Goal: Task Accomplishment & Management: Use online tool/utility

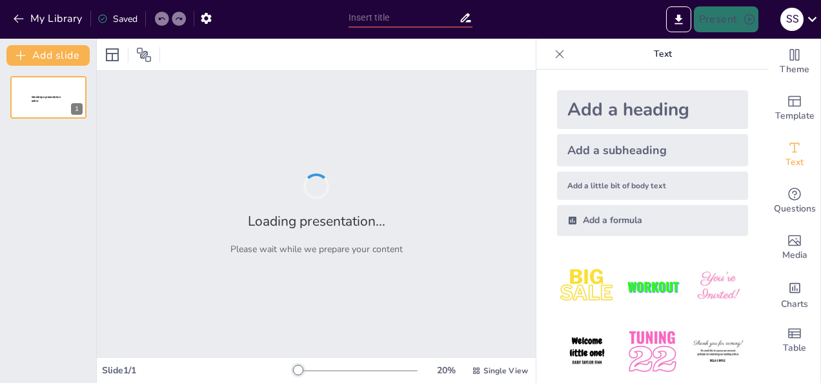
type input "New Sendsteps"
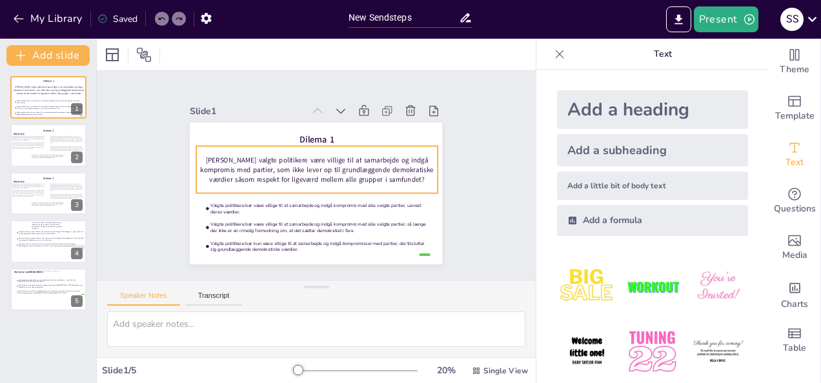
click at [283, 164] on p "[PERSON_NAME] valgte politikere være villige til at samarbejde og indgå komprom…" at bounding box center [319, 171] width 223 height 146
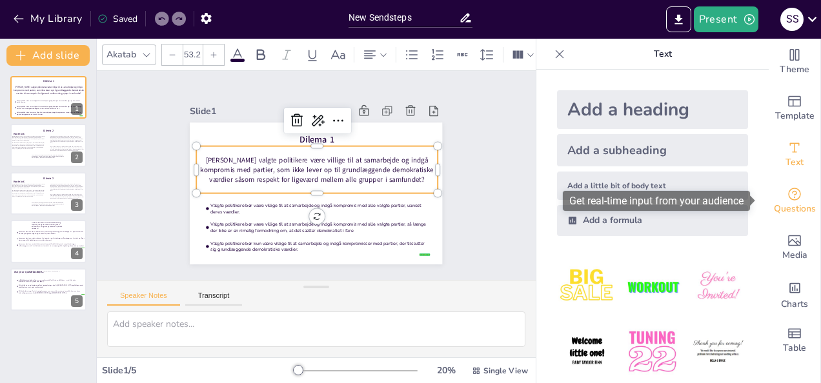
click at [790, 196] on icon "Get real-time input from your audience" at bounding box center [794, 193] width 15 height 15
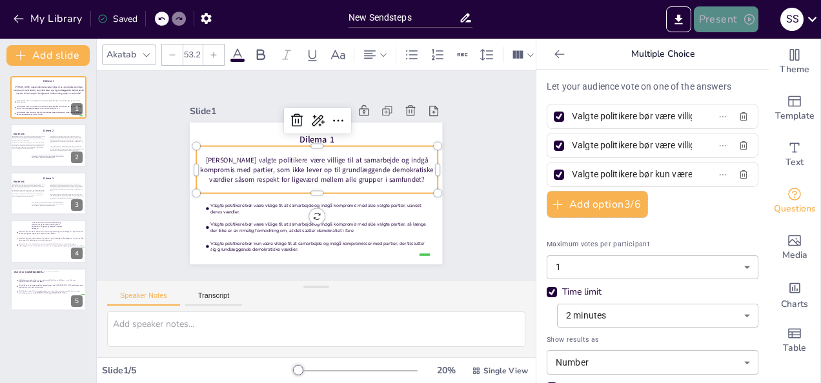
click at [723, 18] on button "Present" at bounding box center [726, 19] width 65 height 26
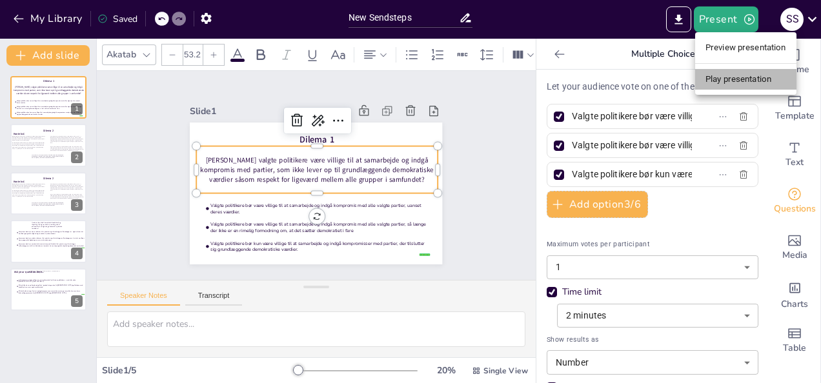
click at [756, 74] on li "Play presentation" at bounding box center [745, 79] width 101 height 21
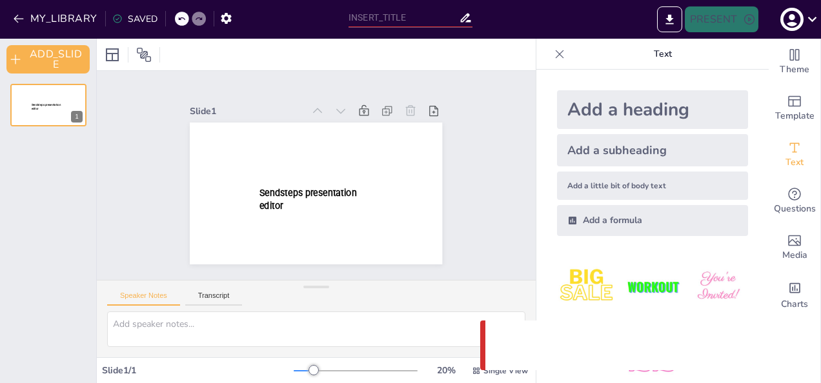
type input "New Sendsteps"
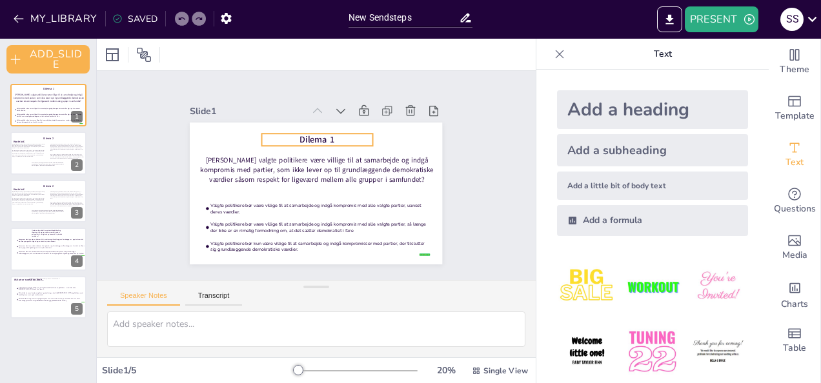
click at [347, 128] on div "Bør valgte politikere være villige til at samarbejde og indgå kompromis med par…" at bounding box center [314, 194] width 266 height 168
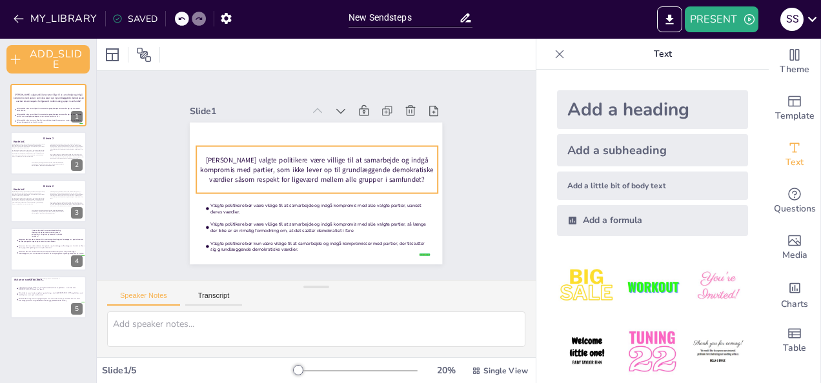
click at [345, 164] on p "[PERSON_NAME] valgte politikere være villige til at samarbejde og indgå komprom…" at bounding box center [317, 170] width 241 height 29
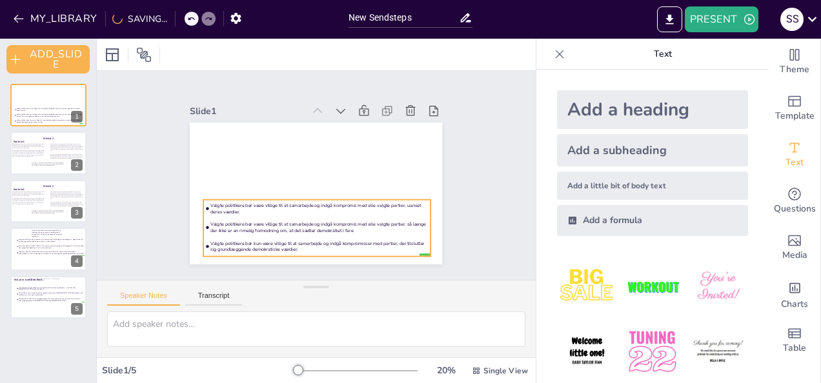
click at [305, 237] on li "Valgte politikere bør kun være villige til at samarbejde og indgå kompromisser …" at bounding box center [317, 246] width 227 height 18
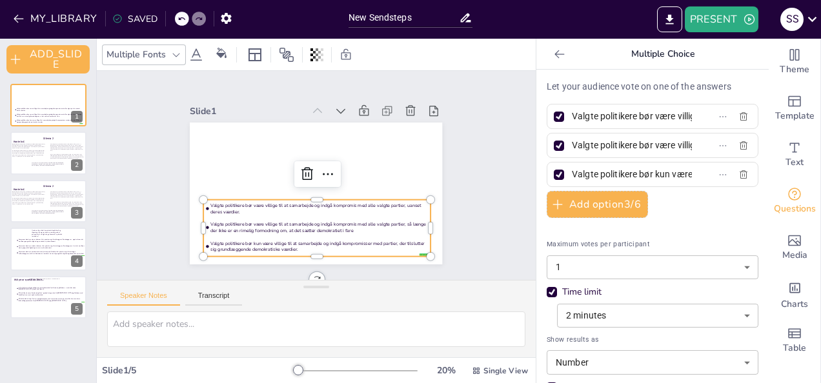
click at [554, 114] on div at bounding box center [559, 117] width 10 height 10
click at [572, 114] on input "Valgte politikere bør være villige til at samarbejde og indgå kompromis med all…" at bounding box center [632, 116] width 120 height 19
checkbox input "false"
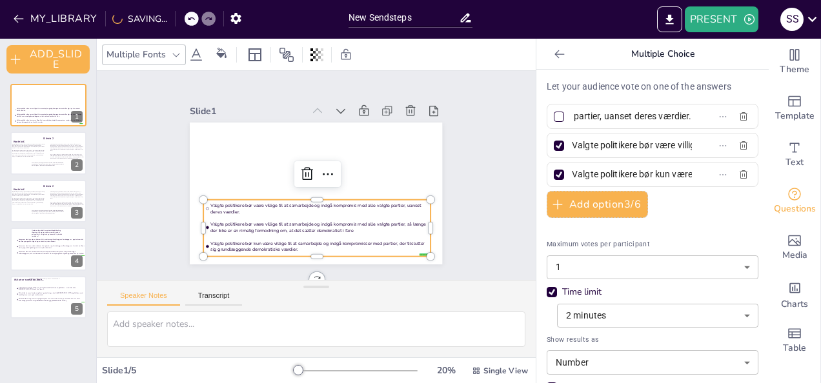
click at [551, 150] on div at bounding box center [558, 145] width 15 height 15
click at [572, 150] on input "Valgte politikere bør være villige til at samarbejde og indgå kompromis med all…" at bounding box center [632, 145] width 120 height 19
checkbox input "false"
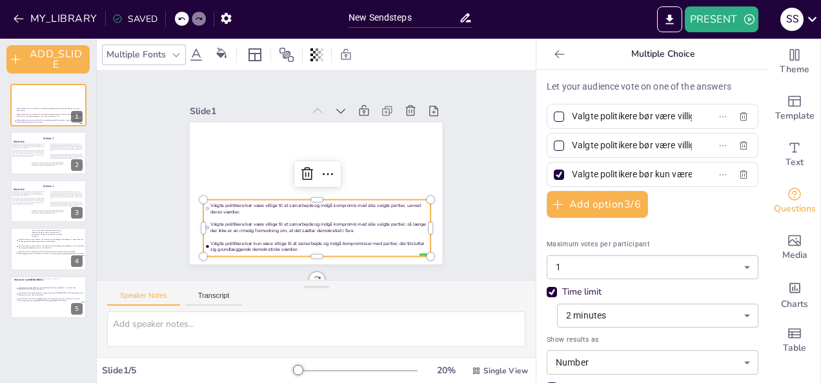
click at [554, 177] on div at bounding box center [558, 174] width 15 height 15
click at [572, 177] on input "Valgte politikere bør kun være villige til at samarbejde og indgå kompromisser …" at bounding box center [632, 174] width 120 height 19
checkbox input "false"
click at [710, 216] on div "Let your audience vote on one of the answers Valgte politikere bør være villige…" at bounding box center [653, 259] width 212 height 359
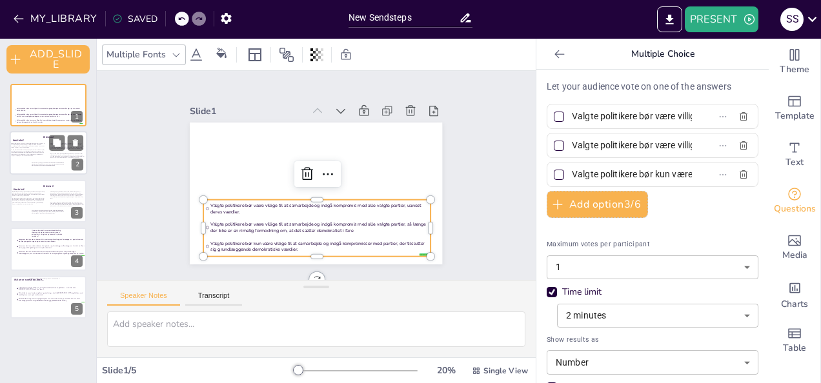
click at [25, 160] on div at bounding box center [48, 154] width 77 height 44
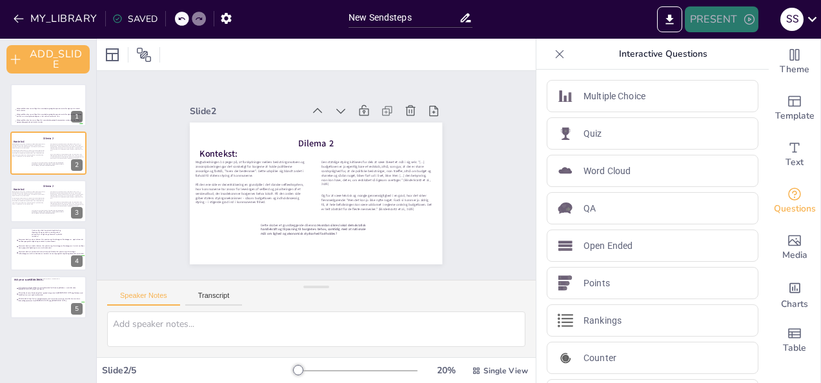
click at [711, 23] on button "PRESENT" at bounding box center [722, 19] width 74 height 26
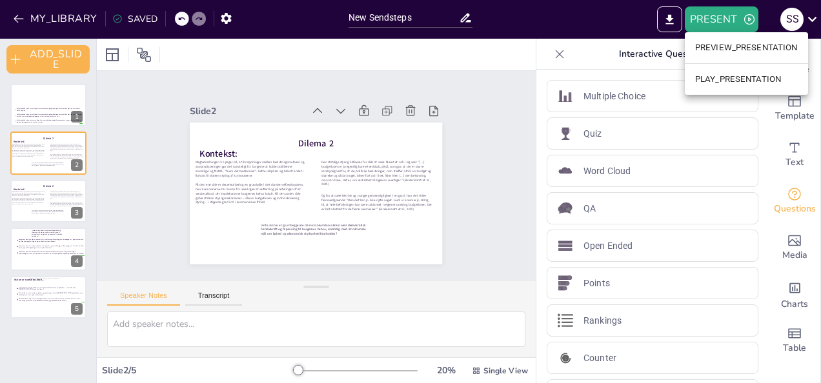
click at [723, 80] on li "PLAY_PRESENTATION" at bounding box center [746, 79] width 123 height 21
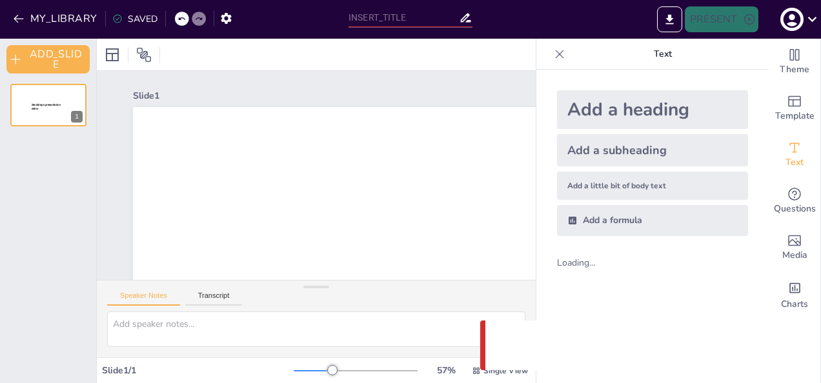
type input "New Sendsteps"
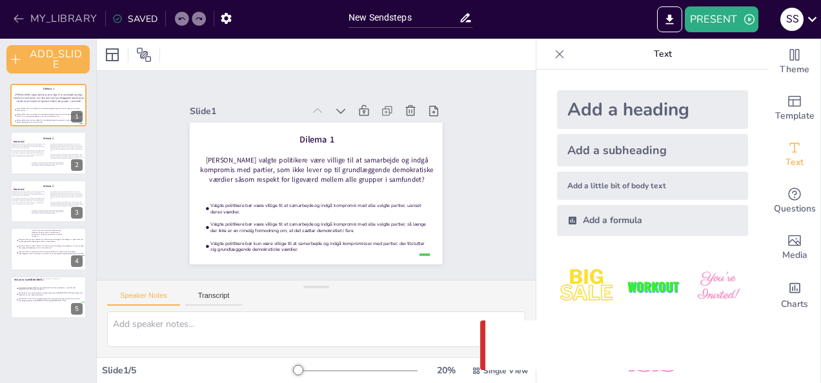
click at [35, 15] on button "MY_LIBRARY" at bounding box center [56, 18] width 93 height 21
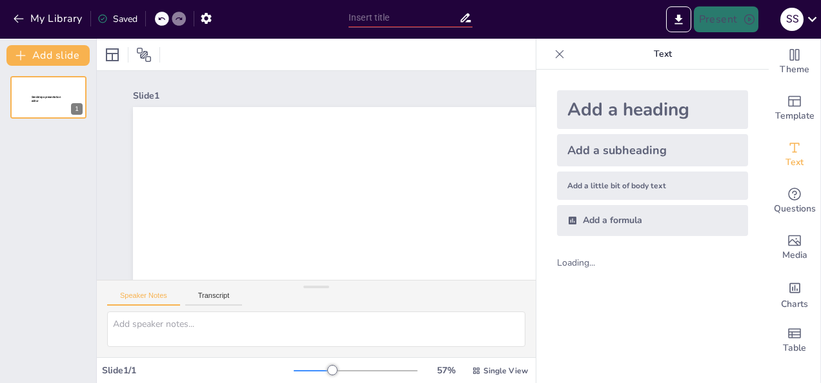
type input "New Sendsteps"
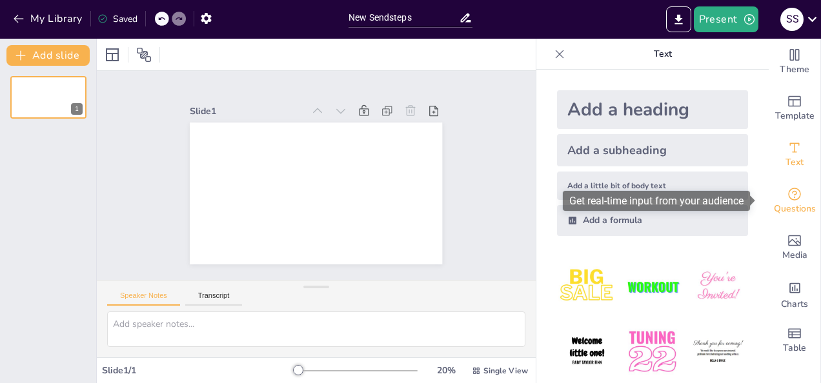
click at [787, 200] on icon "Get real-time input from your audience" at bounding box center [794, 193] width 15 height 15
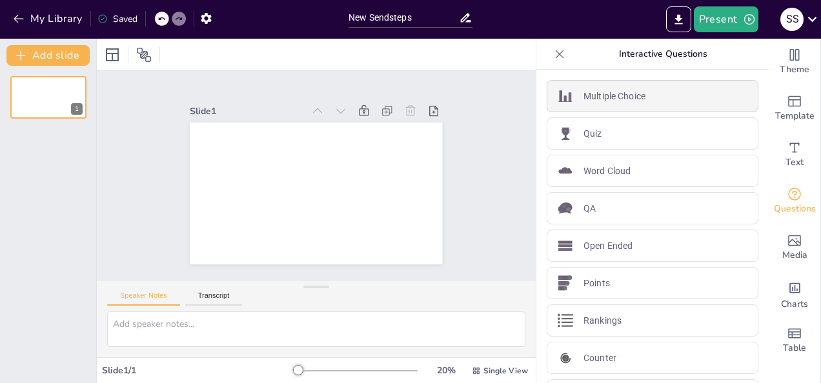
click at [621, 92] on p "Multiple Choice" at bounding box center [614, 97] width 62 height 14
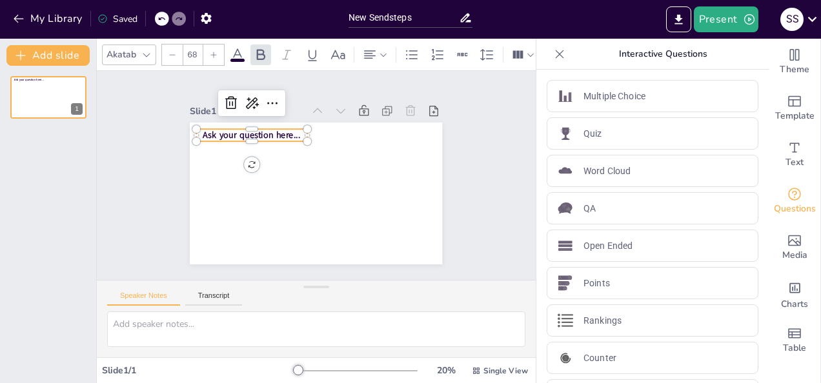
click at [272, 131] on span "Ask your question here..." at bounding box center [251, 135] width 97 height 12
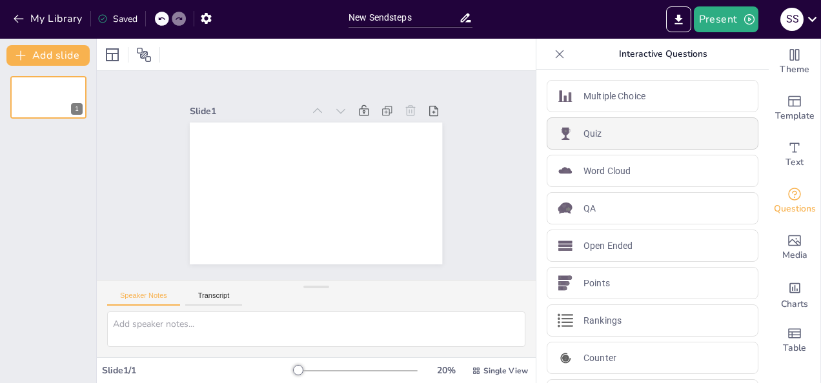
click at [583, 138] on p "Quiz" at bounding box center [592, 134] width 19 height 14
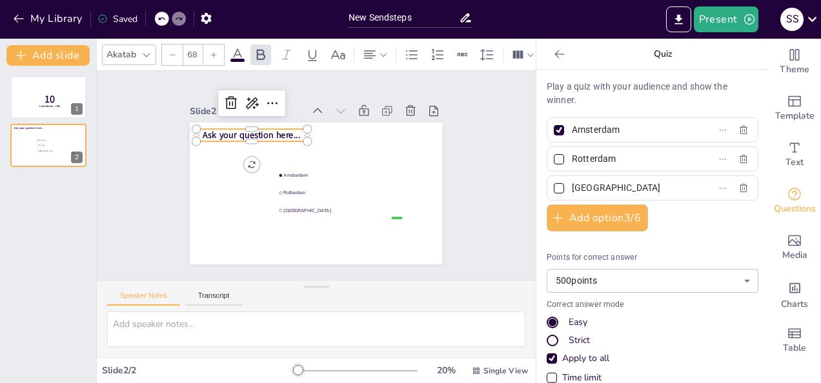
click at [262, 129] on span "Ask your question here..." at bounding box center [251, 135] width 97 height 12
click at [44, 105] on span "Countdown - title" at bounding box center [49, 107] width 21 height 4
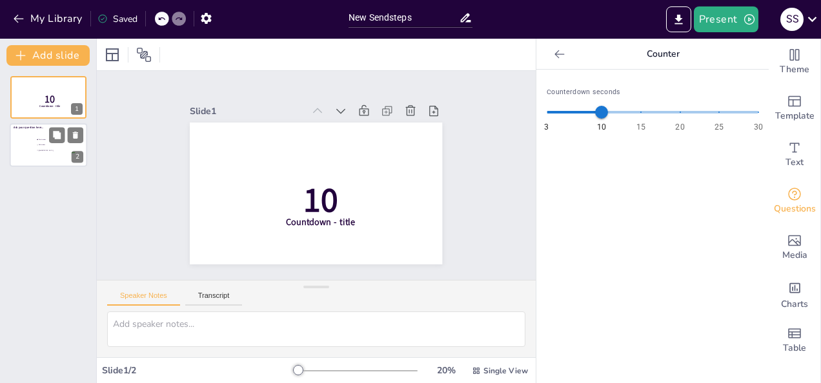
click at [52, 145] on span "Rotterdam" at bounding box center [57, 146] width 36 height 2
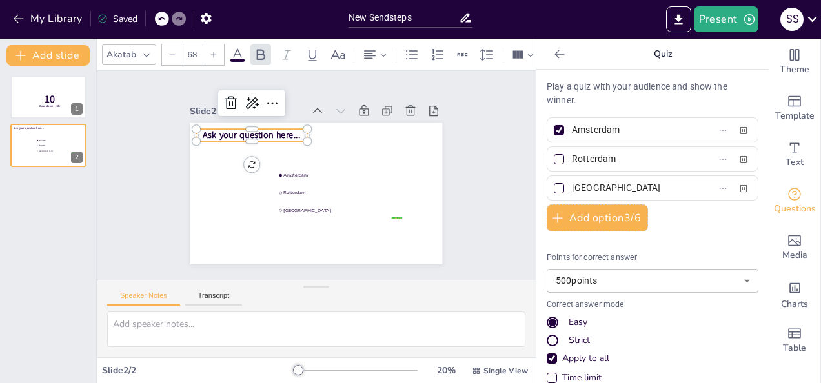
click at [228, 129] on span "Ask your question here..." at bounding box center [251, 135] width 97 height 12
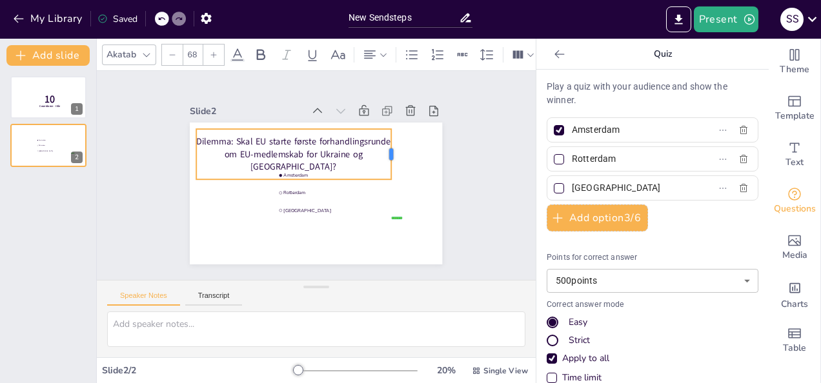
drag, startPoint x: 297, startPoint y: 148, endPoint x: 381, endPoint y: 156, distance: 84.2
click at [381, 156] on div "false | editor Amsterdam Rotterdam The Hague Dilemma: Skal EU starte første for…" at bounding box center [316, 194] width 252 height 142
click at [727, 18] on button "Present" at bounding box center [726, 19] width 65 height 26
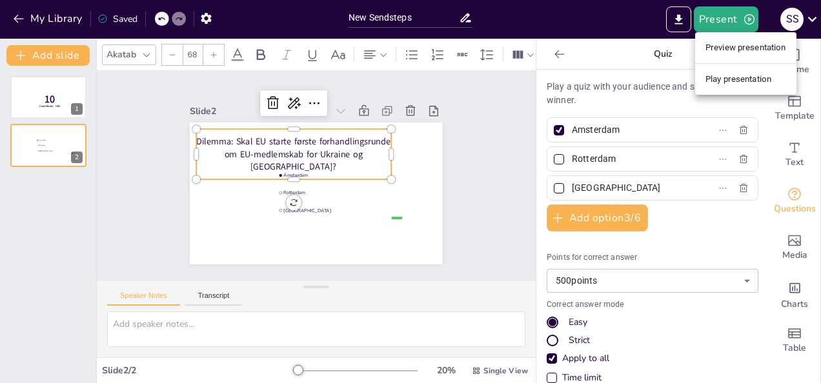
click at [741, 82] on li "Play presentation" at bounding box center [745, 79] width 101 height 21
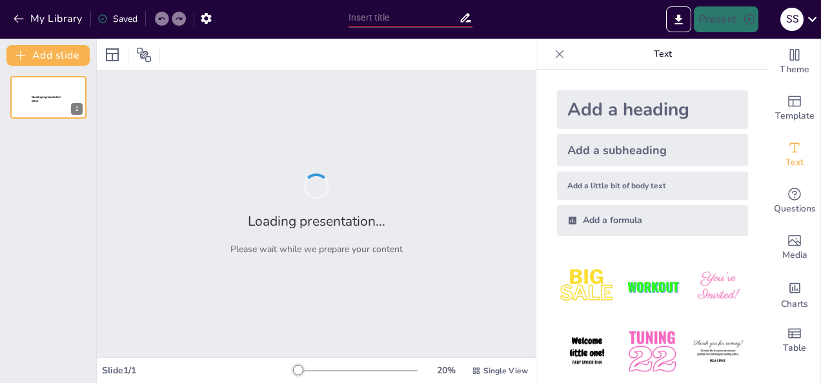
type input "New Sendsteps"
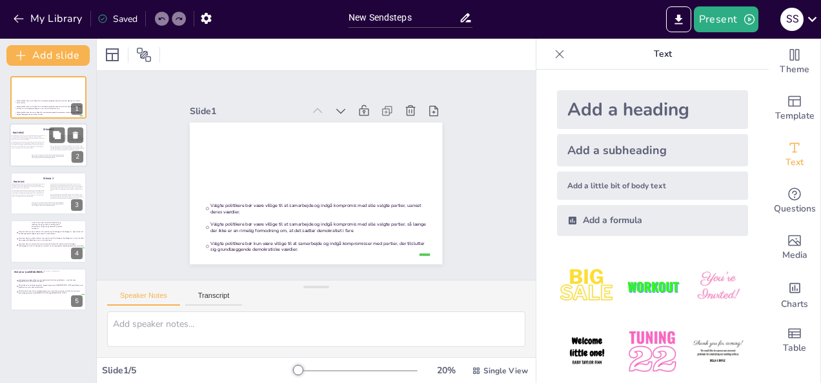
click at [45, 160] on div at bounding box center [48, 146] width 77 height 44
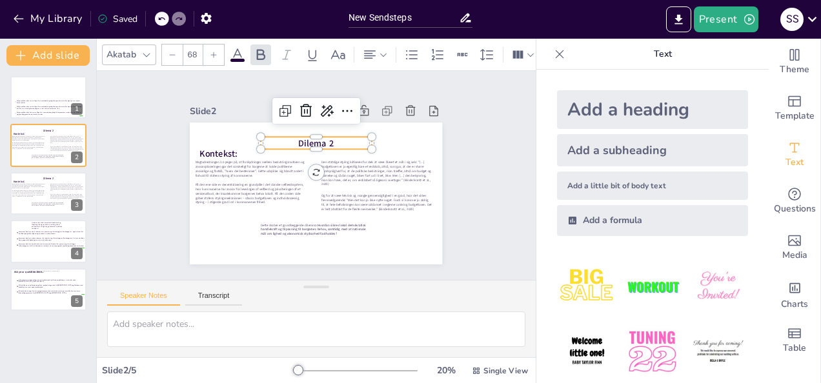
click at [317, 186] on span "Dilema 2" at bounding box center [334, 201] width 35 height 30
click at [27, 194] on span "På den ene side er decentralisering en grundpille i det danske velfærdssystem, …" at bounding box center [27, 193] width 33 height 6
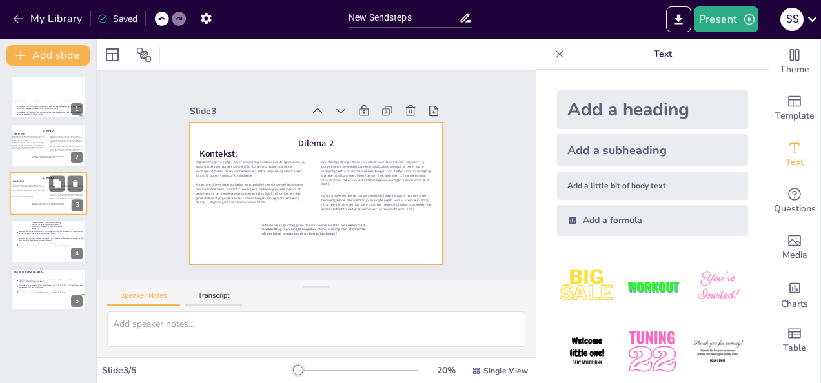
click at [53, 212] on div at bounding box center [48, 194] width 77 height 44
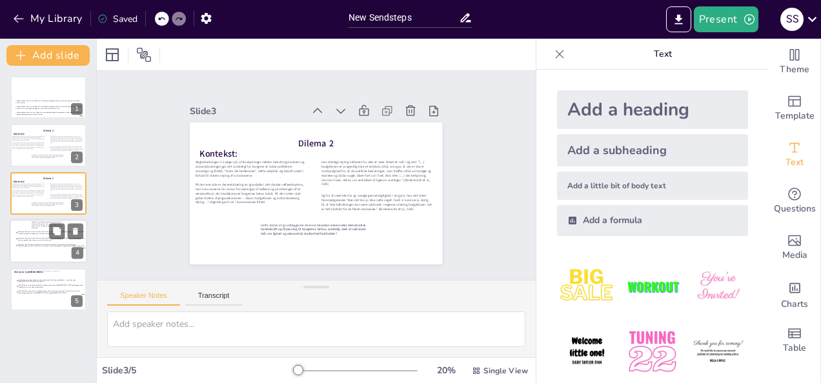
click at [41, 230] on li "Kommuner bør have større råderum til at prioritere og tilrettelægge velfærdsopg…" at bounding box center [50, 233] width 70 height 6
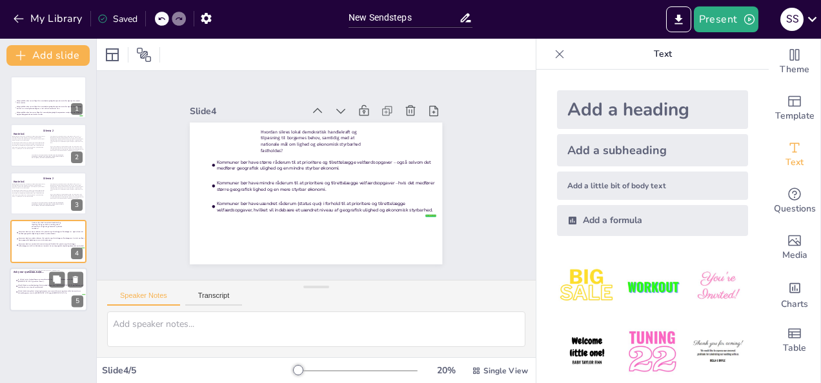
click at [17, 274] on div at bounding box center [48, 290] width 77 height 44
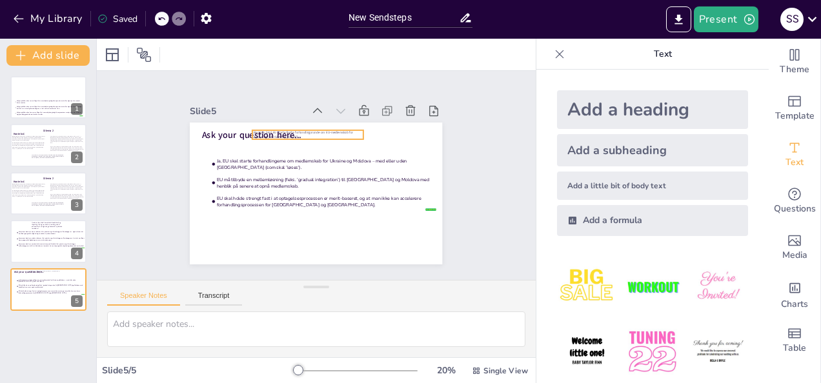
click at [328, 128] on span "Dilemma: Skal EU starte første forhandlingsrunde om EU-medlemskab for Ukraine o…" at bounding box center [294, 139] width 99 height 30
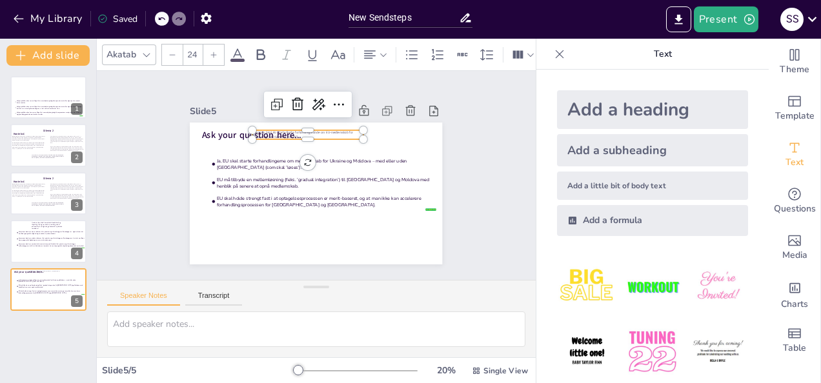
click at [328, 128] on span "Dilemma: Skal EU starte første forhandlingsrunde om EU-medlemskab for Ukraine o…" at bounding box center [341, 139] width 66 height 84
click at [299, 128] on span "Dilemma: Skal EU starte første forhandlingsrunde om EU-medlemskab for Ukraine o…" at bounding box center [272, 167] width 54 height 92
click at [328, 128] on span "Dilemma: Skal EU starte første forhandlingsrunde om EU-medlemskab for Ukraine o…" at bounding box center [307, 131] width 101 height 15
copy span "Dilemma: Skal EU starte første forhandlingsrunde om EU-medlemskab for Ukraine o…"
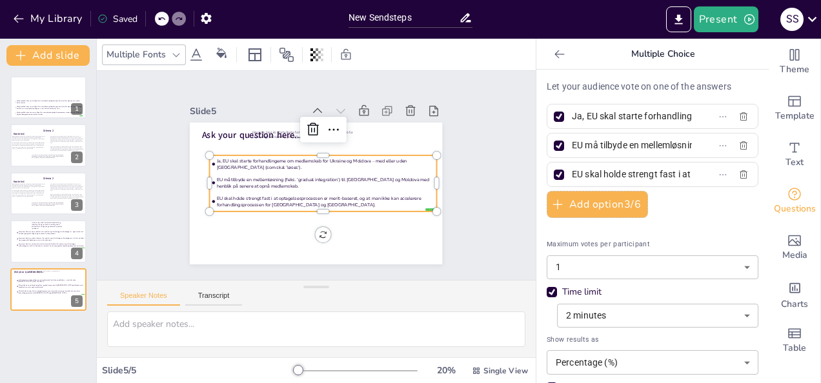
click at [237, 159] on span "Ja, EU skal starte forhandlingerne om medlemskab for Ukraine og Moldova – med e…" at bounding box center [303, 183] width 211 height 79
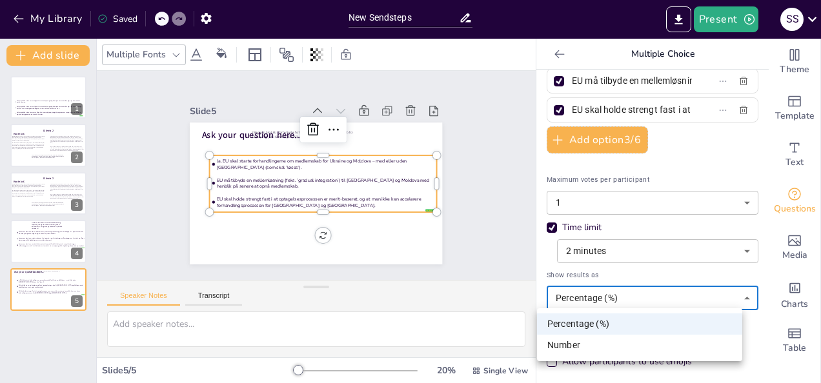
click at [624, 293] on body "My Library Saved New Sendsteps Present S S Document fonts Akatab Recently used …" at bounding box center [410, 191] width 821 height 383
click at [624, 293] on div at bounding box center [410, 191] width 821 height 383
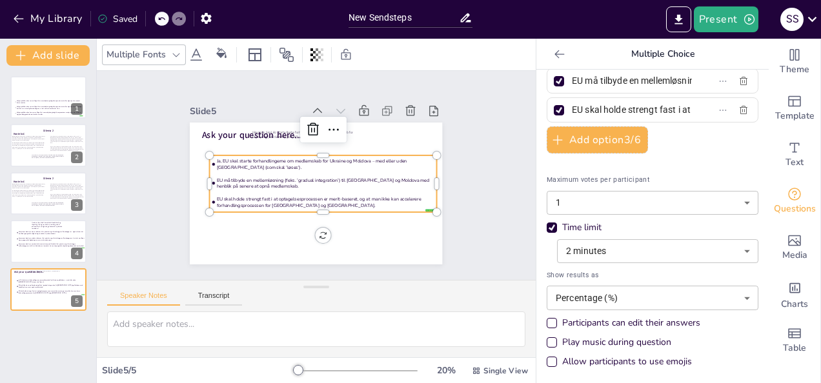
scroll to position [0, 0]
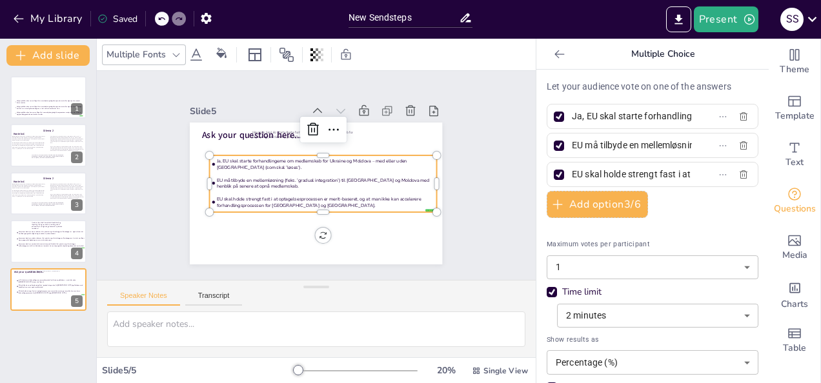
click at [554, 117] on div at bounding box center [559, 117] width 10 height 10
click at [572, 117] on input "Ja, EU skal starte forhandlingerne om medlemskab for Ukraine og Moldova – med e…" at bounding box center [632, 116] width 120 height 19
checkbox input "false"
click at [554, 141] on div at bounding box center [559, 146] width 10 height 10
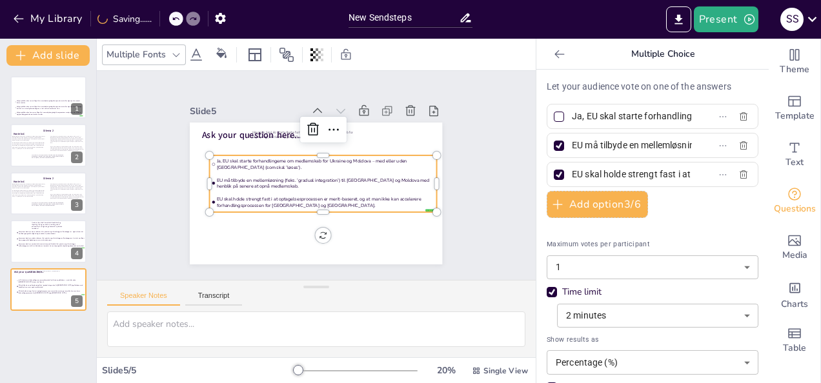
click at [572, 141] on input "EU må tilbyde en mellemløsning (feks. ’gradual integration’) til [GEOGRAPHIC_DA…" at bounding box center [632, 145] width 120 height 19
checkbox input "false"
click at [554, 176] on div at bounding box center [559, 175] width 10 height 10
click at [572, 176] on input "EU skal holde strengt fast i at optagelsesprocessen er merit-baseret, og at man…" at bounding box center [632, 174] width 120 height 19
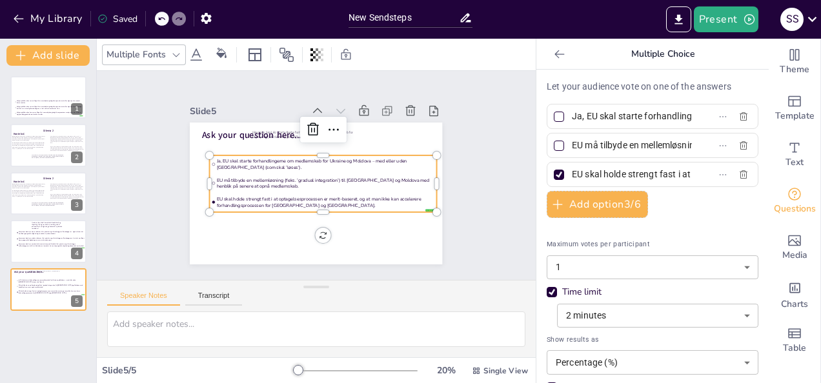
checkbox input "false"
click at [701, 210] on div "Let your audience vote on one of the answers Ja, EU skal starte forhandlingerne…" at bounding box center [653, 259] width 212 height 359
click at [630, 106] on div "Ja, EU skal starte forhandlingerne om medlemskab for Ukraine og Moldova – med e…" at bounding box center [653, 116] width 212 height 25
click at [617, 119] on input "Ja, EU skal starte forhandlingerne om medlemskab for Ukraine og Moldova – med e…" at bounding box center [632, 116] width 120 height 19
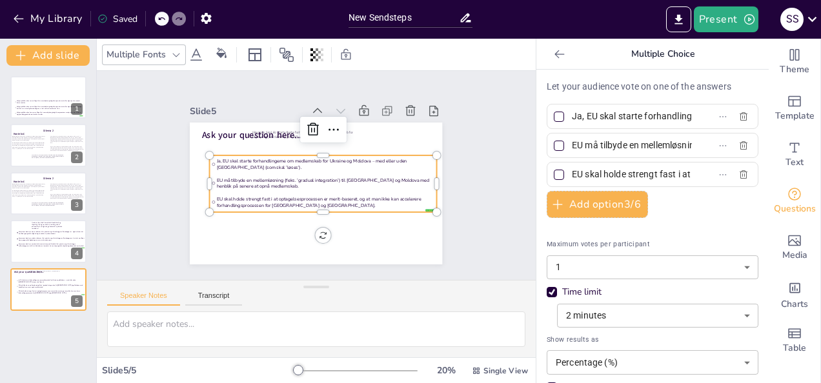
click at [617, 119] on input "Ja, EU skal starte forhandlingerne om medlemskab for Ukraine og Moldova – med e…" at bounding box center [632, 116] width 120 height 19
click at [615, 145] on input "EU må tilbyde en mellemløsning (feks. ’gradual integration’) til [GEOGRAPHIC_DA…" at bounding box center [632, 145] width 120 height 19
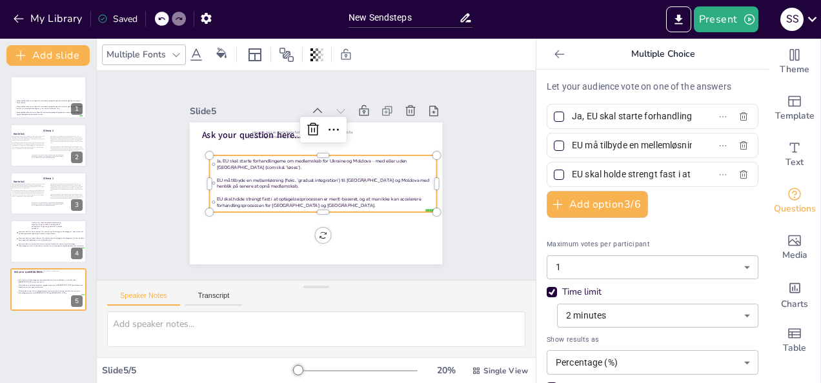
click at [615, 145] on input "EU må tilbyde en mellemløsning (feks. ’gradual integration’) til [GEOGRAPHIC_DA…" at bounding box center [632, 145] width 120 height 19
click at [605, 171] on input "EU skal holde strengt fast i at optagelsesprocessen er merit-baseret, og at man…" at bounding box center [632, 174] width 120 height 19
click at [28, 99] on li "Valgte politikere bør være villige til at samarbejde og indgå kompromis med all…" at bounding box center [49, 102] width 70 height 6
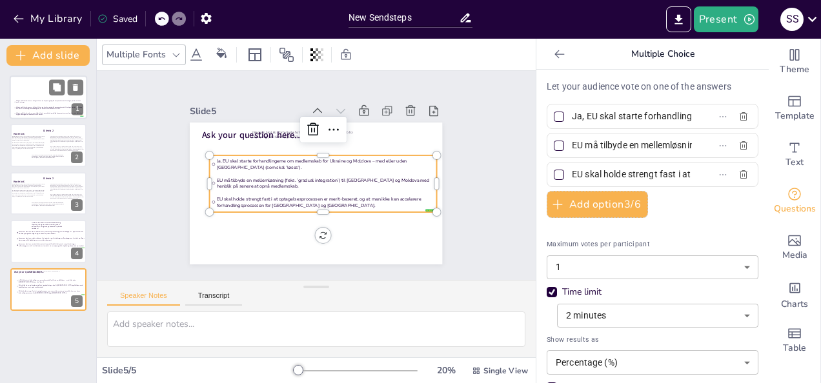
type input "Valgte politikere bør være villige til at samarbejde og indgå kompromis med all…"
type input "Valgte politikere bør kun være villige til at samarbejde og indgå kompromisser …"
type input "number"
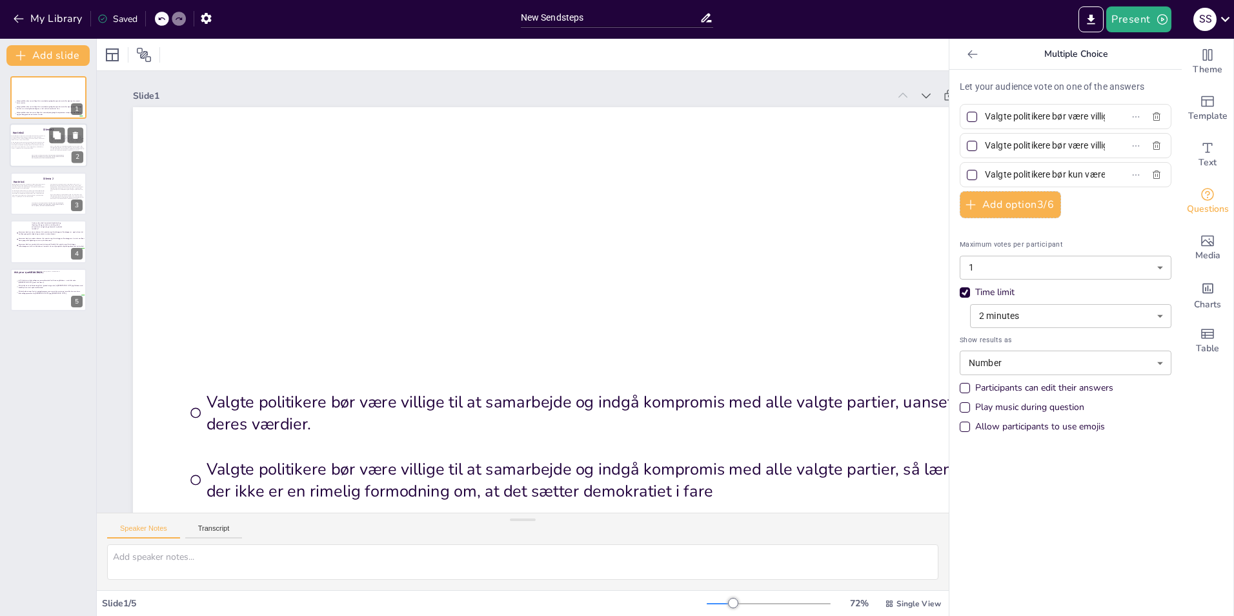
click at [28, 149] on div at bounding box center [48, 146] width 77 height 44
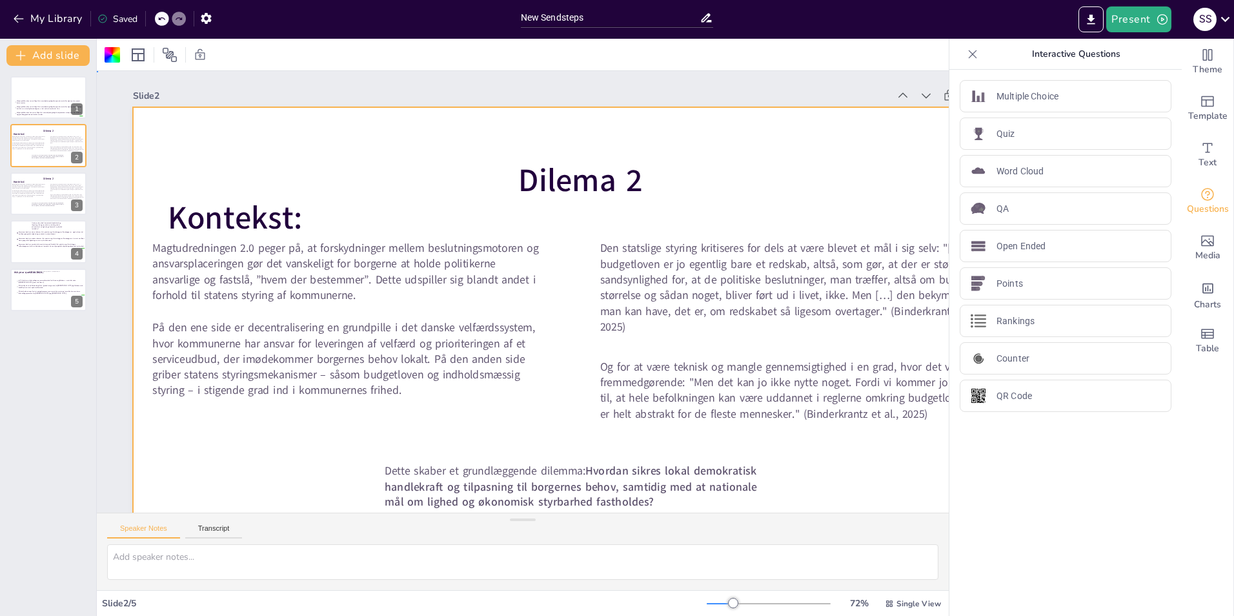
click at [194, 139] on div at bounding box center [530, 380] width 1020 height 932
click at [62, 383] on div "false | editor Valgte politikere bør være villige til at samarbejde og indgå ko…" at bounding box center [48, 341] width 96 height 550
click at [68, 132] on button at bounding box center [75, 135] width 15 height 15
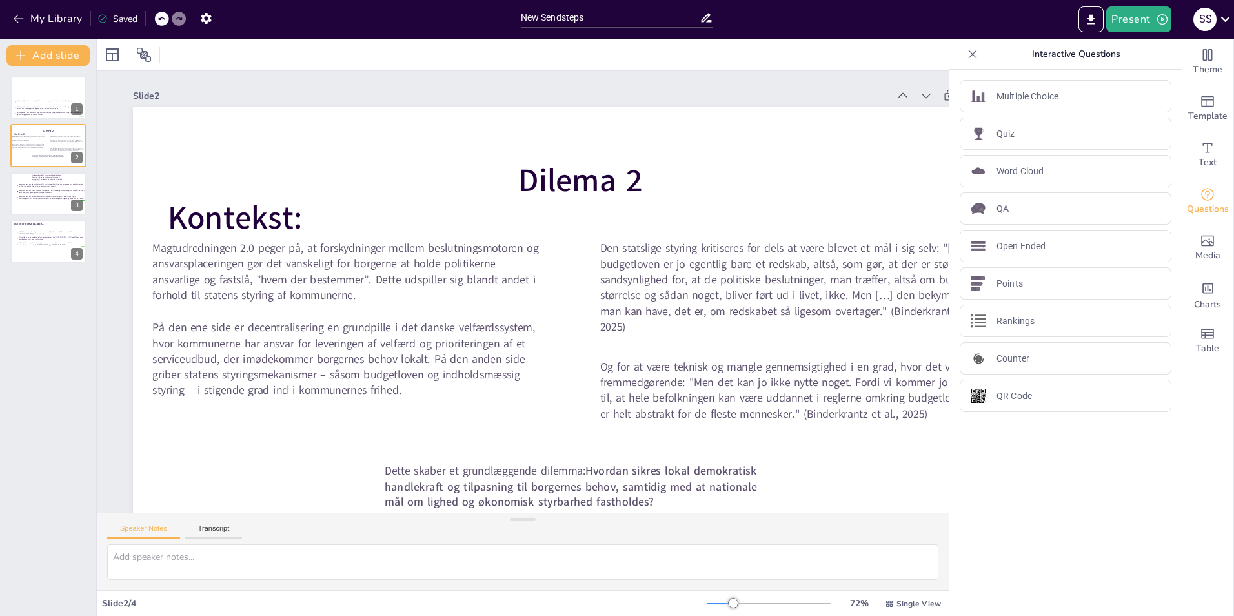
click at [173, 15] on div at bounding box center [179, 19] width 14 height 14
click at [161, 18] on icon at bounding box center [161, 18] width 6 height 3
click at [54, 135] on icon at bounding box center [57, 136] width 8 height 8
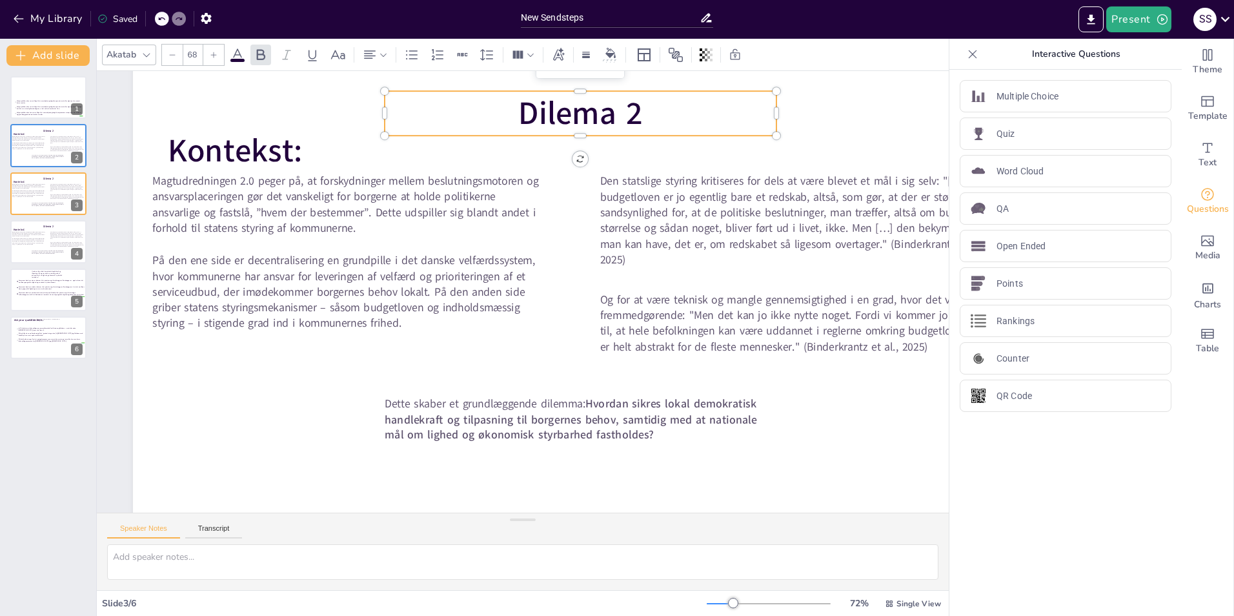
click at [394, 133] on span "Dilema 2" at bounding box center [360, 198] width 68 height 131
click at [820, 95] on p "Multiple Choice" at bounding box center [1027, 97] width 62 height 14
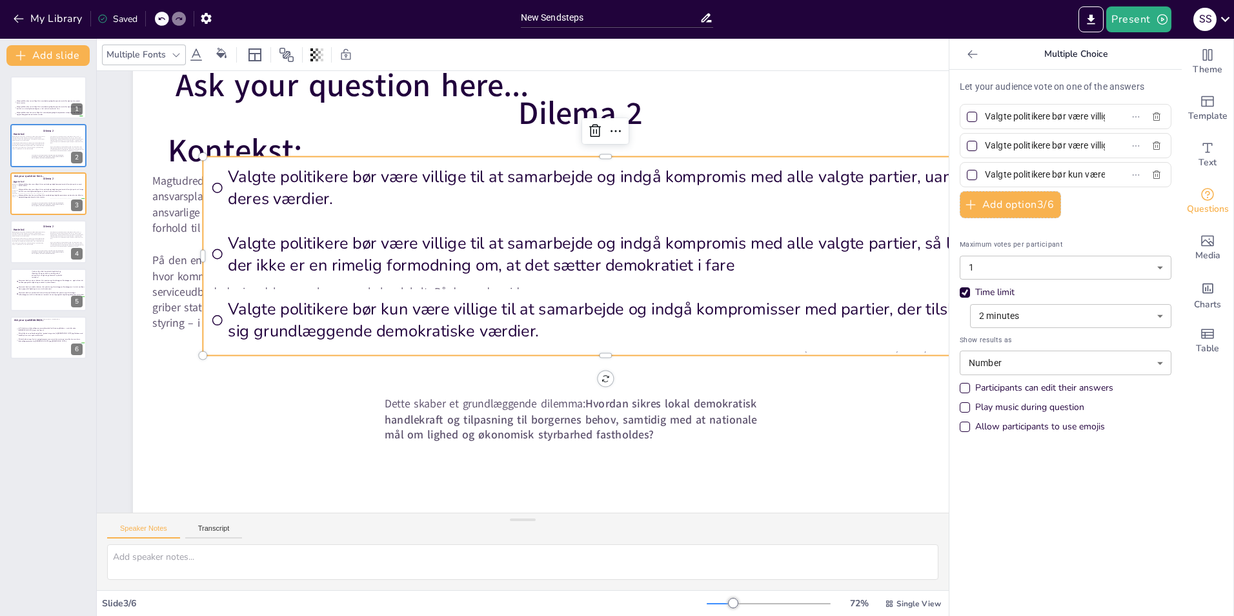
click at [159, 15] on icon at bounding box center [161, 19] width 8 height 8
click at [820, 54] on icon at bounding box center [972, 54] width 10 height 8
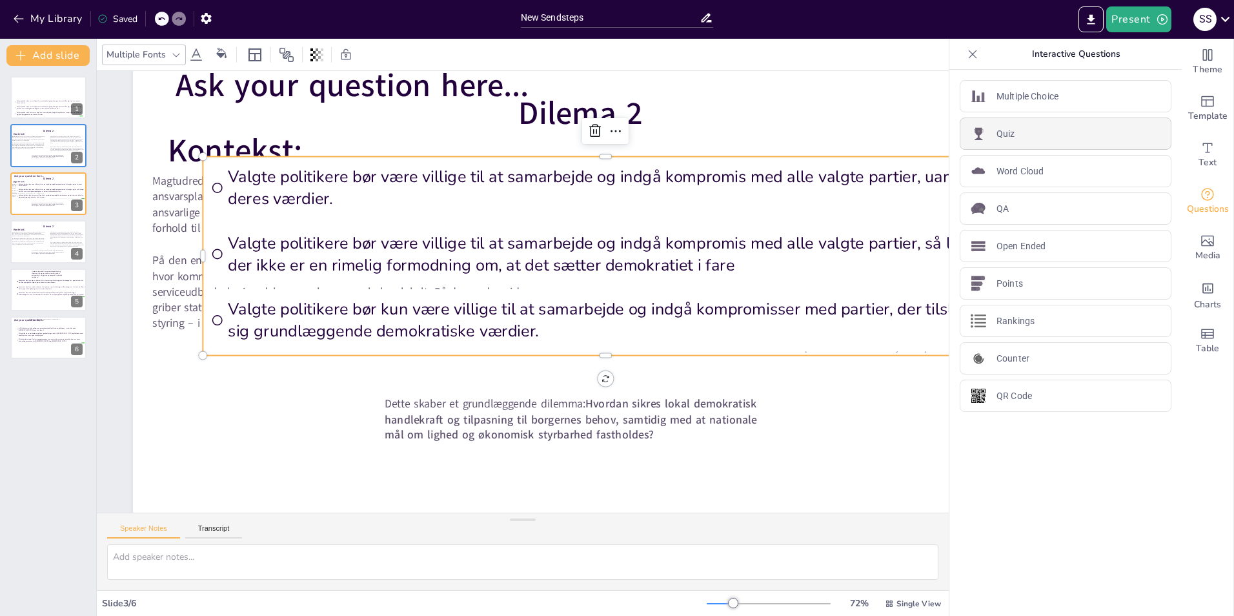
click at [820, 141] on div "Quiz" at bounding box center [1065, 133] width 212 height 32
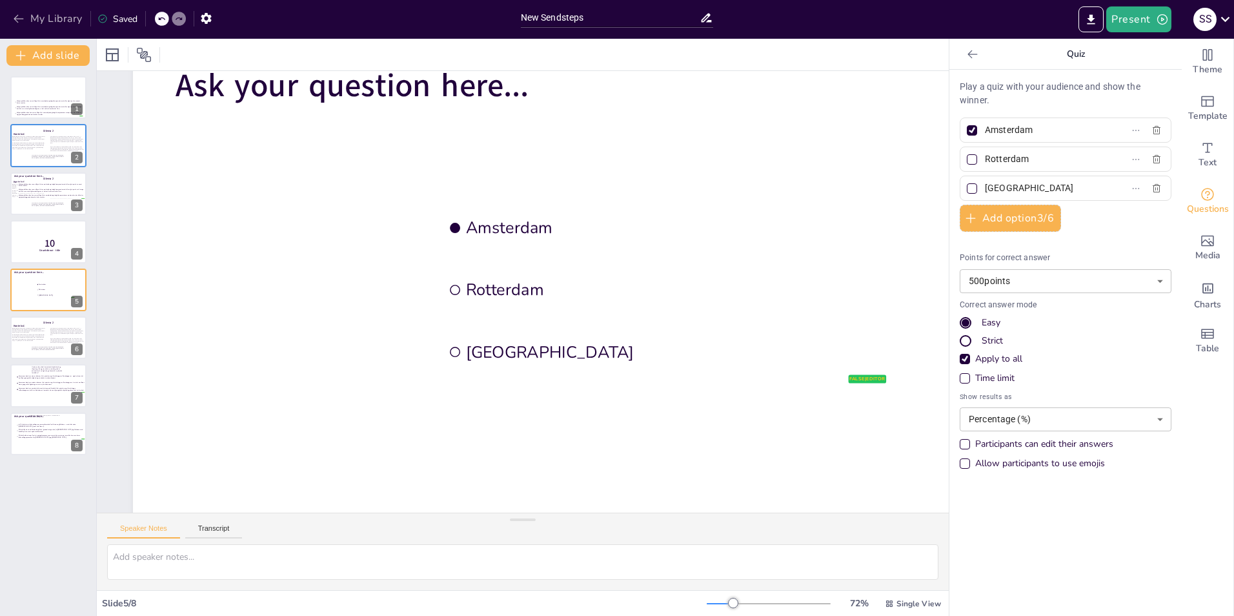
click at [37, 17] on button "My Library" at bounding box center [49, 18] width 78 height 21
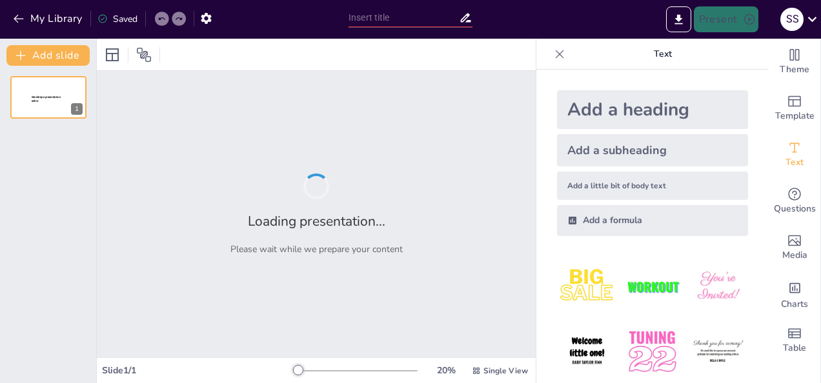
type input "New Sendsteps"
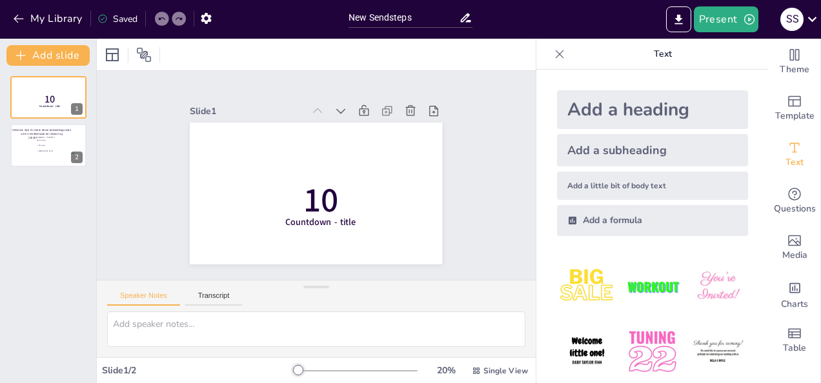
click at [490, 76] on div "Slide 1 10 Countdown - title Slide 2 Dilemma: Skal EU starte første forhandling…" at bounding box center [316, 214] width 439 height 286
click at [490, 76] on div "Slide 1 10 Countdown - title Slide 2 Dilemma: Skal EU starte første forhandling…" at bounding box center [316, 176] width 472 height 296
click at [32, 145] on div at bounding box center [48, 146] width 77 height 44
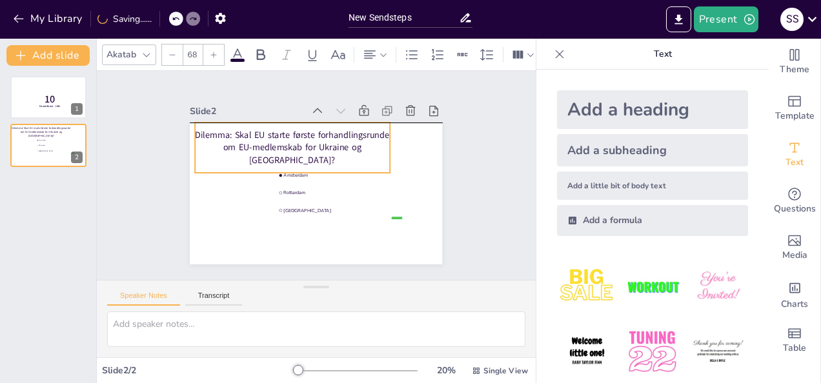
click at [256, 148] on p "Dilemma: Skal EU starte første forhandlingsrunde om EU-medlemskab for Ukraine o…" at bounding box center [294, 205] width 77 height 198
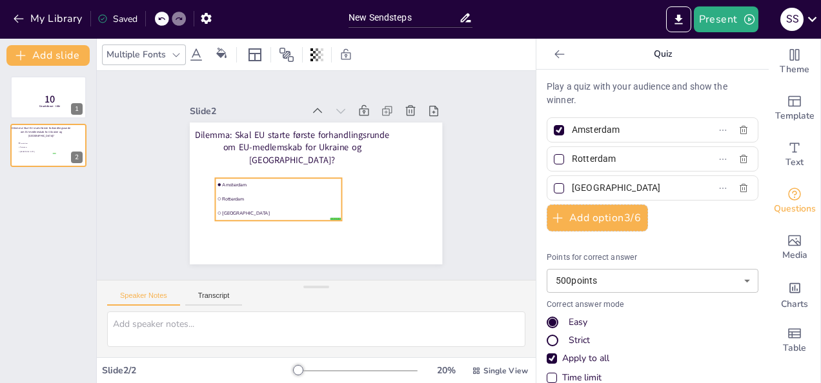
drag, startPoint x: 275, startPoint y: 203, endPoint x: 214, endPoint y: 214, distance: 62.3
click at [322, 214] on li "The Hague" at bounding box center [369, 178] width 94 height 103
click at [627, 126] on input "Amsterdam" at bounding box center [632, 130] width 120 height 19
drag, startPoint x: 627, startPoint y: 137, endPoint x: 564, endPoint y: 135, distance: 62.6
click at [572, 135] on input "Amsterdam" at bounding box center [632, 130] width 120 height 19
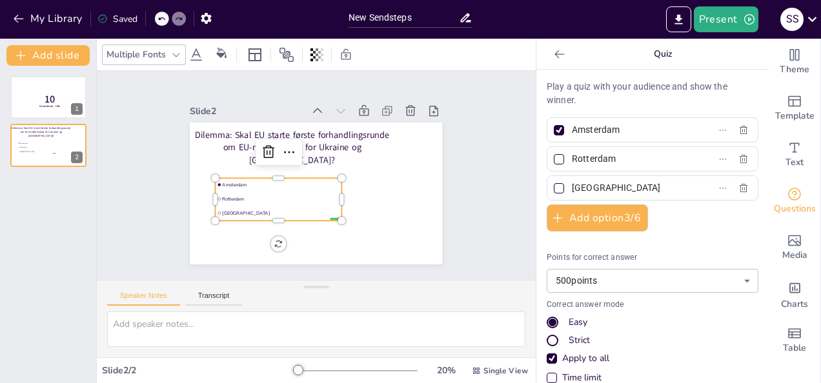
click at [572, 135] on input "Amsterdam" at bounding box center [632, 130] width 120 height 19
paste input "Ja, EU skal starte forhandlingerne om medlemskab for Ukraine og Moldova – med e…"
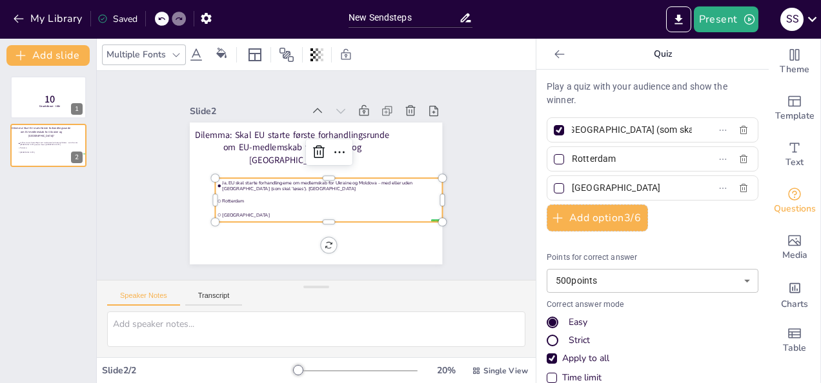
type input "Ja, EU skal starte forhandlingerne om medlemskab for Ukraine og Moldova – med e…"
click at [551, 126] on div at bounding box center [558, 130] width 15 height 15
click at [572, 126] on input "Ja, EU skal starte forhandlingerne om medlemskab for Ukraine og Moldova – med e…" at bounding box center [632, 130] width 120 height 19
checkbox input "false"
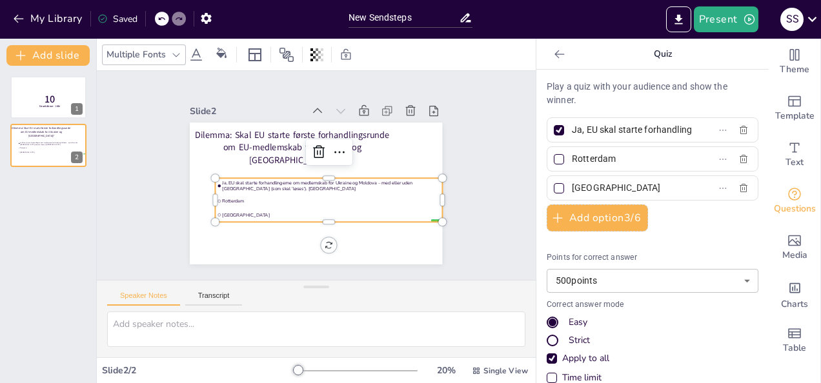
checkbox input "false"
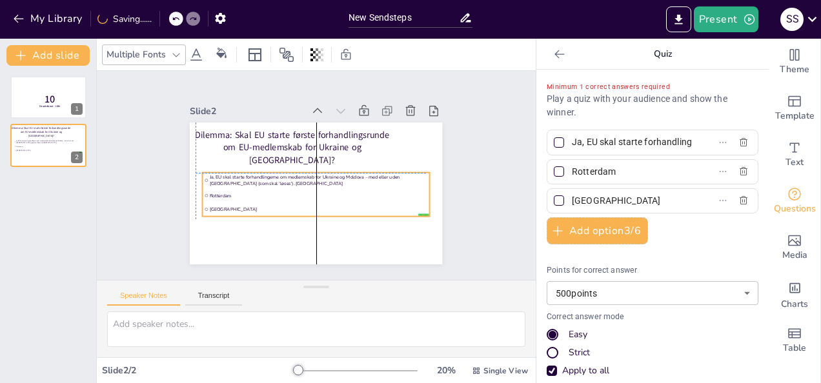
drag, startPoint x: 305, startPoint y: 193, endPoint x: 288, endPoint y: 190, distance: 17.1
click at [288, 190] on span "Rotterdam" at bounding box center [299, 185] width 94 height 201
click at [625, 169] on input "Rotterdam" at bounding box center [632, 172] width 120 height 19
click at [625, 170] on input "Rotterdam" at bounding box center [632, 172] width 120 height 19
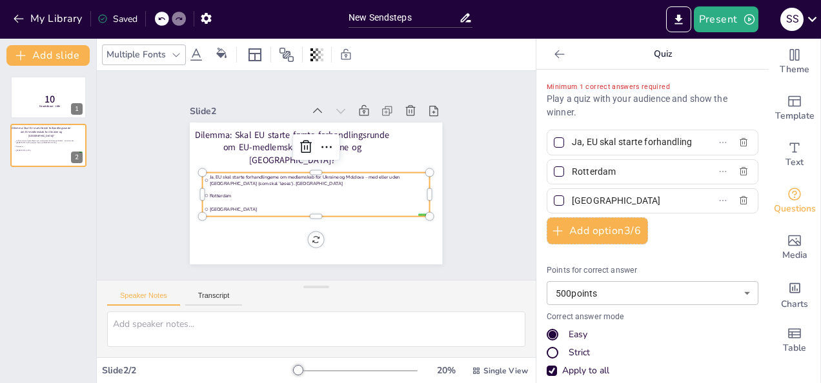
click at [625, 170] on input "Rotterdam" at bounding box center [632, 172] width 120 height 19
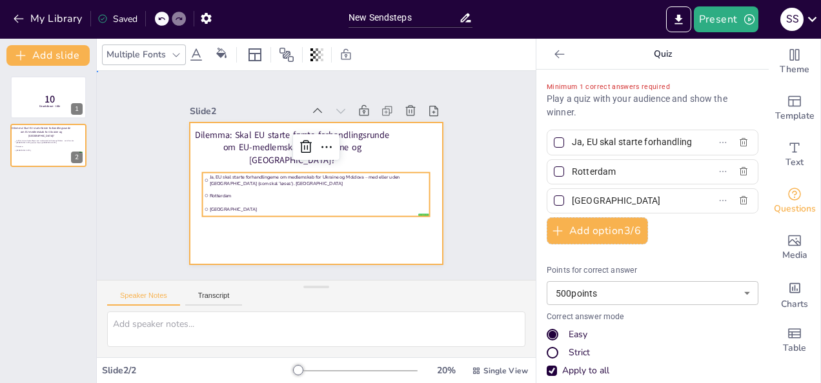
click at [409, 146] on div at bounding box center [333, 168] width 232 height 288
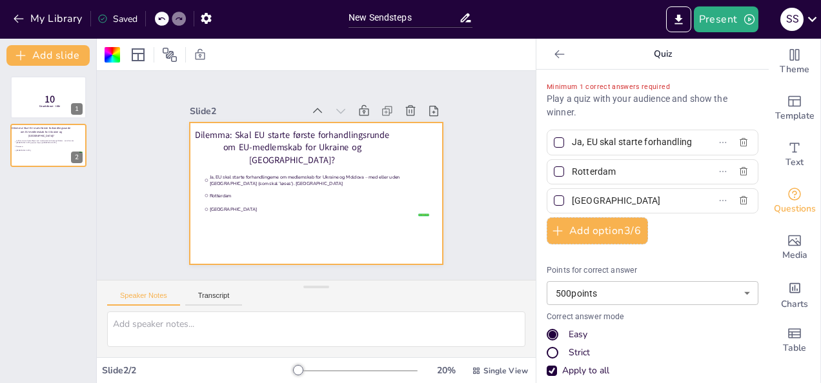
click at [631, 176] on input "Rotterdam" at bounding box center [632, 172] width 120 height 19
paste input "EU må tilbyde en mellemløsning (feks. ’gradual integration’) til [GEOGRAPHIC_DA…"
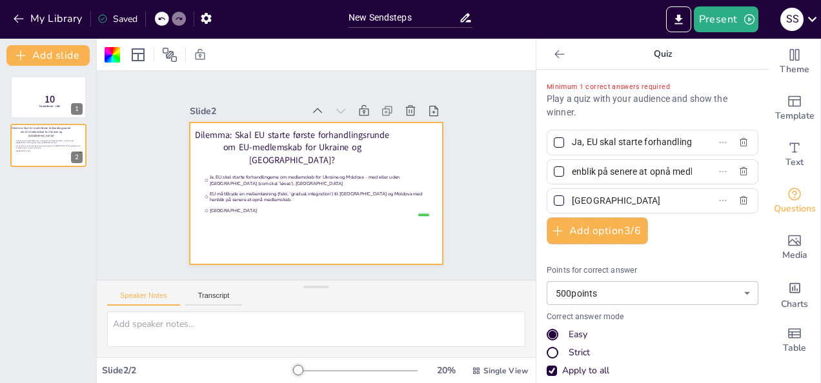
type input "EU må tilbyde en mellemløsning (feks. ’gradual integration’) til [GEOGRAPHIC_DA…"
click at [654, 203] on input "The Hague" at bounding box center [632, 201] width 120 height 19
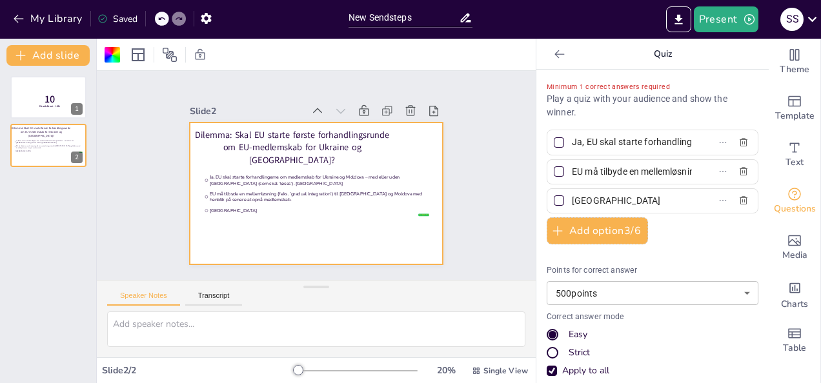
paste input "EU skal holde strengt fast i at optagelsesprocessen er merit-baseret, og at man…"
type input "EU skal holde strengt fast i at optagelsesprocessen er merit-baseret, og at man…"
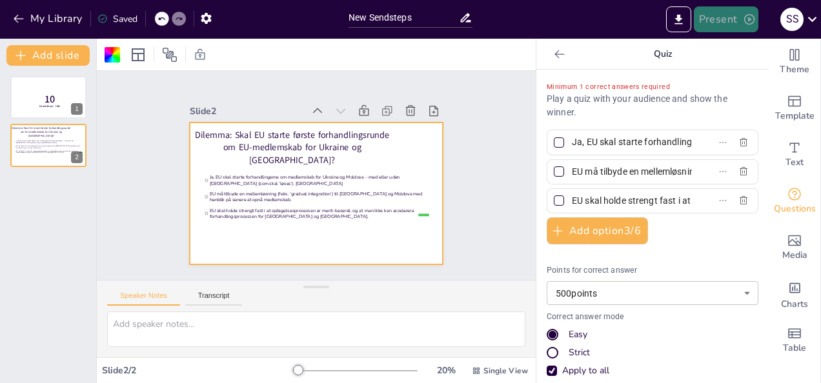
click at [727, 23] on button "Present" at bounding box center [726, 19] width 65 height 26
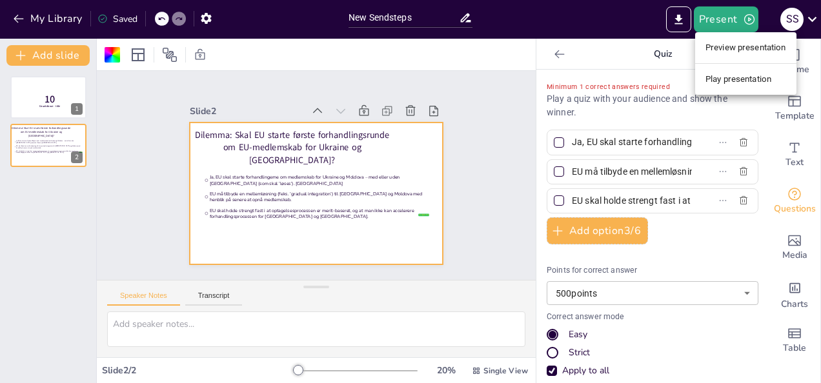
click at [679, 252] on div at bounding box center [410, 191] width 821 height 383
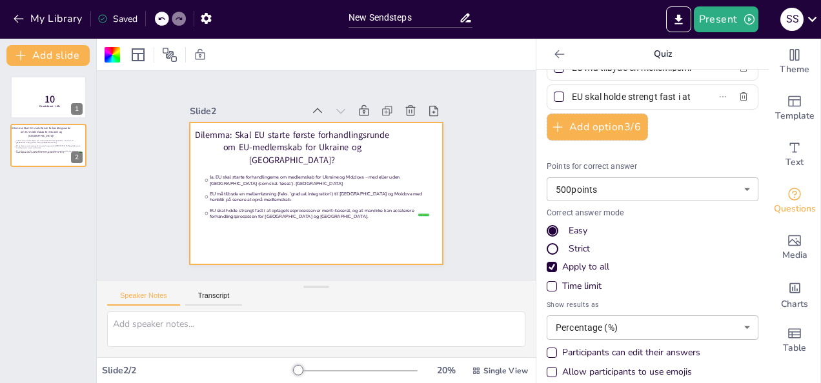
scroll to position [114, 0]
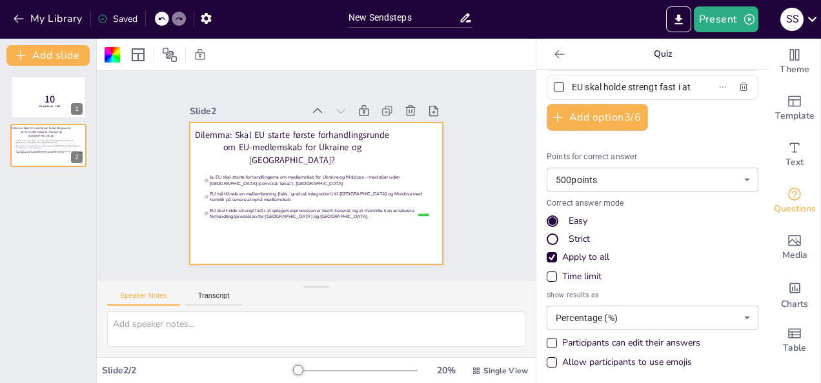
click at [547, 278] on div "Time limit" at bounding box center [552, 277] width 10 height 10
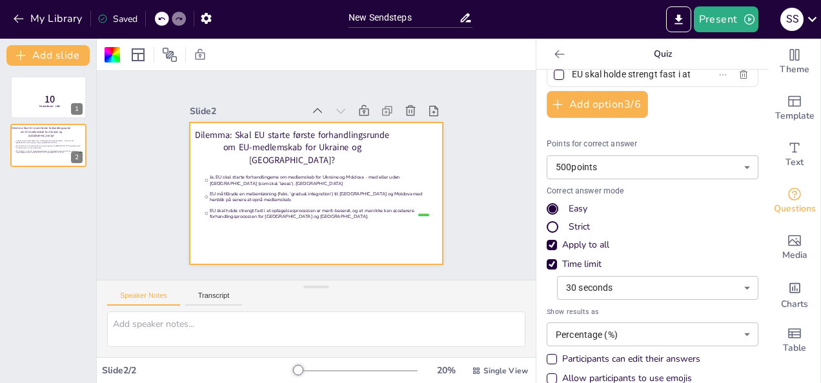
scroll to position [101, 0]
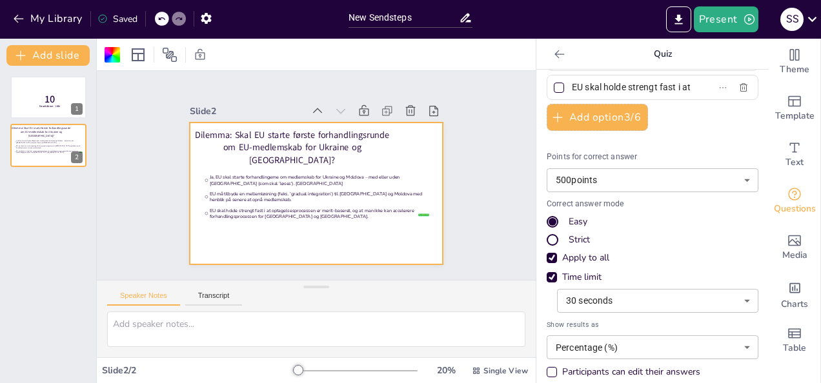
click at [547, 278] on div "Time limit" at bounding box center [552, 277] width 10 height 10
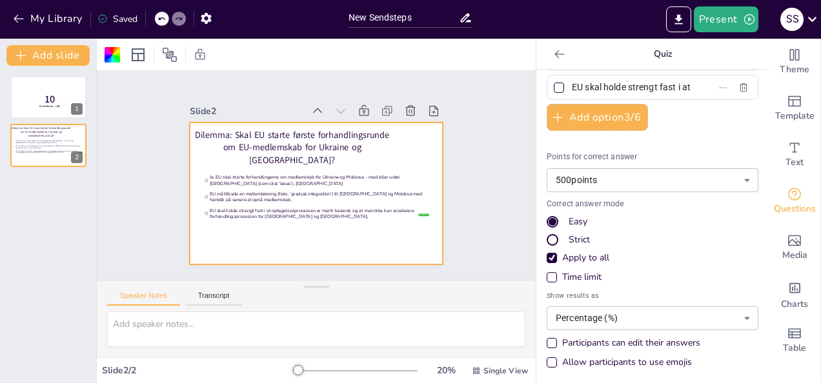
click at [667, 305] on body "My Library Saved New Sendsteps Present S S Document fonts Akatab Recently used …" at bounding box center [410, 191] width 821 height 383
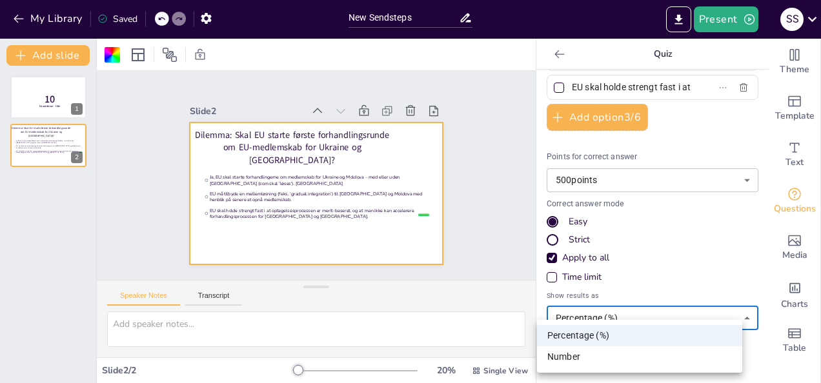
click at [648, 309] on div at bounding box center [410, 191] width 821 height 383
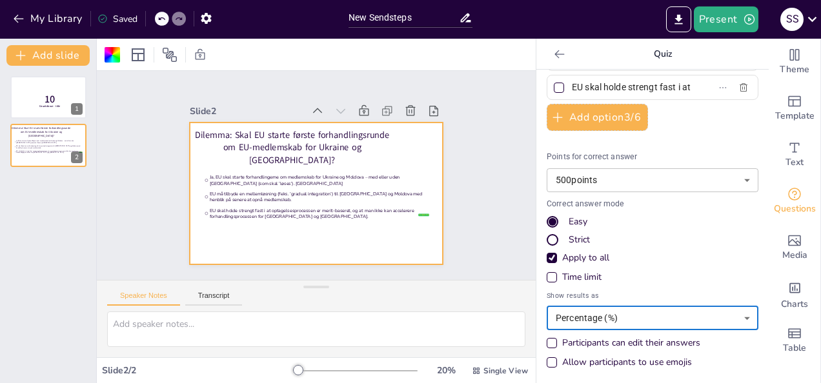
scroll to position [0, 0]
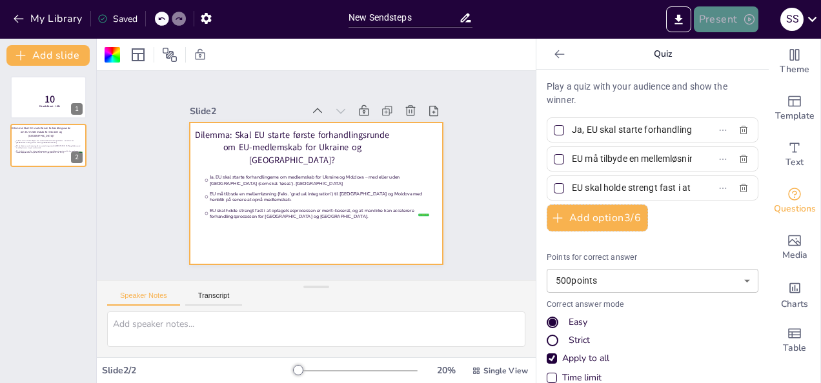
click at [720, 16] on button "Present" at bounding box center [726, 19] width 65 height 26
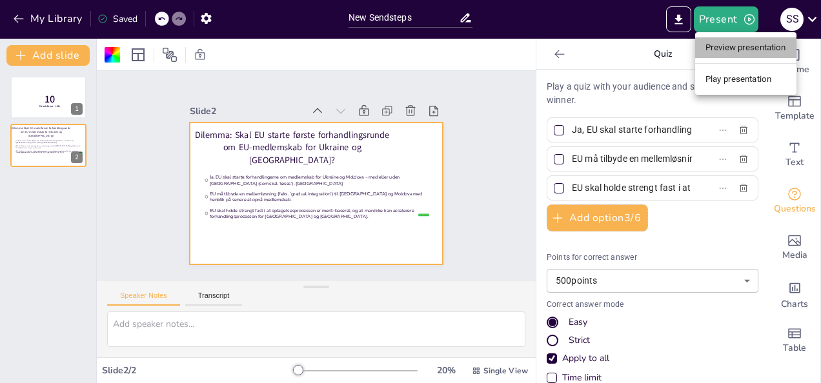
click at [750, 50] on li "Preview presentation" at bounding box center [745, 47] width 101 height 21
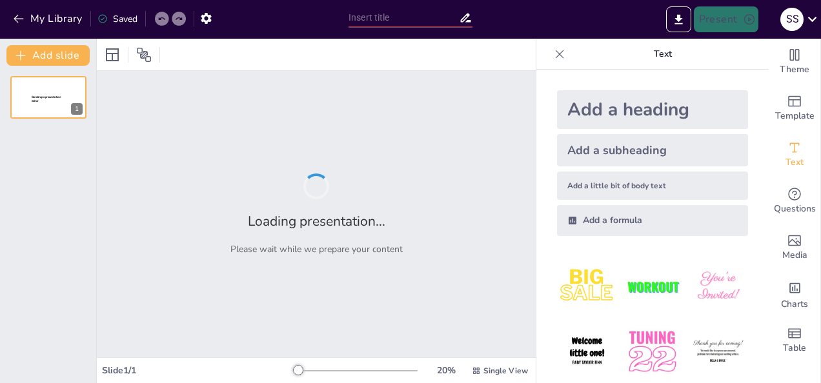
type input "New Sendsteps"
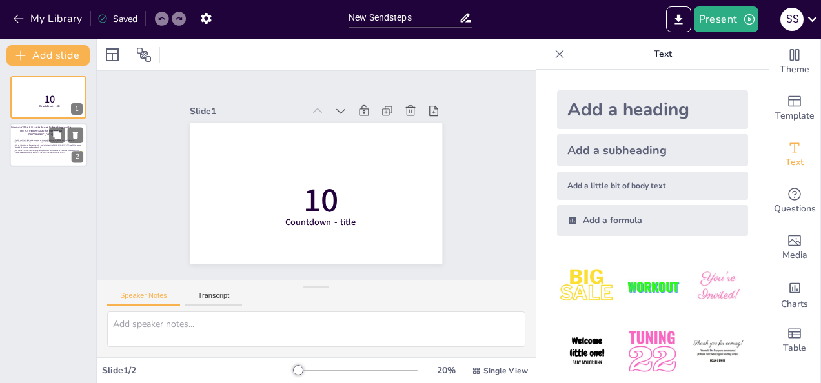
click at [41, 154] on span "EU skal holde strengt fast i at optagelsesprocessen er merit-baseret, og at man…" at bounding box center [48, 152] width 67 height 4
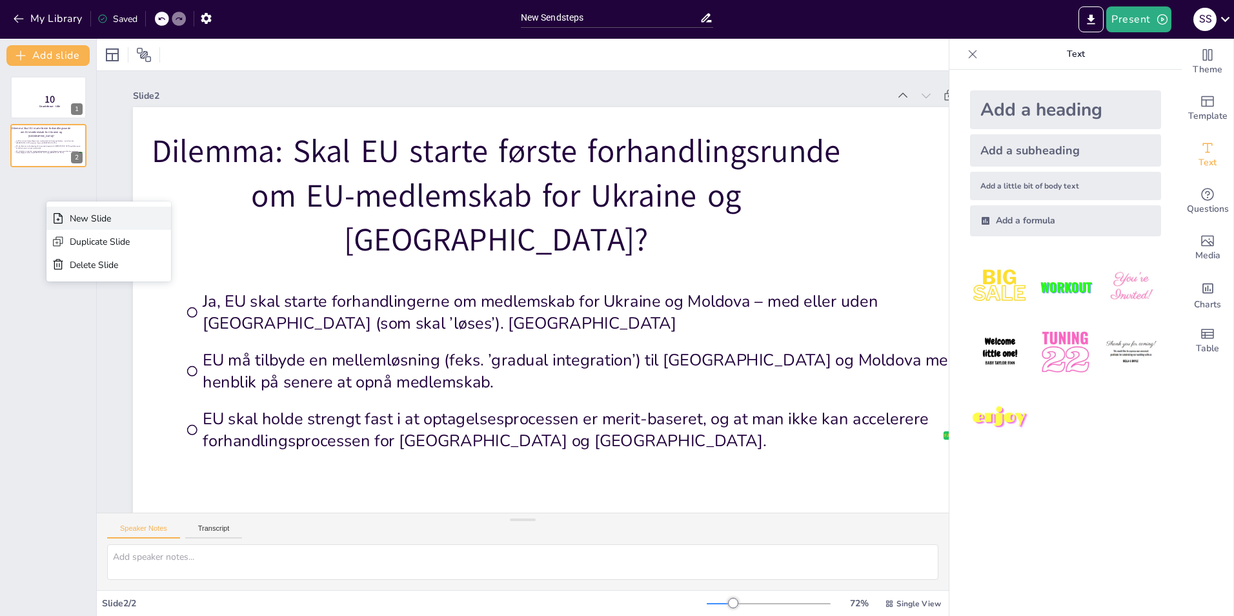
click at [70, 218] on div "New Slide" at bounding box center [100, 218] width 60 height 12
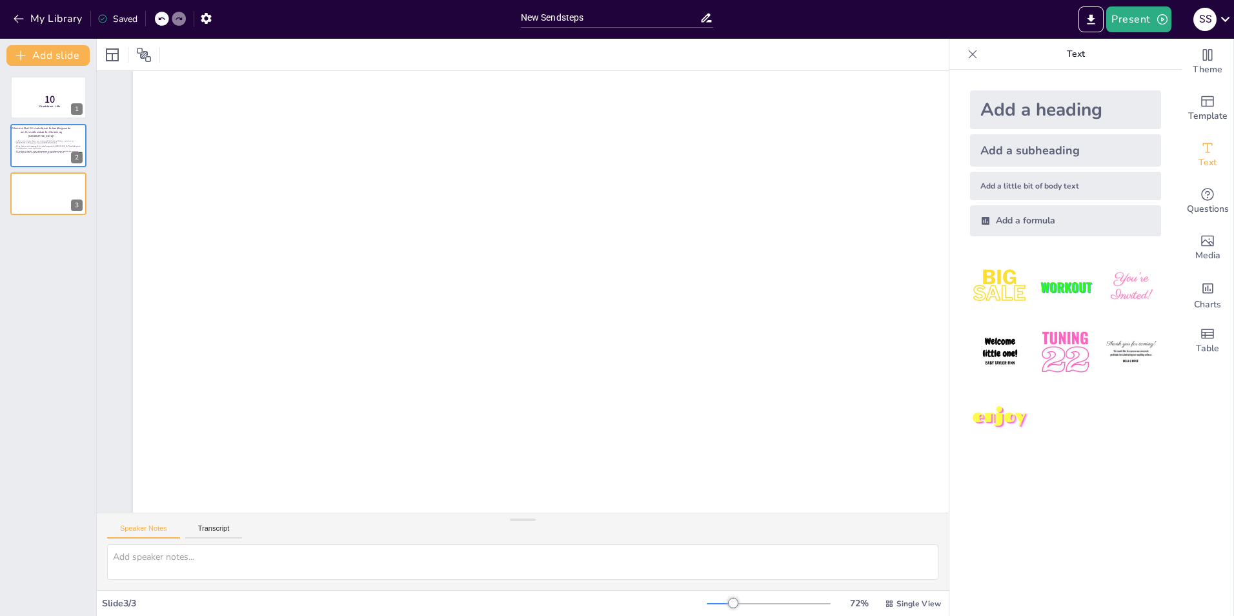
scroll to position [67, 0]
click at [96, 229] on div "Duplicate Slide" at bounding box center [93, 233] width 60 height 12
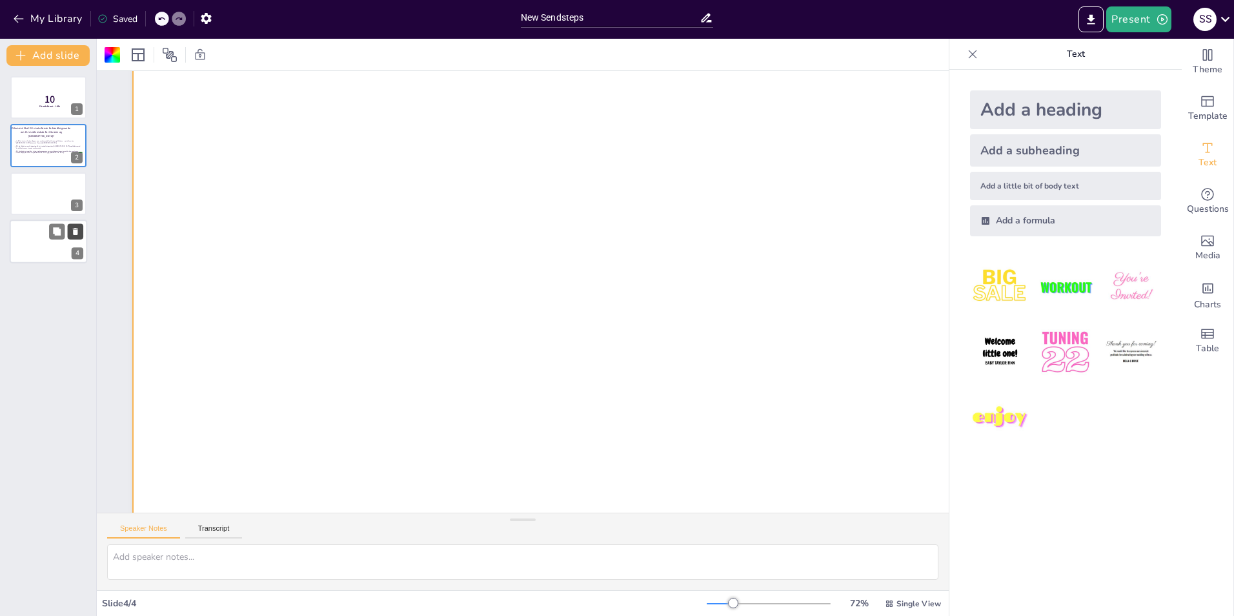
click at [79, 228] on icon at bounding box center [75, 231] width 9 height 9
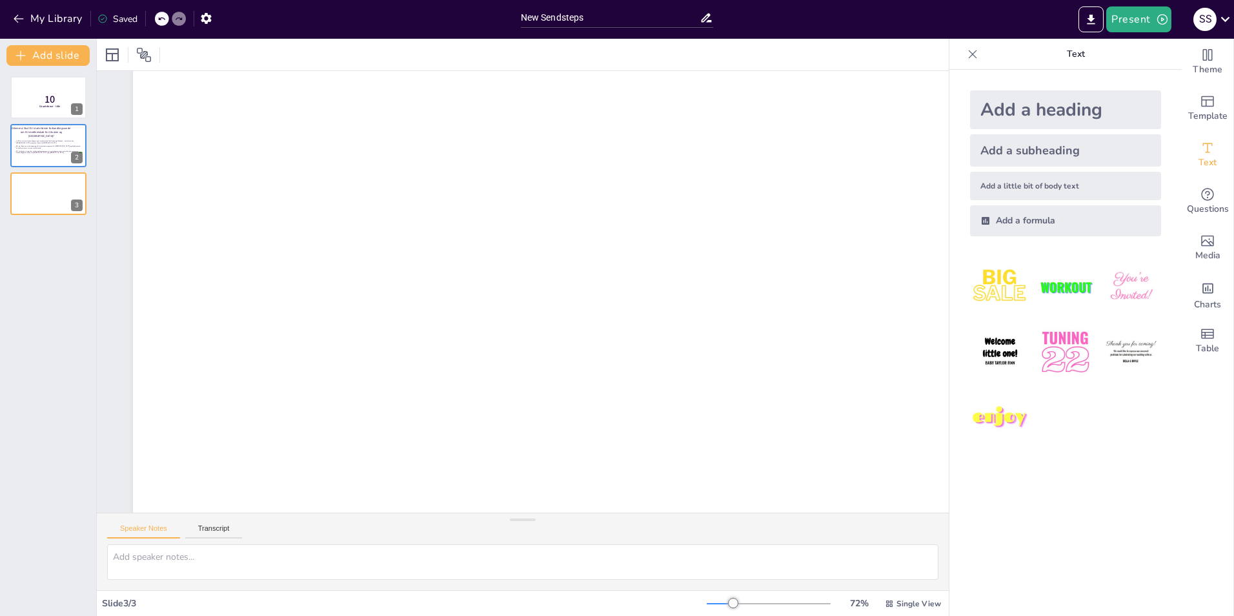
click at [78, 182] on icon at bounding box center [74, 183] width 9 height 9
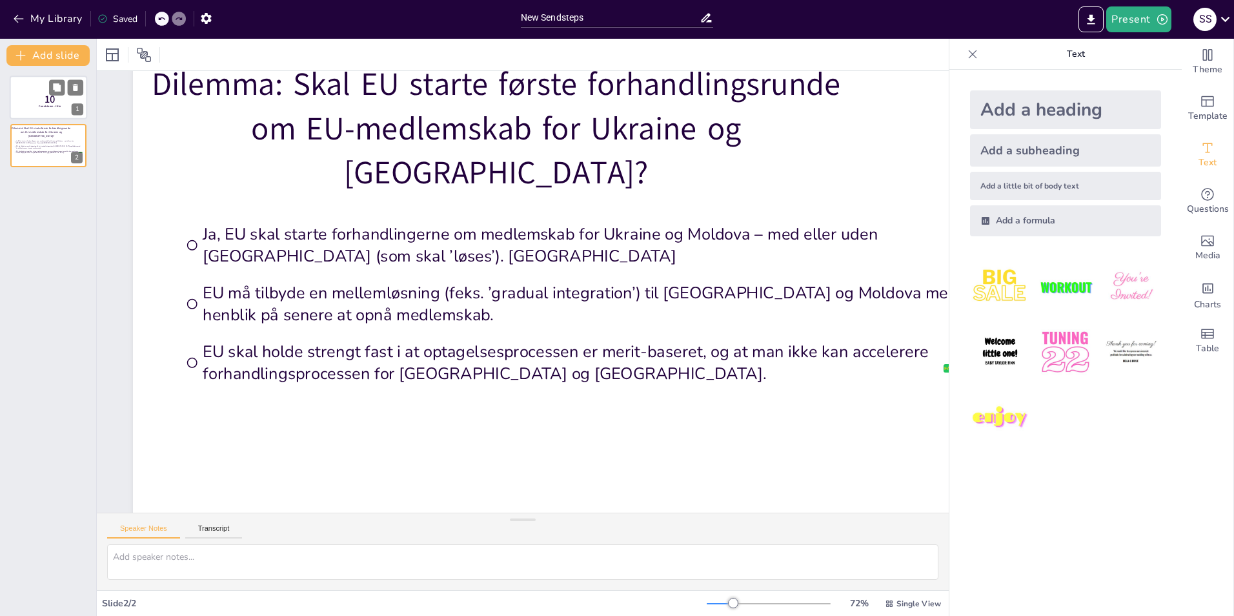
click at [43, 106] on span "Countdown - title" at bounding box center [50, 107] width 22 height 4
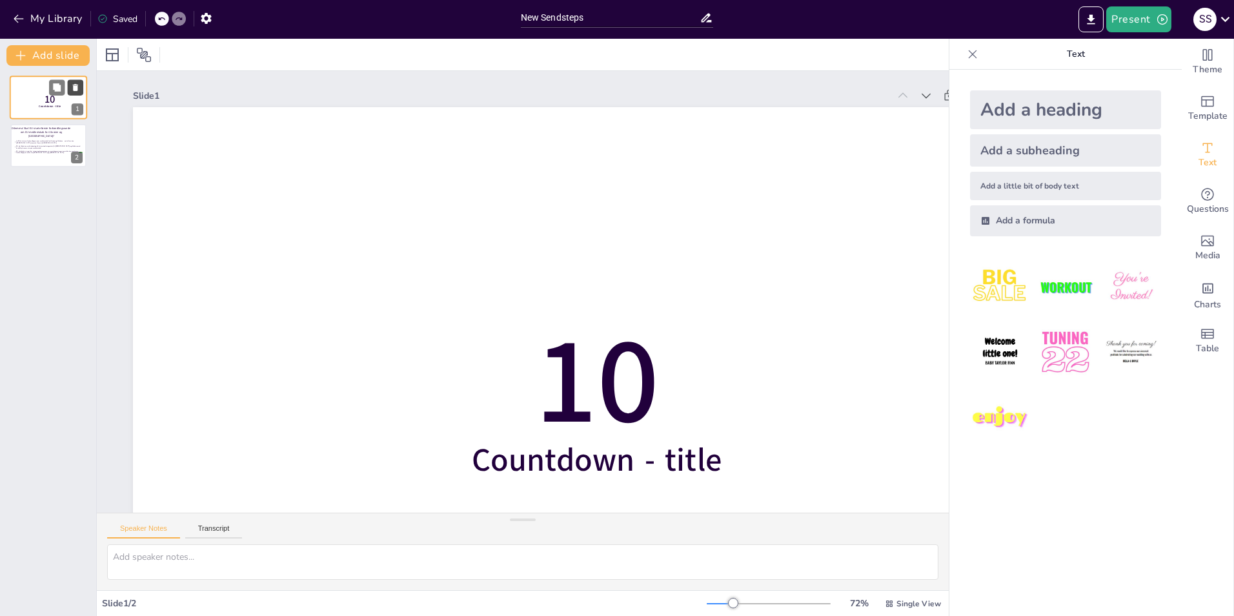
click at [74, 87] on icon at bounding box center [75, 87] width 5 height 7
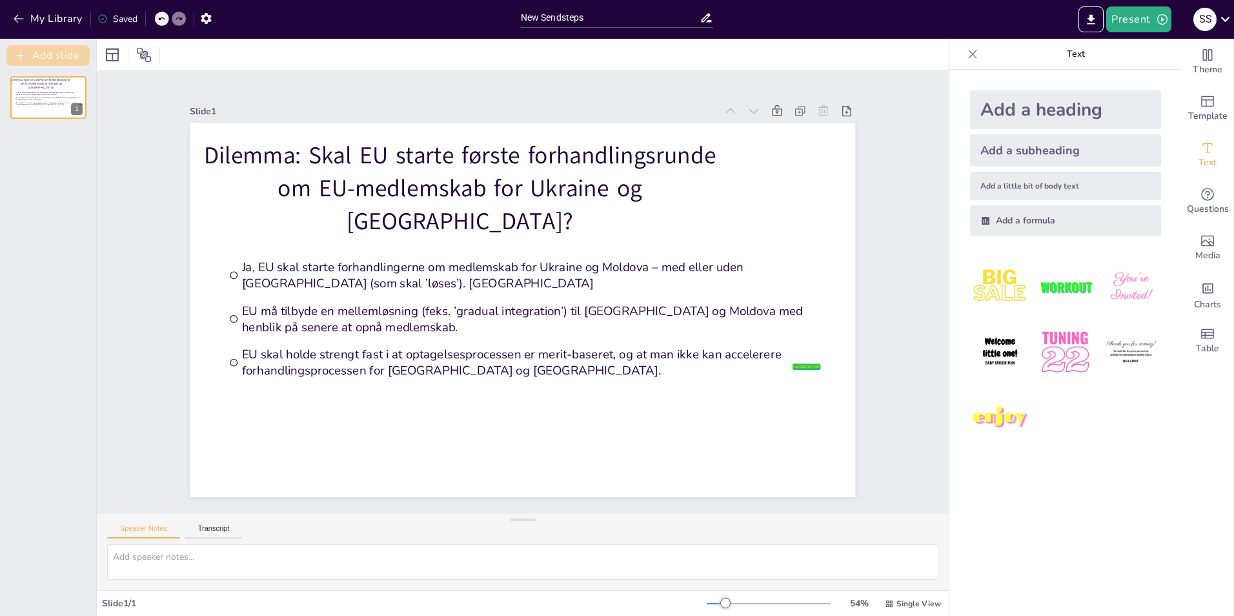
click at [66, 54] on button "Add slide" at bounding box center [47, 55] width 83 height 21
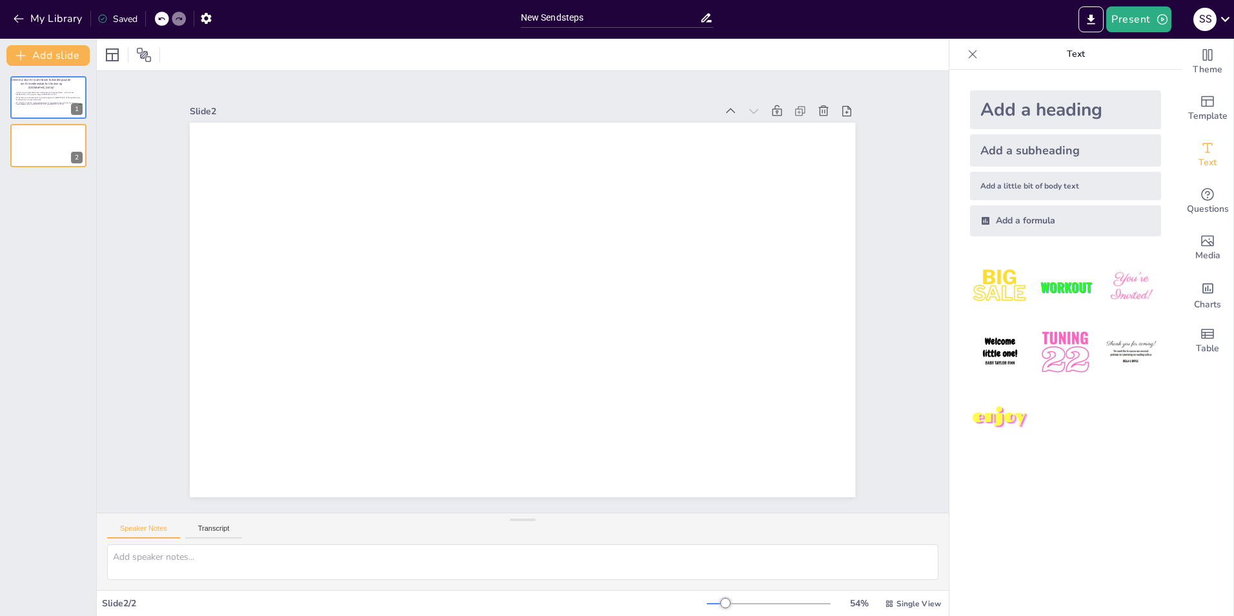
drag, startPoint x: 50, startPoint y: 94, endPoint x: 50, endPoint y: 184, distance: 90.3
click at [50, 184] on div "Dilemma: Skal EU starte første forhandlingsrunde om EU-medlemskab for Ukraine o…" at bounding box center [48, 341] width 96 height 550
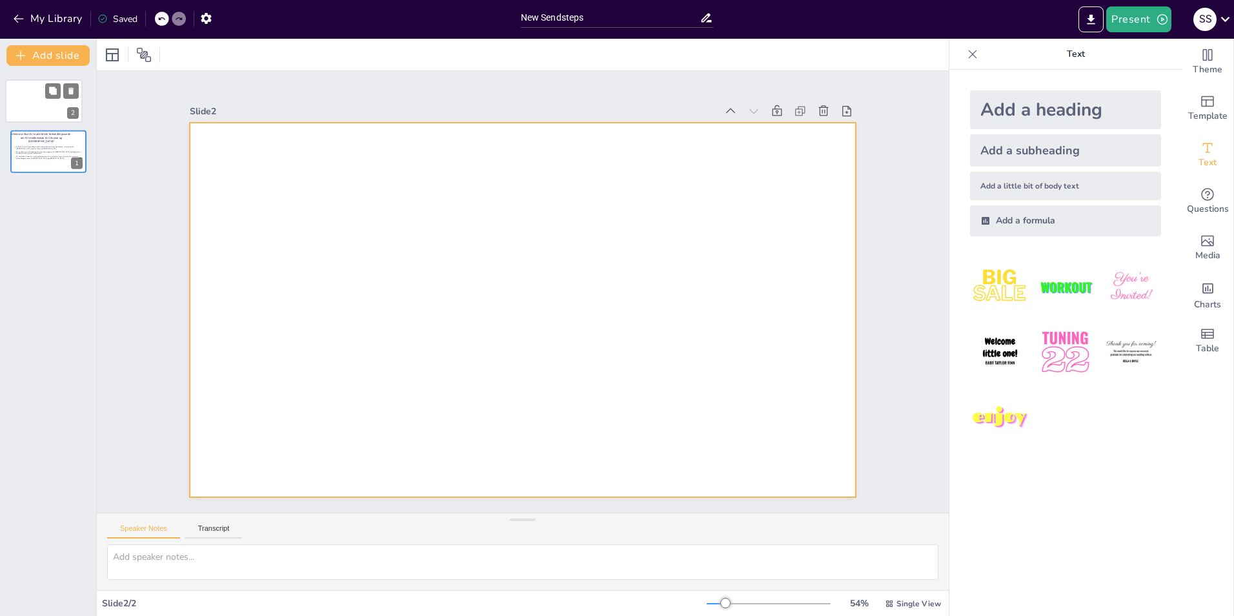
drag, startPoint x: 35, startPoint y: 150, endPoint x: 32, endPoint y: 103, distance: 47.9
click at [32, 103] on div at bounding box center [44, 100] width 76 height 43
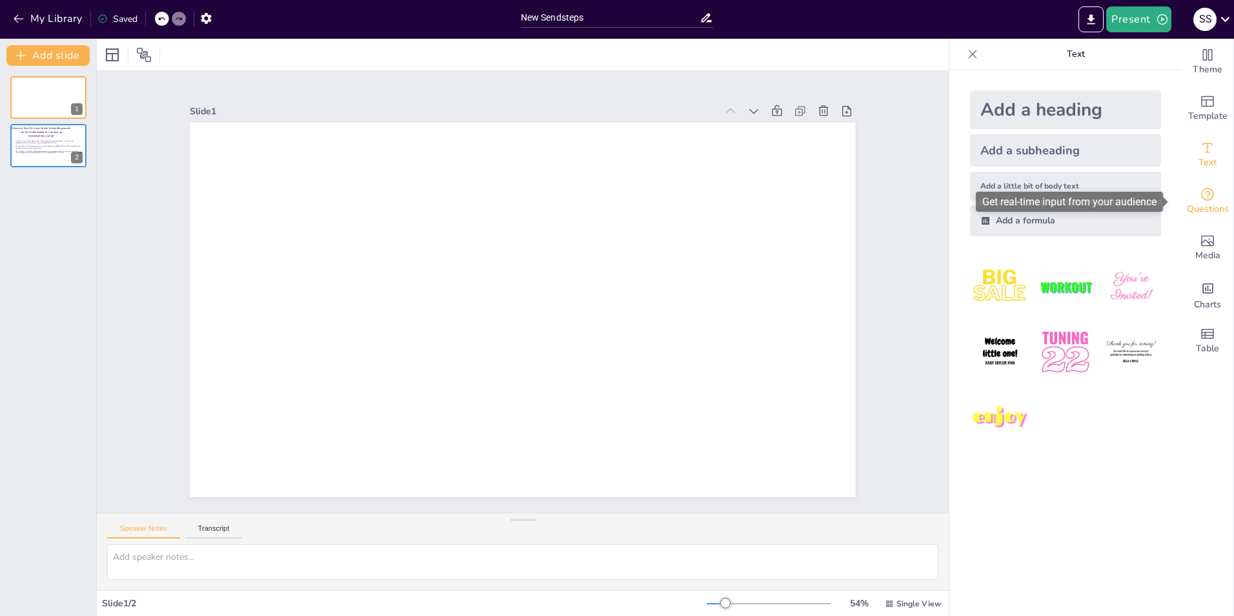
click at [820, 199] on icon "Get real-time input from your audience" at bounding box center [1206, 193] width 15 height 15
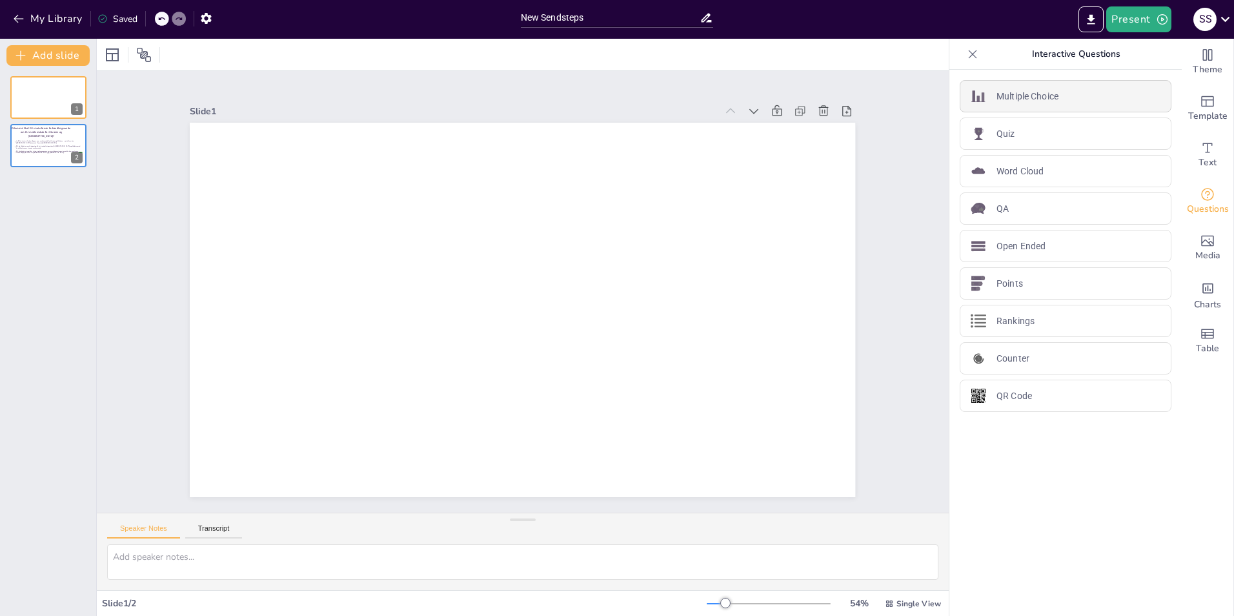
click at [820, 87] on div "Multiple Choice" at bounding box center [1065, 96] width 212 height 32
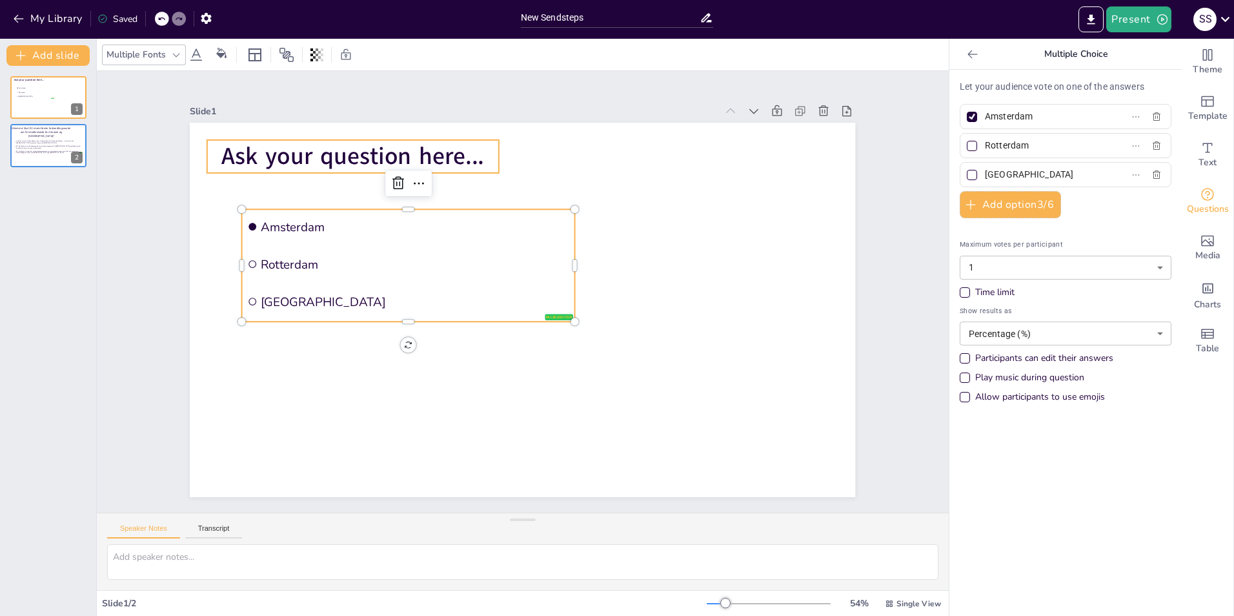
click at [326, 145] on span "Ask your question here..." at bounding box center [385, 124] width 264 height 86
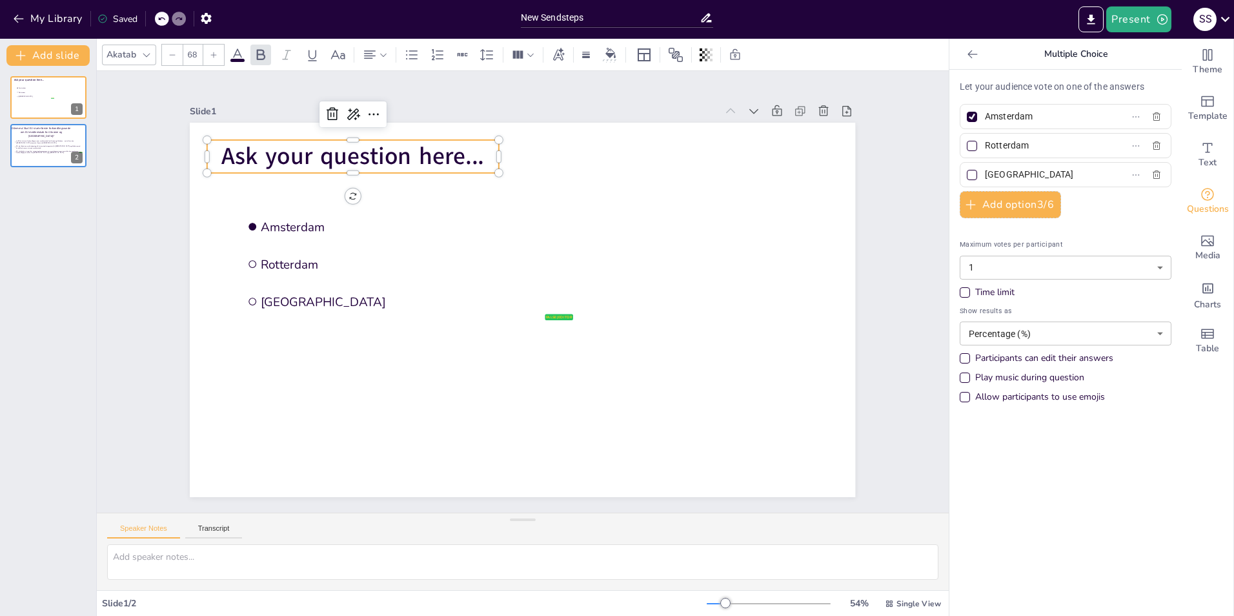
click at [369, 147] on span "Ask your question here..." at bounding box center [443, 89] width 244 height 159
click at [476, 147] on span "Ask your question here..." at bounding box center [555, 77] width 159 height 244
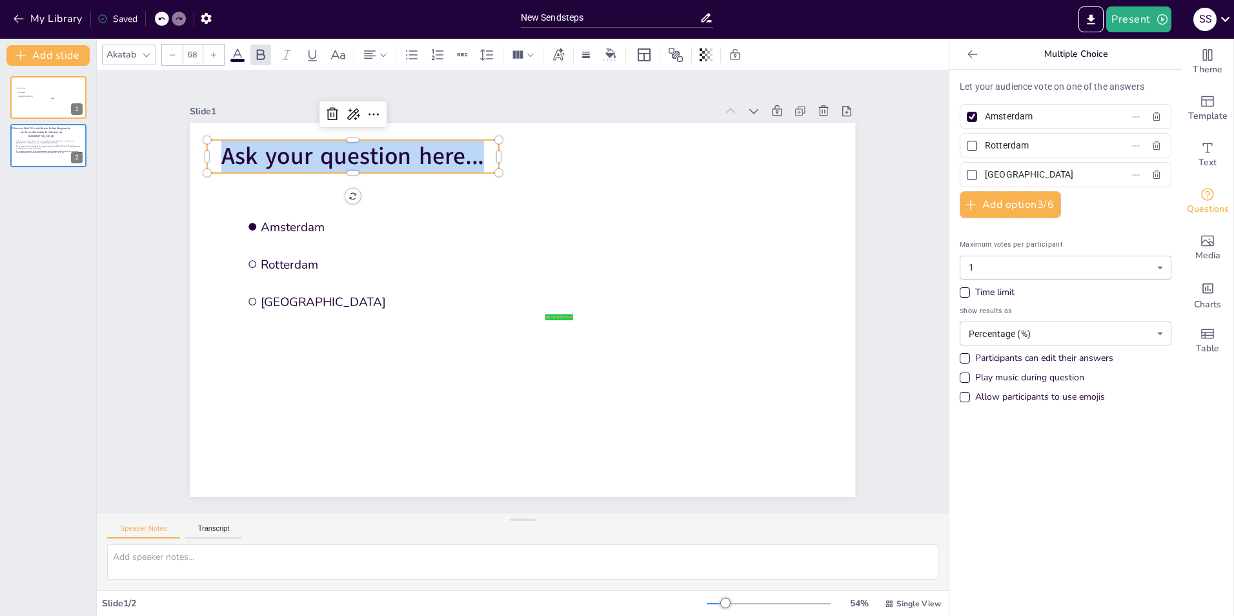
click at [475, 147] on span "Ask your question here..." at bounding box center [554, 76] width 159 height 243
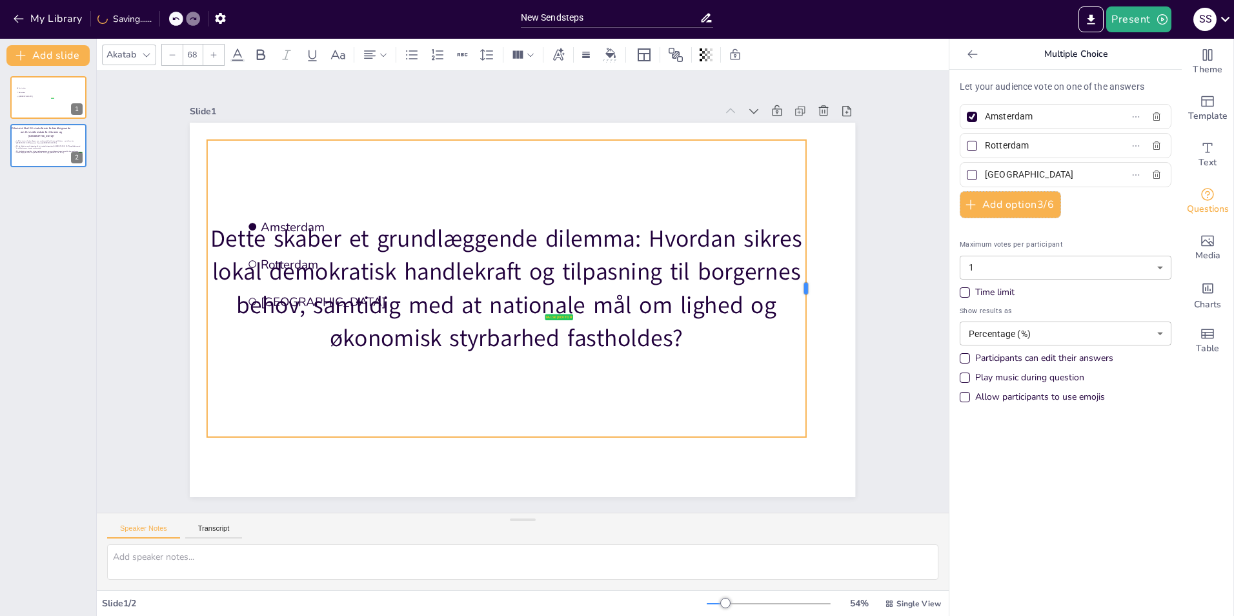
drag, startPoint x: 490, startPoint y: 286, endPoint x: 797, endPoint y: 241, distance: 310.5
click at [797, 241] on div at bounding box center [798, 378] width 102 height 286
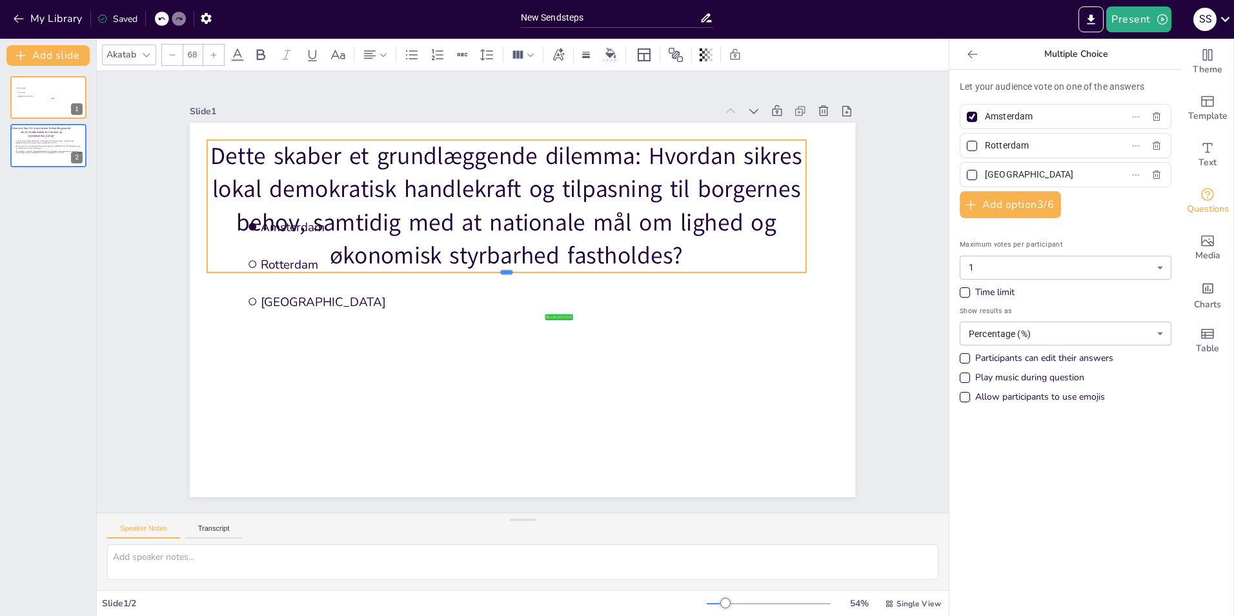
drag, startPoint x: 496, startPoint y: 432, endPoint x: 500, endPoint y: 252, distance: 180.1
click at [500, 252] on div "false | editor Amsterdam Rotterdam The Hague Dette skaber et grundlæggende dile…" at bounding box center [519, 309] width 728 height 505
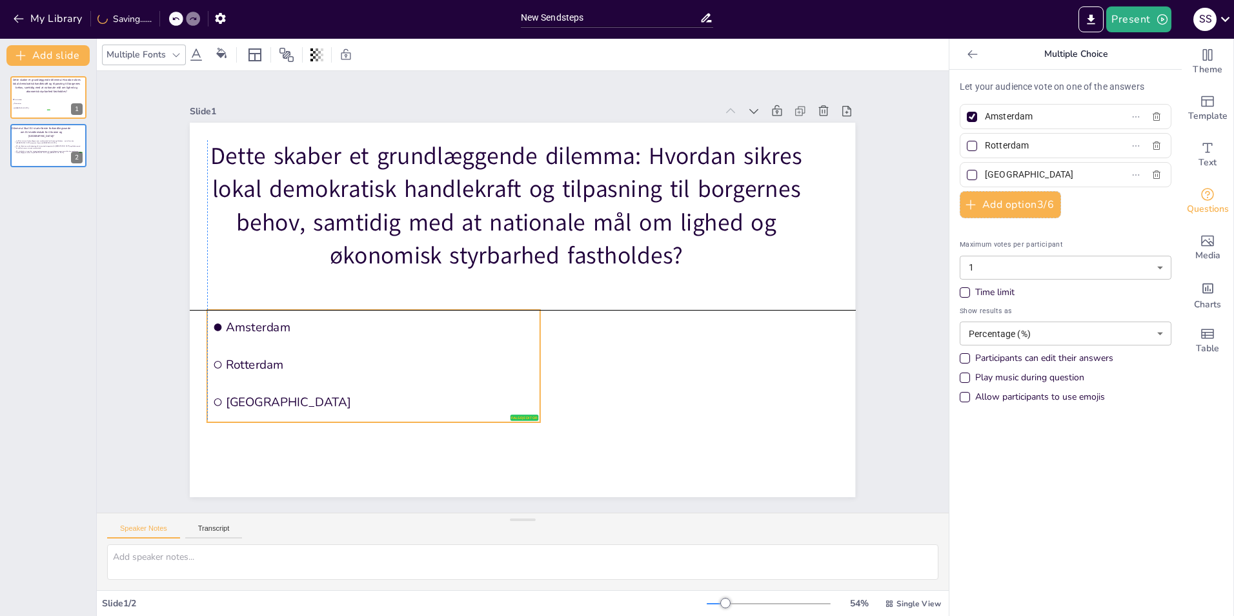
drag, startPoint x: 274, startPoint y: 303, endPoint x: 239, endPoint y: 401, distance: 103.9
click at [272, 361] on span "[GEOGRAPHIC_DATA]" at bounding box center [356, 224] width 168 height 276
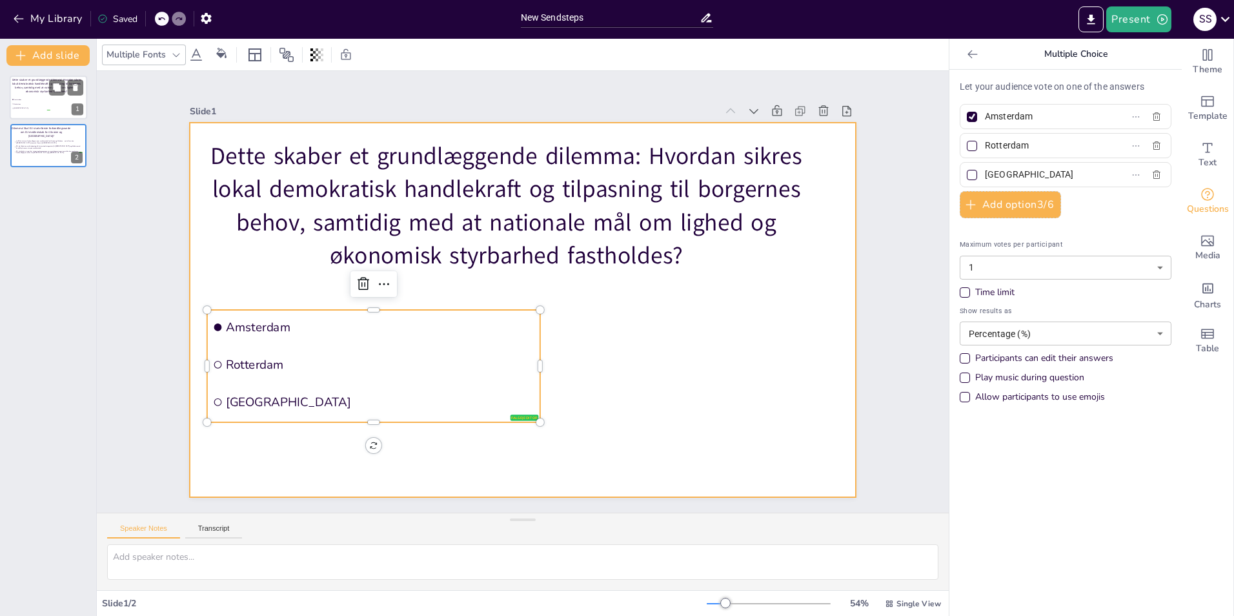
click at [26, 95] on div at bounding box center [48, 97] width 77 height 44
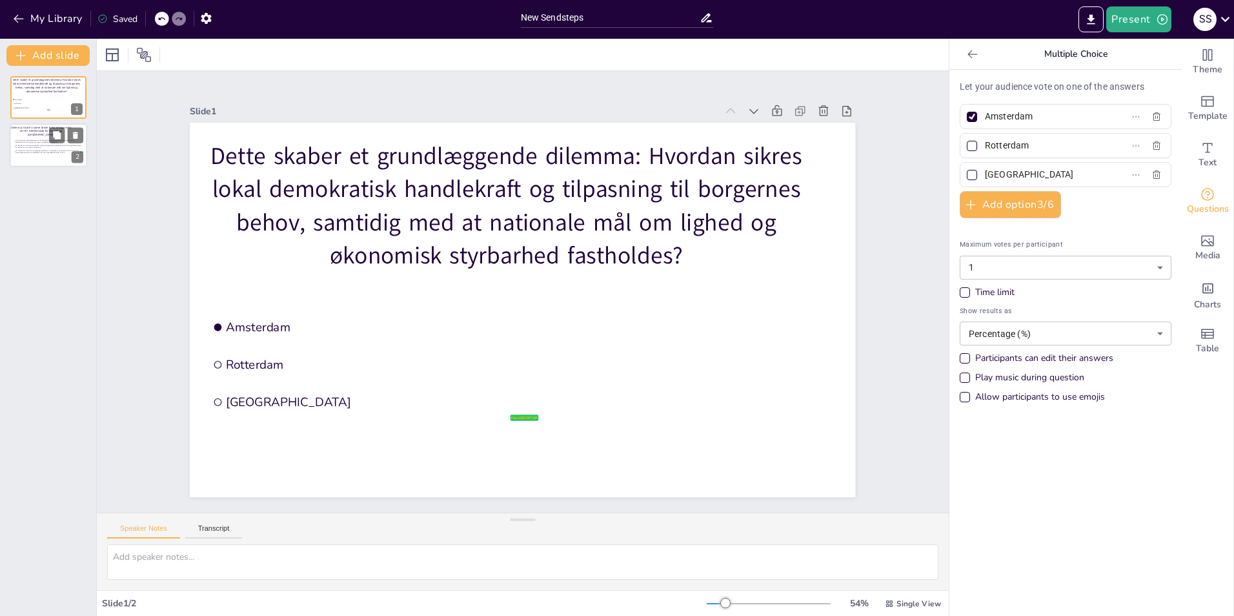
click at [42, 124] on div "Dilemma: Skal EU starte første forhandlingsrunde om EU-medlemskab for Ukraine o…" at bounding box center [48, 124] width 77 height 0
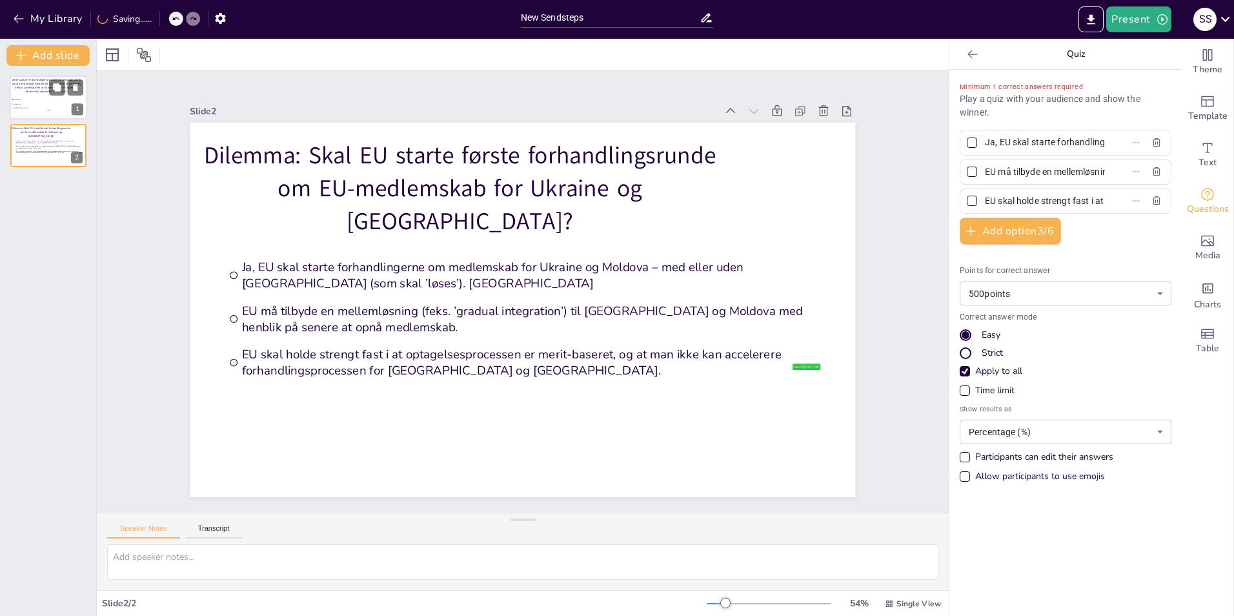
click at [14, 92] on p "Dette skaber et grundlæggende dilemma: Hvordan sikres lokal demokratisk handlek…" at bounding box center [47, 84] width 70 height 15
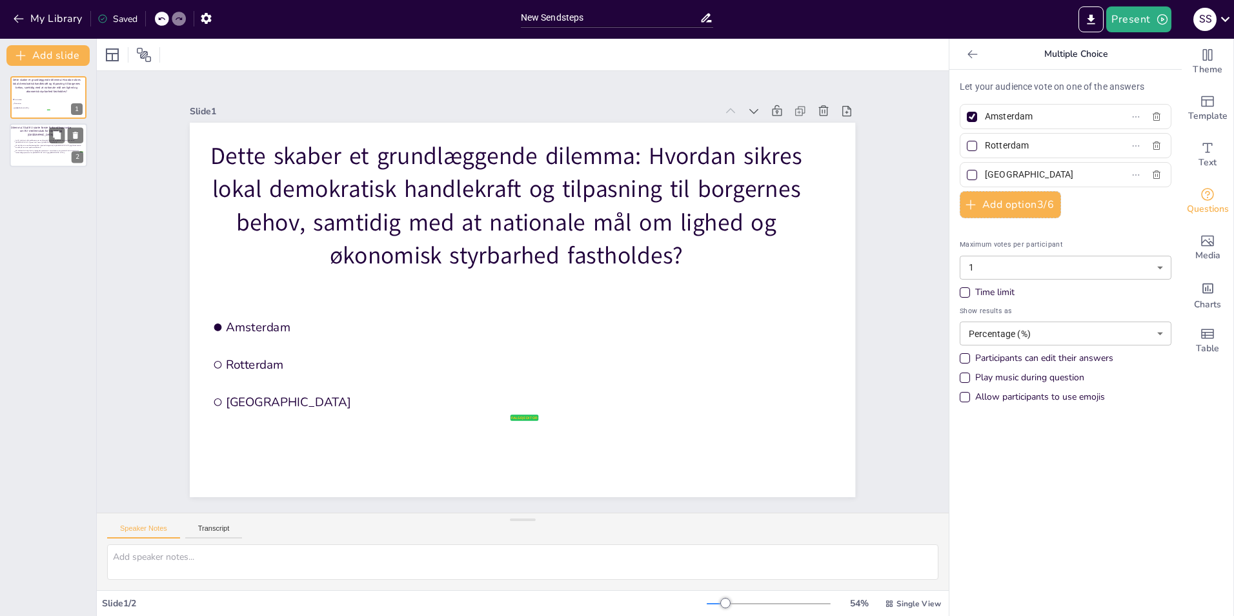
click at [43, 154] on li "EU skal holde strengt fast i at optagelsesprocessen er merit-baseret, og at man…" at bounding box center [49, 151] width 70 height 5
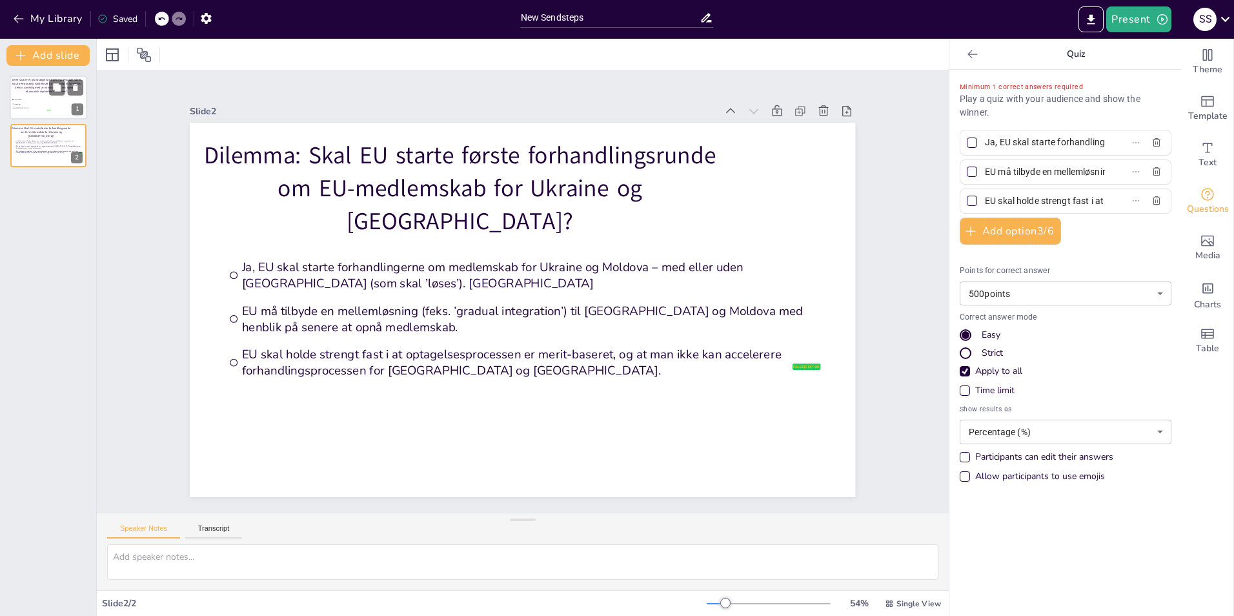
click at [51, 110] on div at bounding box center [48, 97] width 77 height 44
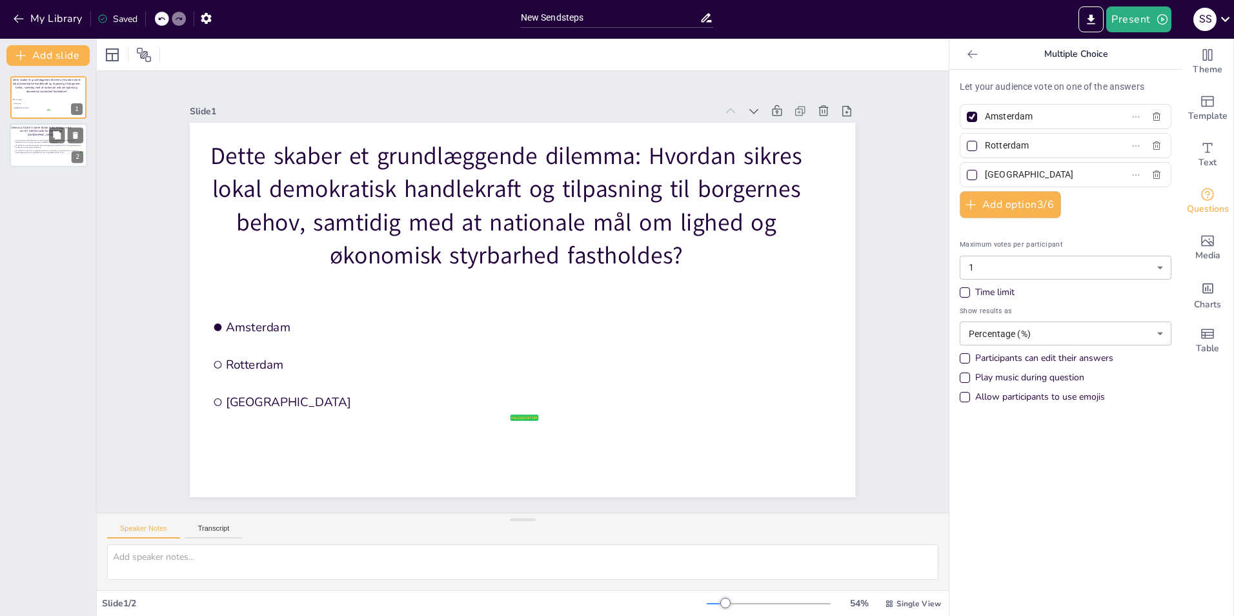
click at [45, 150] on span "EU skal holde strengt fast i at optagelsesprocessen er merit-baseret, og at man…" at bounding box center [48, 152] width 67 height 4
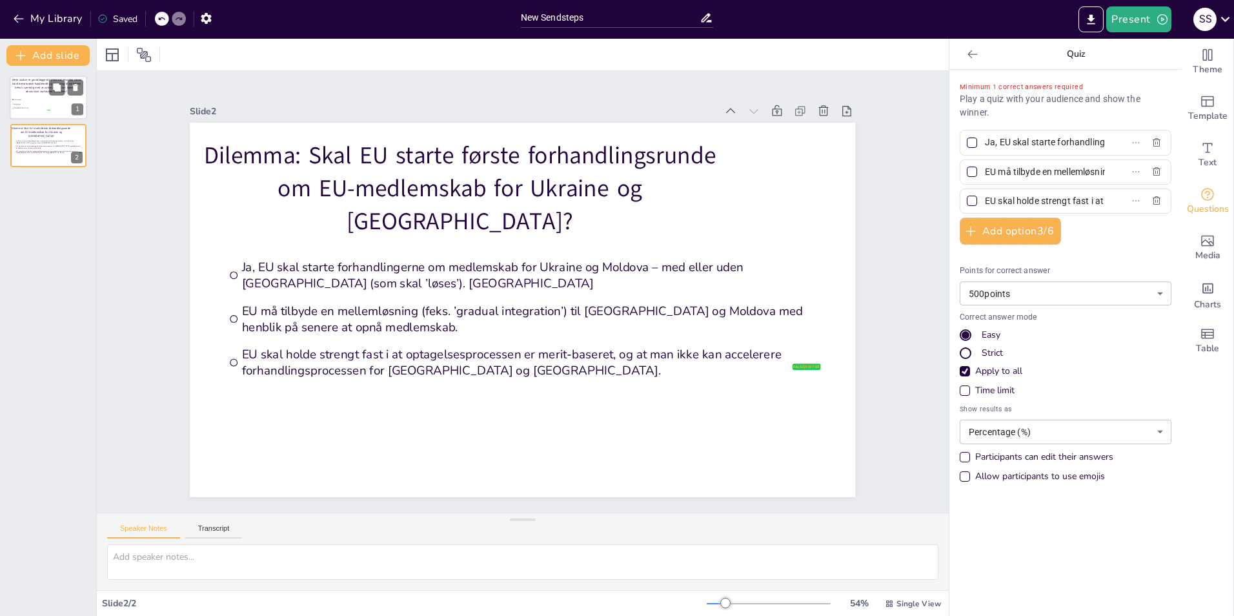
click at [29, 95] on div at bounding box center [48, 97] width 77 height 44
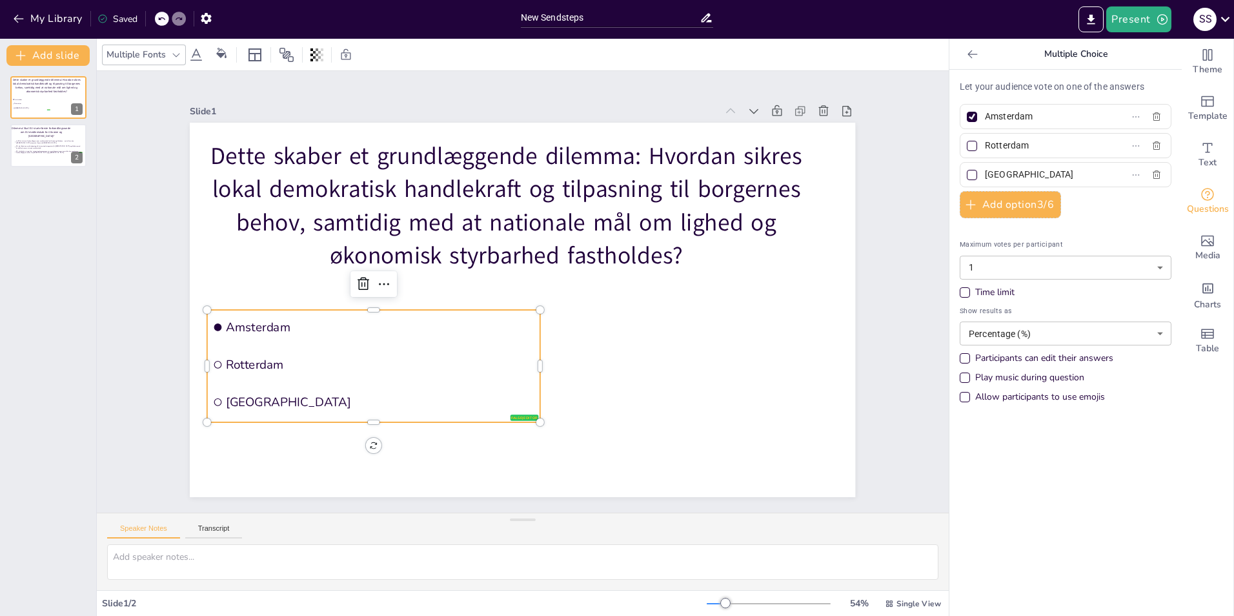
click at [326, 323] on span "Amsterdam" at bounding box center [386, 236] width 259 height 194
click at [820, 121] on input "Amsterdam" at bounding box center [1045, 116] width 120 height 19
click at [820, 120] on input "Amsterdam" at bounding box center [1045, 116] width 120 height 19
paste input "1. Kommuner bør have større råderum til at prioritere og tilrettelægge velfærds…"
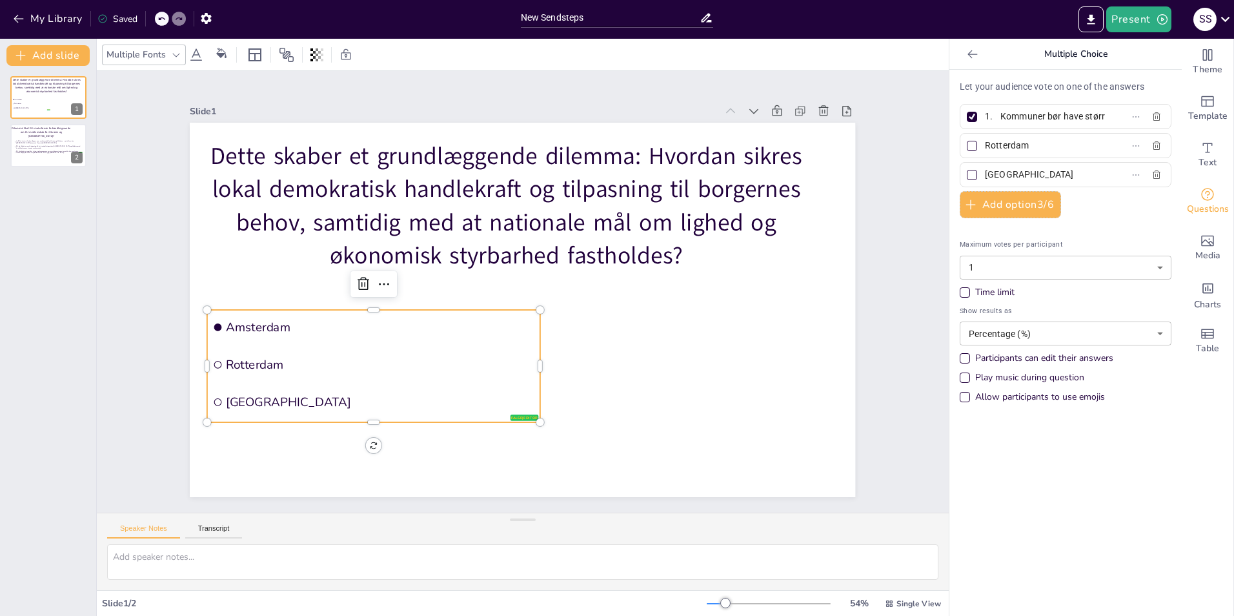
scroll to position [0, 576]
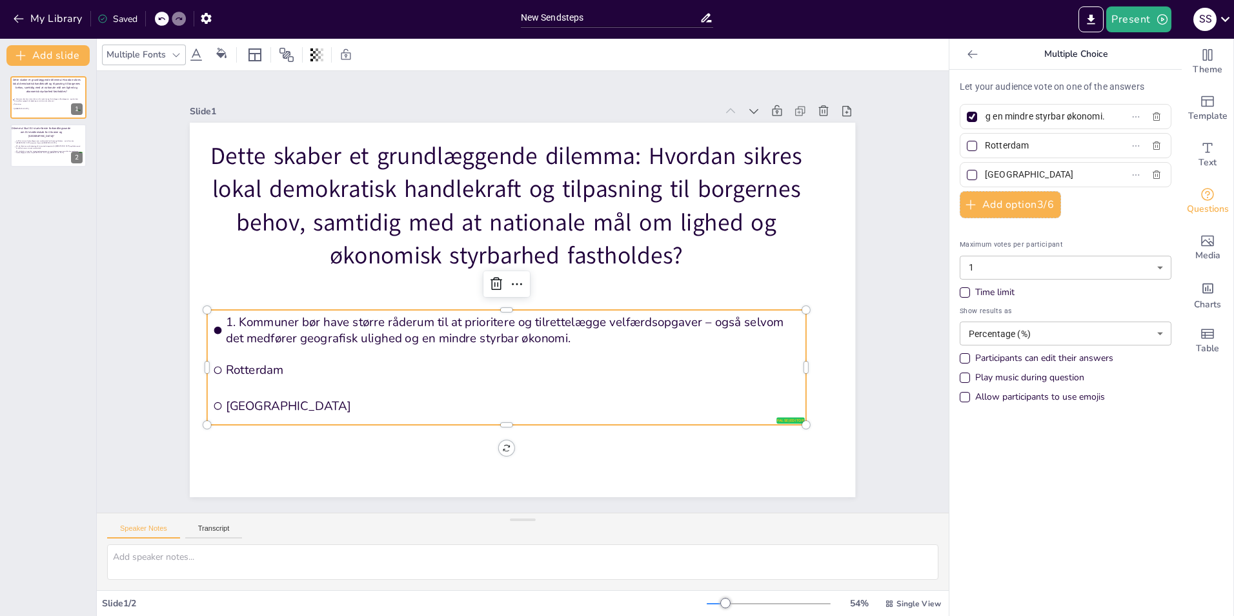
type input "1. Kommuner bør have større råderum til at prioritere og tilrettelægge velfærds…"
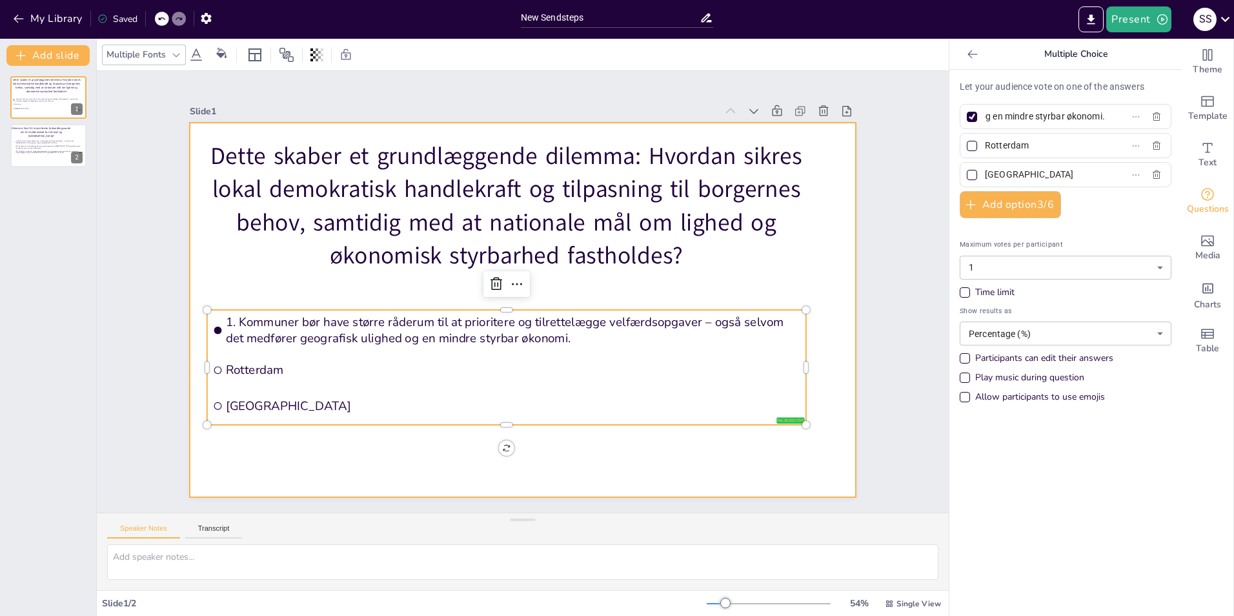
scroll to position [0, 0]
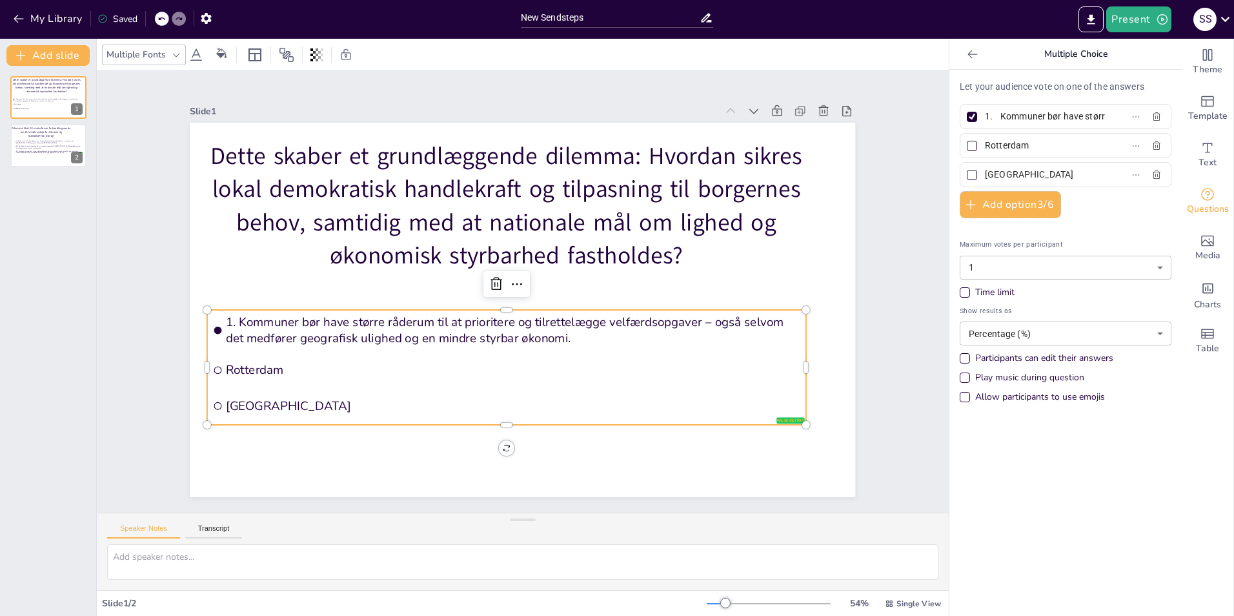
click at [820, 146] on input "Rotterdam" at bounding box center [1045, 145] width 120 height 19
paste input "2. Kommuner bør have mindre råderum til at prioritere og tilrettelægge velfærds…"
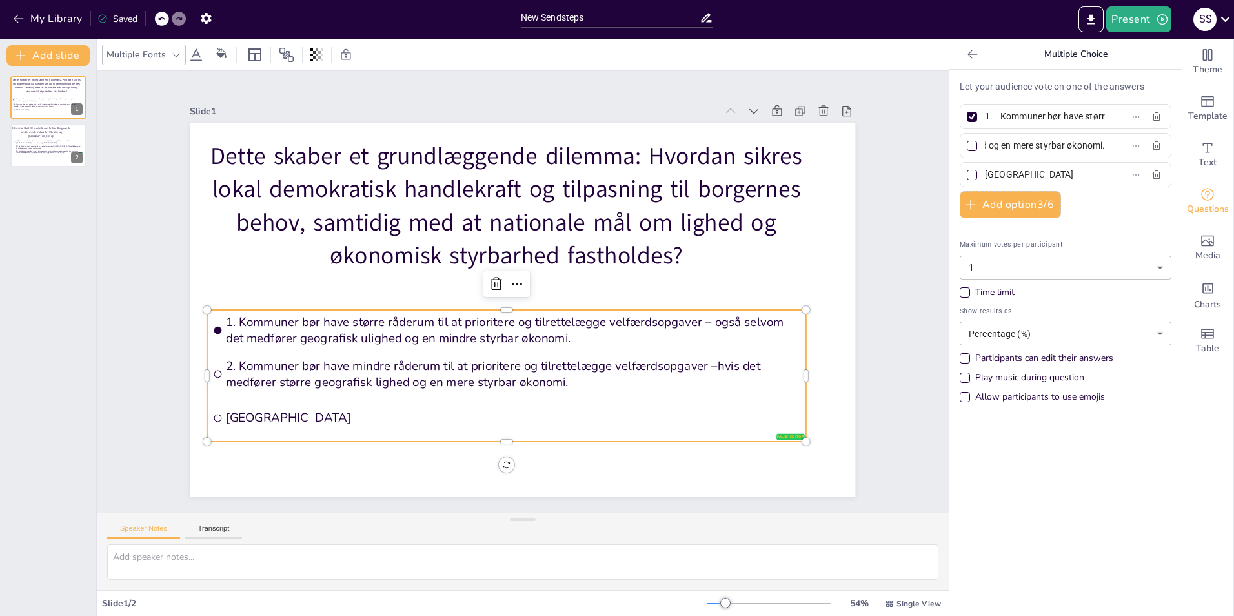
type input "2. Kommuner bør have mindre råderum til at prioritere og tilrettelægge velfærds…"
click at [820, 175] on input "The Hague" at bounding box center [1045, 174] width 120 height 19
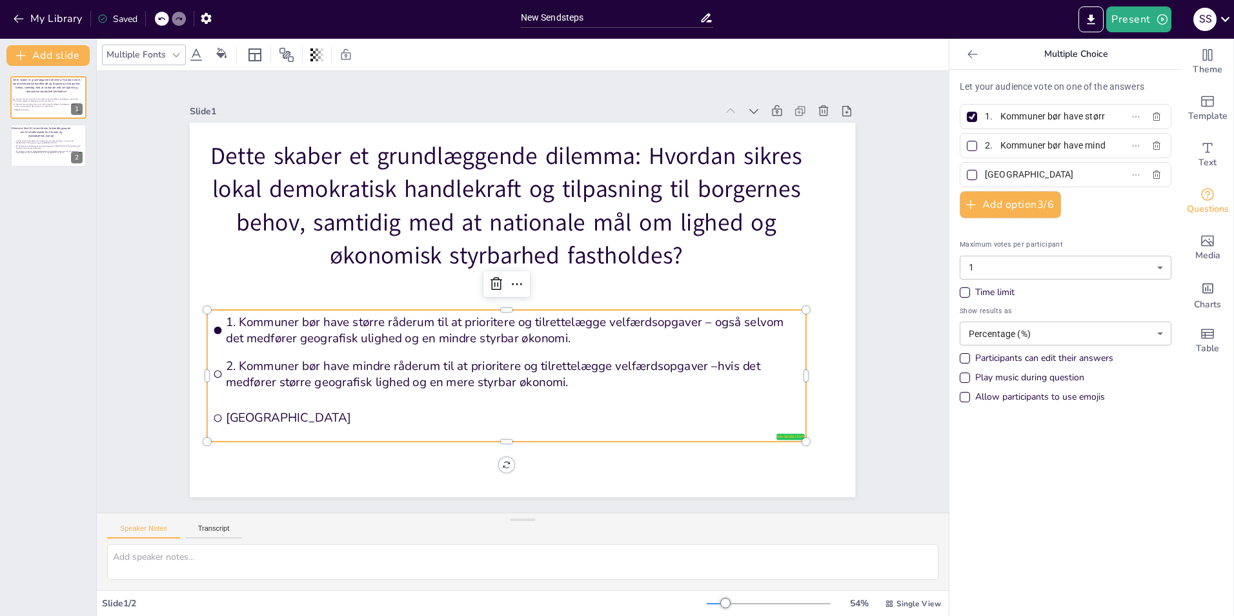
paste input "3. Kommuner bør have uændret råderum (status quo) i forhold til at prioritere o…"
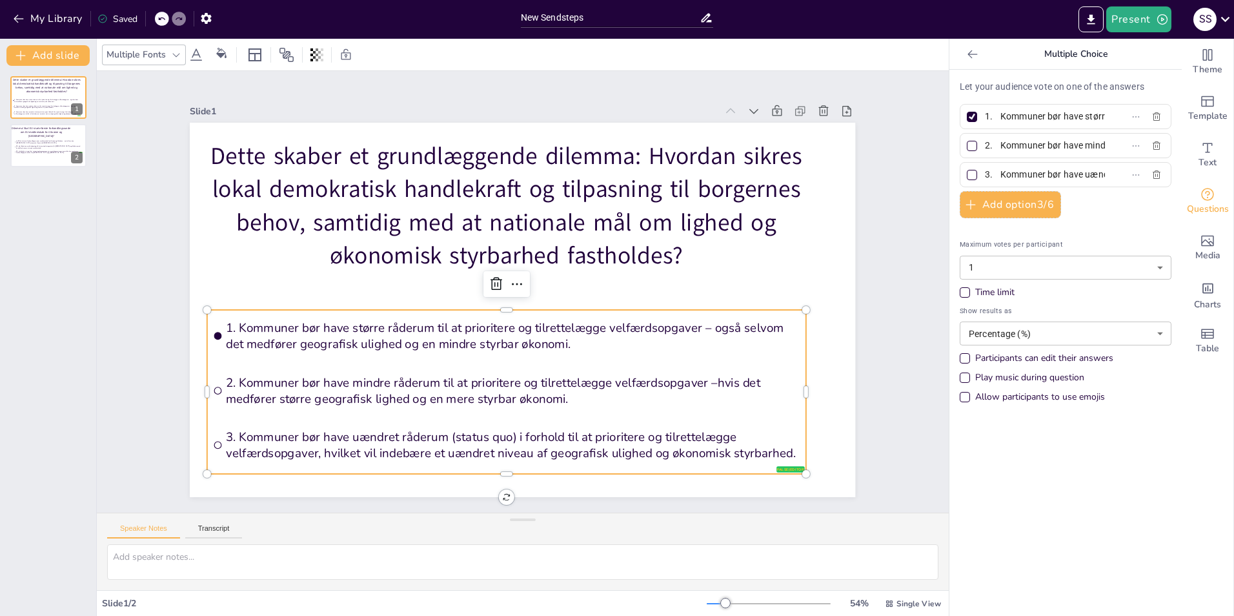
scroll to position [0, 707]
type input "3. Kommuner bør have uændret råderum (status quo) i forhold til at prioritere o…"
drag, startPoint x: 28, startPoint y: 107, endPoint x: 25, endPoint y: 167, distance: 60.1
click at [25, 167] on ul "1. Kommuner bør have større råderum til at prioritere og tilrettelægge velfærds…" at bounding box center [42, 161] width 68 height 19
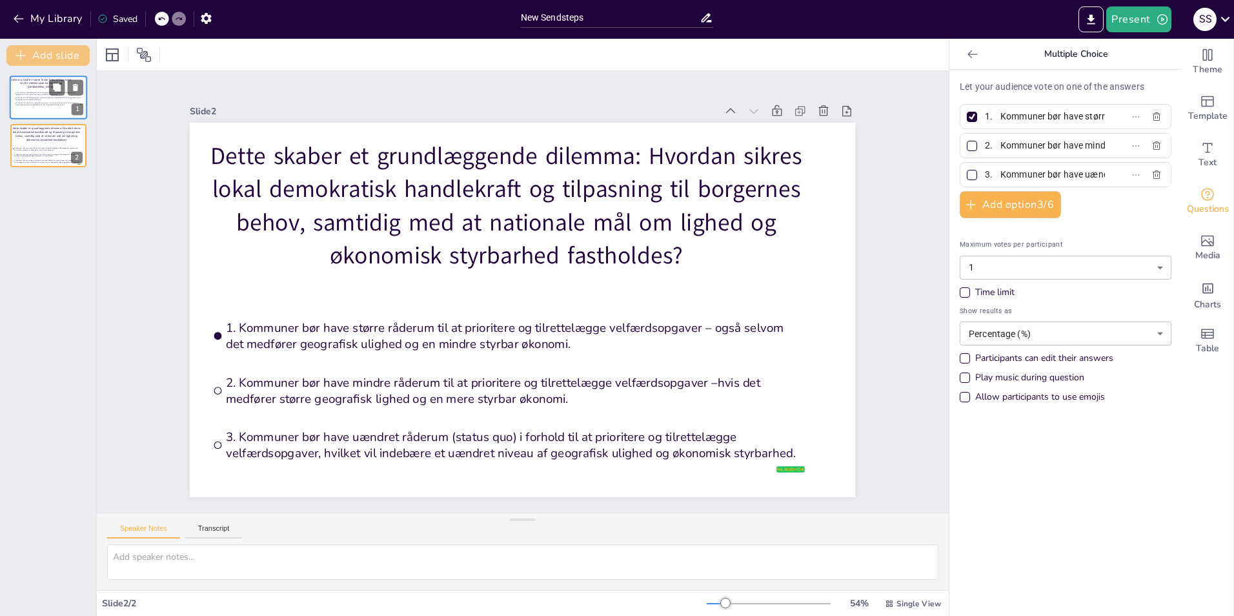
click at [38, 52] on button "Add slide" at bounding box center [47, 55] width 83 height 21
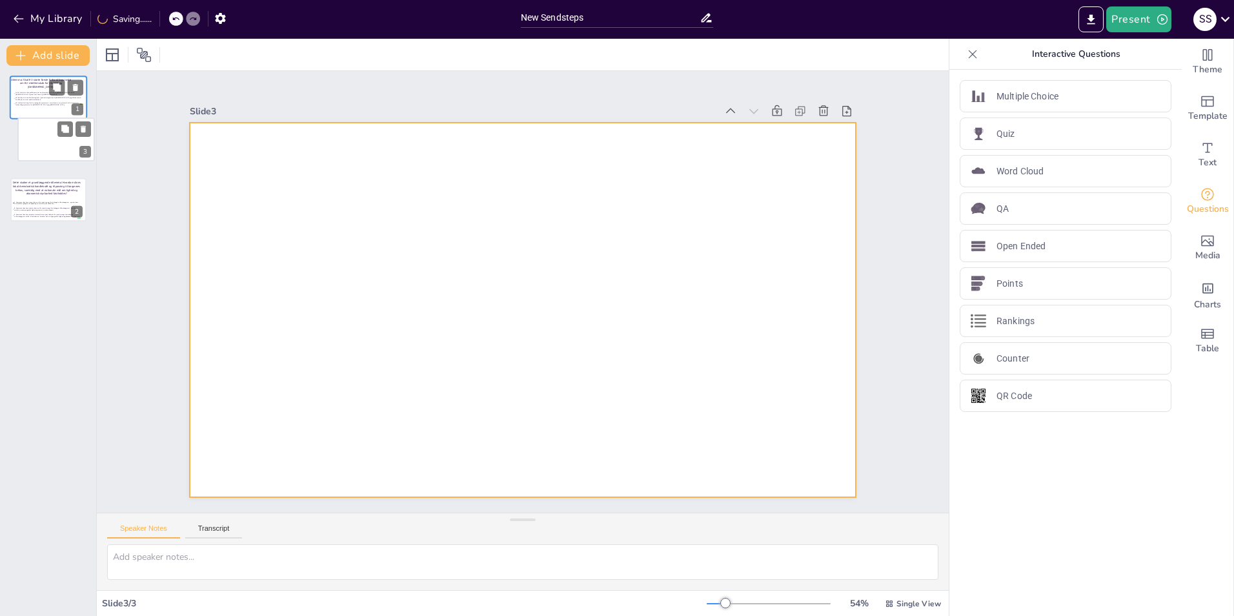
drag, startPoint x: 49, startPoint y: 194, endPoint x: 55, endPoint y: 135, distance: 59.7
click at [55, 135] on div at bounding box center [56, 139] width 76 height 43
click at [446, 153] on div at bounding box center [520, 309] width 701 height 441
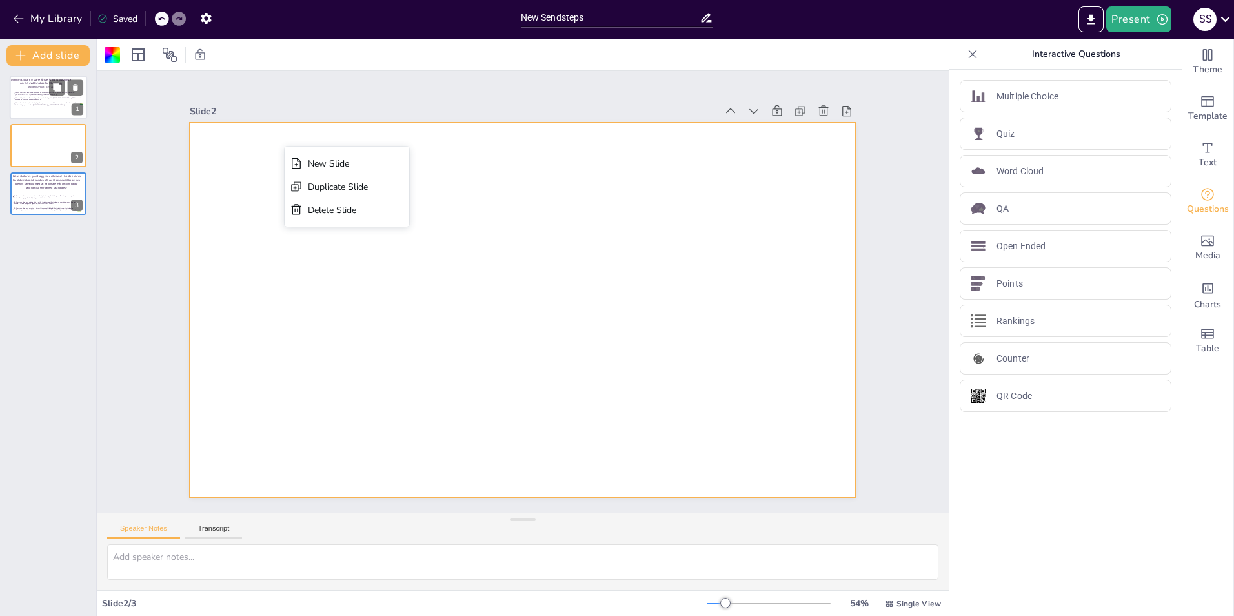
click at [231, 159] on div at bounding box center [517, 308] width 748 height 561
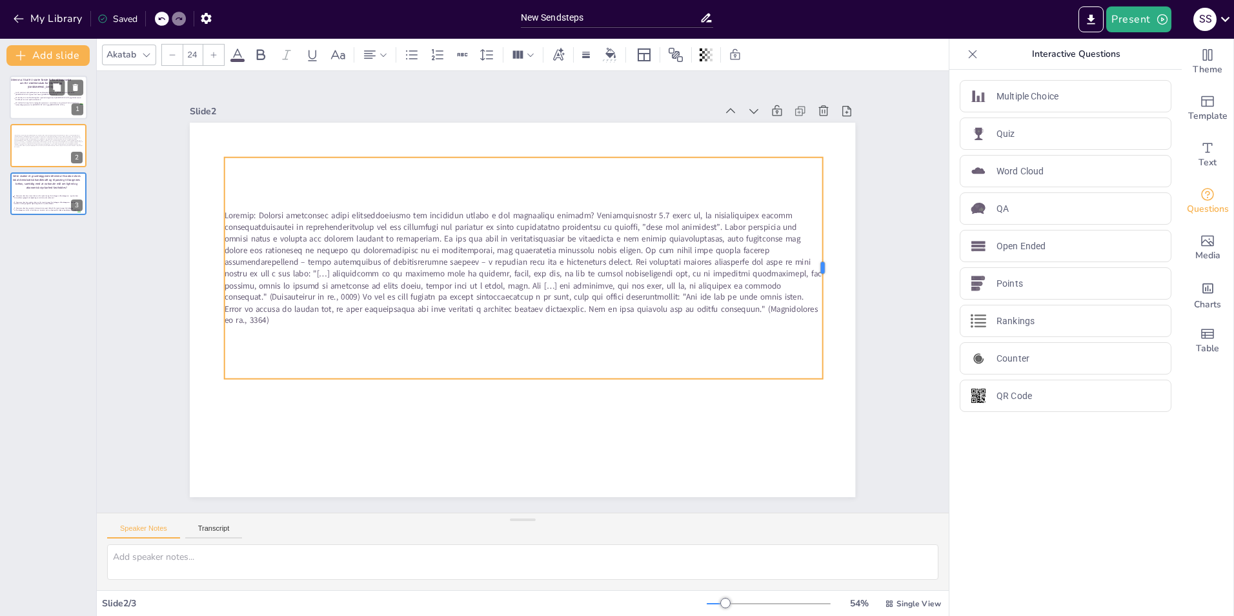
drag, startPoint x: 510, startPoint y: 264, endPoint x: 817, endPoint y: 247, distance: 306.9
click at [817, 247] on div at bounding box center [829, 299] width 34 height 221
click at [248, 210] on span at bounding box center [523, 265] width 550 height 387
click at [583, 210] on span at bounding box center [524, 267] width 527 height 434
click at [584, 209] on span at bounding box center [523, 265] width 550 height 387
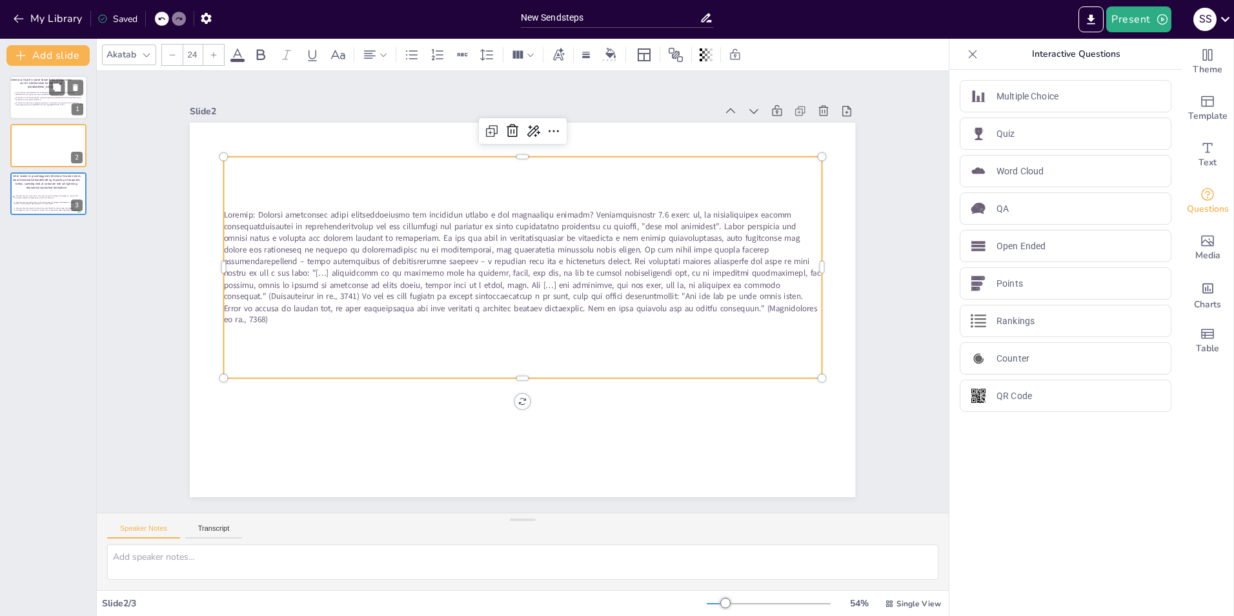
click at [585, 209] on span at bounding box center [522, 261] width 600 height 166
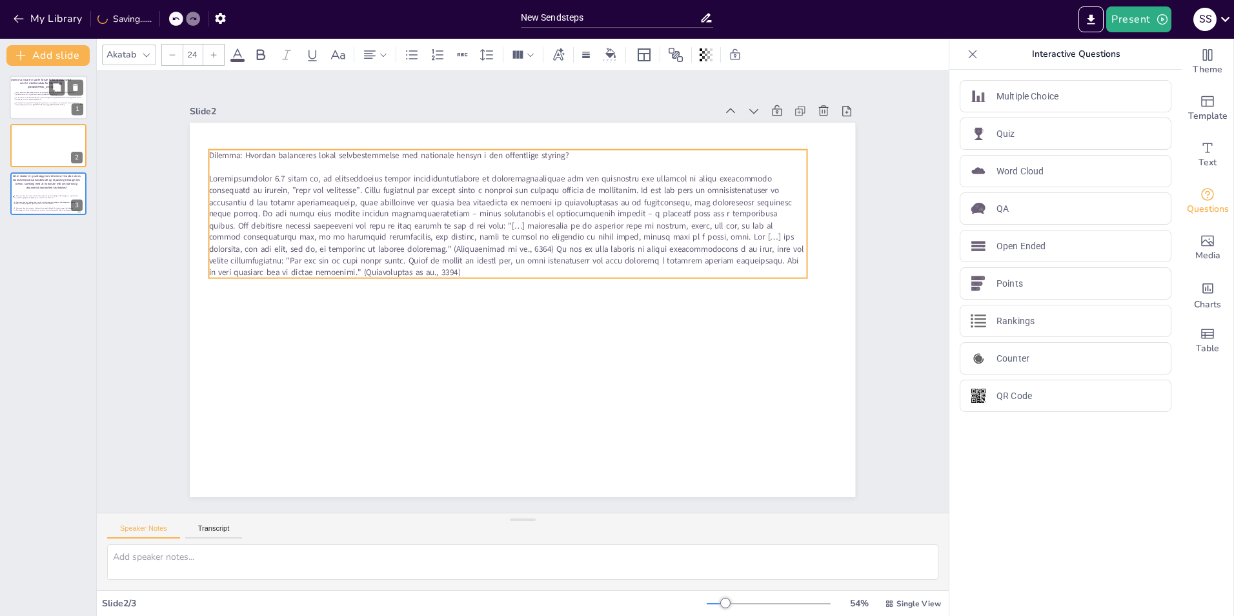
drag, startPoint x: 585, startPoint y: 158, endPoint x: 570, endPoint y: 151, distance: 16.5
click at [570, 151] on p "Dilemma: Hvordan balanceres lokal selvbestemmelse med nationale hensyn i den of…" at bounding box center [654, 333] width 254 height 550
click at [571, 152] on p "Dilemma: Hvordan balanceres lokal selvbestemmelse med nationale hensyn i den of…" at bounding box center [551, 157] width 572 height 196
click at [571, 152] on p "Dilemma: Hvordan balanceres lokal selvbestemmelse med nationale hensyn i den of…" at bounding box center [577, 166] width 523 height 309
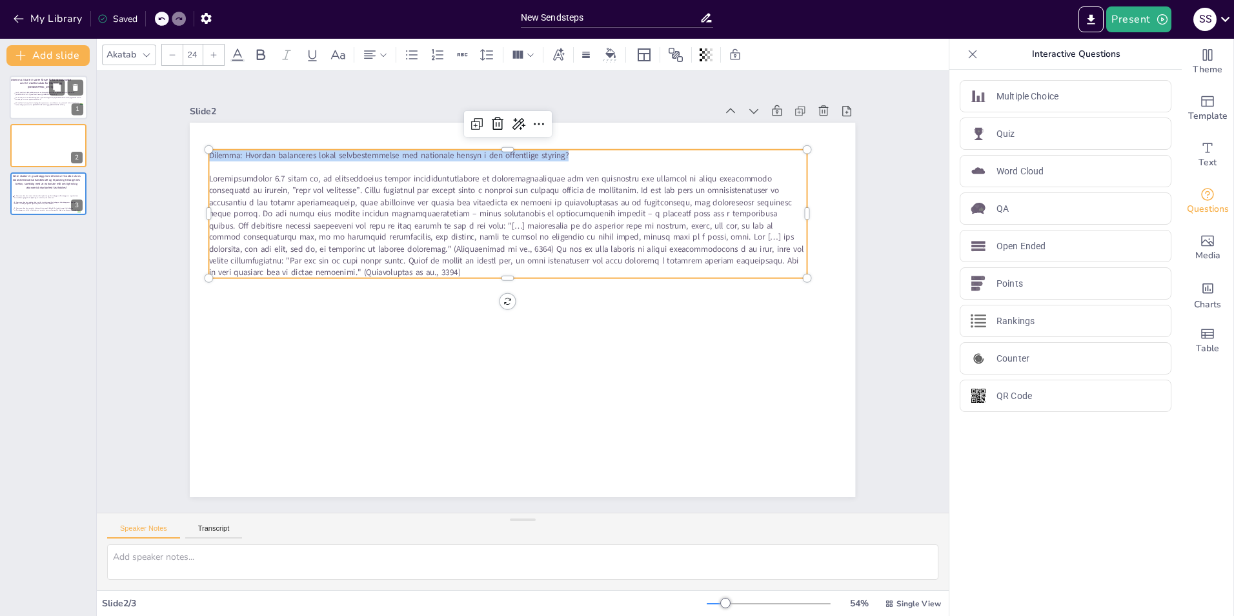
click at [571, 152] on p "Dilemma: Hvordan balanceres lokal selvbestemmelse med nationale hensyn i den of…" at bounding box center [536, 155] width 587 height 135
click at [216, 58] on div at bounding box center [213, 55] width 21 height 21
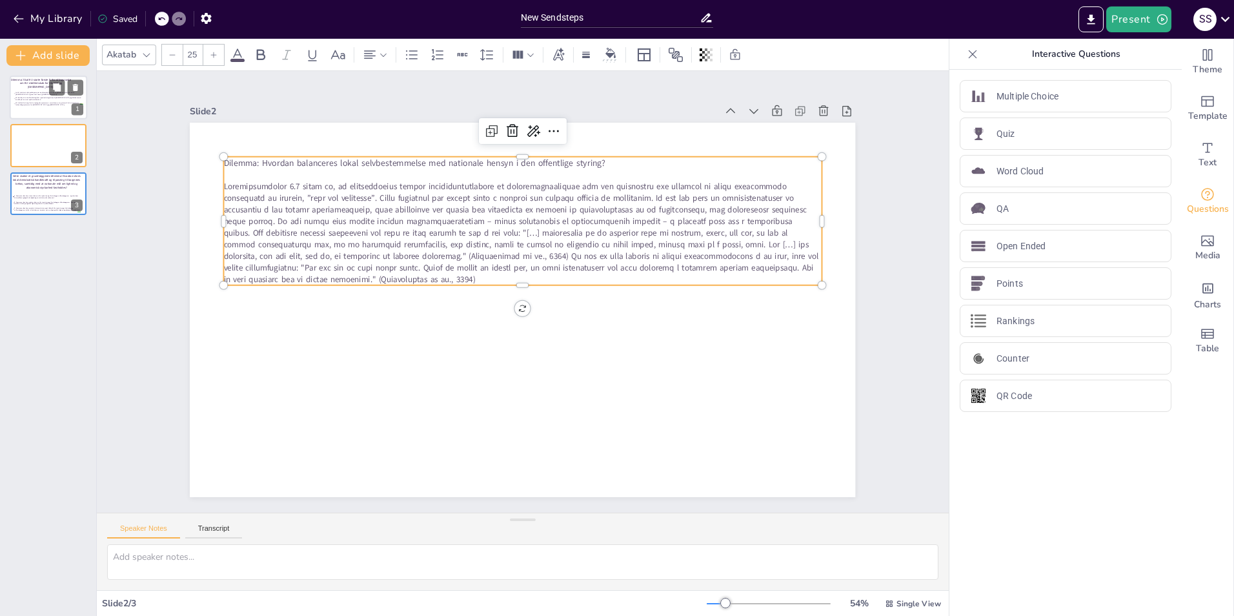
click at [164, 59] on div at bounding box center [172, 55] width 21 height 21
click at [221, 59] on div at bounding box center [213, 55] width 21 height 21
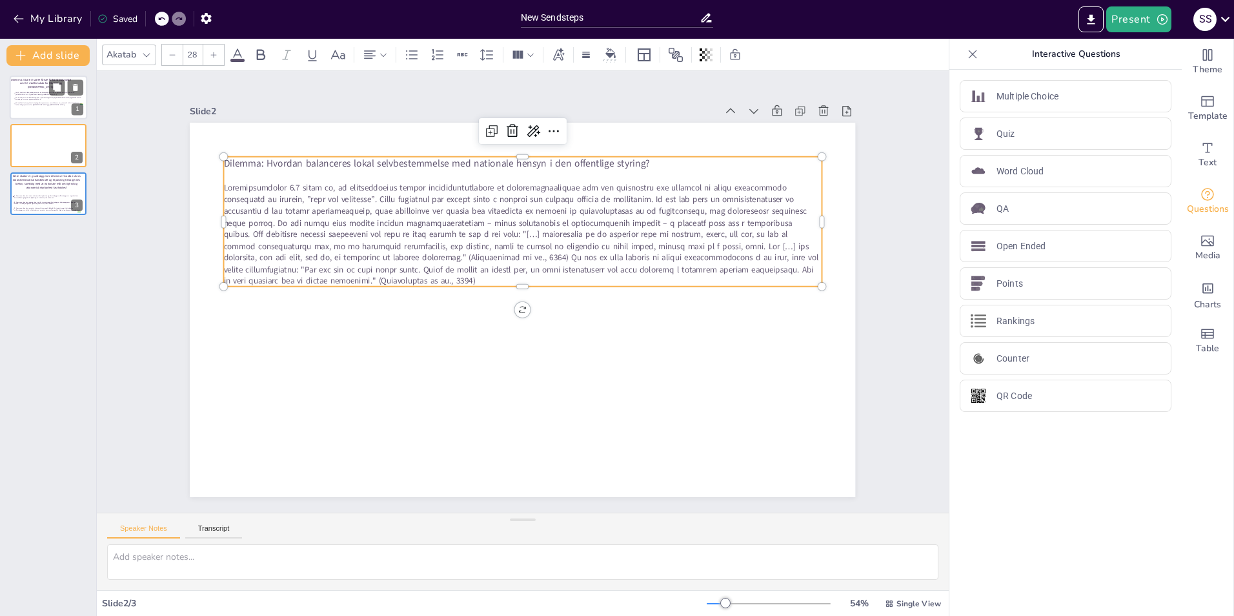
click at [221, 60] on div at bounding box center [213, 55] width 21 height 21
type input "29"
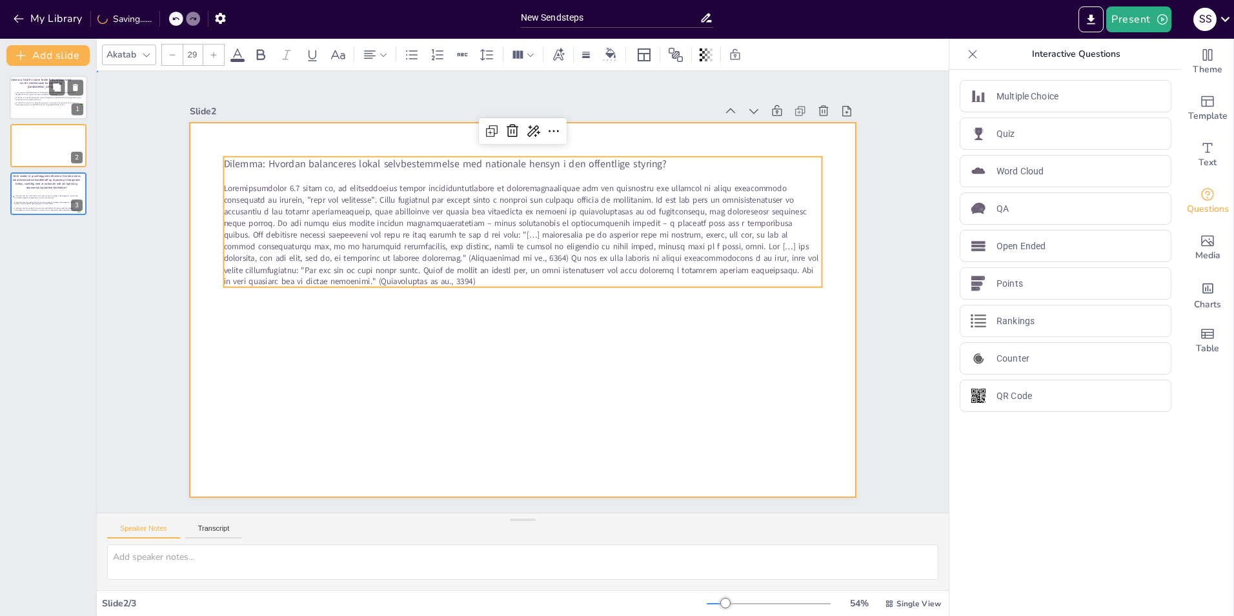
click at [698, 144] on div at bounding box center [519, 309] width 728 height 505
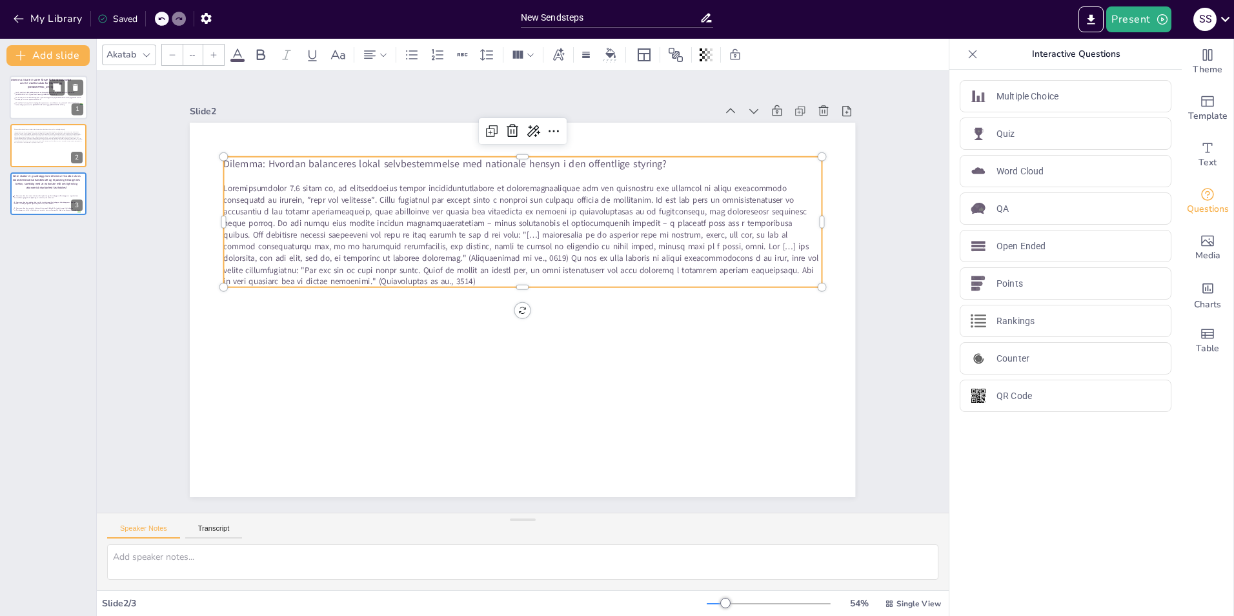
click at [676, 162] on p "Dilemma: Hvordan balanceres lokal selvbestemmelse med nationale hensyn i den of…" at bounding box center [536, 164] width 596 height 77
click at [670, 163] on p "Dilemma: Hvordan balanceres lokal selvbestemmelse med nationale hensyn i den of…" at bounding box center [536, 164] width 596 height 77
click at [670, 163] on p "Dilemma: Hvordan balanceres lokal selvbestemmelse med nationale hensyn i den of…" at bounding box center [536, 164] width 596 height 76
type input "24"
click at [663, 168] on p at bounding box center [535, 177] width 596 height 74
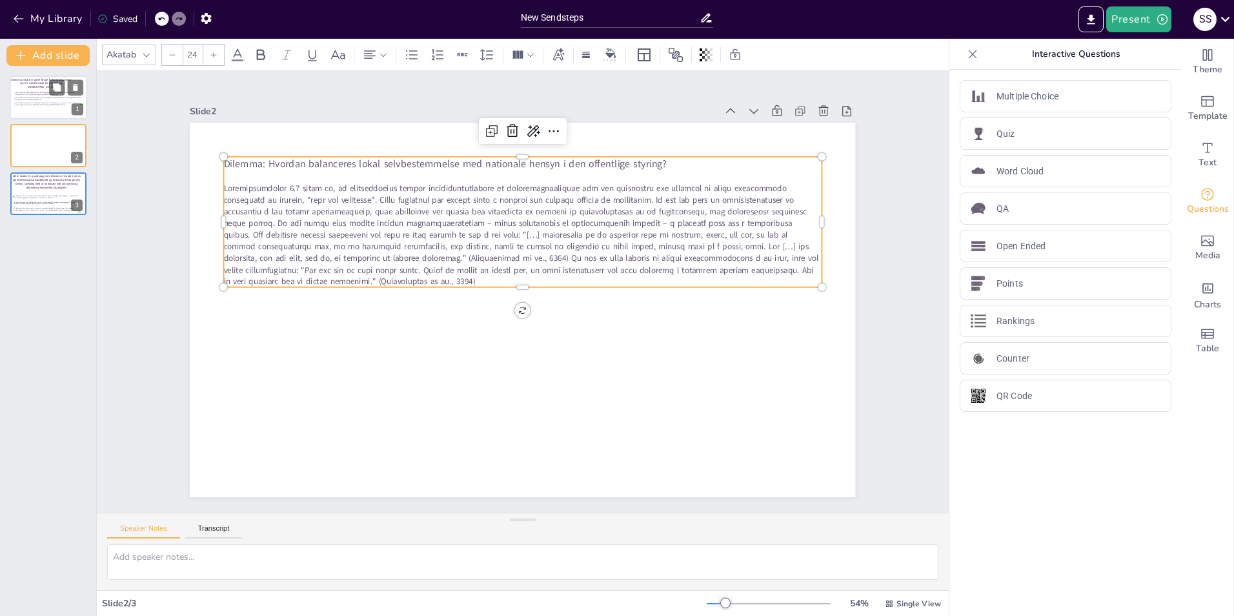
click at [663, 168] on p at bounding box center [558, 183] width 572 height 196
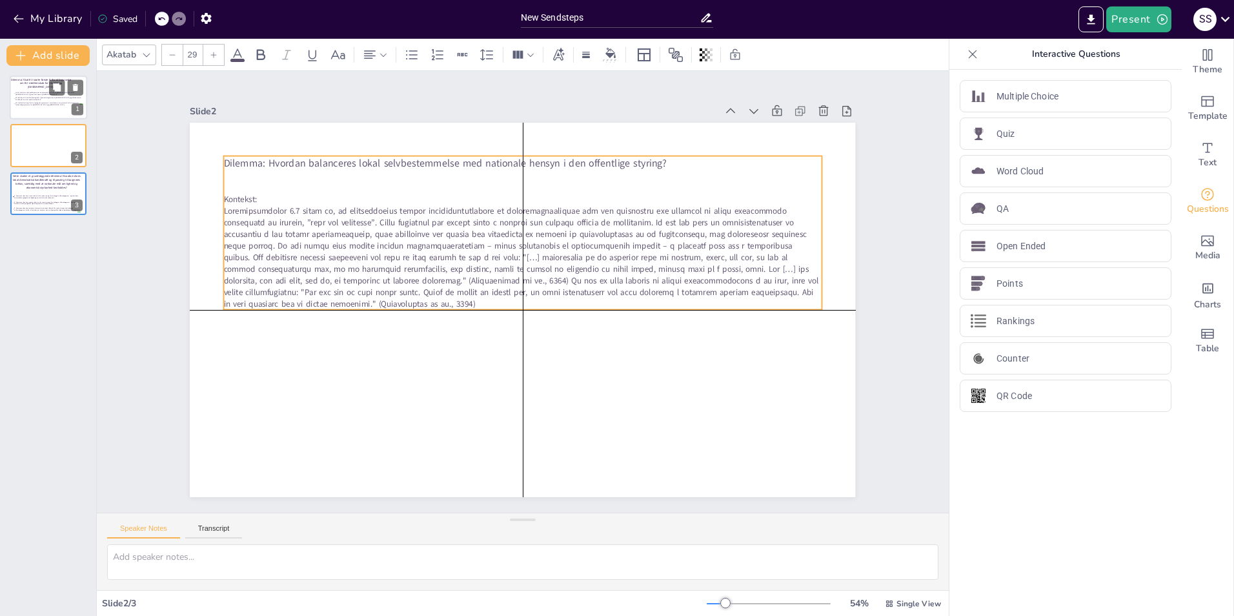
click at [660, 161] on p "Dilemma: Hvordan balanceres lokal selvbestemmelse med nationale hensyn i den of…" at bounding box center [536, 163] width 596 height 77
click at [666, 156] on p "Dilemma: Hvordan balanceres lokal selvbestemmelse med nationale hensyn i den of…" at bounding box center [562, 169] width 573 height 198
click at [666, 156] on p "Dilemma: Hvordan balanceres lokal selvbestemmelse med nationale hensyn i den of…" at bounding box center [562, 168] width 573 height 197
click at [654, 163] on p "Dilemma: Hvordan balanceres lokal selvbestemmelse med nationale hensyn i den of…" at bounding box center [541, 164] width 587 height 138
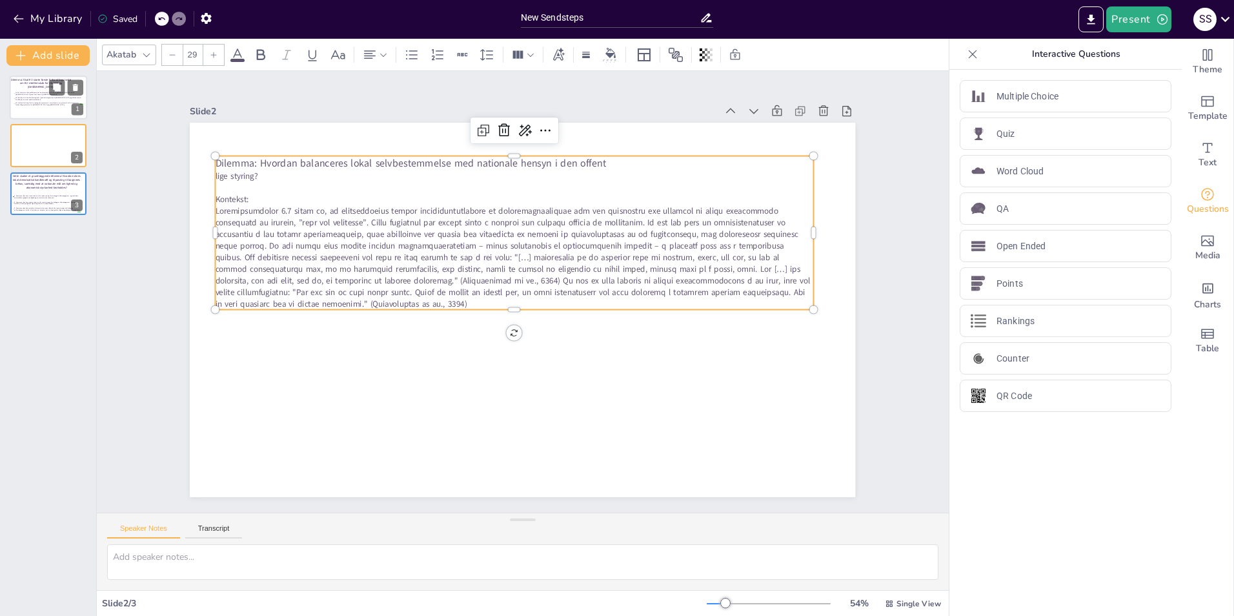
click at [592, 159] on span "Dilemma: Hvordan balanceres lokal selvbestemmelse med nationale hensyn i den of…" at bounding box center [440, 142] width 385 height 95
click at [592, 159] on span "Dilemma: Hvordan balanceres lokal selvbestemmelse med nationale hensyn i den of…" at bounding box center [411, 163] width 391 height 14
click at [592, 159] on span "Dilemma: Hvordan balanceres lokal selvbestemmelse med nationale hensyn i den of…" at bounding box center [425, 152] width 390 height 55
click at [257, 55] on icon at bounding box center [261, 54] width 8 height 11
click at [254, 156] on span "lige styring?" at bounding box center [258, 147] width 43 height 15
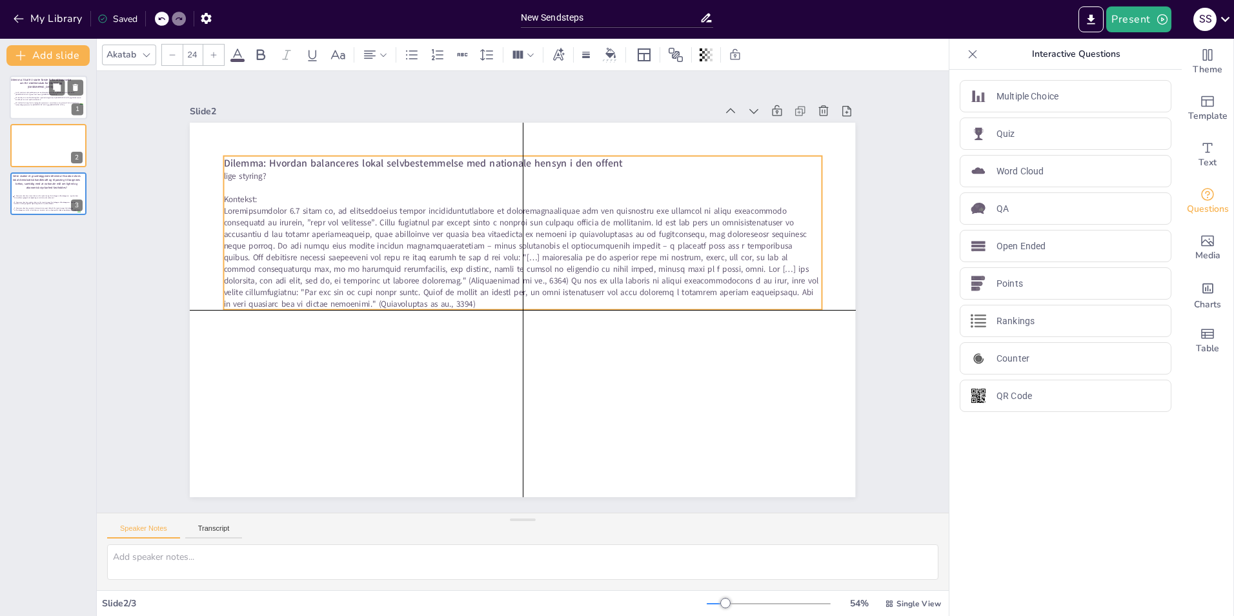
click at [263, 168] on p "lige styring?" at bounding box center [547, 177] width 587 height 135
click at [263, 168] on p "lige styring?" at bounding box center [535, 176] width 596 height 74
click at [261, 57] on icon at bounding box center [260, 54] width 15 height 15
click at [397, 176] on p "lige styring?" at bounding box center [535, 177] width 596 height 74
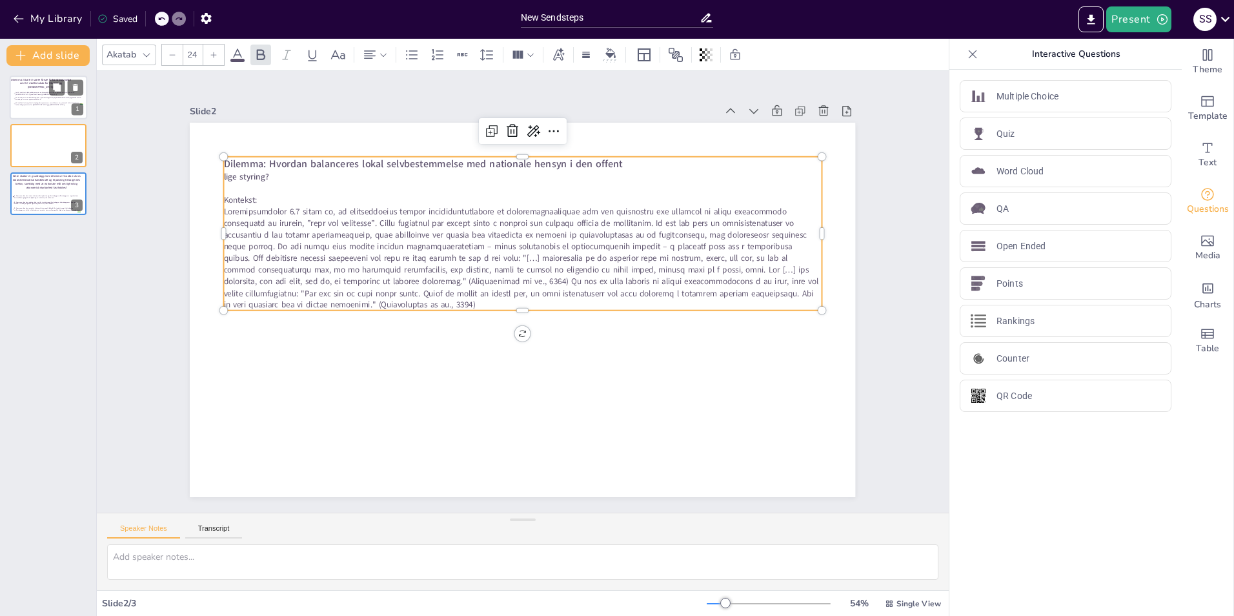
click at [237, 156] on span "lige styring?" at bounding box center [260, 148] width 46 height 16
click at [294, 166] on p "lige styring?" at bounding box center [569, 186] width 550 height 254
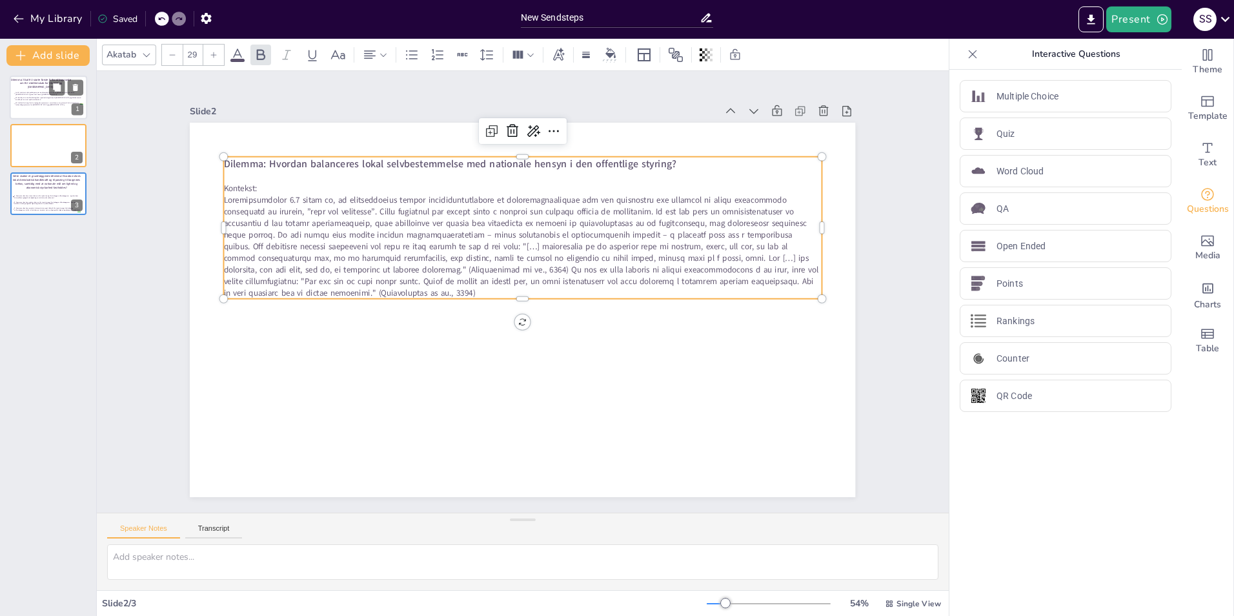
type input "24"
click at [268, 181] on p "Kontekst:" at bounding box center [554, 193] width 572 height 196
drag, startPoint x: 250, startPoint y: 184, endPoint x: 241, endPoint y: 181, distance: 8.8
click at [241, 181] on p "Kontekst:" at bounding box center [526, 185] width 596 height 74
click at [457, 181] on p "Kontekst:" at bounding box center [611, 230] width 308 height 523
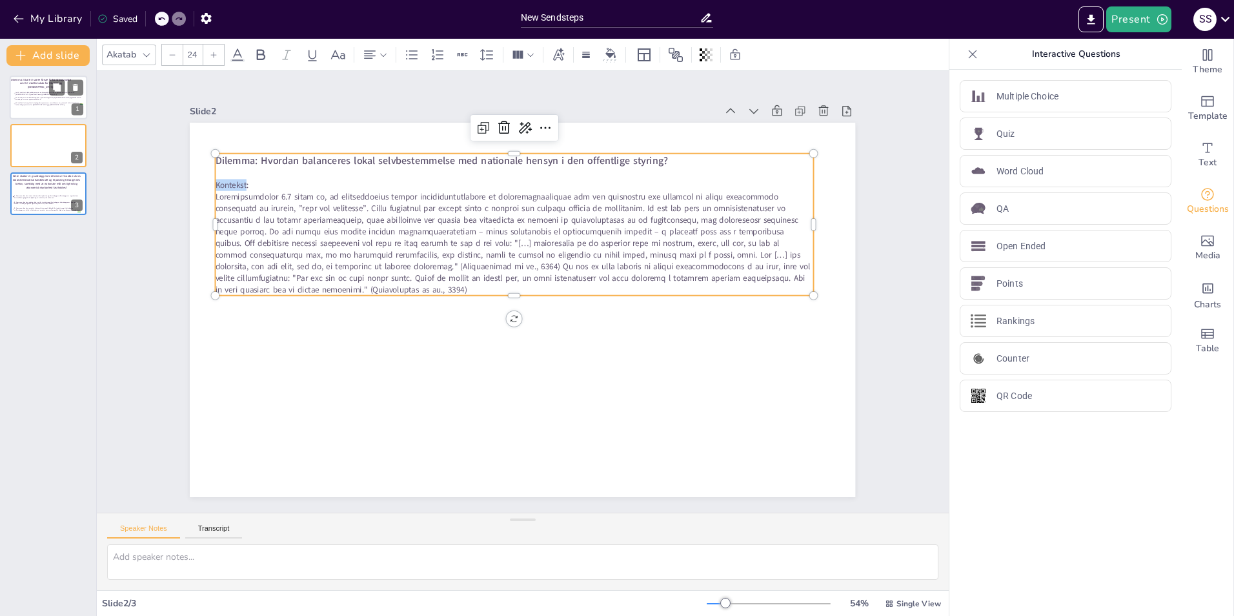
click at [243, 181] on p "Kontekst:" at bounding box center [536, 184] width 587 height 135
click at [253, 52] on icon at bounding box center [260, 54] width 15 height 15
click at [259, 184] on p "Kontekst :" at bounding box center [534, 189] width 596 height 74
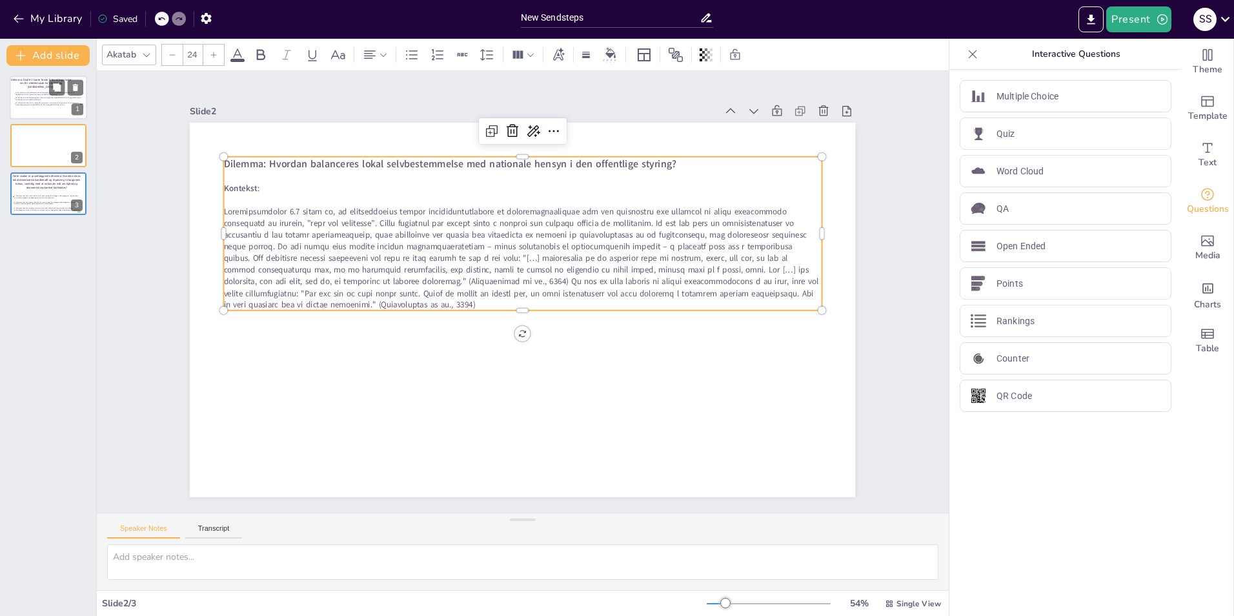
click at [624, 219] on span at bounding box center [520, 252] width 589 height 214
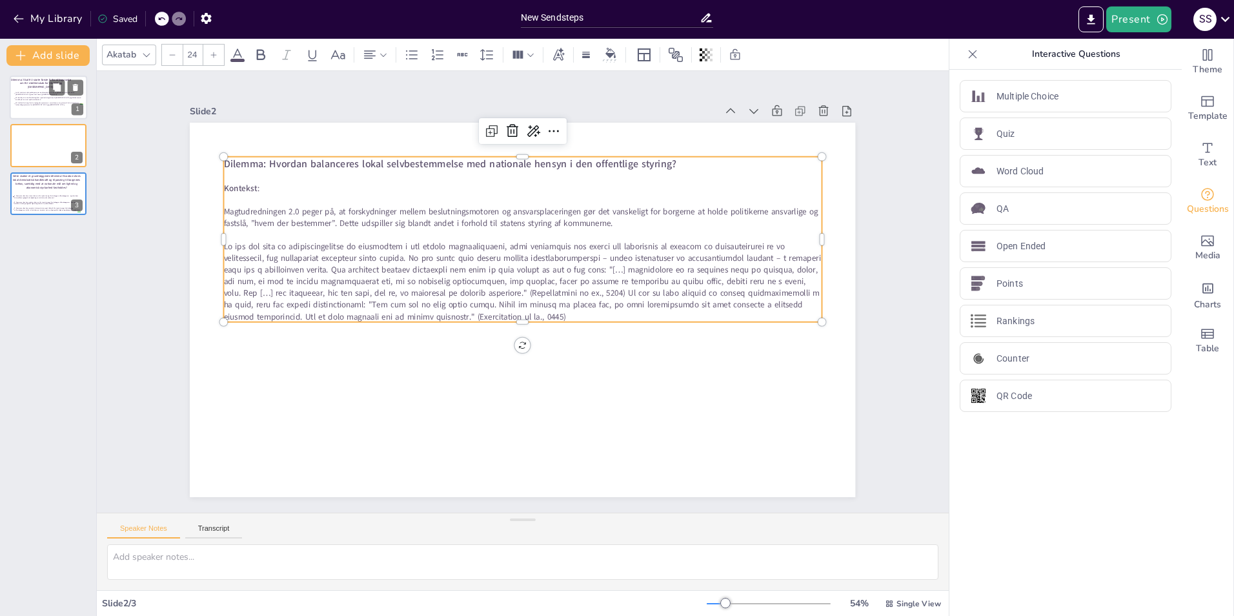
click at [365, 265] on span at bounding box center [523, 275] width 601 height 130
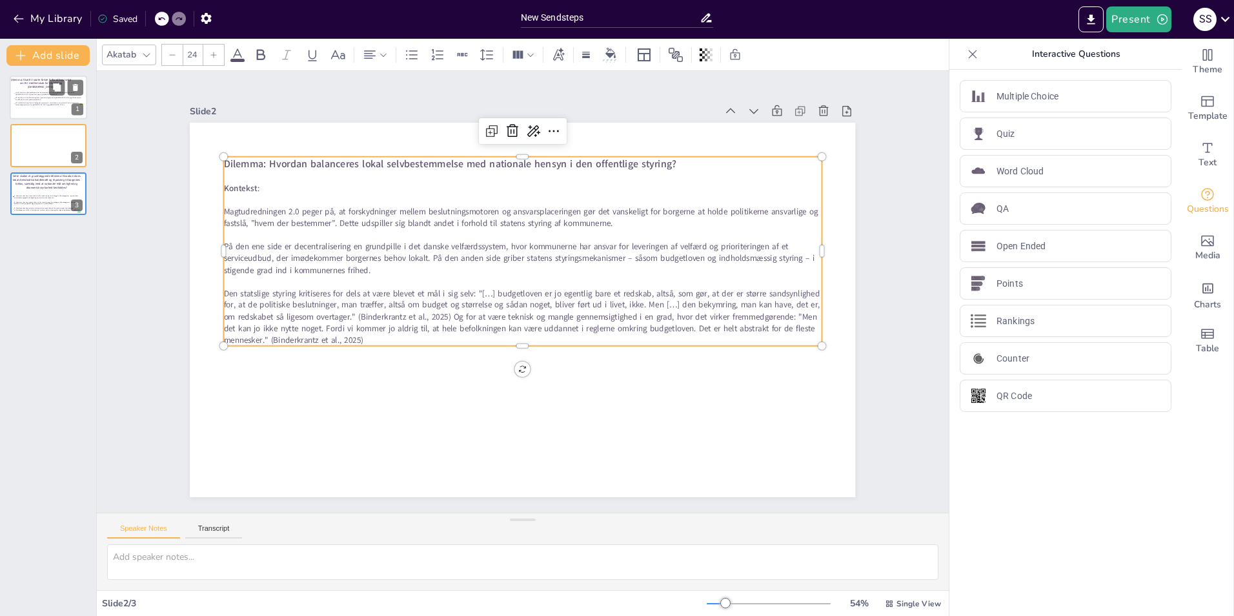
click at [507, 310] on span "Den statslige styring kritiseres for dels at være blevet et mål i sig selv: "[……" at bounding box center [516, 309] width 595 height 168
click at [510, 311] on span "Den statslige styring kritiseres for dels at være blevet et mål i sig selv: "[……" at bounding box center [519, 310] width 599 height 108
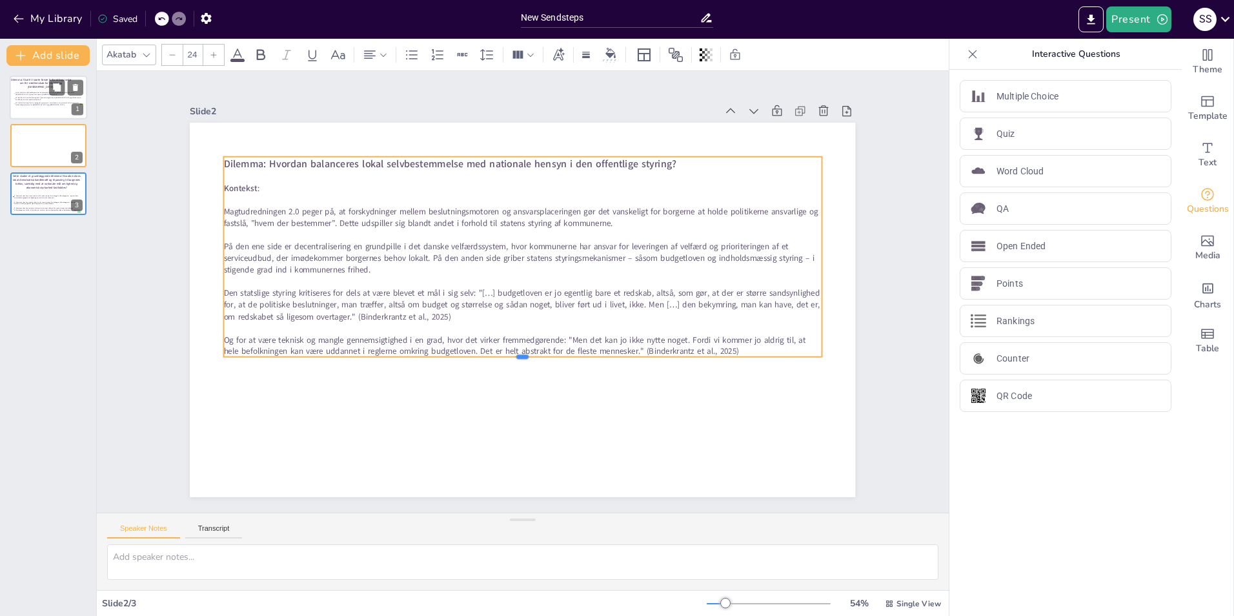
click at [509, 353] on div at bounding box center [458, 320] width 252 height 550
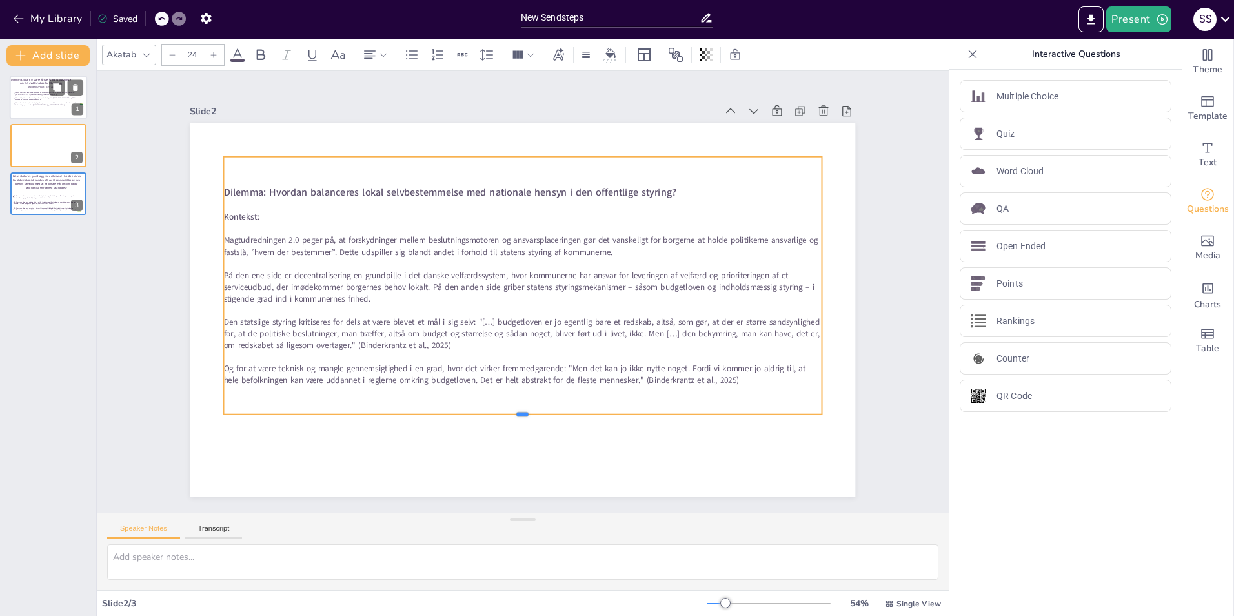
drag, startPoint x: 510, startPoint y: 354, endPoint x: 510, endPoint y: 411, distance: 57.4
click at [510, 383] on div at bounding box center [496, 416] width 587 height 135
click at [34, 148] on div at bounding box center [49, 143] width 70 height 30
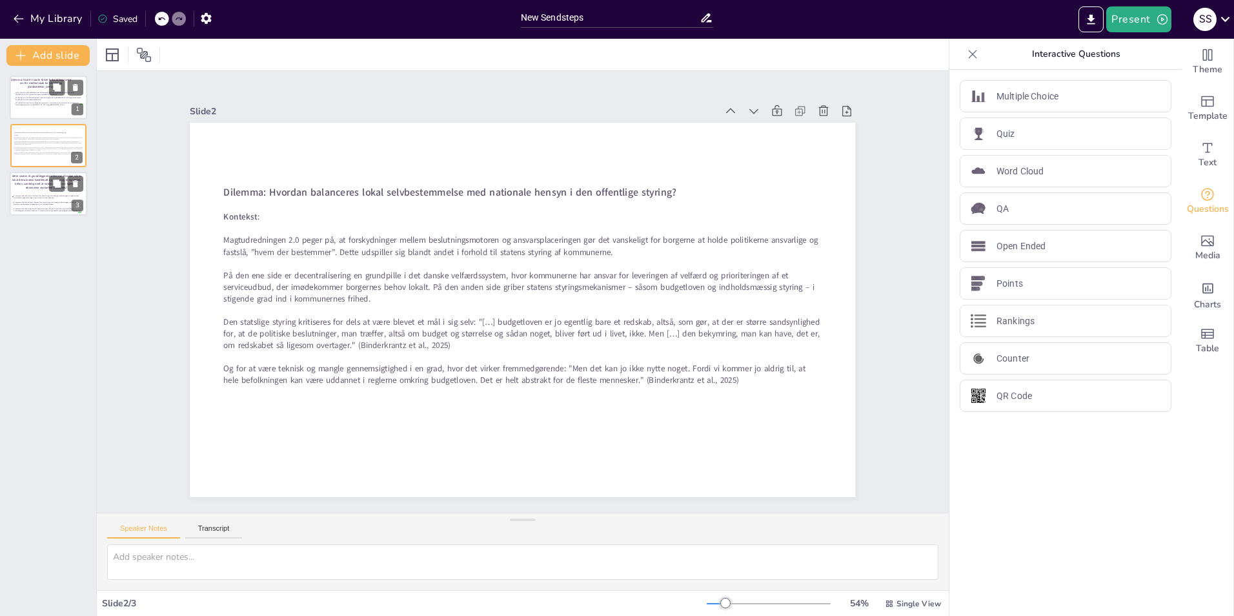
click at [27, 186] on p "Dette skaber et grundlæggende dilemma: Hvordan sikres lokal demokratisk handlek…" at bounding box center [47, 181] width 70 height 15
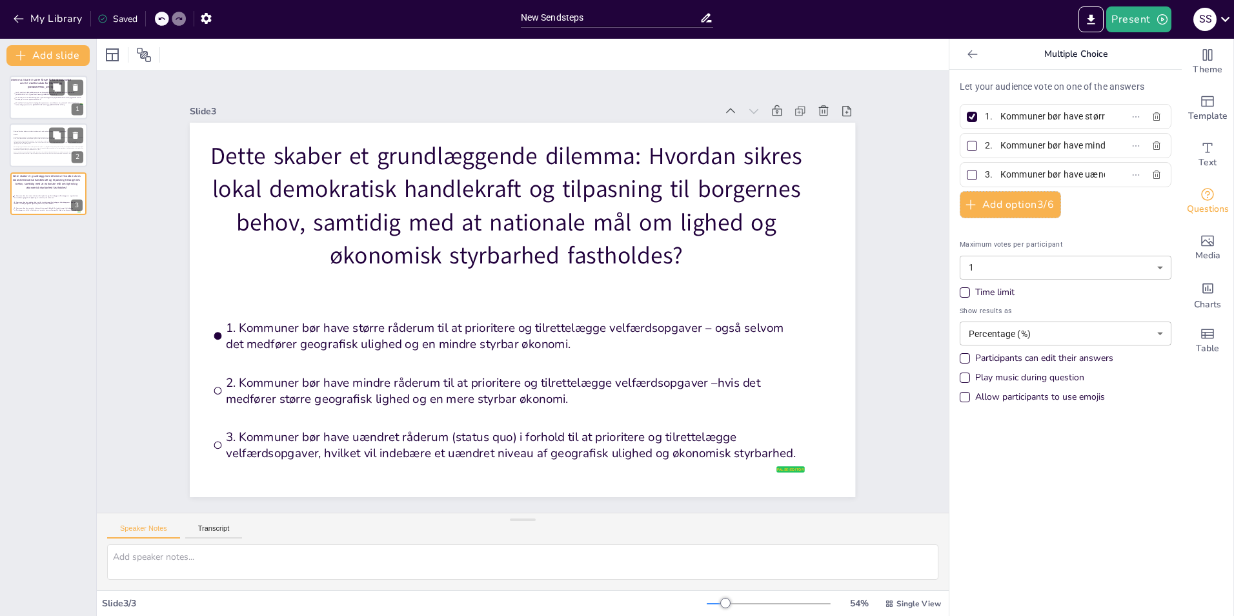
click at [28, 155] on div "Dilemma: Hvordan balanceres lokal selvbestemmelse med nationale hensyn i den of…" at bounding box center [49, 143] width 70 height 30
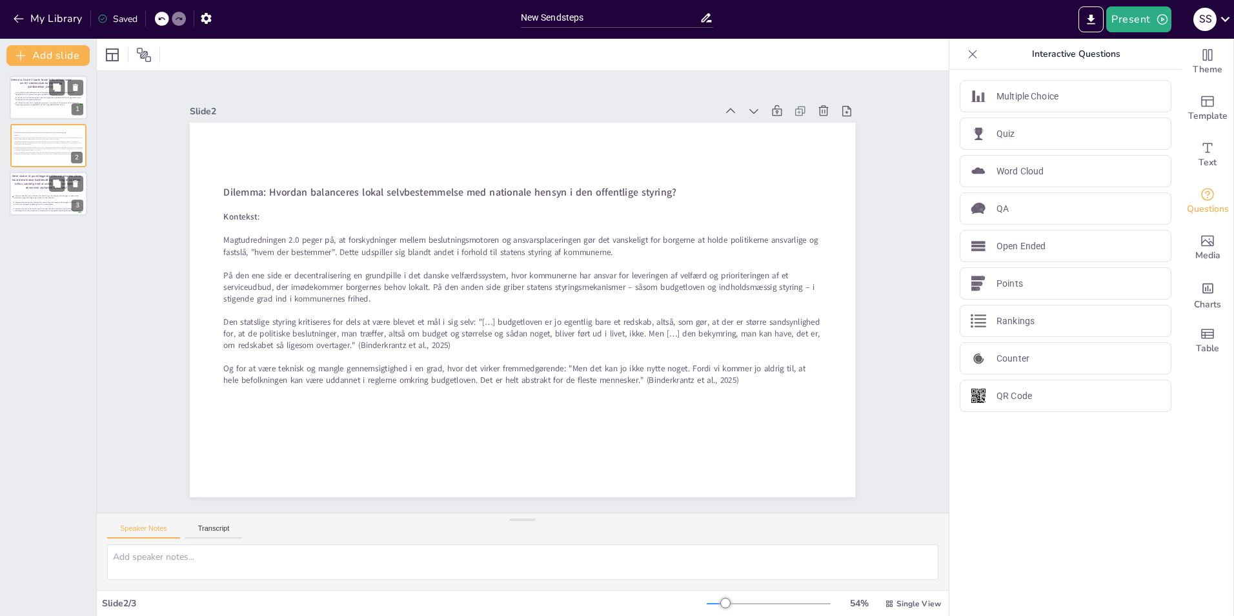
click at [24, 190] on div at bounding box center [48, 194] width 77 height 44
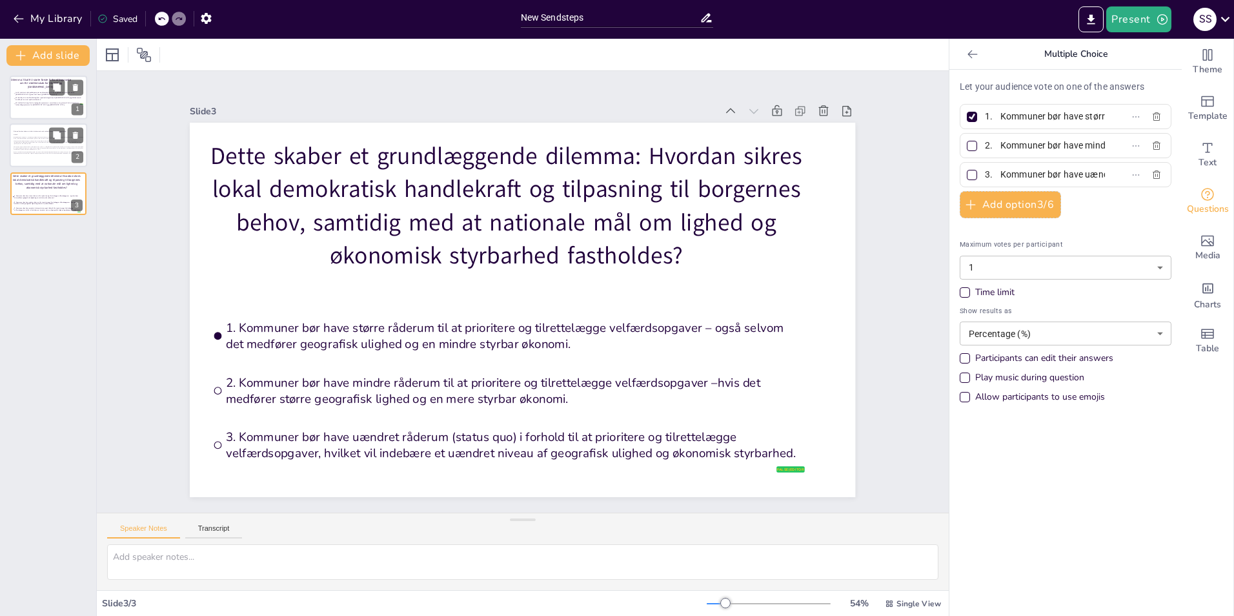
click at [21, 146] on span "Den statslige styring kritiseres for dels at være blevet et mål i sig selv: "[……" at bounding box center [49, 148] width 70 height 4
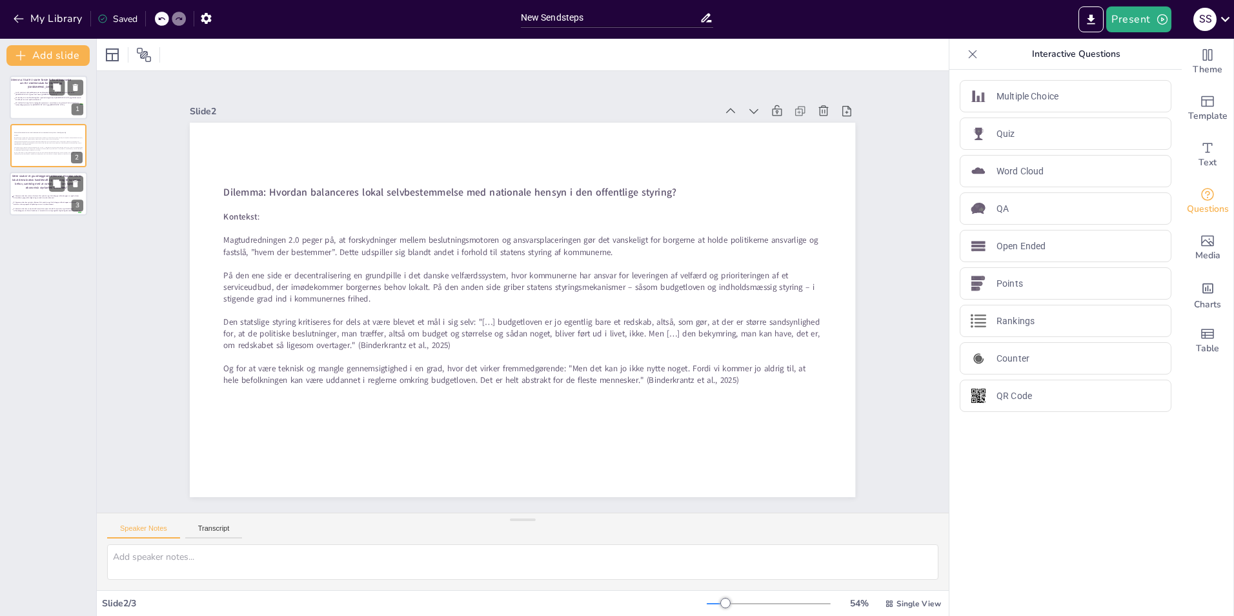
click at [16, 194] on li "1. Kommuner bør have større råderum til at prioritere og tilrettelægge velfærds…" at bounding box center [47, 197] width 70 height 6
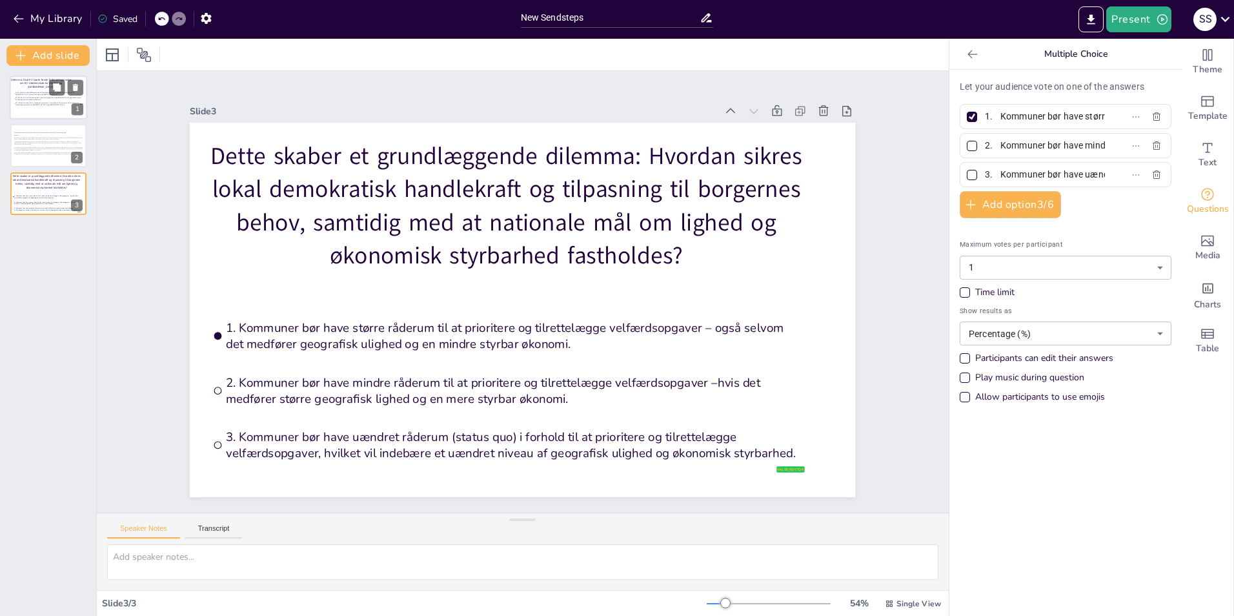
click at [22, 99] on span "EU må tilbyde en mellemløsning (feks. ’gradual integration’) til [GEOGRAPHIC_DA…" at bounding box center [48, 99] width 67 height 4
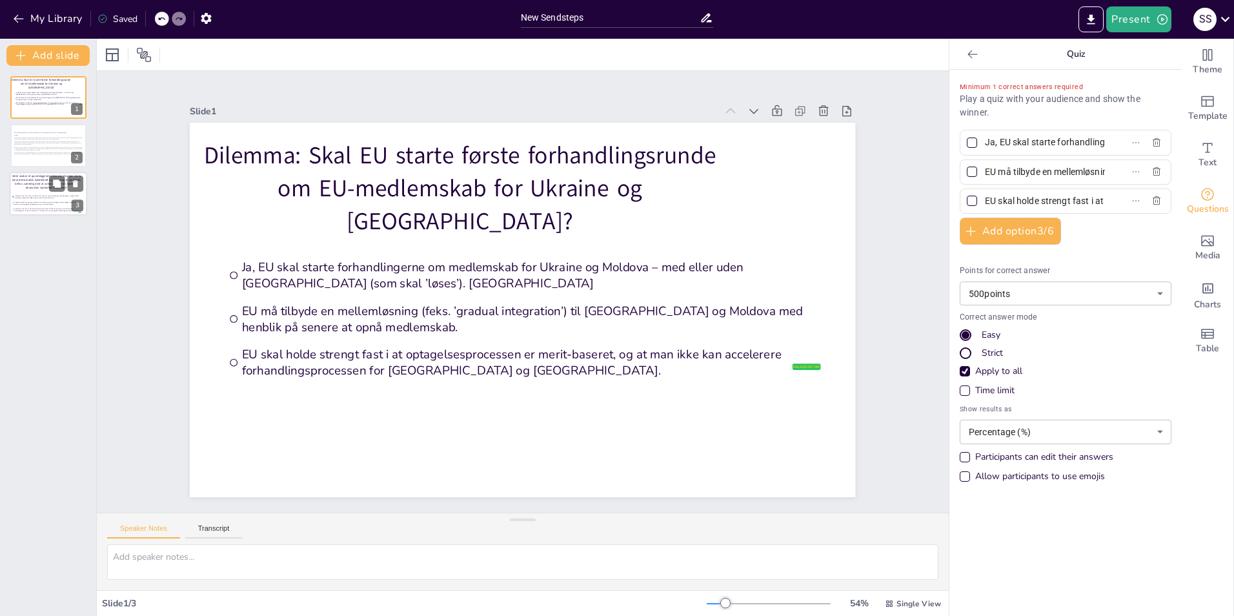
click at [14, 196] on span "1. Kommuner bør have større råderum til at prioritere og tilrettelægge velfærds…" at bounding box center [47, 197] width 67 height 4
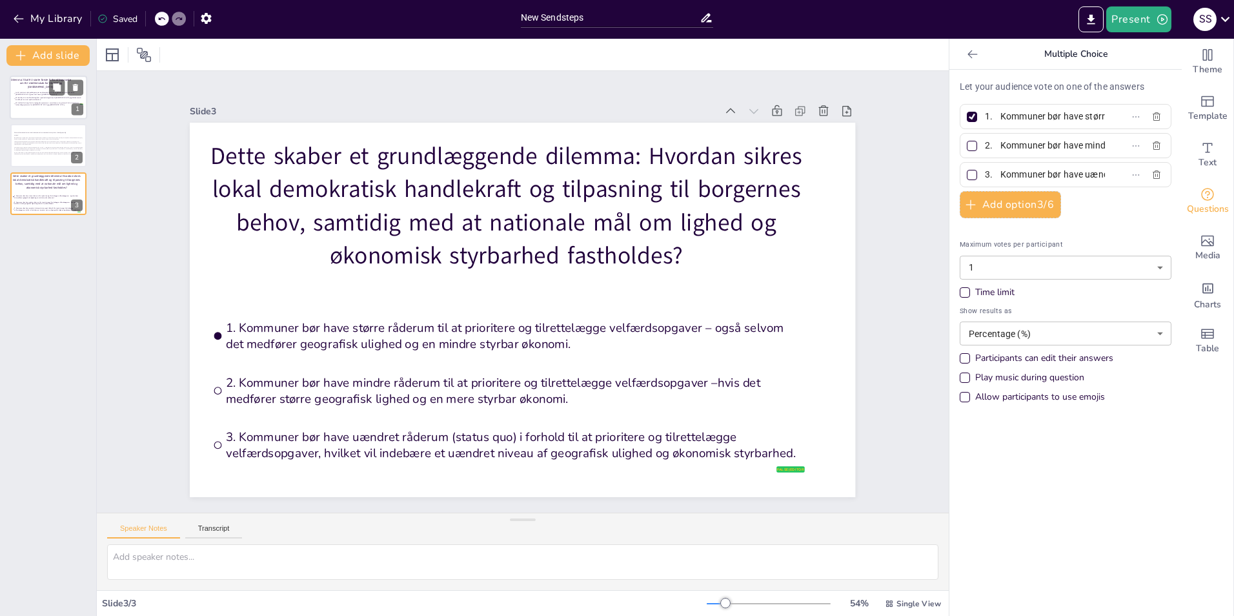
click at [26, 101] on li "EU skal holde strengt fast i at optagelsesprocessen er merit-baseret, og at man…" at bounding box center [49, 103] width 70 height 5
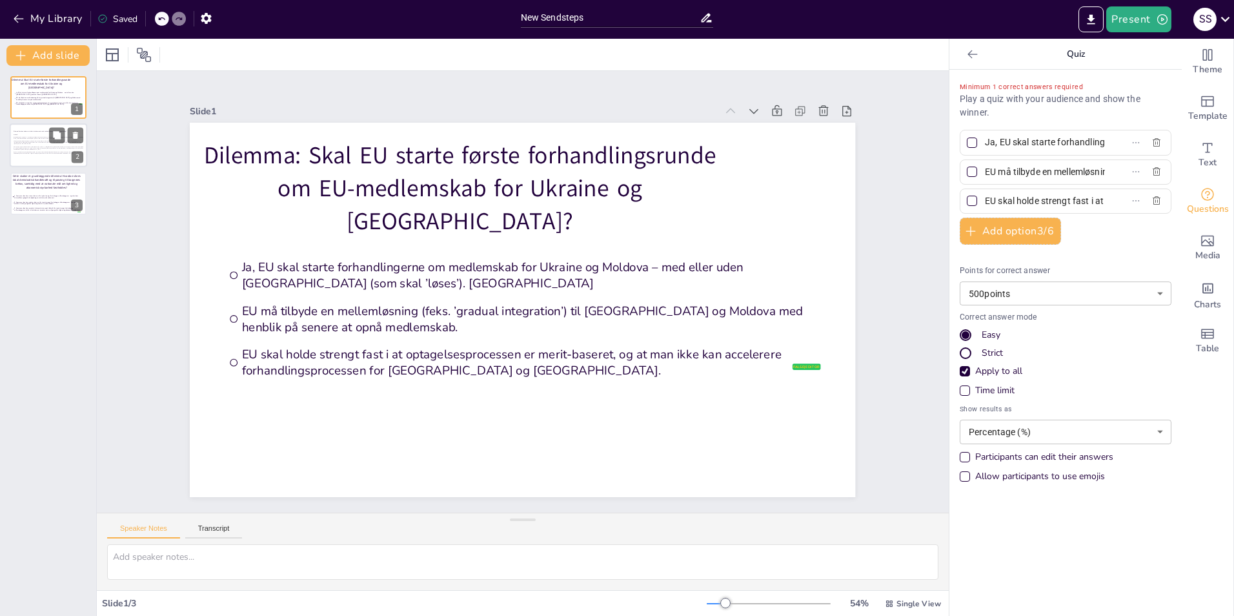
click at [41, 161] on div at bounding box center [48, 146] width 77 height 44
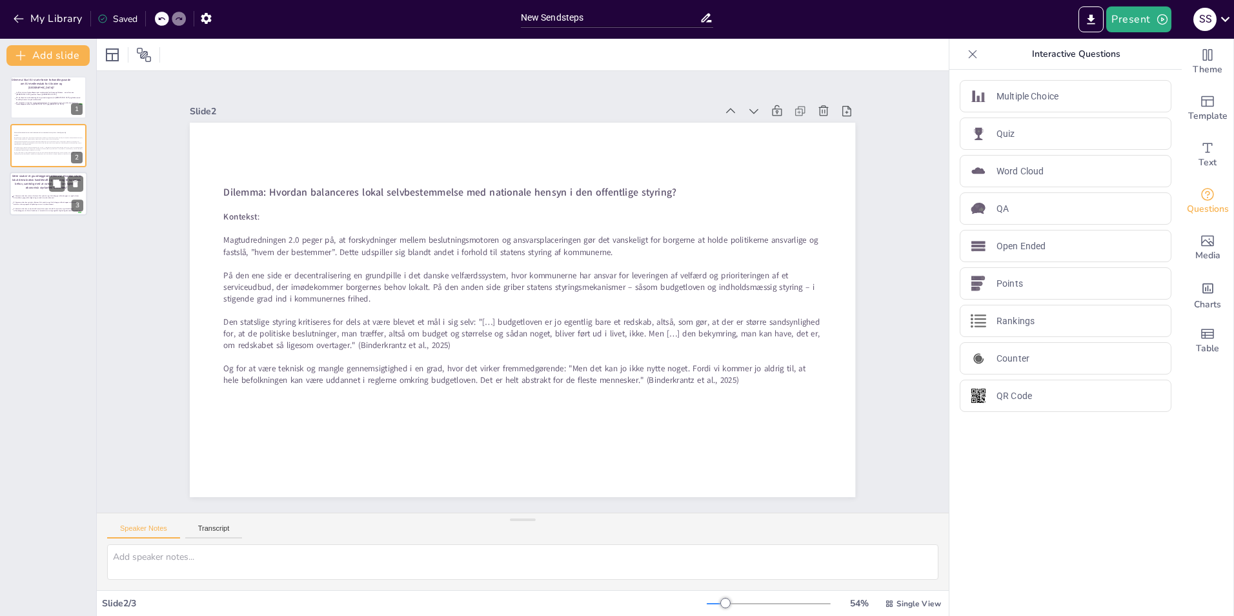
click at [34, 201] on span "2. Kommuner bør have mindre råderum til at prioritere og tilrettelægge velfærds…" at bounding box center [47, 203] width 67 height 4
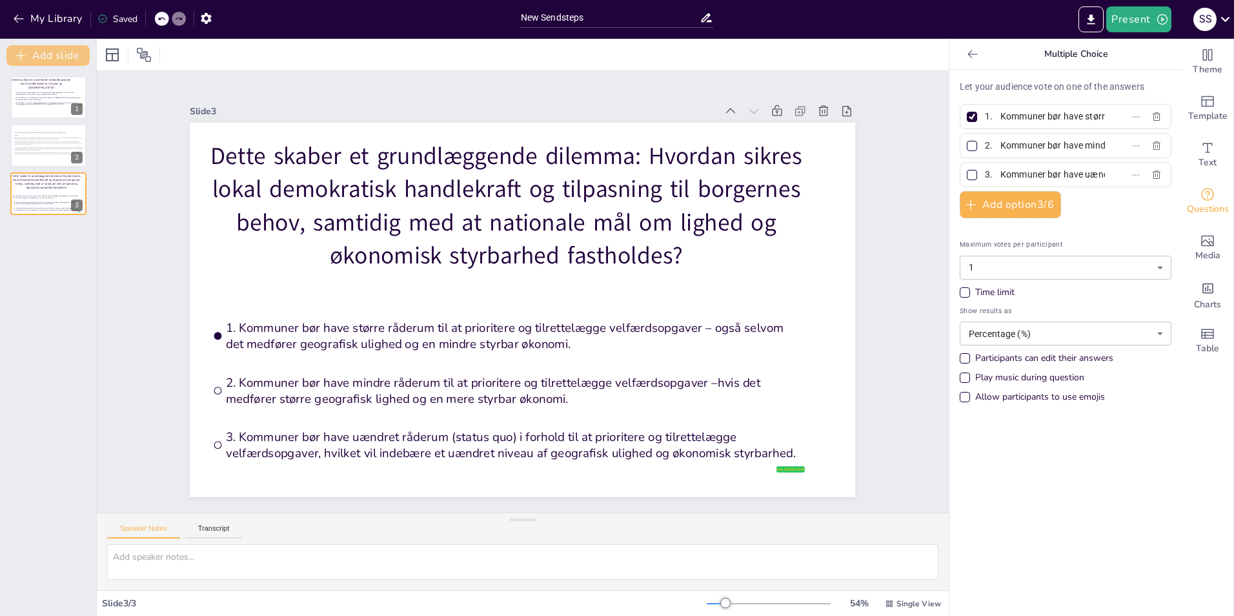
click at [60, 59] on button "Add slide" at bounding box center [47, 55] width 83 height 21
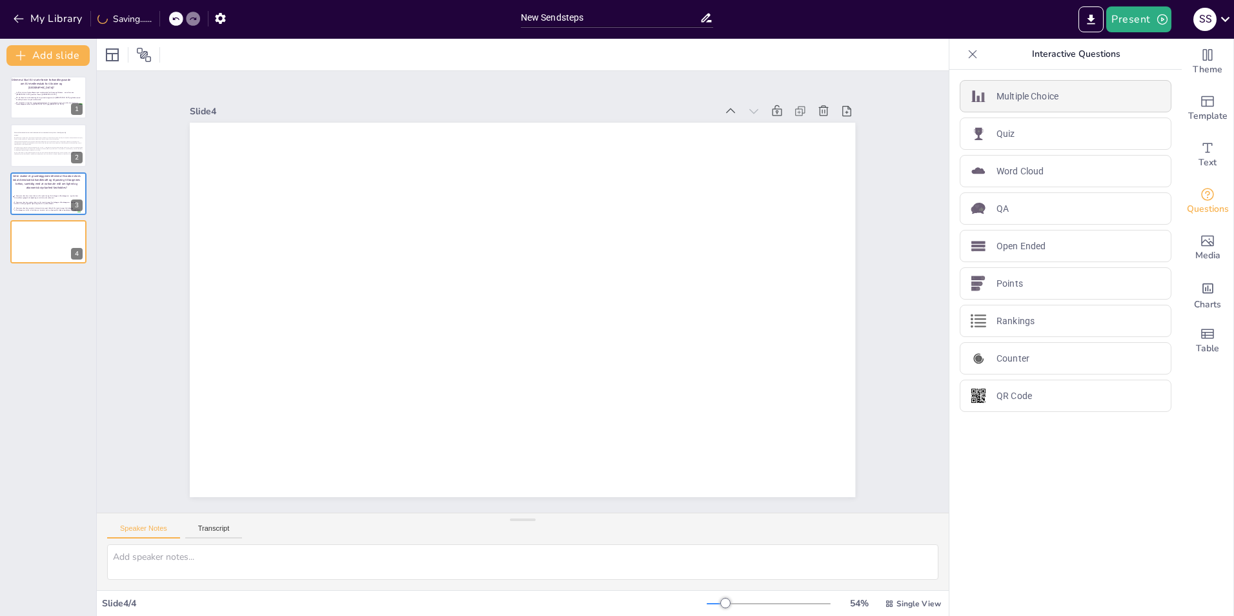
click at [820, 96] on div "Multiple Choice" at bounding box center [1065, 96] width 212 height 32
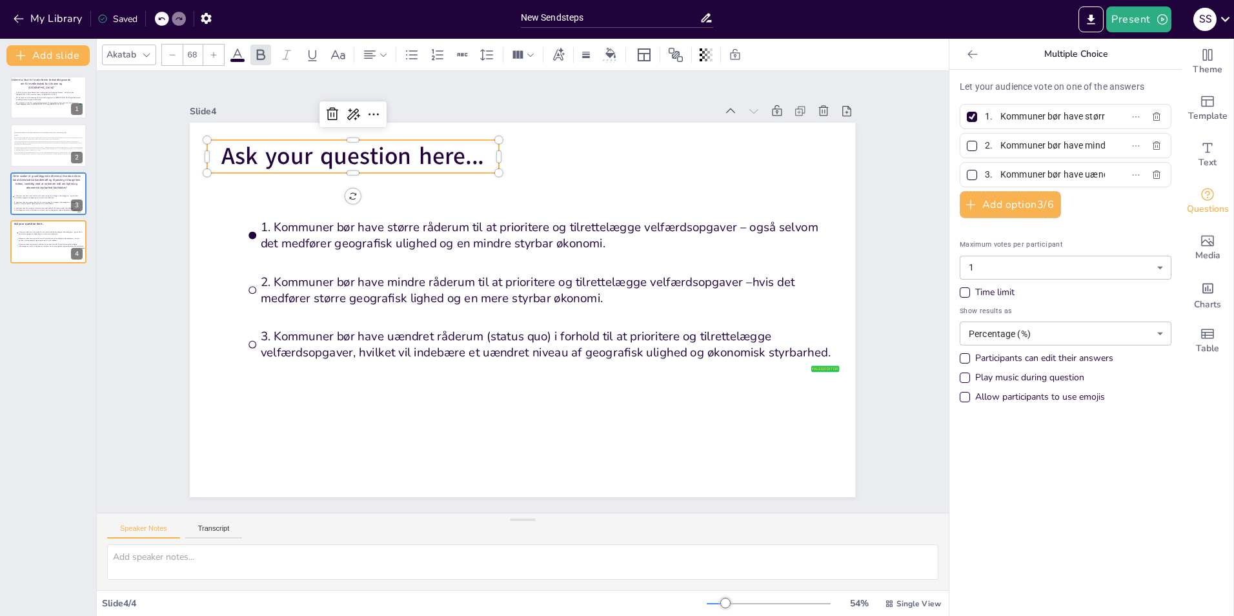
click at [348, 157] on span "Ask your question here..." at bounding box center [385, 124] width 264 height 86
click at [348, 157] on span "Ask your question here..." at bounding box center [368, 139] width 265 height 59
click at [348, 157] on span "Ask your question here..." at bounding box center [385, 124] width 264 height 86
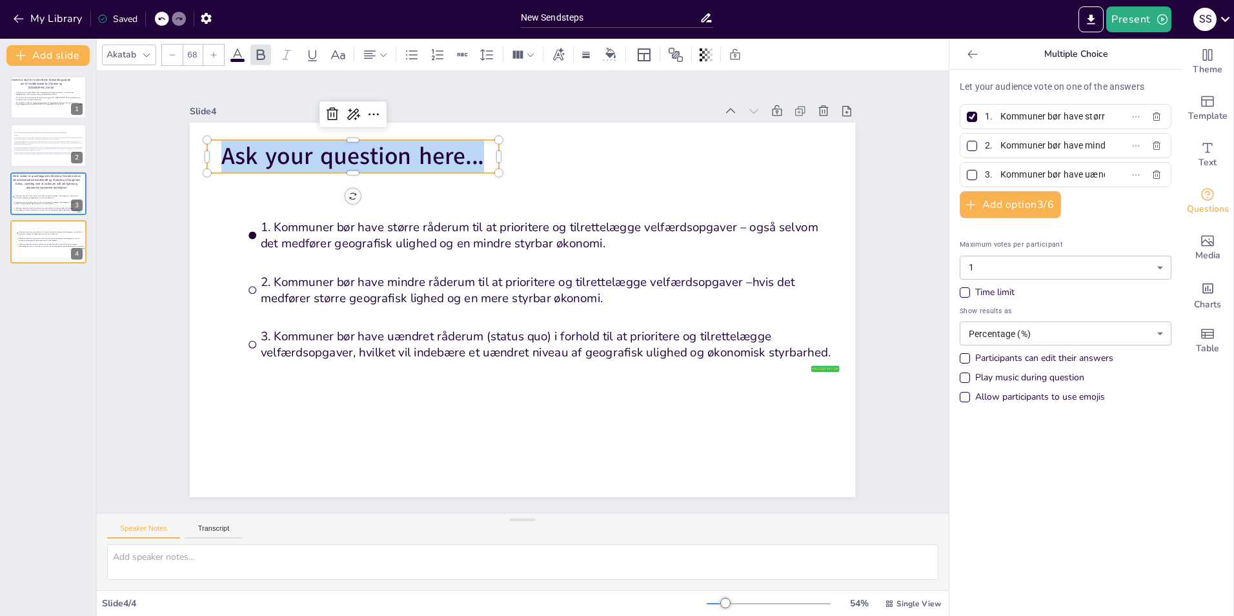
click at [348, 157] on span "Ask your question here..." at bounding box center [422, 99] width 253 height 136
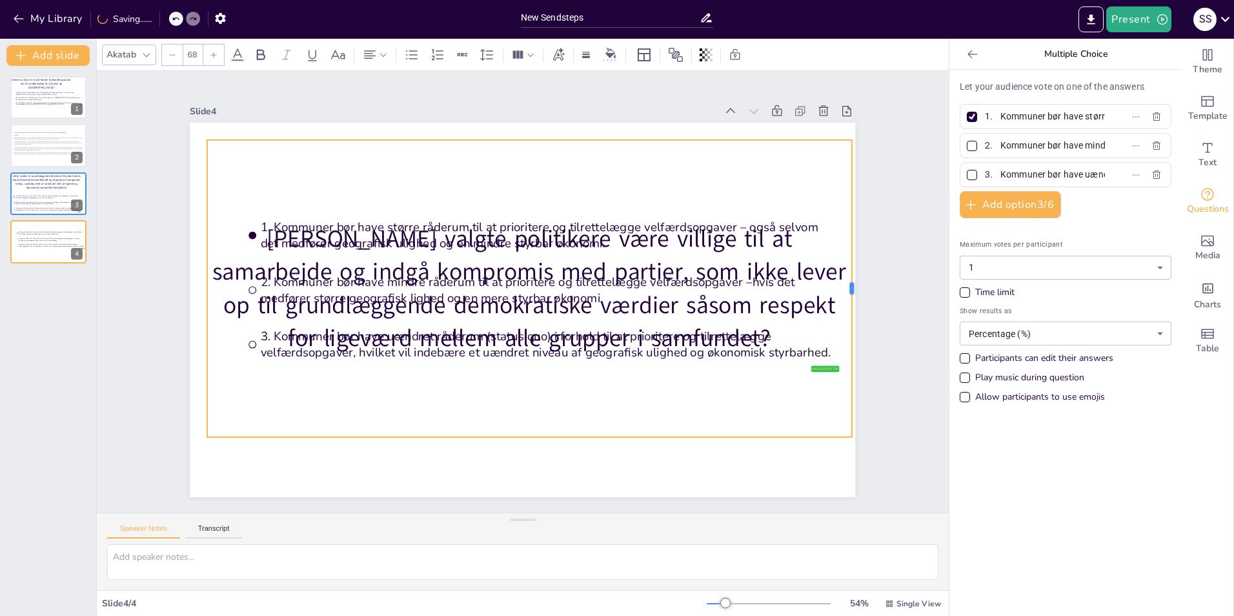
drag, startPoint x: 490, startPoint y: 286, endPoint x: 843, endPoint y: 274, distance: 353.2
click at [820, 274] on div at bounding box center [840, 392] width 101 height 286
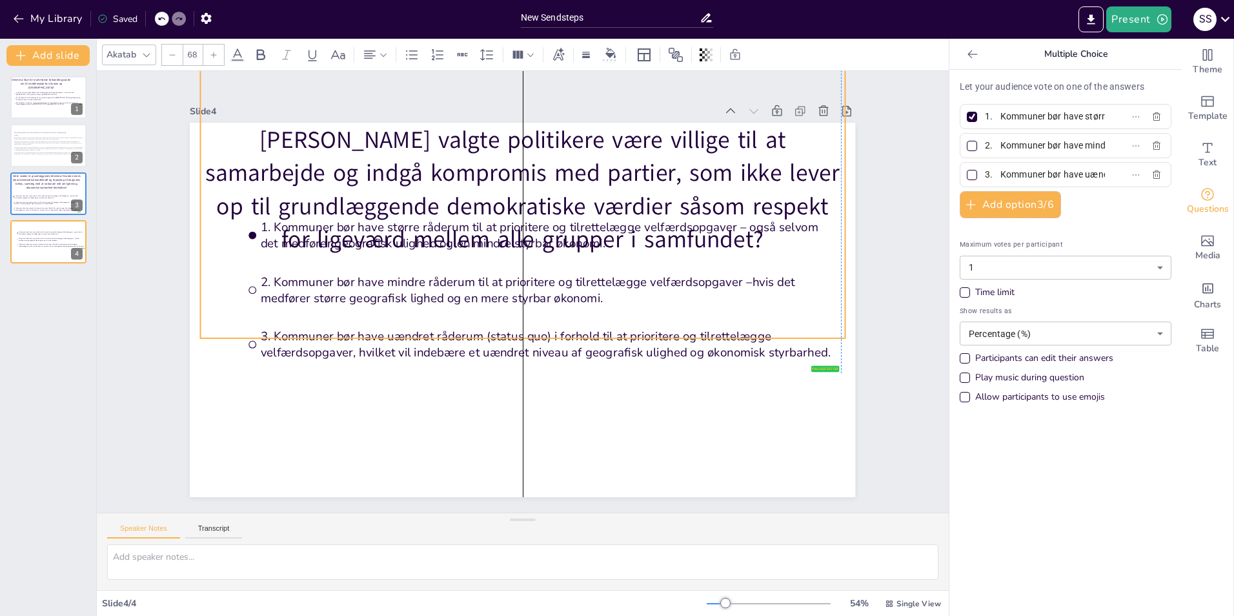
drag, startPoint x: 470, startPoint y: 299, endPoint x: 465, endPoint y: 201, distance: 98.9
click at [465, 201] on p "[PERSON_NAME] valgte politikere være villige til at samarbejde og indgå komprom…" at bounding box center [554, 194] width 653 height 325
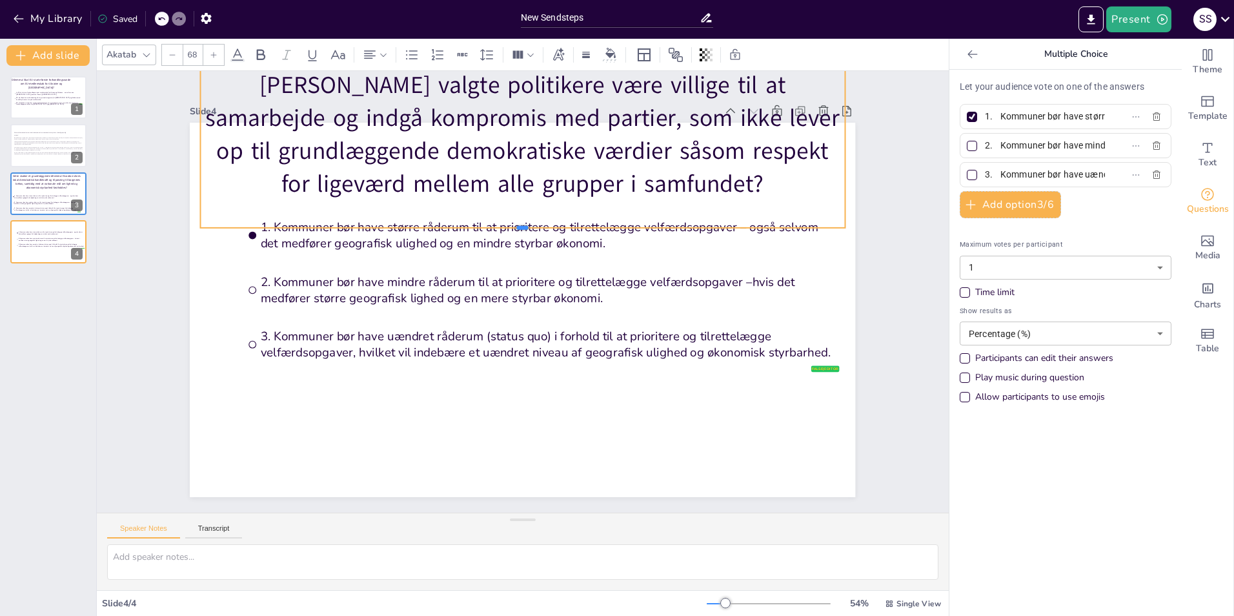
drag, startPoint x: 514, startPoint y: 334, endPoint x: 505, endPoint y: 224, distance: 110.7
click at [505, 224] on div at bounding box center [535, 234] width 632 height 144
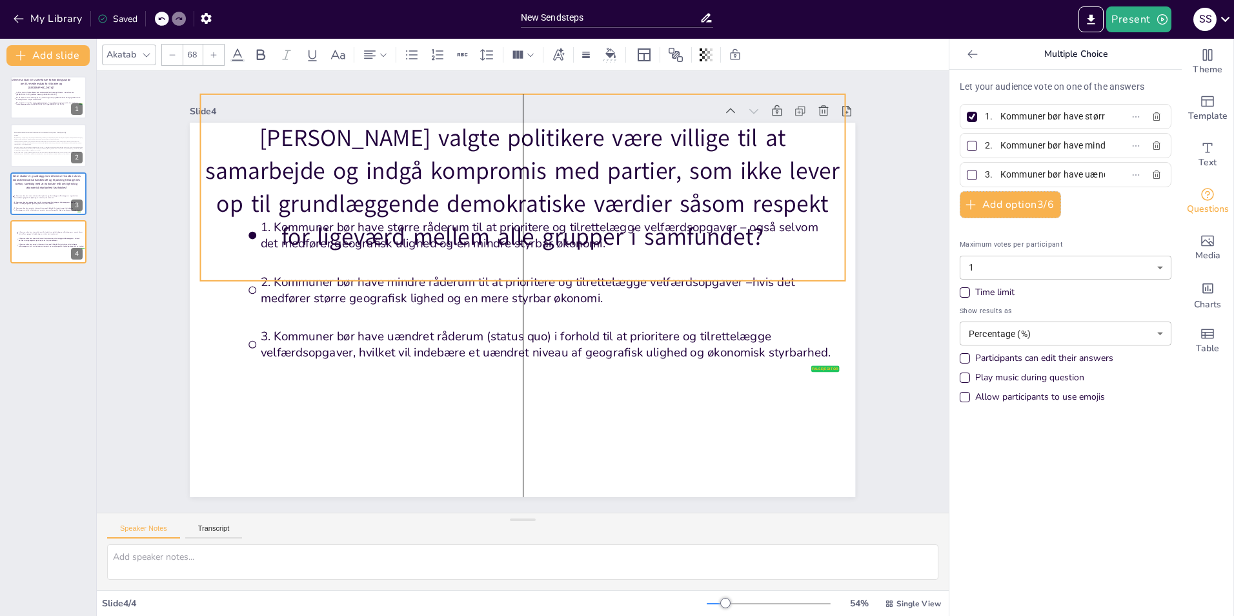
drag, startPoint x: 508, startPoint y: 181, endPoint x: 510, endPoint y: 234, distance: 52.9
click at [510, 234] on p "[PERSON_NAME] valgte politikere være villige til at samarbejde og indgå komprom…" at bounding box center [533, 187] width 654 height 199
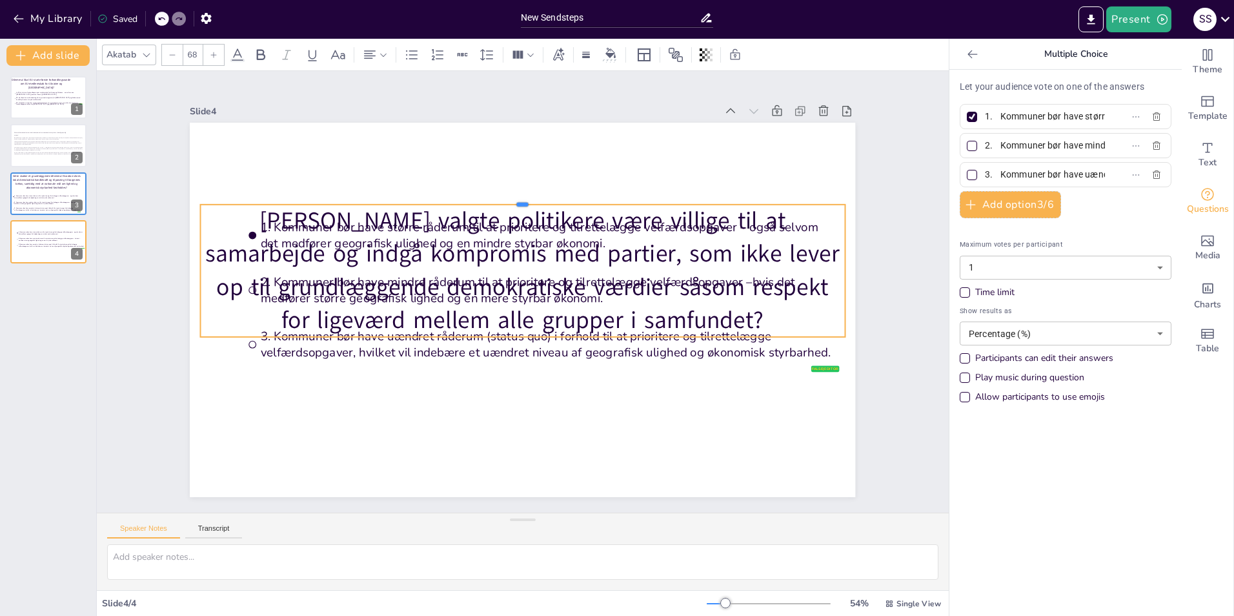
drag, startPoint x: 512, startPoint y: 89, endPoint x: 502, endPoint y: 199, distance: 110.8
click at [502, 199] on div at bounding box center [532, 199] width 641 height 77
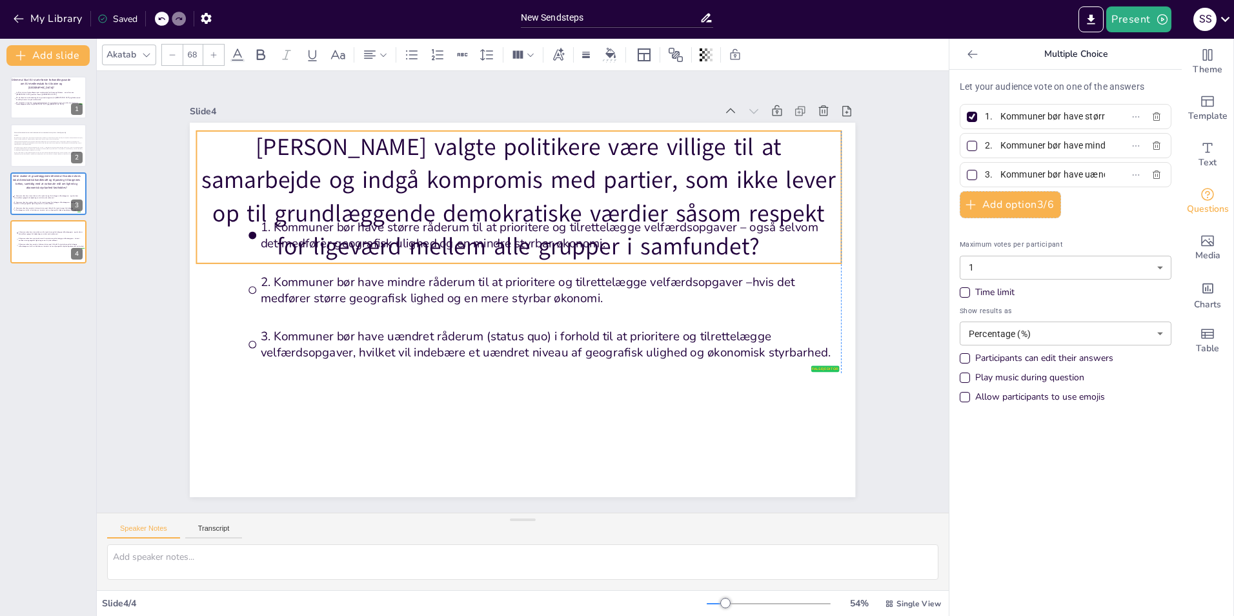
drag, startPoint x: 492, startPoint y: 265, endPoint x: 485, endPoint y: 191, distance: 73.8
click at [485, 191] on p "[PERSON_NAME] valgte politikere være villige til at samarbejde og indgå komprom…" at bounding box center [538, 197] width 657 height 263
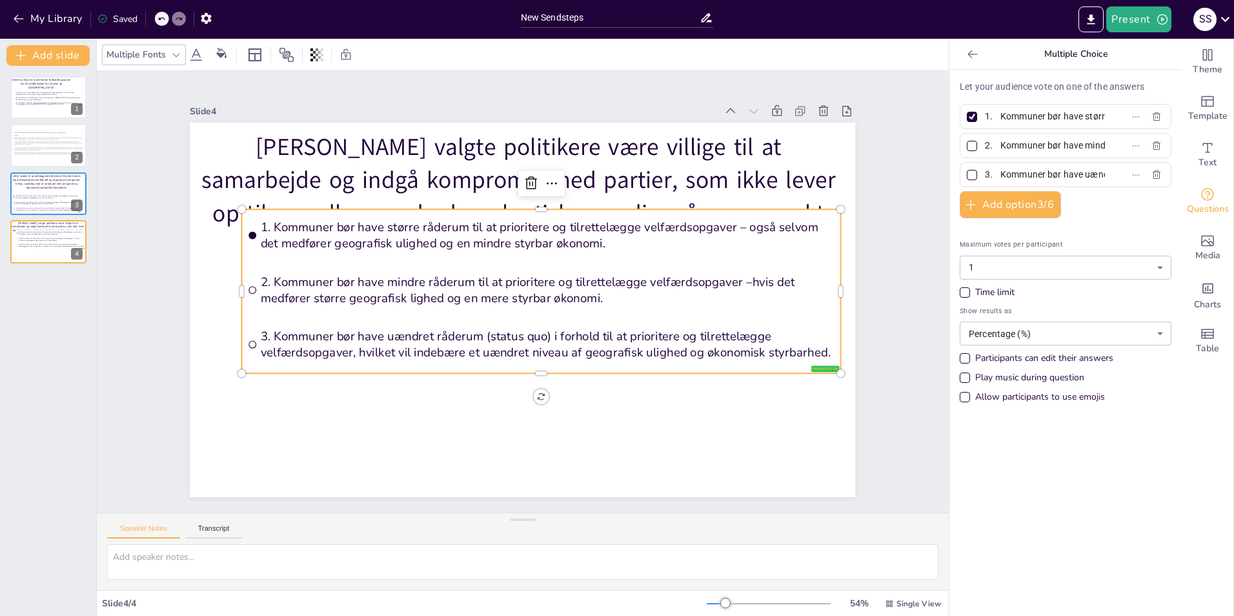
click at [263, 271] on span "2. Kommuner bør have mindre råderum til at prioritere og tilrettelægge velfærds…" at bounding box center [547, 295] width 568 height 152
click at [26, 144] on span "På den ene side er decentralisering en grundpille i det danske velfærdssystem, …" at bounding box center [48, 143] width 69 height 4
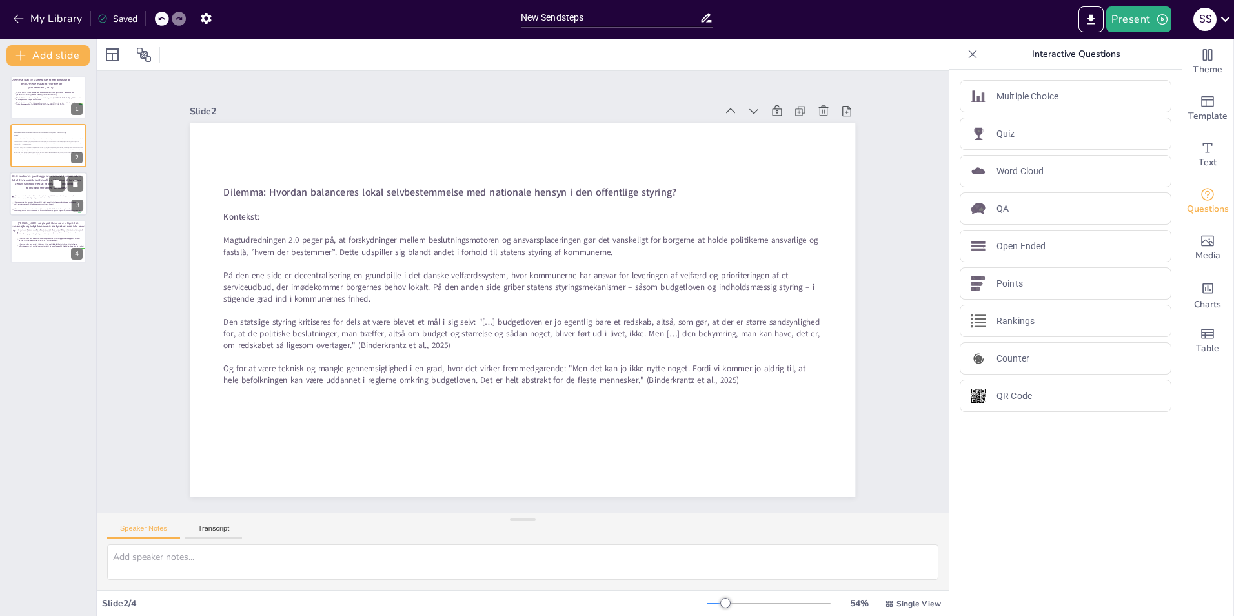
click at [23, 180] on p "Dette skaber et grundlæggende dilemma: Hvordan sikres lokal demokratisk handlek…" at bounding box center [47, 181] width 70 height 15
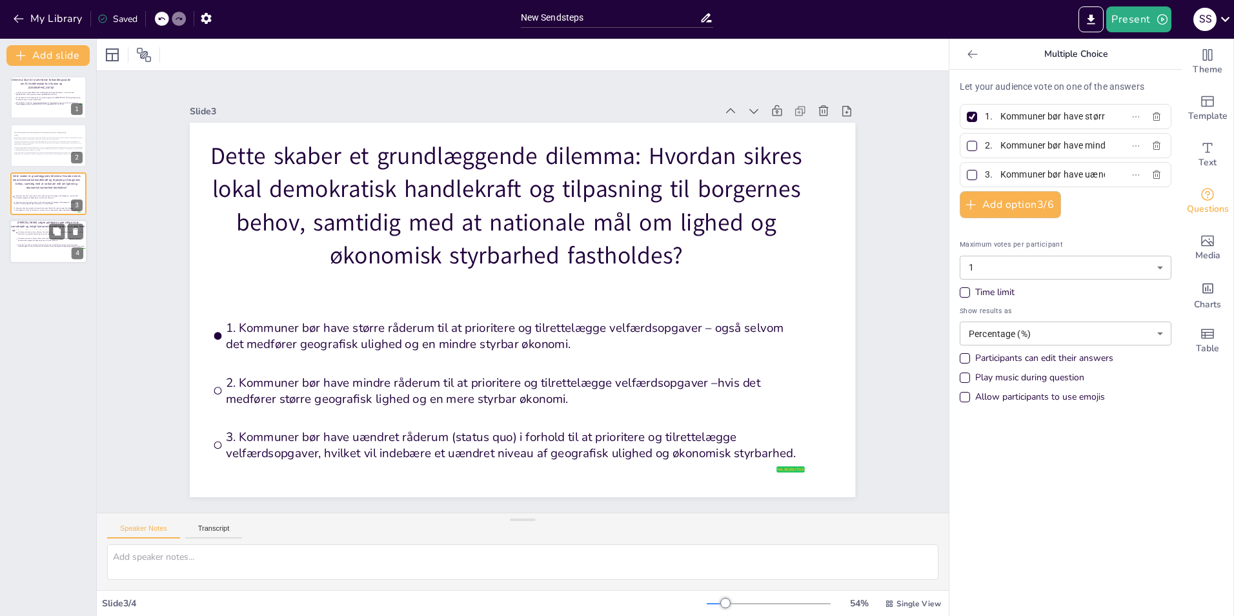
click at [28, 252] on div at bounding box center [48, 241] width 77 height 44
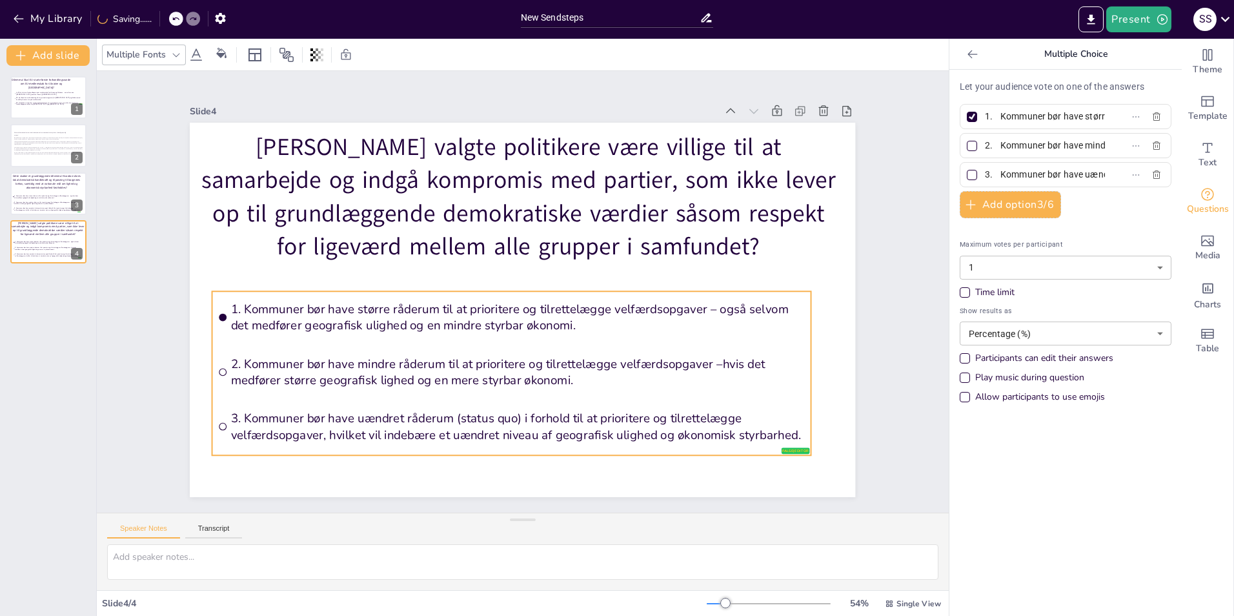
drag, startPoint x: 389, startPoint y: 228, endPoint x: 359, endPoint y: 310, distance: 87.2
click at [359, 310] on span "1. Kommuner bør have større råderum til at prioritere og tilrettelægge velfærds…" at bounding box center [512, 315] width 568 height 151
click at [32, 106] on div at bounding box center [48, 97] width 77 height 44
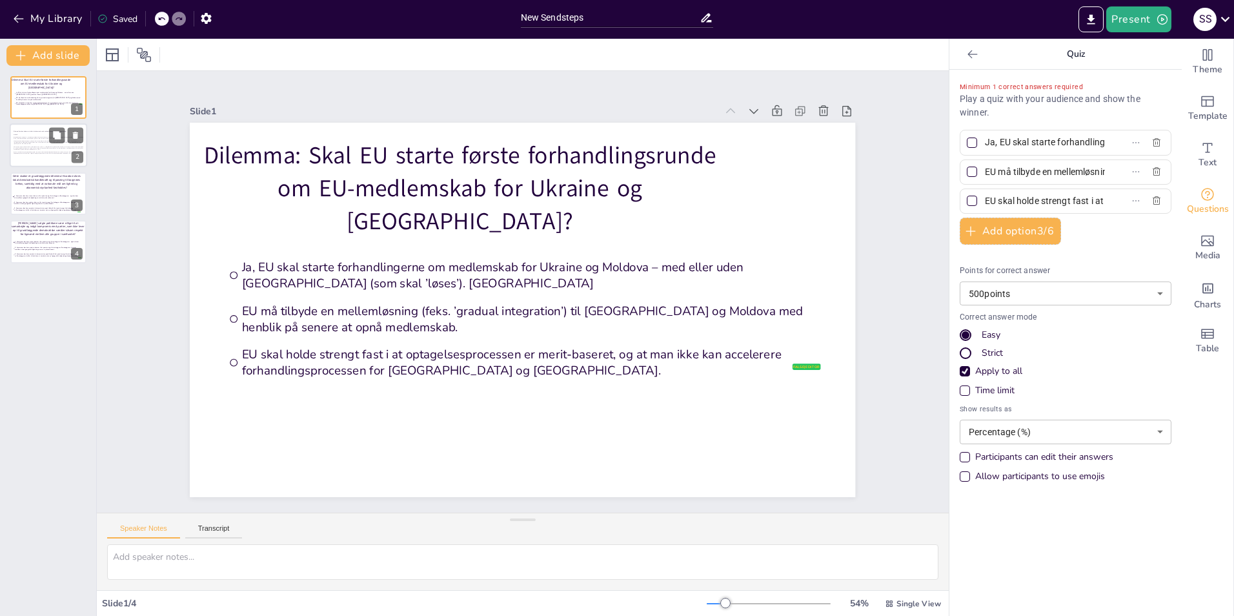
click at [17, 147] on span "Den statslige styring kritiseres for dels at være blevet et mål i sig selv: "[……" at bounding box center [49, 148] width 70 height 4
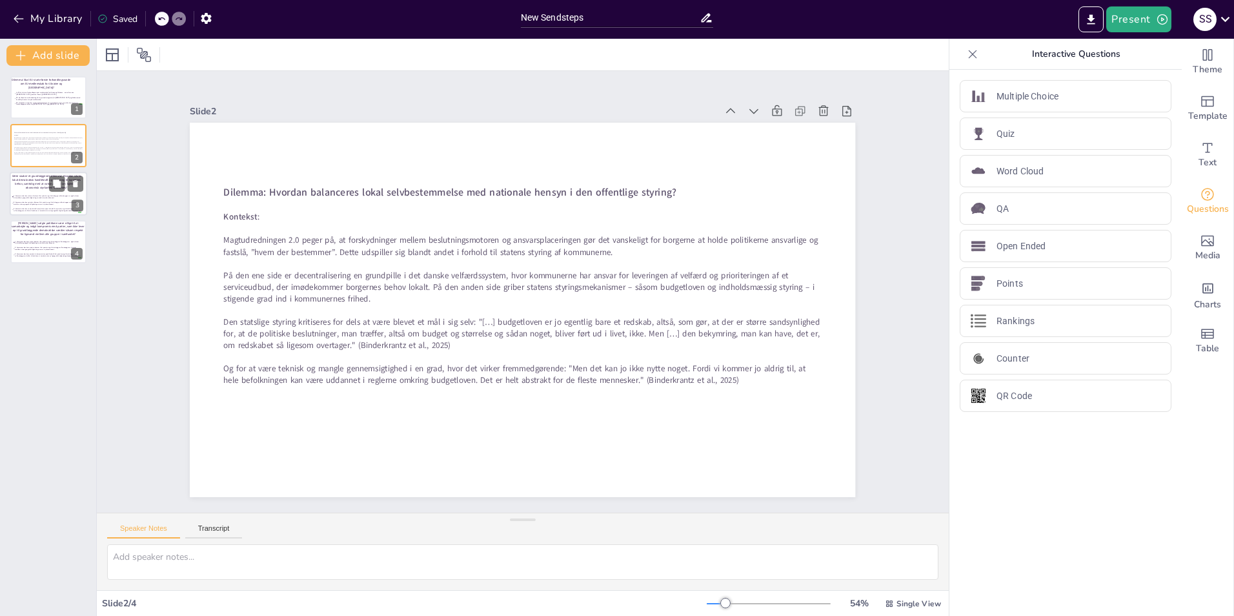
click at [24, 178] on p "Dette skaber et grundlæggende dilemma: Hvordan sikres lokal demokratisk handlek…" at bounding box center [47, 181] width 70 height 15
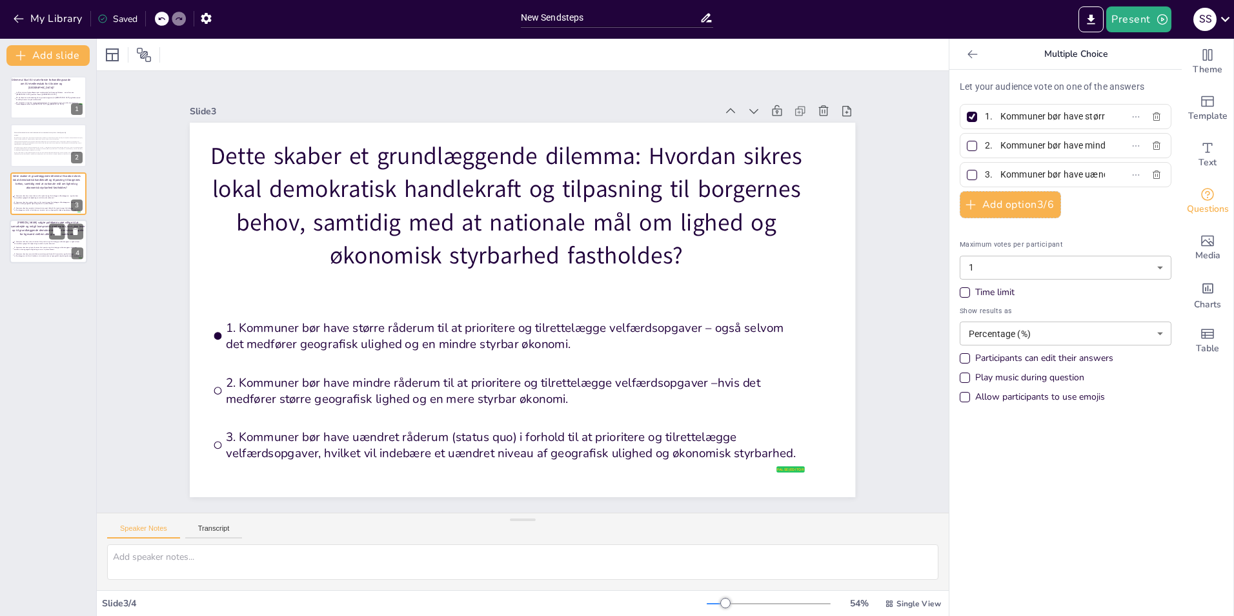
click at [21, 230] on p "[PERSON_NAME] valgte politikere være villige til at samarbejde og indgå komprom…" at bounding box center [47, 228] width 75 height 15
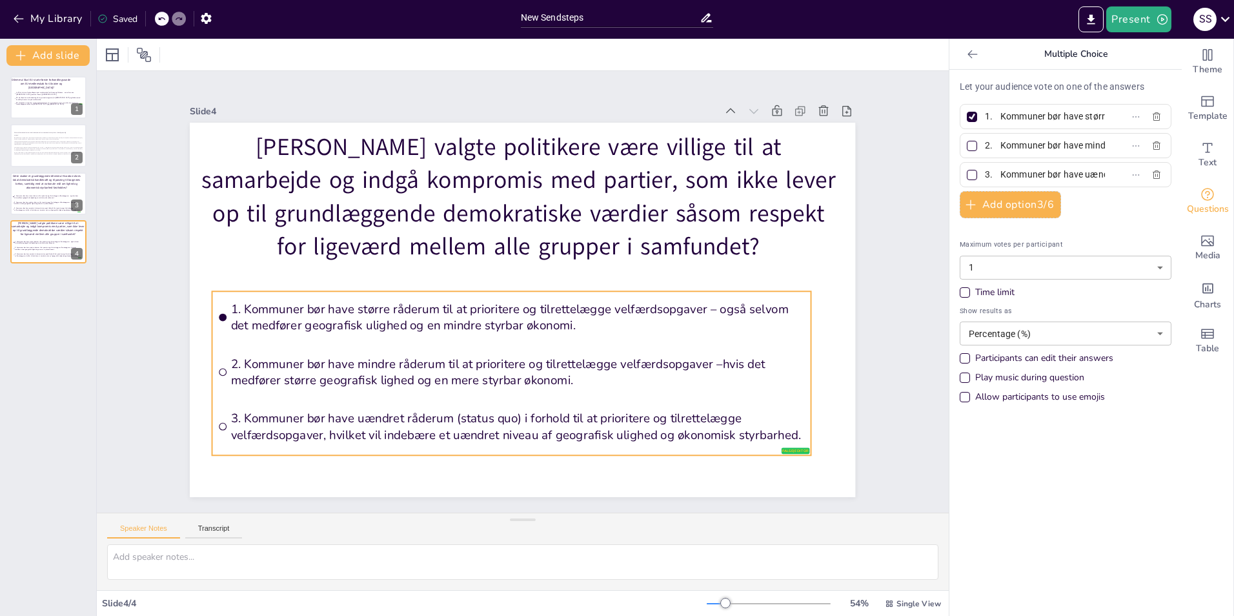
click at [367, 334] on li "1. Kommuner bør have større råderum til at prioritere og tilrettelægge velfærds…" at bounding box center [506, 313] width 596 height 175
click at [162, 18] on icon at bounding box center [161, 18] width 6 height 3
click at [161, 19] on icon at bounding box center [161, 18] width 6 height 3
click at [160, 23] on icon at bounding box center [161, 19] width 8 height 8
click at [820, 121] on label "1. Kommuner bør have større råderum til at prioritere og tilrettelægge velfærds…" at bounding box center [1044, 116] width 161 height 19
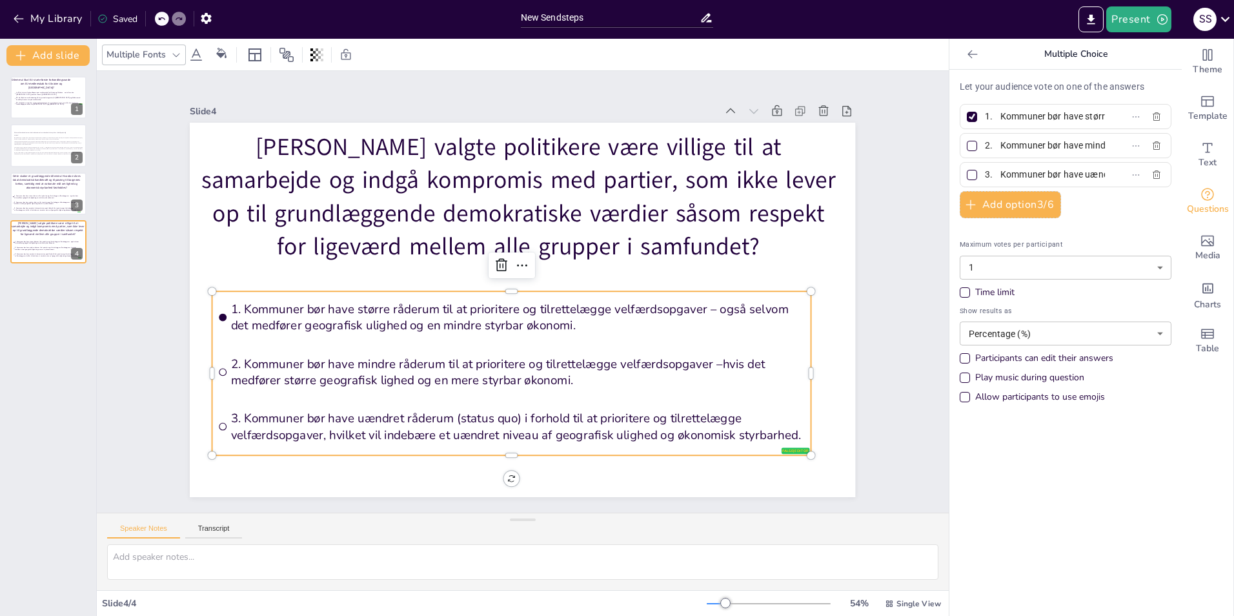
click at [820, 121] on input "1. Kommuner bør have større råderum til at prioritere og tilrettelægge velfærds…" at bounding box center [1045, 116] width 120 height 19
click at [820, 121] on label "1. Kommuner bør have større råderum til at prioritere og tilrettelægge velfærds…" at bounding box center [1044, 116] width 161 height 19
click at [820, 121] on input "1. Kommuner bør have større råderum til at prioritere og tilrettelægge velfærds…" at bounding box center [1045, 116] width 120 height 19
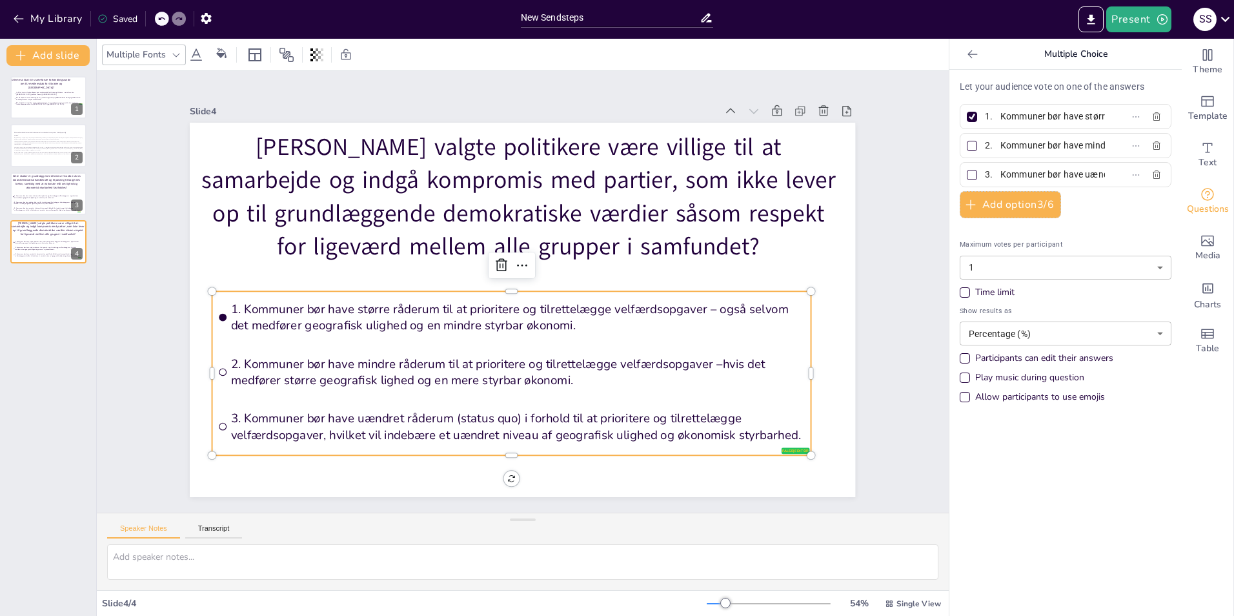
click at [820, 121] on label "1. Kommuner bør have større råderum til at prioritere og tilrettelægge velfærds…" at bounding box center [1044, 116] width 161 height 19
click at [820, 121] on input "1. Kommuner bør have større råderum til at prioritere og tilrettelægge velfærds…" at bounding box center [1045, 116] width 120 height 19
click at [820, 121] on label "1. Kommuner bør have større råderum til at prioritere og tilrettelægge velfærds…" at bounding box center [1044, 116] width 161 height 19
click at [820, 121] on input "1. Kommuner bør have større råderum til at prioritere og tilrettelægge velfærds…" at bounding box center [1045, 116] width 120 height 19
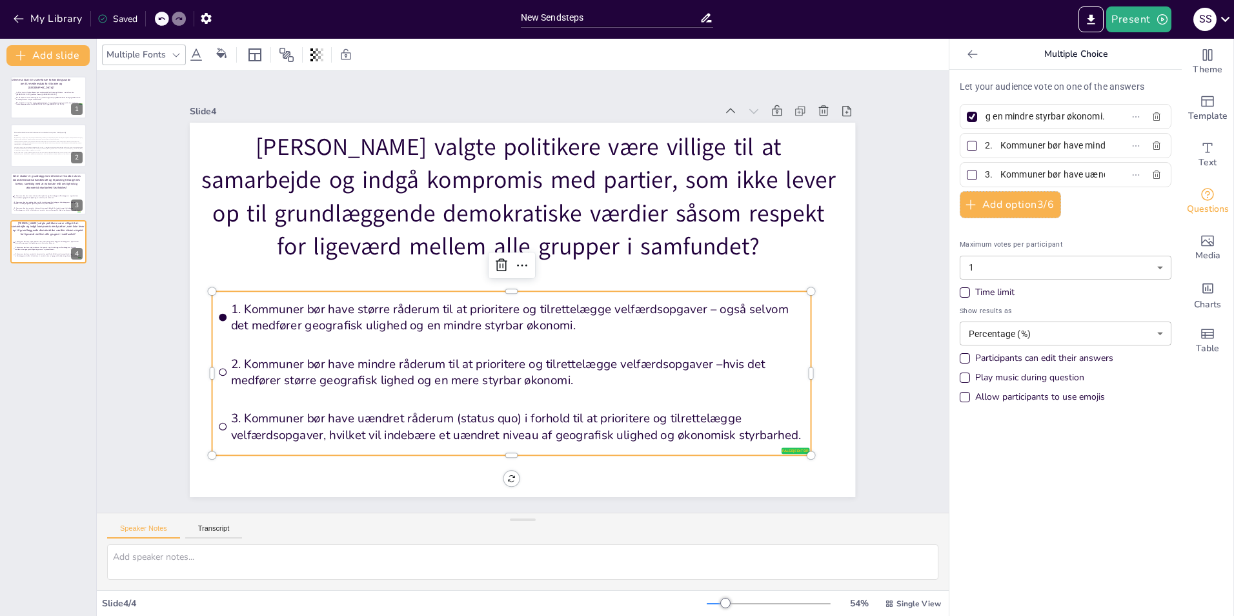
click at [820, 119] on input "1. Kommuner bør have større råderum til at prioritere og tilrettelægge velfærds…" at bounding box center [1045, 116] width 120 height 19
paste input "Valgte politikere bør være villige til at samarbejde og indgå kompromis med all…"
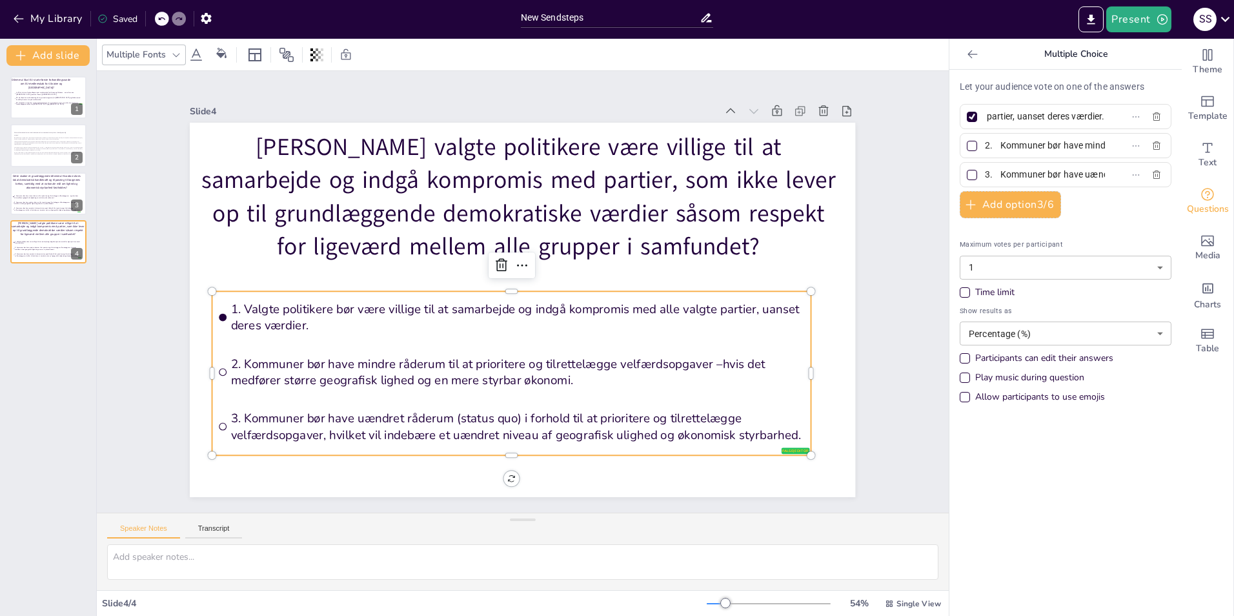
type input "1. Valgte politikere bør være villige til at samarbejde og indgå kompromis med …"
click at [820, 150] on label "2. Kommuner bør have mindre råderum til at prioritere og tilrettelægge velfærds…" at bounding box center [1044, 145] width 161 height 19
click at [820, 150] on input "2. Kommuner bør have mindre råderum til at prioritere og tilrettelægge velfærds…" at bounding box center [1045, 145] width 120 height 19
click at [820, 150] on label "2. Kommuner bør have mindre råderum til at prioritere og tilrettelægge velfærds…" at bounding box center [1044, 145] width 161 height 19
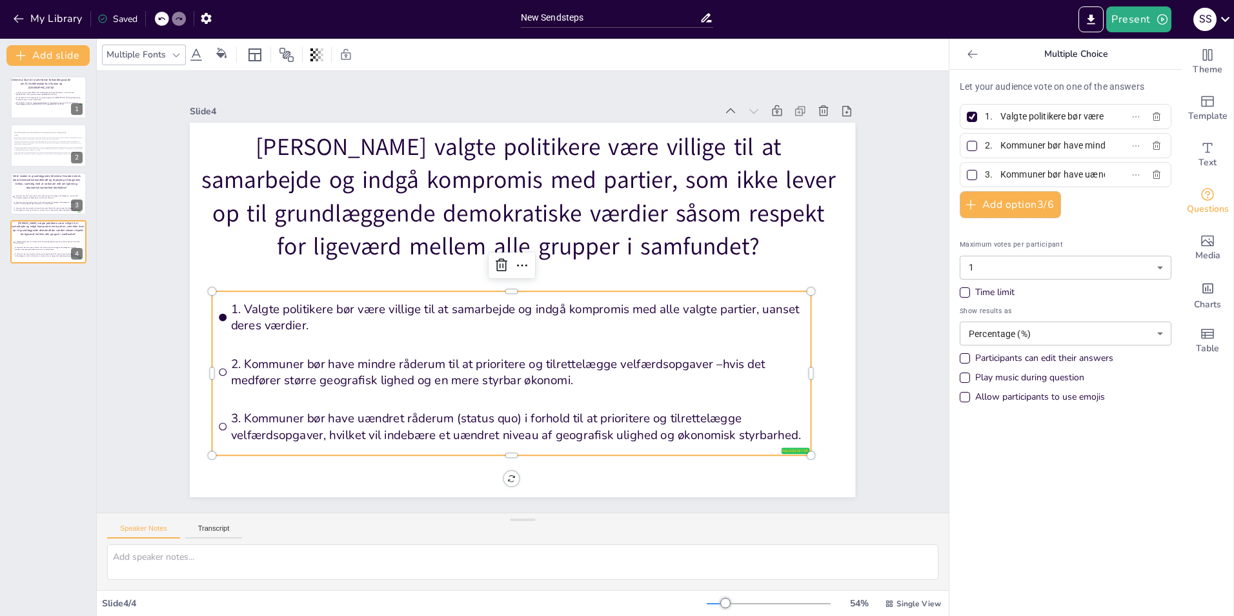
click at [820, 150] on input "2. Kommuner bør have mindre råderum til at prioritere og tilrettelægge velfærds…" at bounding box center [1045, 145] width 120 height 19
click at [820, 150] on label "2. Kommuner bør have mindre råderum til at prioritere og tilrettelægge velfærds…" at bounding box center [1044, 145] width 161 height 19
click at [820, 150] on input "2. Kommuner bør have mindre råderum til at prioritere og tilrettelægge velfærds…" at bounding box center [1045, 145] width 120 height 19
click at [820, 145] on input "2. Kommuner bør have mindre råderum til at prioritere og tilrettelægge velfærds…" at bounding box center [1045, 145] width 120 height 19
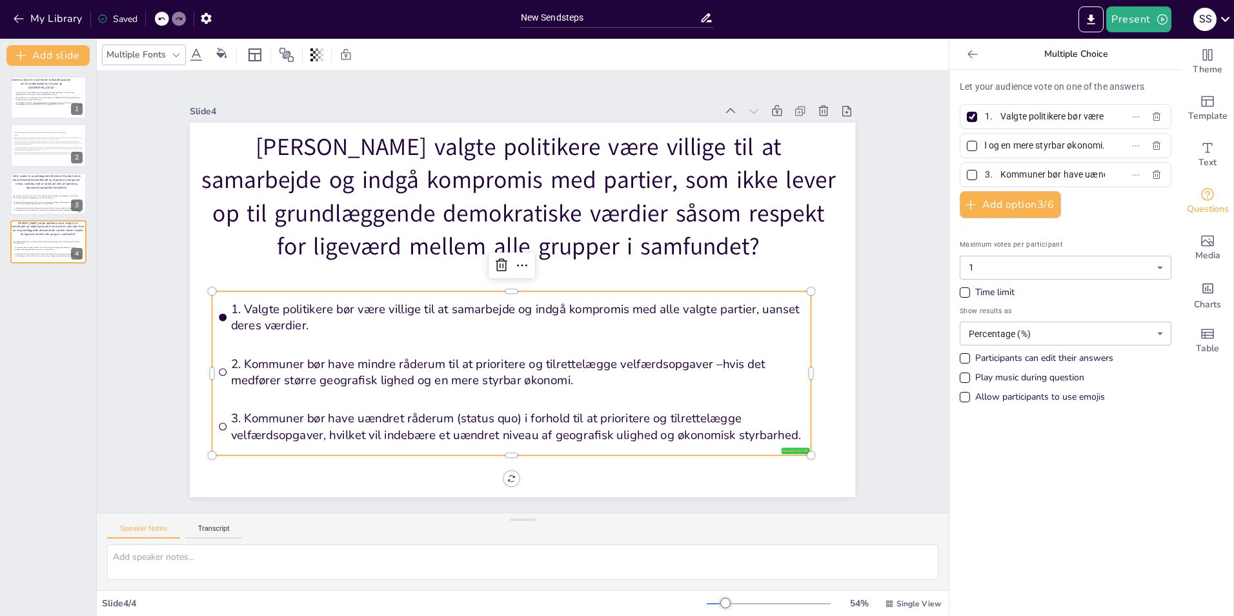
click at [820, 145] on input "2. Kommuner bør have mindre råderum til at prioritere og tilrettelægge velfærds…" at bounding box center [1045, 145] width 120 height 19
paste input "Valgte politikere bør være villige til at samarbejde og indgå kompromis med all…"
type input "2. Valgte politikere bør være villige til at samarbejde og indgå kompromis med …"
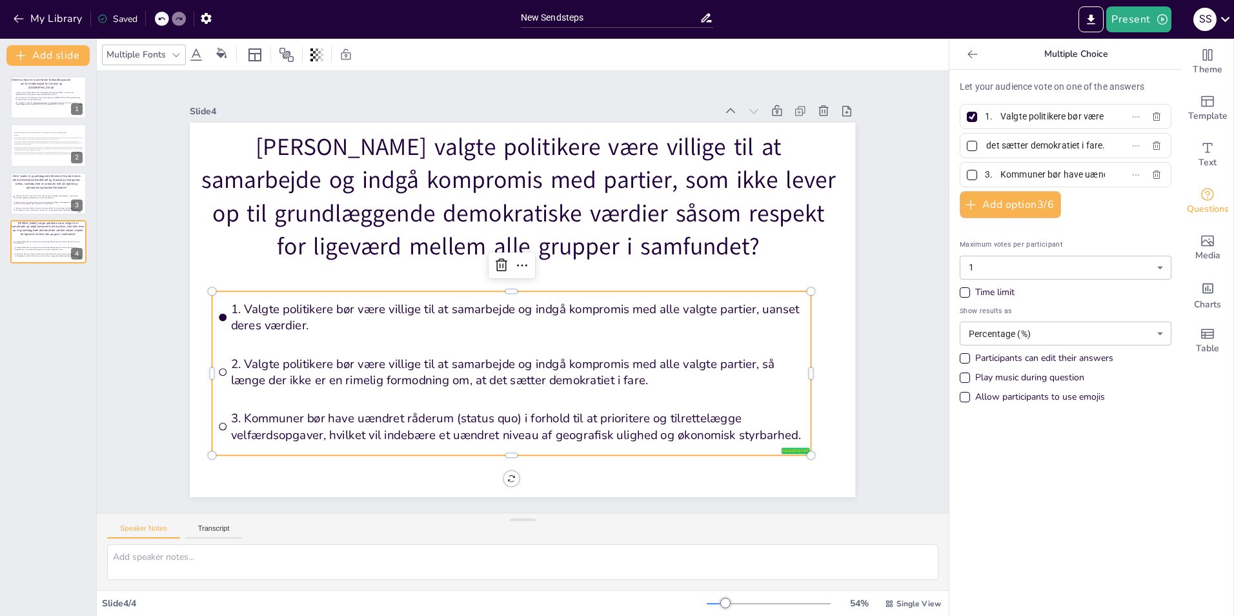
click at [820, 184] on input "3. Kommuner bør have uændret råderum (status quo) i forhold til at prioritere o…" at bounding box center [1045, 174] width 120 height 19
click at [820, 172] on input "3. Kommuner bør have uændret råderum (status quo) i forhold til at prioritere o…" at bounding box center [1045, 174] width 120 height 19
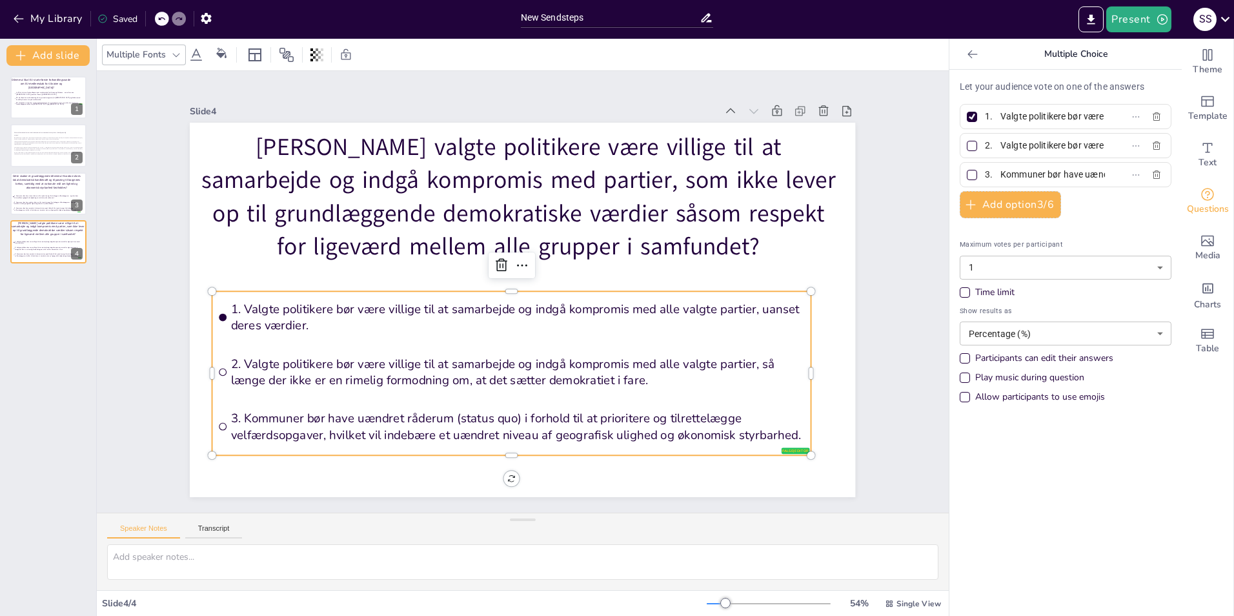
paste input "Valgte politikere bør kun være villige til at samarbejde og indgå kompromisser …"
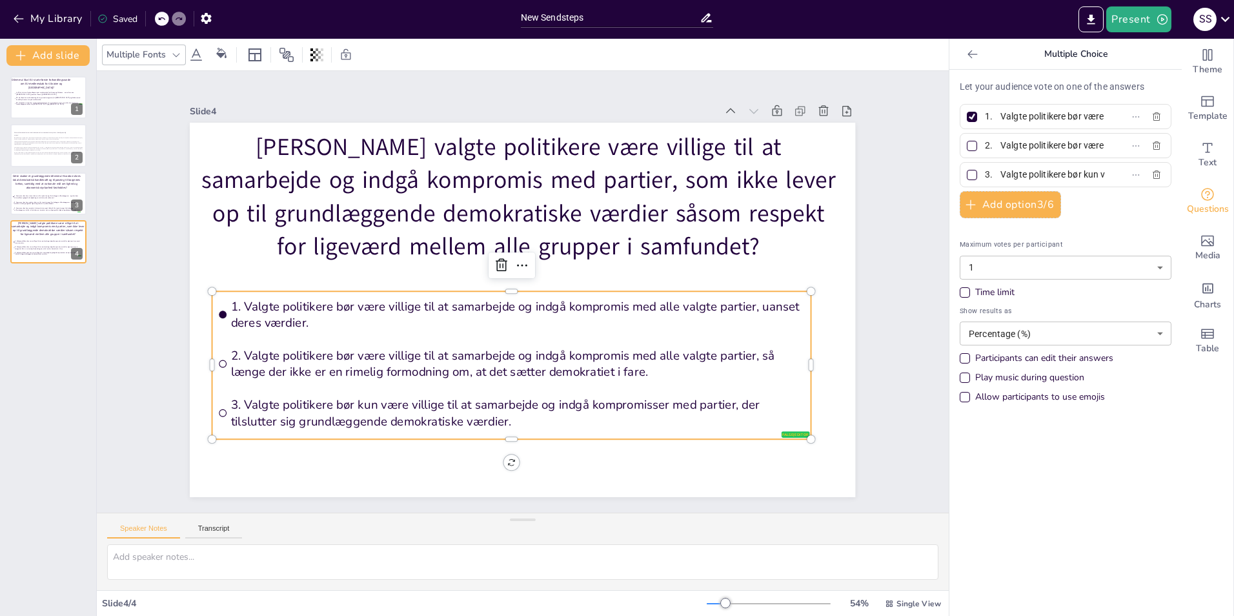
scroll to position [0, 504]
type input "3. Valgte politikere bør kun være villige til at samarbejde og indgå kompromiss…"
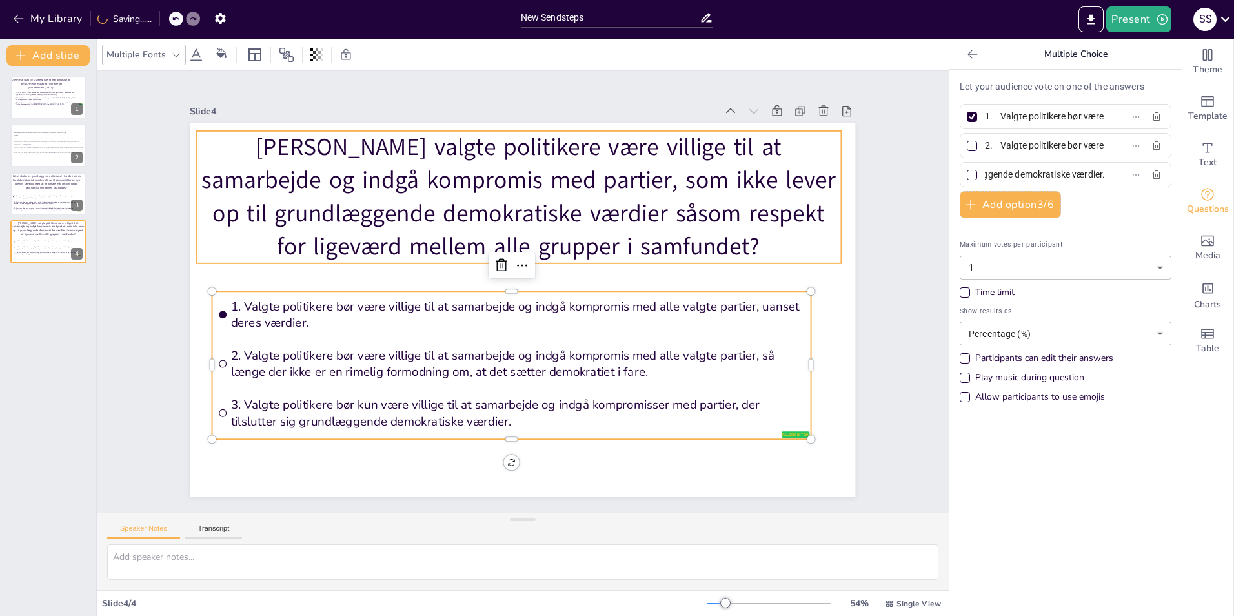
scroll to position [0, 0]
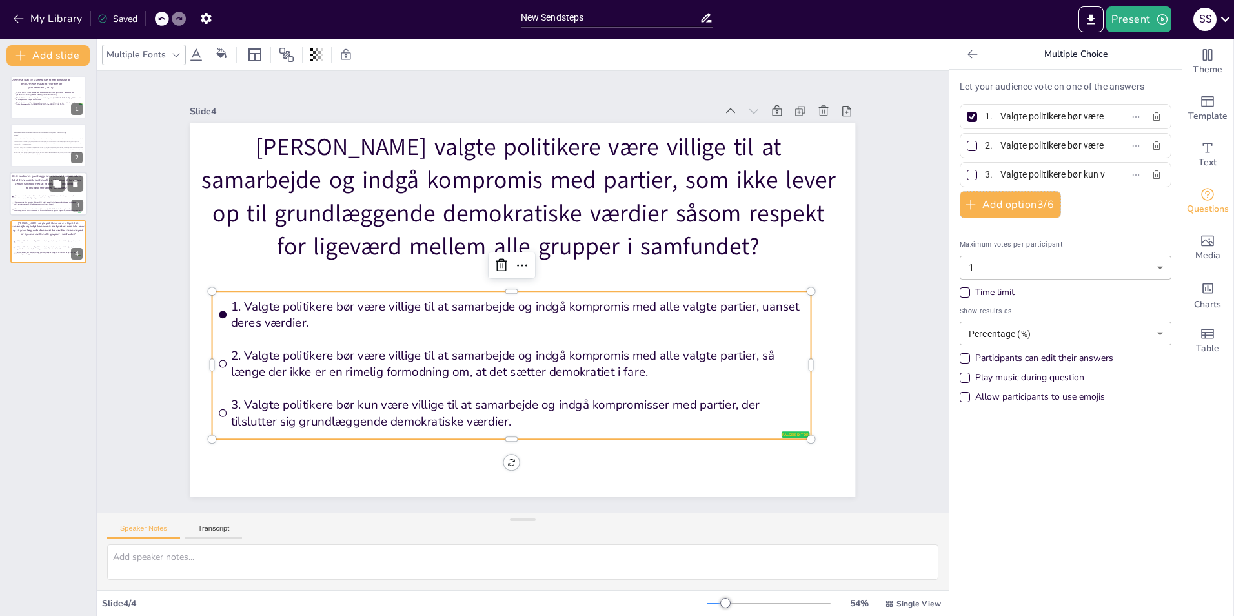
click at [41, 196] on span "1. Kommuner bør have større råderum til at prioritere og tilrettelægge velfærds…" at bounding box center [47, 197] width 67 height 4
type input "1. Kommuner bør have større råderum til at prioritere og tilrettelægge velfærds…"
type input "2. Kommuner bør have mindre råderum til at prioritere og tilrettelægge velfærds…"
type input "3. Kommuner bør have uændret råderum (status quo) i forhold til at prioritere o…"
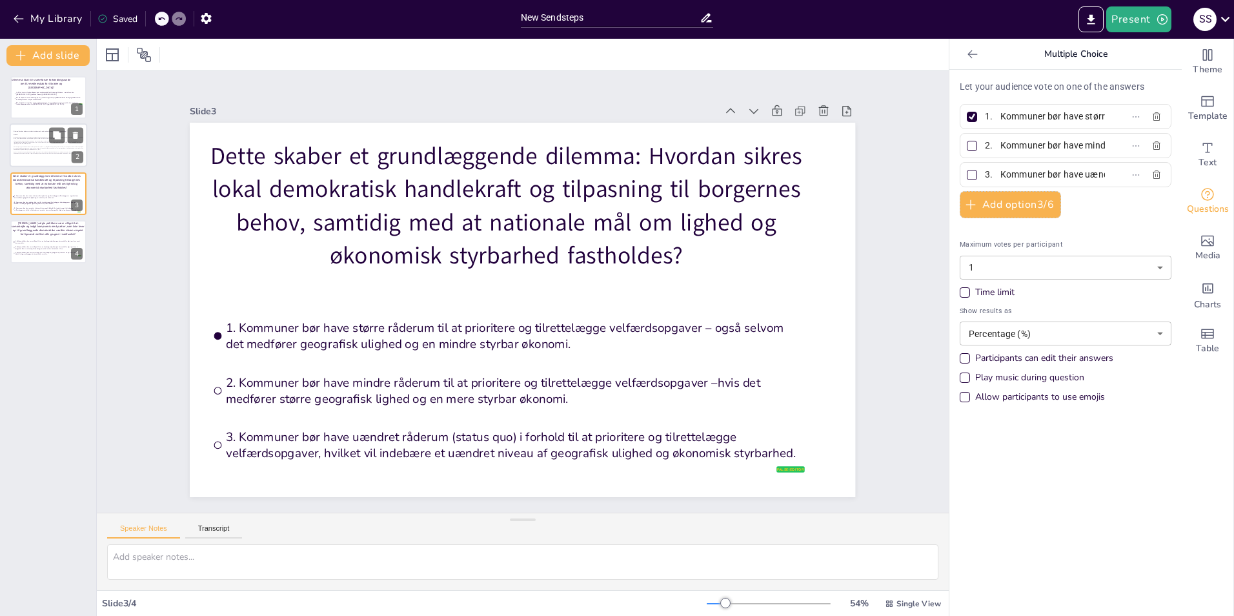
click at [26, 152] on span "Og for at være teknisk og mangle gennemsigtighed i en grad, hvor det virker fre…" at bounding box center [48, 153] width 68 height 3
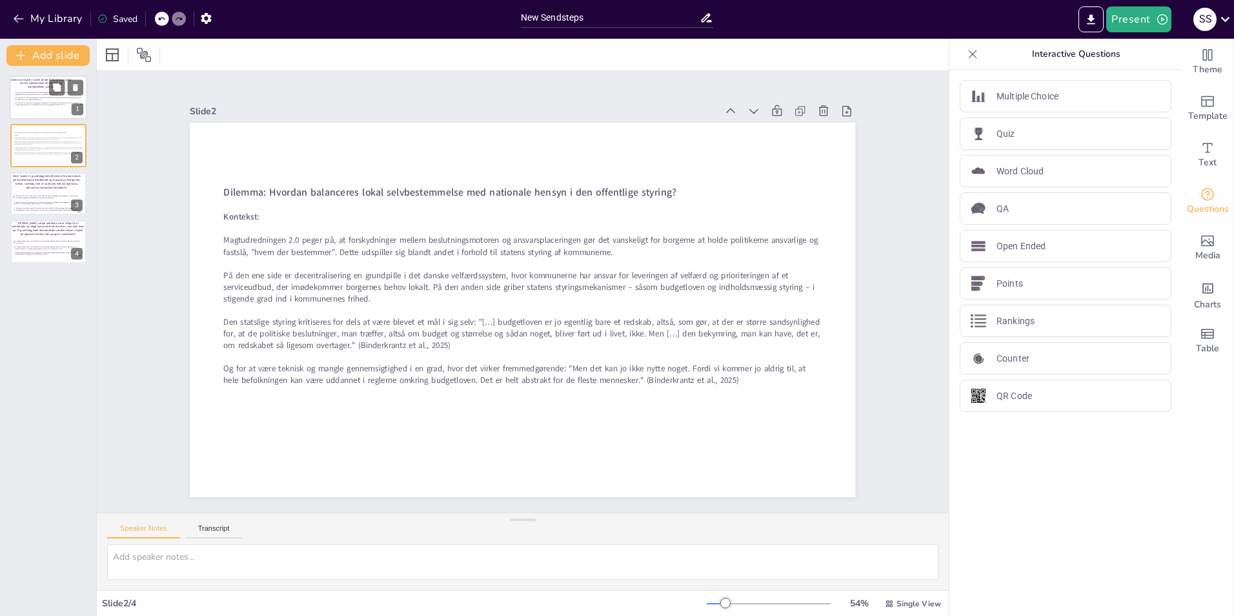
click at [23, 112] on div at bounding box center [48, 97] width 77 height 44
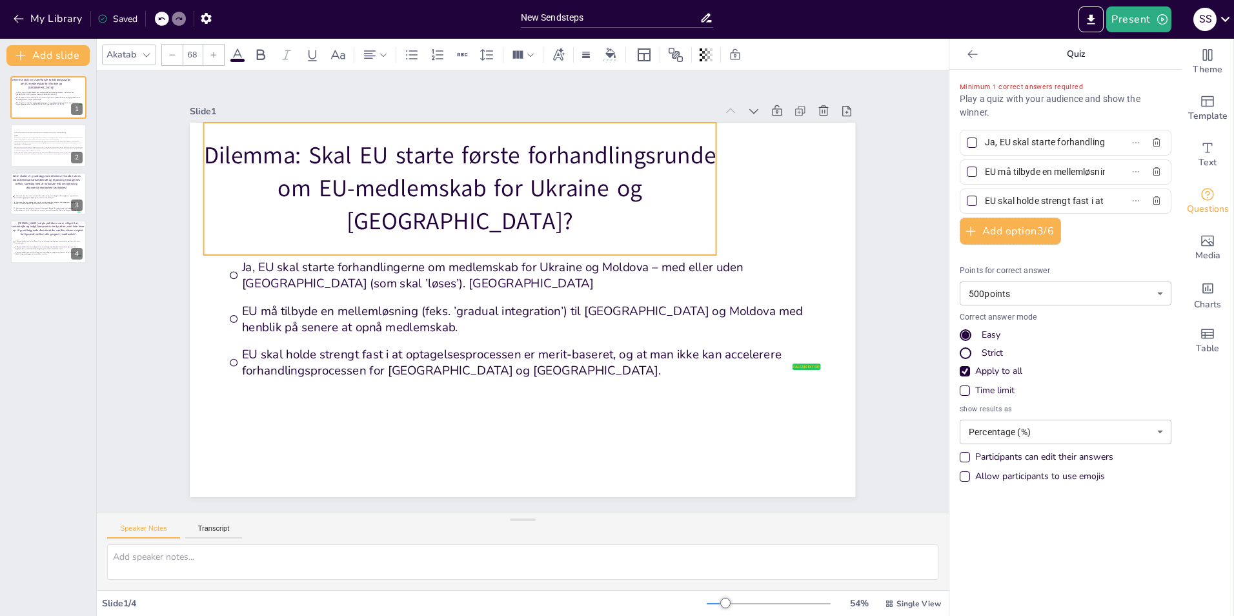
click at [290, 169] on p "Dilemma: Skal EU starte første forhandlingsrunde om EU-medlemskab for Ukraine o…" at bounding box center [471, 182] width 520 height 152
click at [508, 171] on p "Dilemma: Skal EU starte første forhandlingsrunde om EU-medlemskab for Ukraine o…" at bounding box center [609, 208] width 203 height 521
click at [283, 171] on p "Dilemma: Skal EU starte første forhandlingsrunde om EU-medlemskab for Ukraine o…" at bounding box center [482, 177] width 521 height 203
click at [285, 169] on span "Dilemma: Skal EU starte første forhandlingsrunde om EU-medlemskab for Ukraine o…" at bounding box center [474, 175] width 513 height 136
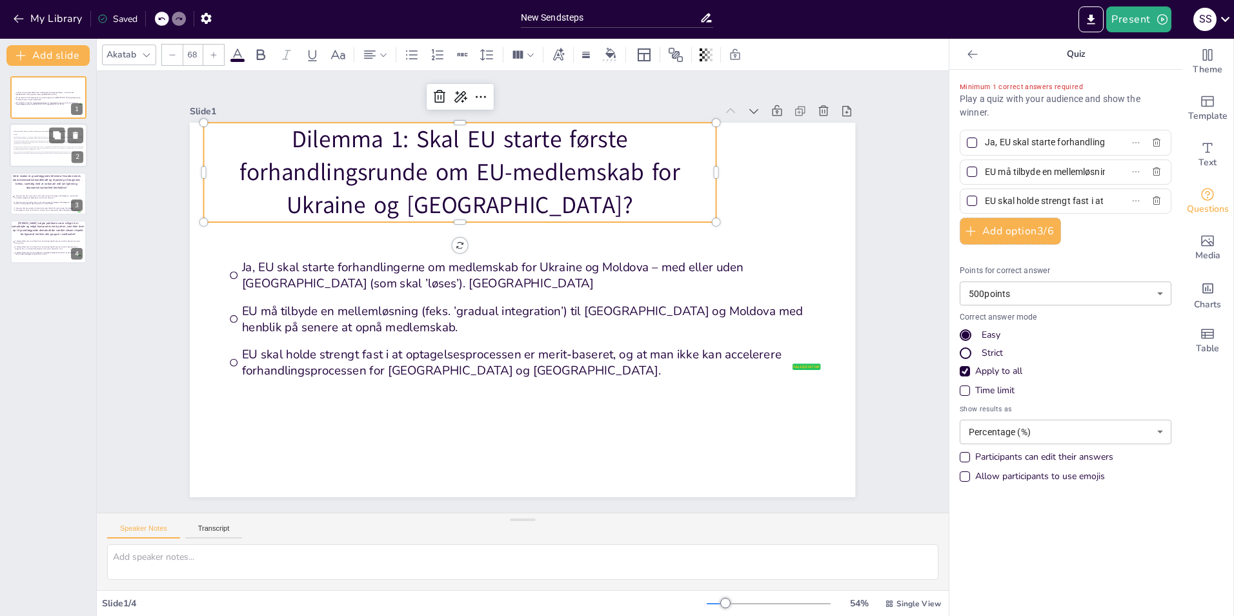
click at [30, 145] on p at bounding box center [49, 145] width 70 height 1
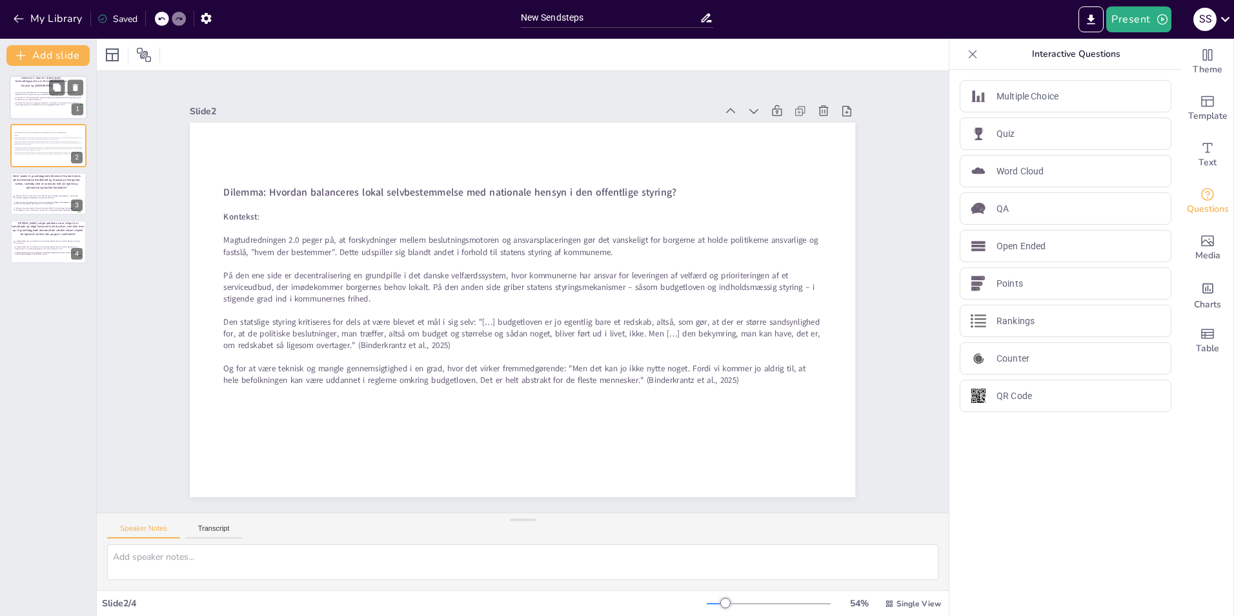
click at [29, 102] on span "EU skal holde strengt fast i at optagelsesprocessen er merit-baseret, og at man…" at bounding box center [48, 104] width 67 height 4
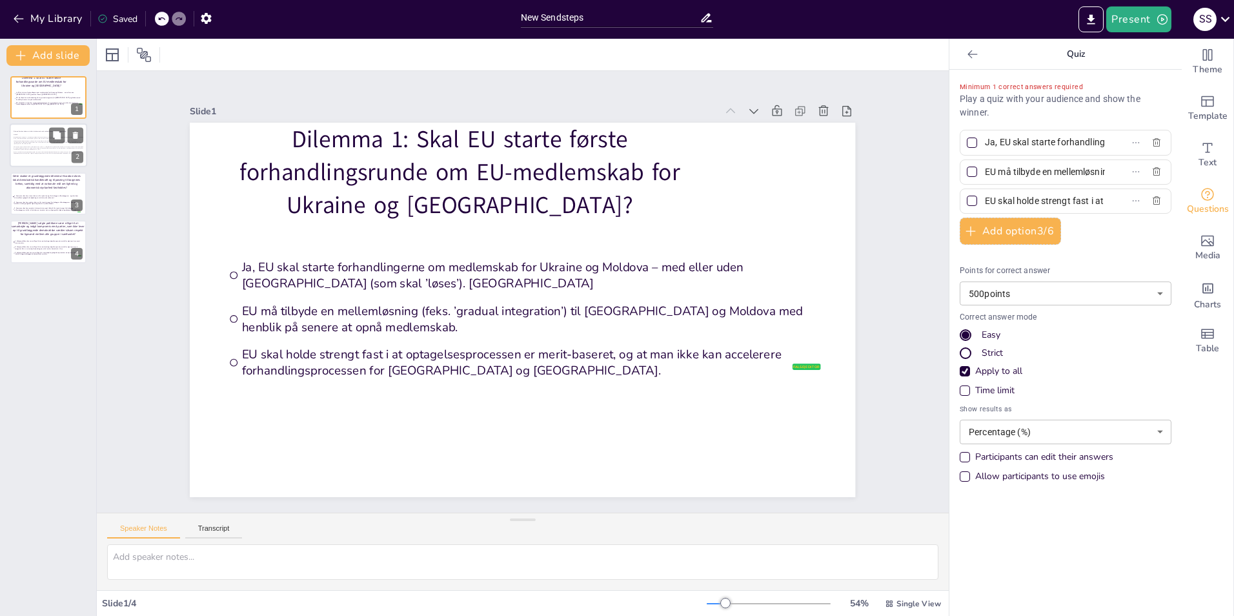
click at [16, 143] on span "På den ene side er decentralisering en grundpille i det danske velfærdssystem, …" at bounding box center [48, 143] width 69 height 4
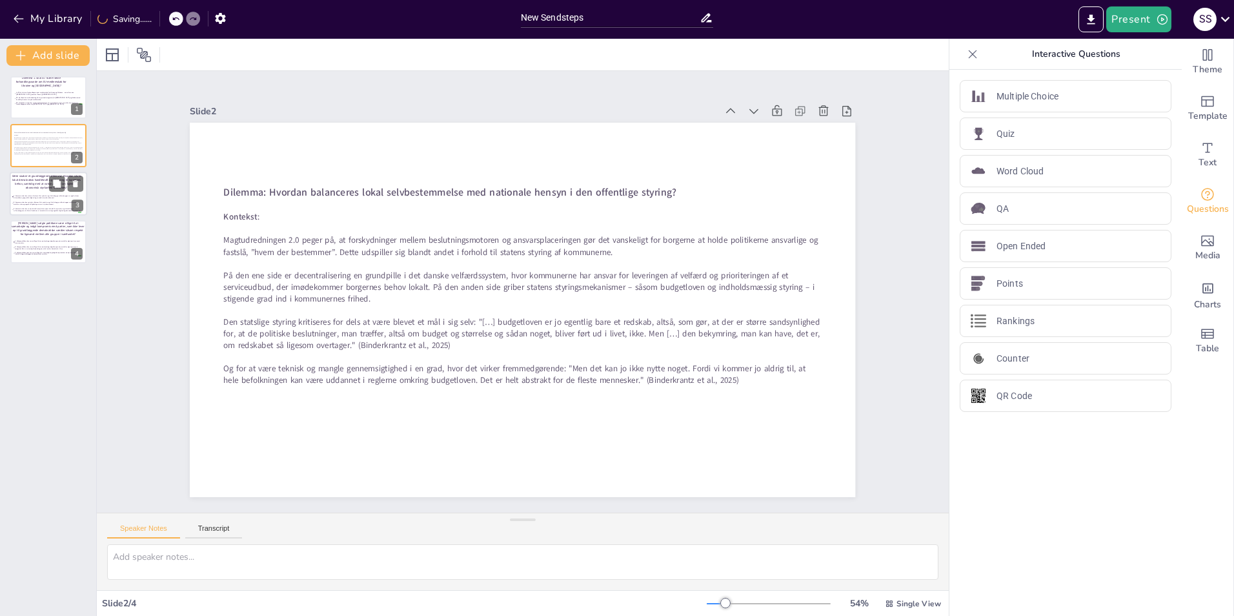
click at [14, 194] on li "1. Kommuner bør have større råderum til at prioritere og tilrettelægge velfærds…" at bounding box center [47, 197] width 70 height 6
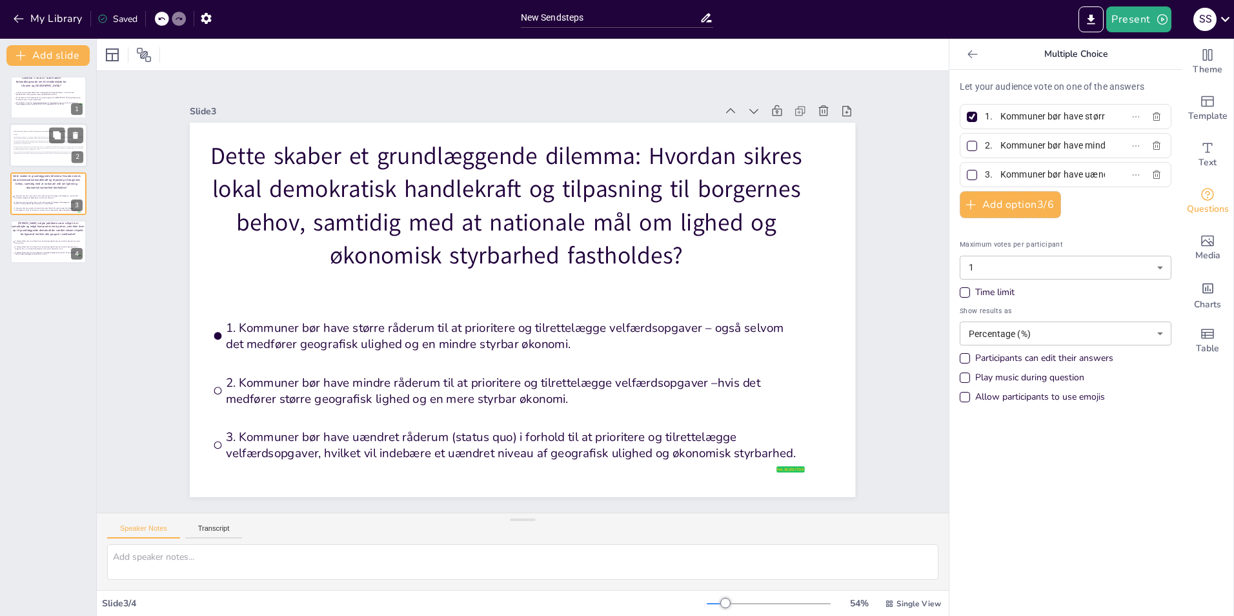
click at [15, 149] on span "Den statslige styring kritiseres for dels at være blevet et mål i sig selv: "[……" at bounding box center [49, 148] width 70 height 4
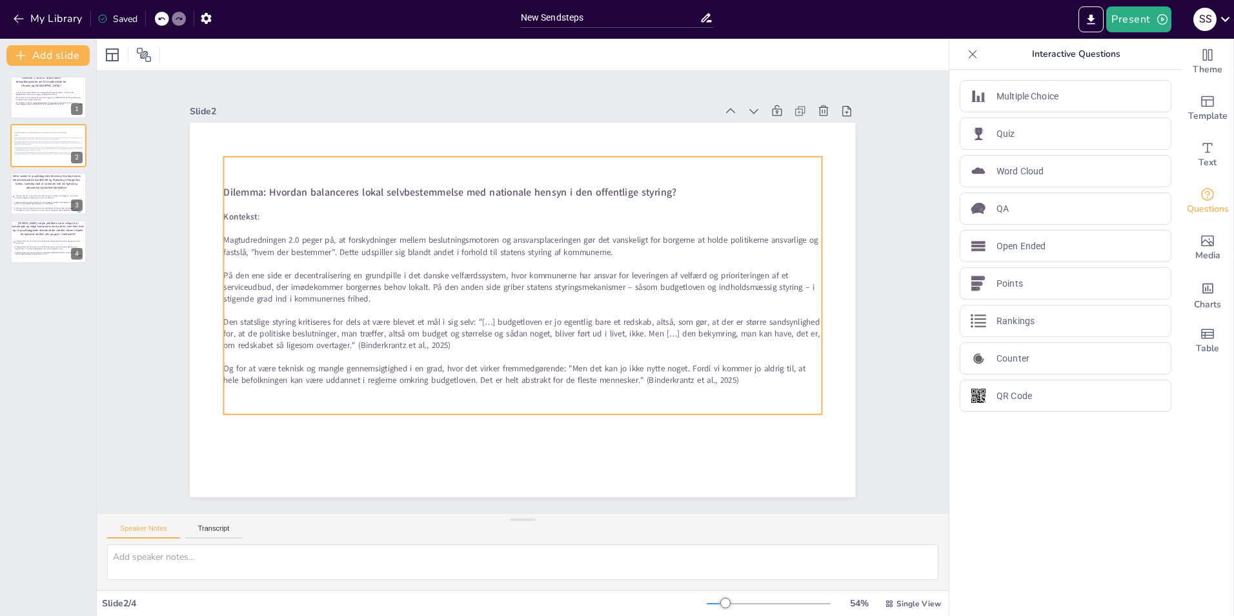
click at [267, 186] on span "Dilemma: Hvordan balanceres lokal selvbestemmelse med nationale hensyn i den of…" at bounding box center [484, 174] width 435 height 153
click at [252, 186] on span "Dilemma: Hvordan balanceres lokal selvbestemmelse med nationale hensyn i den of…" at bounding box center [472, 179] width 445 height 108
type input "29"
click at [267, 188] on span "Dilemma: Hvordan balanceres lokal selvbestemmelse med nationale hensyn i den of…" at bounding box center [484, 174] width 435 height 153
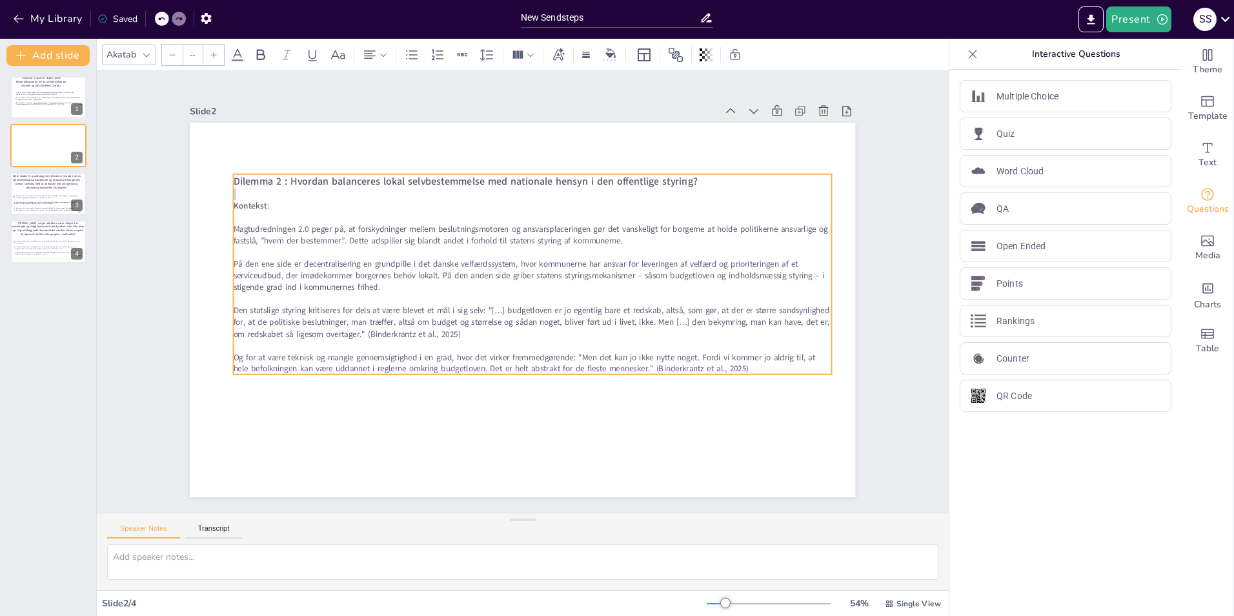
drag, startPoint x: 690, startPoint y: 159, endPoint x: 700, endPoint y: 176, distance: 19.9
click at [700, 176] on p "Dilemma 2 : Hvordan balanceres lokal selvbestemmelse med nationale hensyn i den…" at bounding box center [566, 189] width 572 height 198
click at [695, 177] on p "Dilemma 2 : Hvordan balanceres lokal selvbestemmelse med nationale hensyn i den…" at bounding box center [554, 186] width 587 height 138
click at [695, 177] on p "Dilemma 2 : Hvordan balanceres lokal selvbestemmelse med nationale hensyn i den…" at bounding box center [544, 183] width 596 height 76
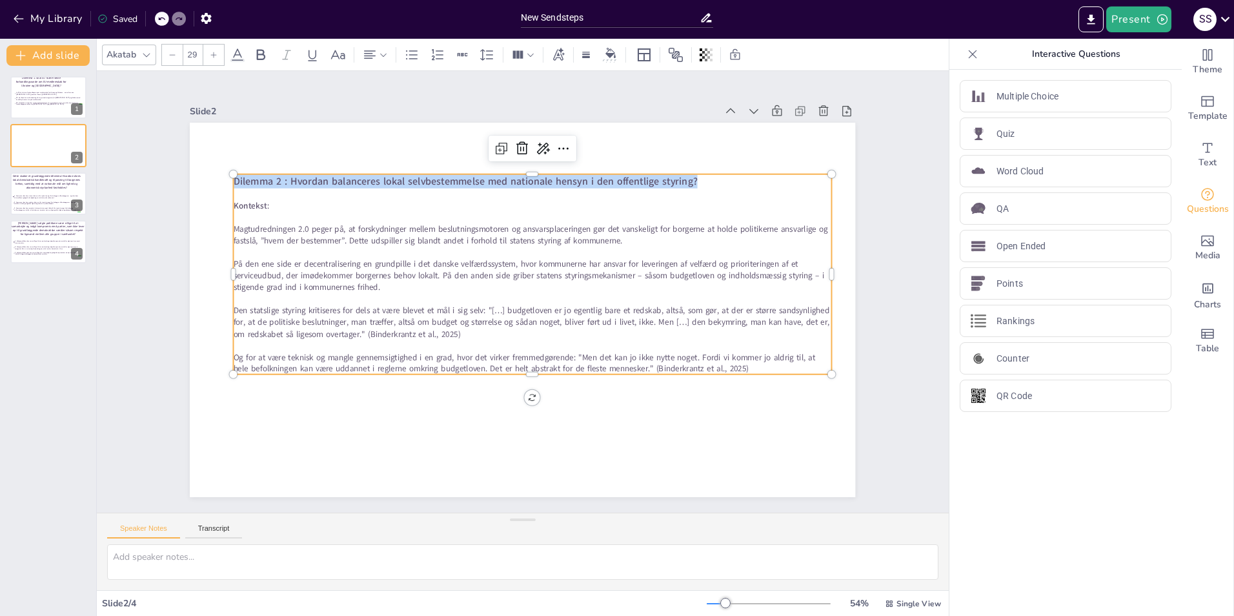
click at [695, 177] on p "Dilemma 2 : Hvordan balanceres lokal selvbestemmelse med nationale hensyn i den…" at bounding box center [565, 189] width 573 height 198
click at [208, 55] on div at bounding box center [213, 55] width 21 height 21
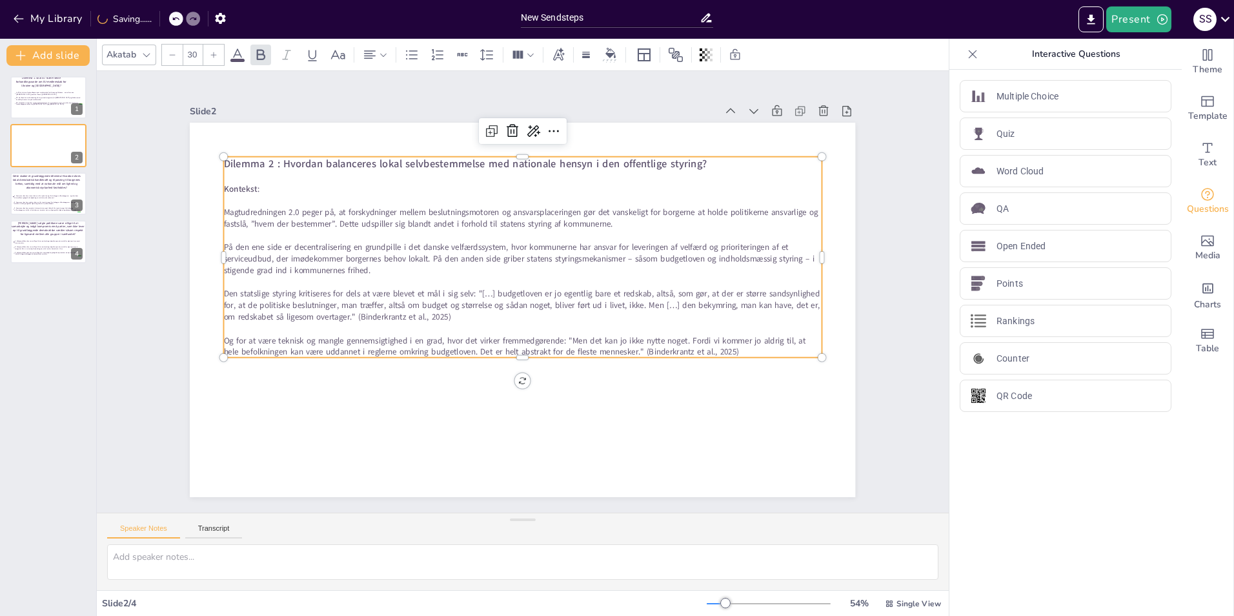
click at [208, 55] on div at bounding box center [213, 55] width 21 height 21
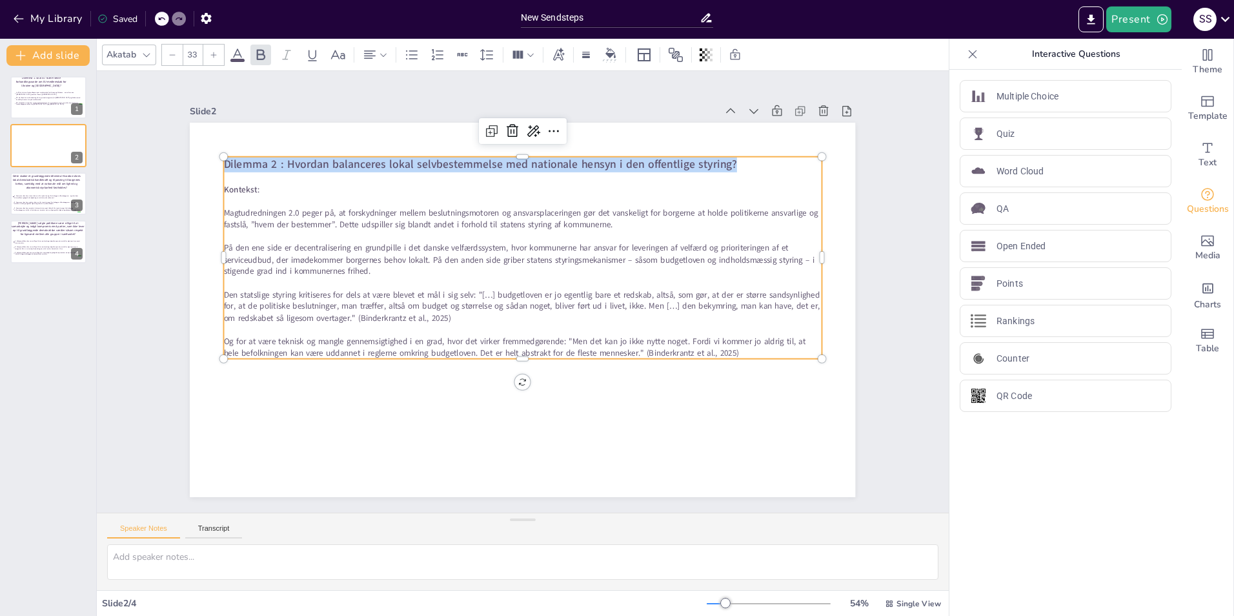
click at [208, 55] on div at bounding box center [213, 55] width 21 height 21
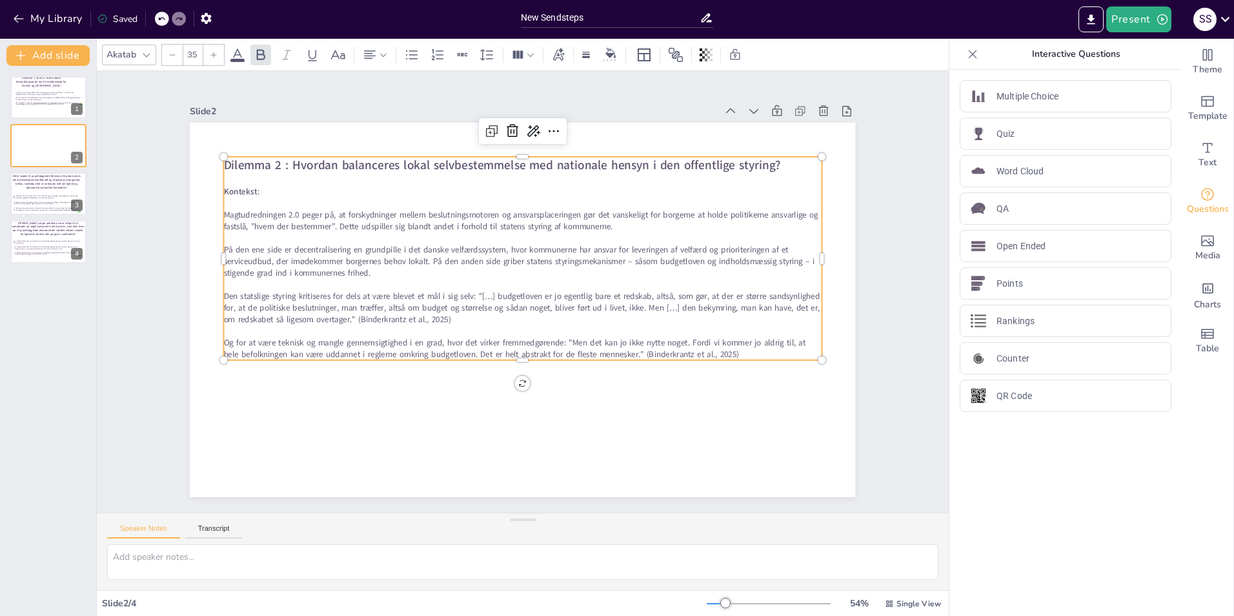
click at [208, 55] on div at bounding box center [213, 55] width 21 height 21
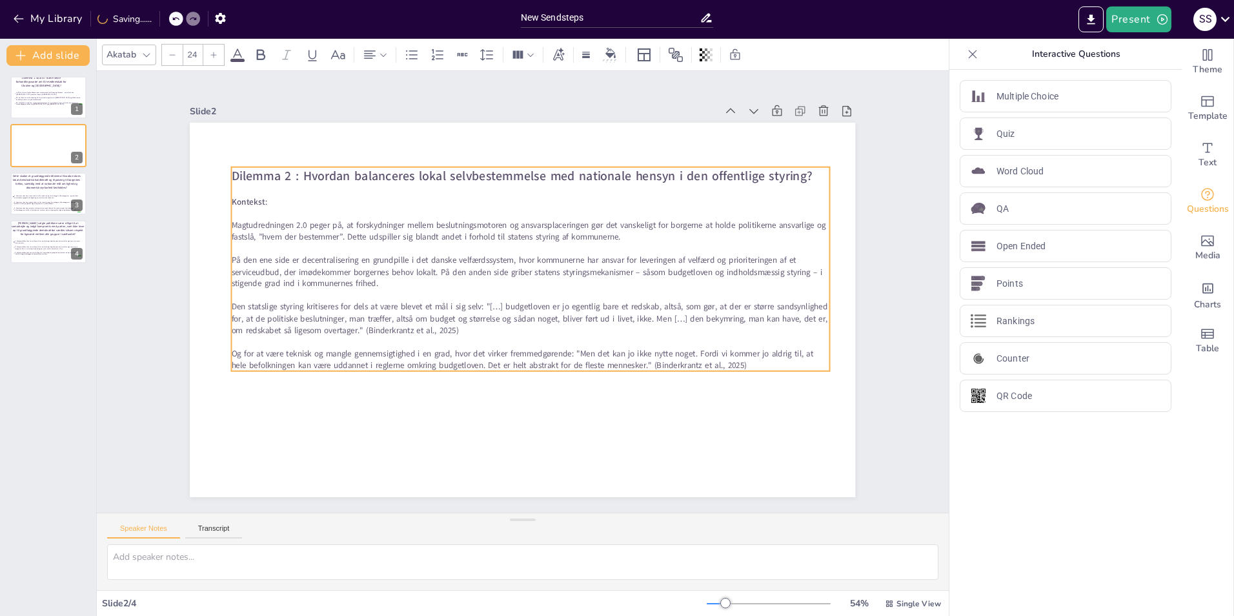
drag, startPoint x: 261, startPoint y: 185, endPoint x: 268, endPoint y: 196, distance: 12.2
click at [268, 196] on p "Kontekst :" at bounding box center [540, 203] width 596 height 74
click at [274, 181] on span ":" at bounding box center [275, 176] width 3 height 12
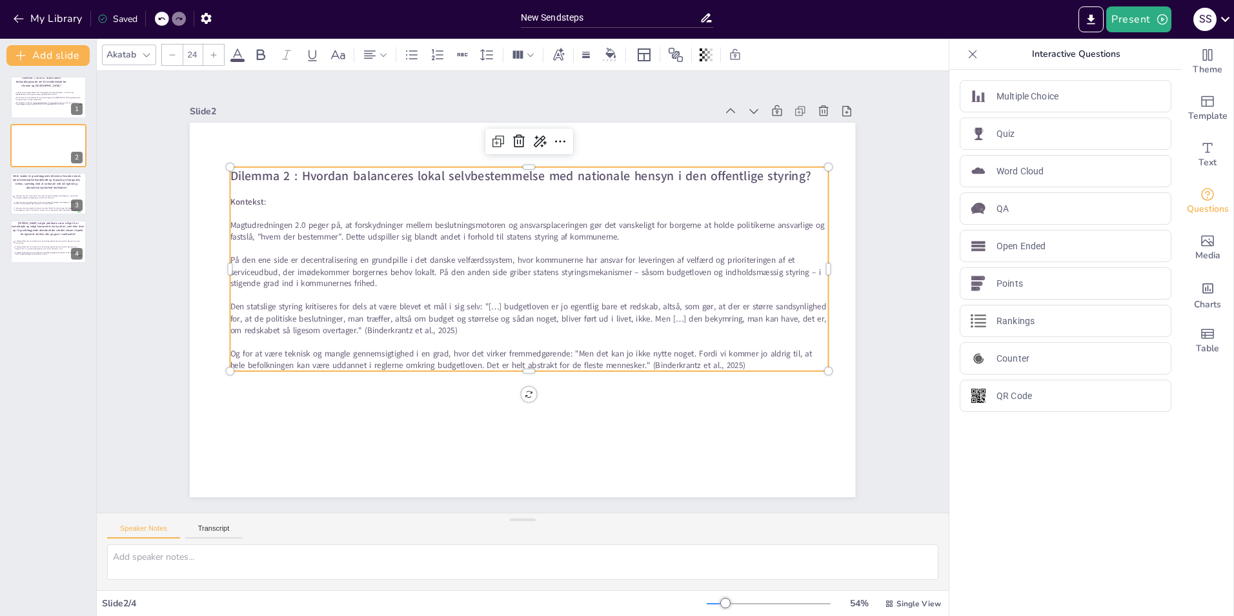
click at [223, 51] on div at bounding box center [213, 55] width 21 height 21
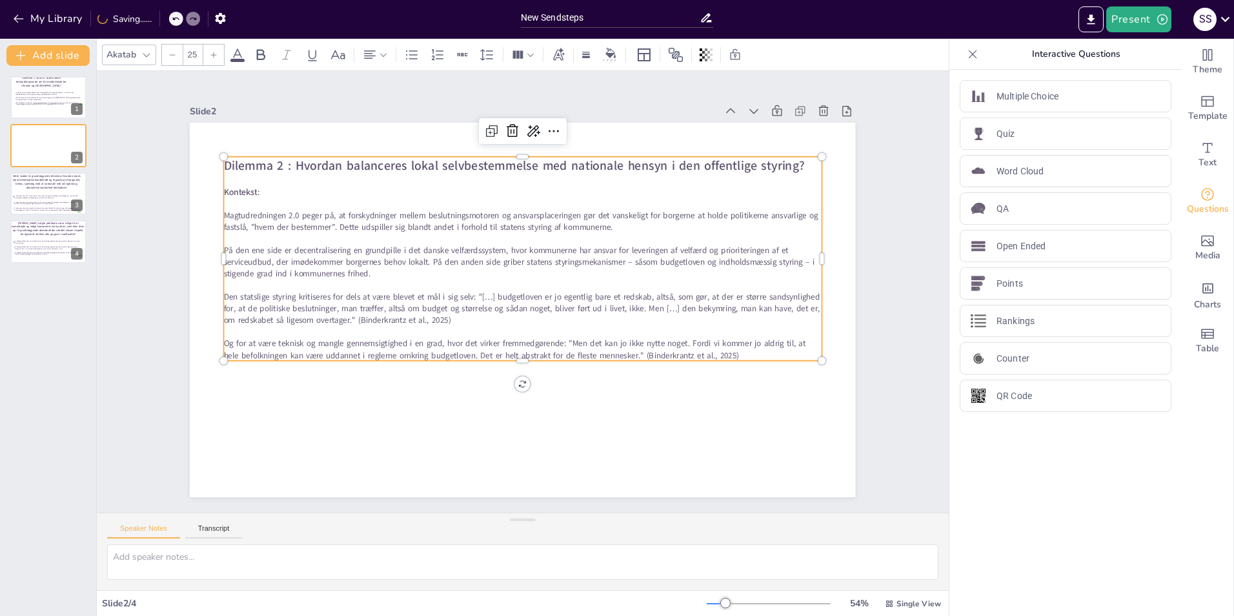
click at [223, 51] on div at bounding box center [213, 55] width 21 height 21
click at [223, 52] on div at bounding box center [213, 55] width 21 height 21
click at [221, 54] on div at bounding box center [213, 55] width 21 height 21
click at [245, 57] on div "Akatab 29" at bounding box center [429, 55] width 655 height 22
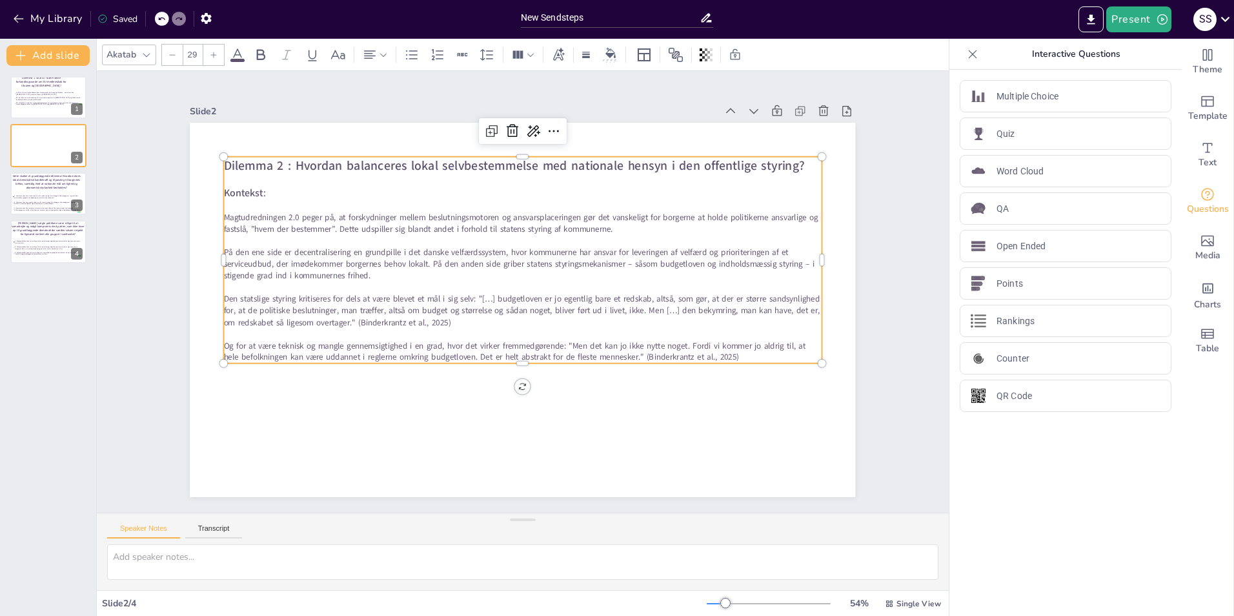
click at [237, 54] on icon at bounding box center [237, 54] width 15 height 15
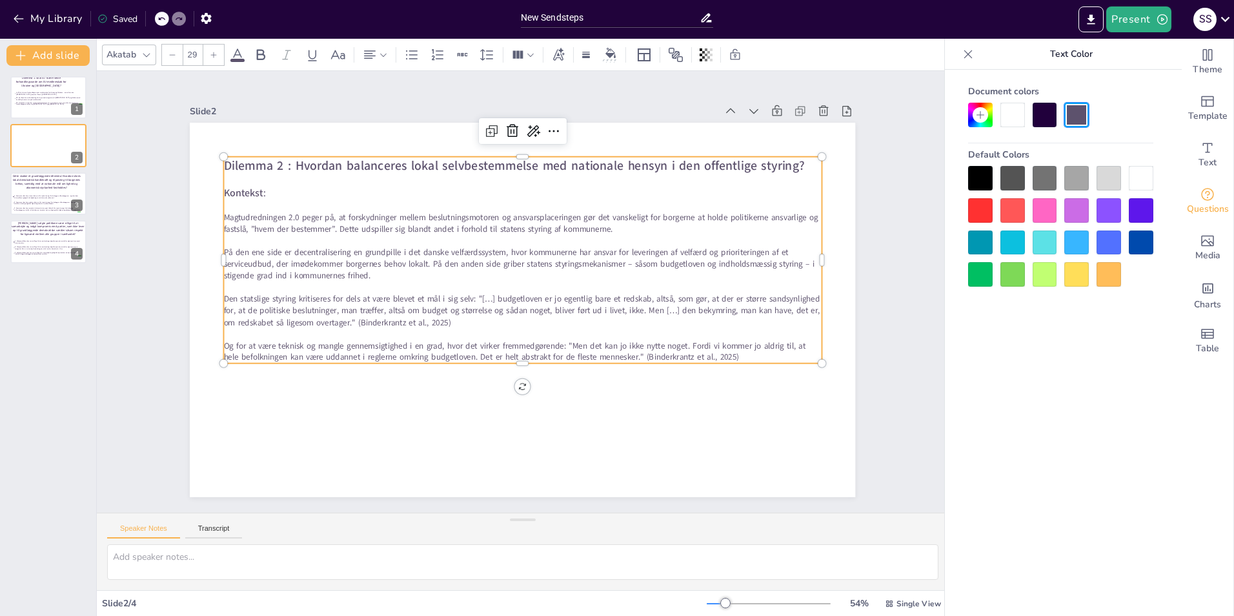
click at [237, 59] on span at bounding box center [237, 60] width 14 height 3
type input "24"
click at [443, 197] on p at bounding box center [597, 248] width 308 height 523
click at [34, 234] on p "[PERSON_NAME] valgte politikere være villige til at samarbejde og indgå komprom…" at bounding box center [47, 228] width 75 height 15
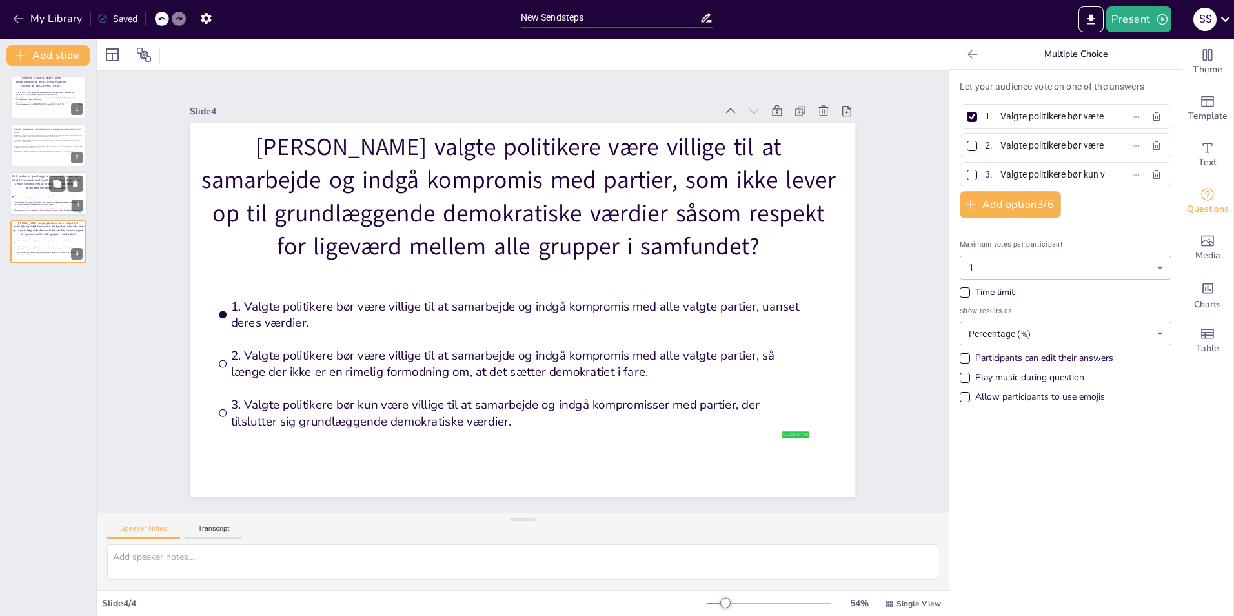
click at [35, 195] on span "1. Kommuner bør have større råderum til at prioritere og tilrettelægge velfærds…" at bounding box center [47, 197] width 67 height 4
type input "1. Kommuner bør have større råderum til at prioritere og tilrettelægge velfærds…"
type input "2. Kommuner bør have mindre råderum til at prioritere og tilrettelægge velfærds…"
type input "3. Kommuner bør have uændret råderum (status quo) i forhold til at prioritere o…"
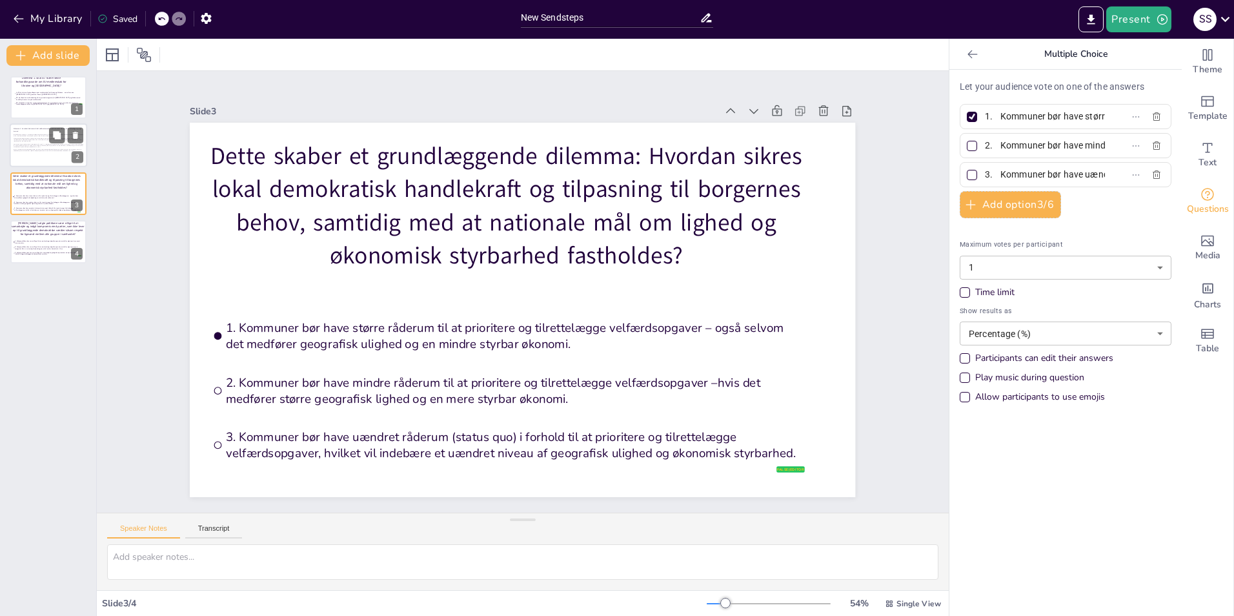
click at [39, 161] on div at bounding box center [48, 146] width 77 height 44
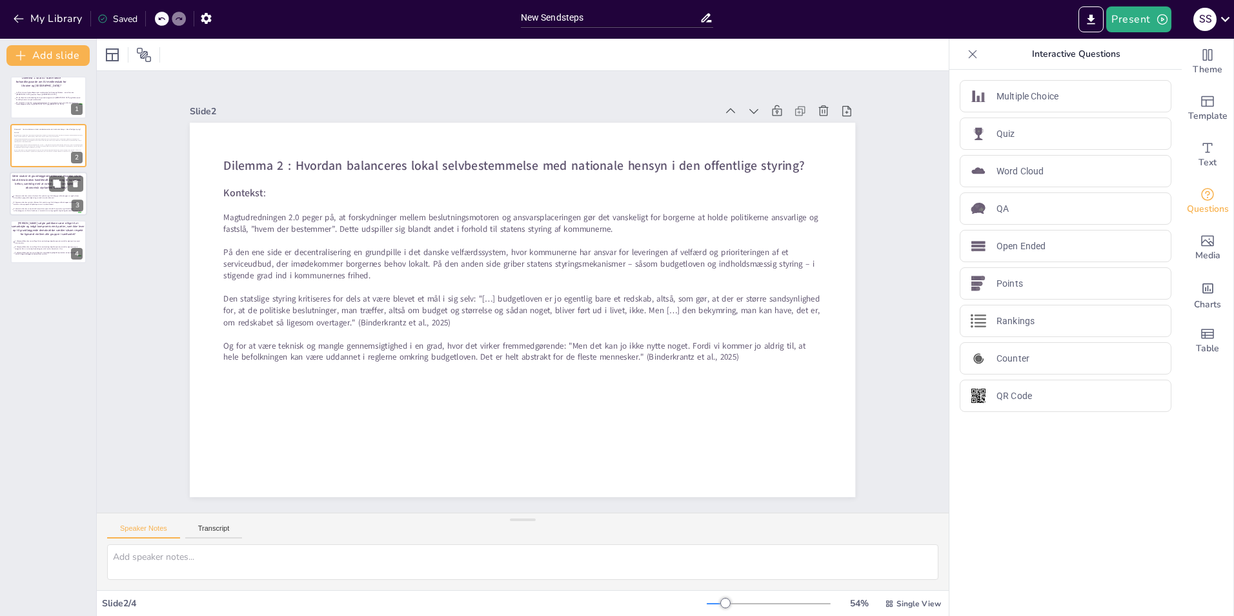
click at [34, 194] on li "1. Kommuner bør have større råderum til at prioritere og tilrettelægge velfærds…" at bounding box center [47, 197] width 70 height 6
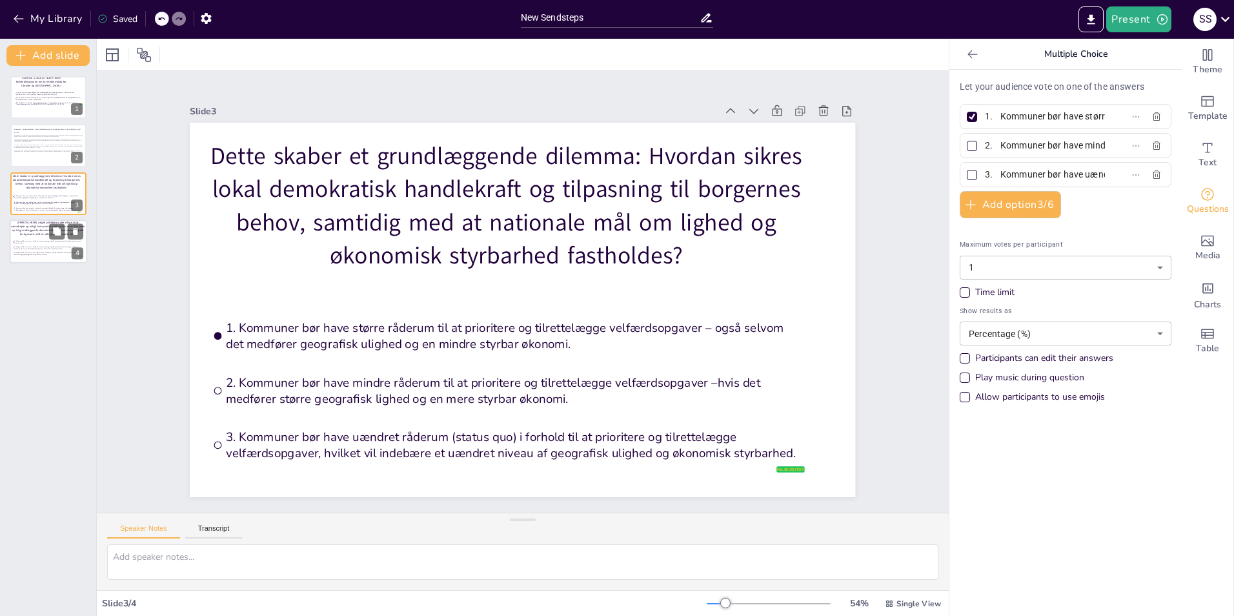
click at [22, 242] on span "1. Valgte politikere bør være villige til at samarbejde og indgå kompromis med …" at bounding box center [47, 242] width 67 height 4
type input "1. Valgte politikere bør være villige til at samarbejde og indgå kompromis med …"
type input "2. Valgte politikere bør være villige til at samarbejde og indgå kompromis med …"
type input "3. Valgte politikere bør kun være villige til at samarbejde og indgå kompromiss…"
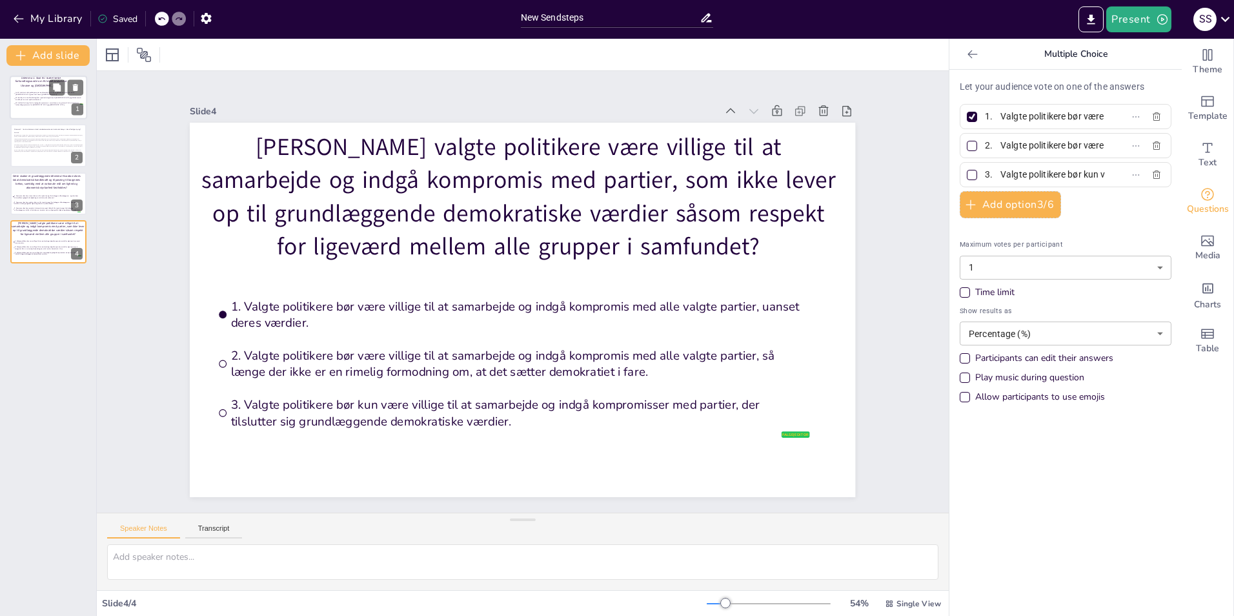
click at [20, 105] on span "EU skal holde strengt fast i at optagelsesprocessen er merit-baseret, og at man…" at bounding box center [48, 104] width 67 height 4
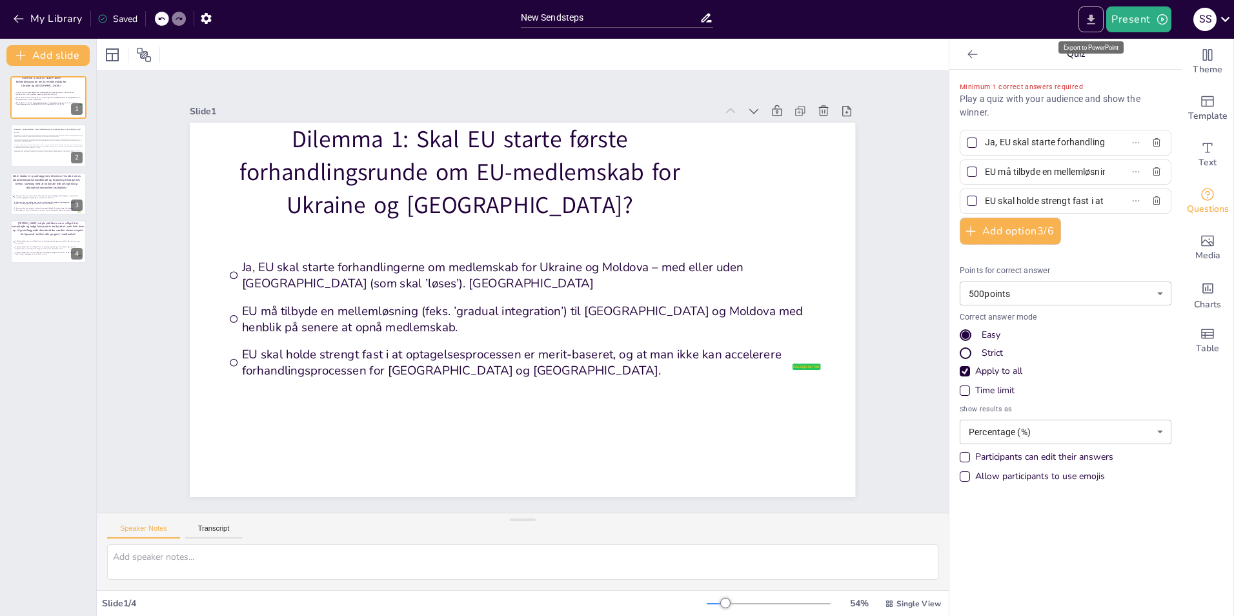
click at [820, 19] on icon "Export to PowerPoint" at bounding box center [1091, 20] width 14 height 14
click at [35, 146] on span "Den statslige styring kritiseres for dels at være blevet et mål i sig selv: "[……" at bounding box center [49, 146] width 70 height 4
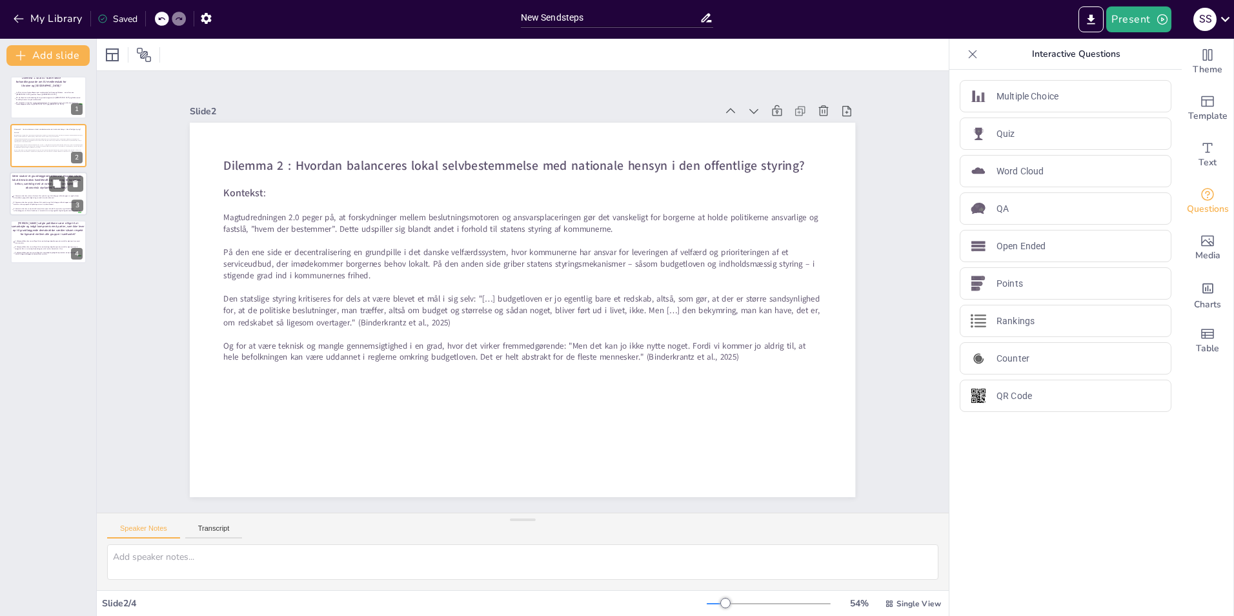
click at [22, 197] on span "1. Kommuner bør have større råderum til at prioritere og tilrettelægge velfærds…" at bounding box center [47, 197] width 67 height 4
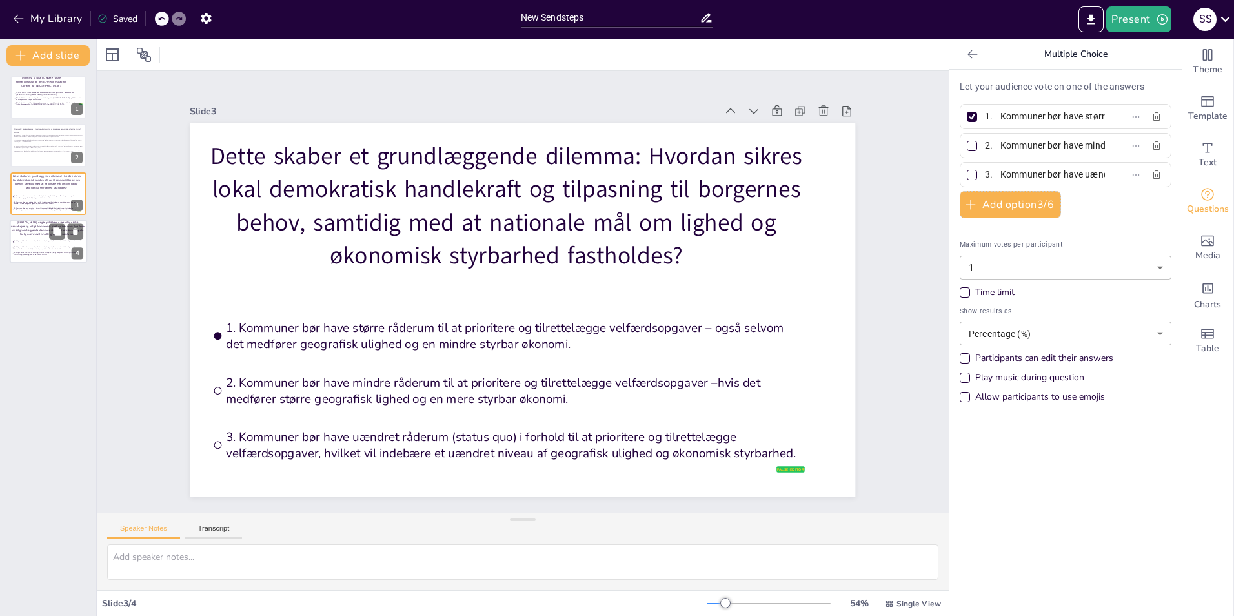
click at [30, 240] on span "1. Valgte politikere bør være villige til at samarbejde og indgå kompromis med …" at bounding box center [47, 242] width 67 height 4
type input "1. Valgte politikere bør være villige til at samarbejde og indgå kompromis med …"
type input "2. Valgte politikere bør være villige til at samarbejde og indgå kompromis med …"
type input "3. Valgte politikere bør kun være villige til at samarbejde og indgå kompromiss…"
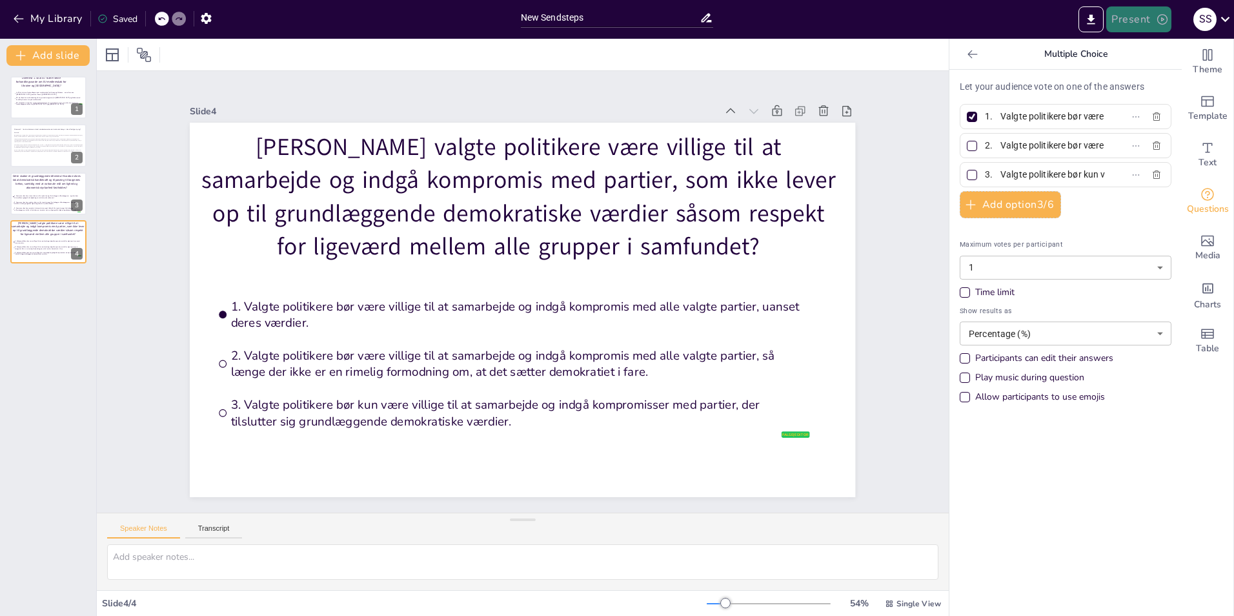
click at [820, 17] on button "Present" at bounding box center [1138, 19] width 65 height 26
click at [820, 79] on li "Play presentation" at bounding box center [1157, 79] width 101 height 21
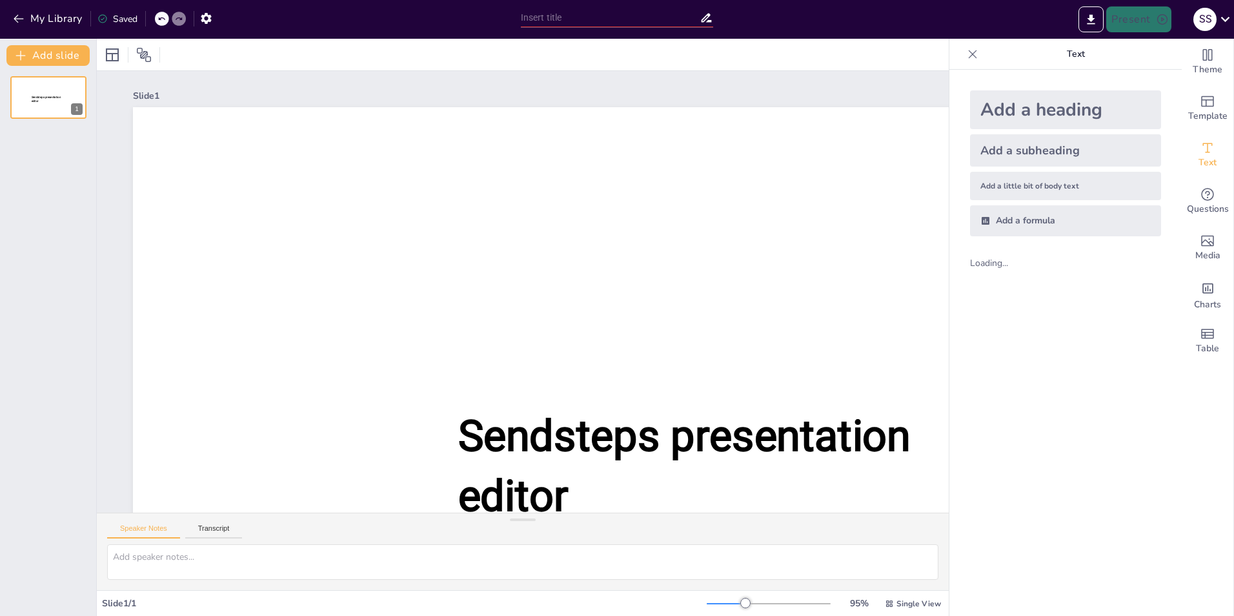
type input "New Sendsteps"
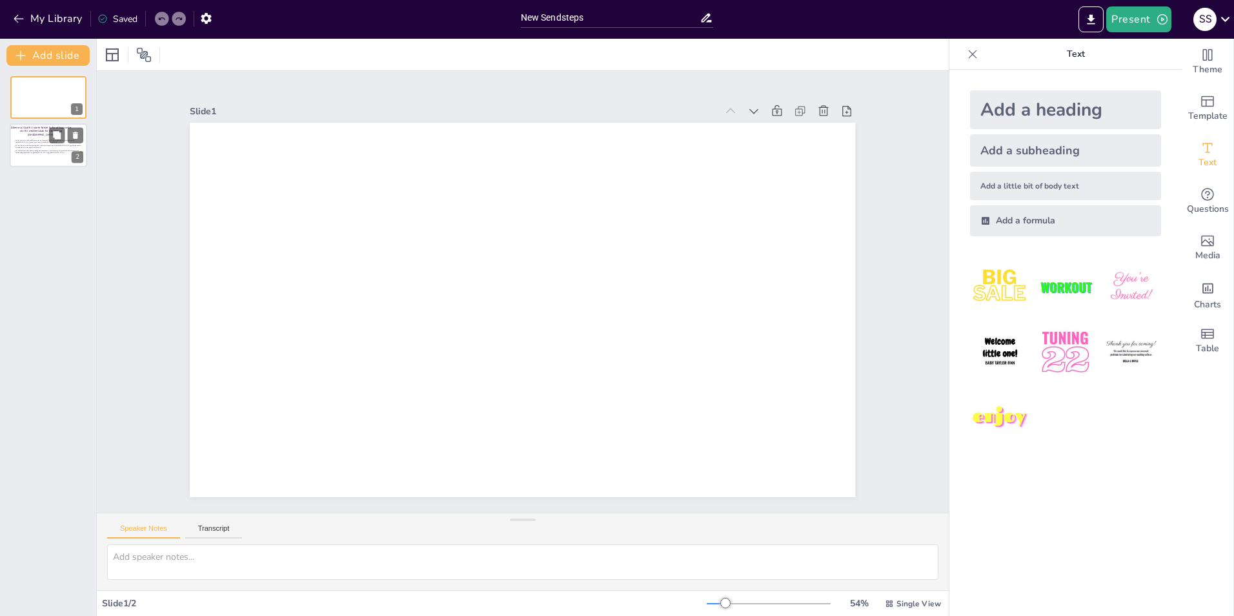
click at [28, 134] on p "Dilemma: Skal EU starte første forhandlingsrunde om EU-medlemskab for Ukraine o…" at bounding box center [41, 132] width 60 height 12
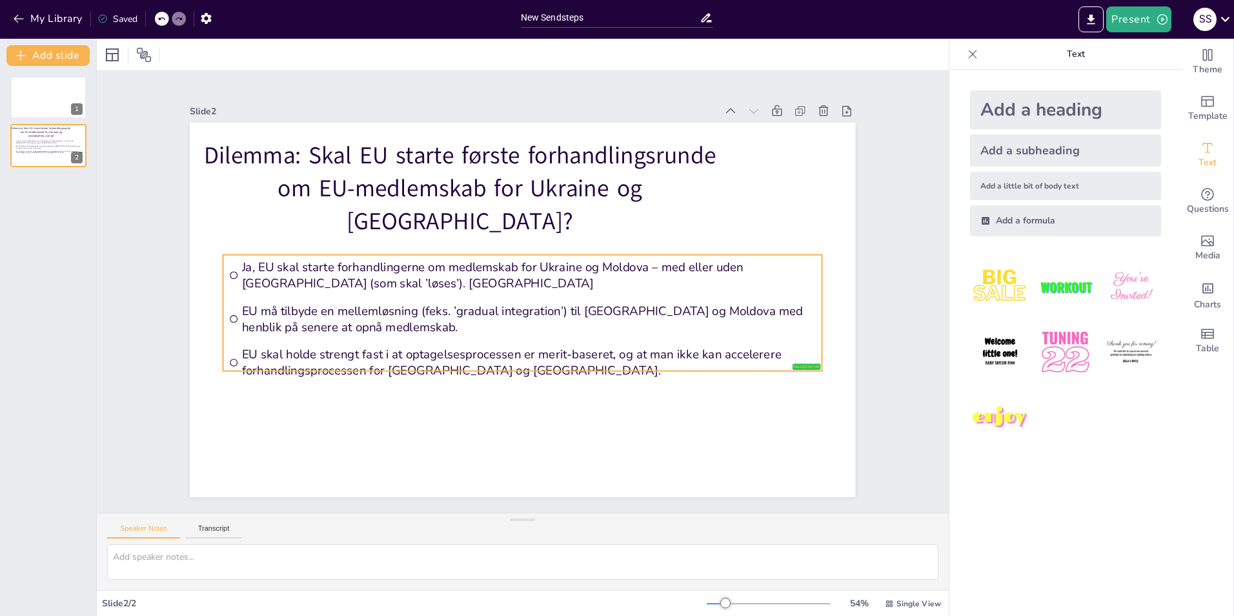
click at [802, 362] on span "EU skal holde strengt fast i at optagelsesprocessen er merit-baseret, og at man…" at bounding box center [529, 362] width 574 height 32
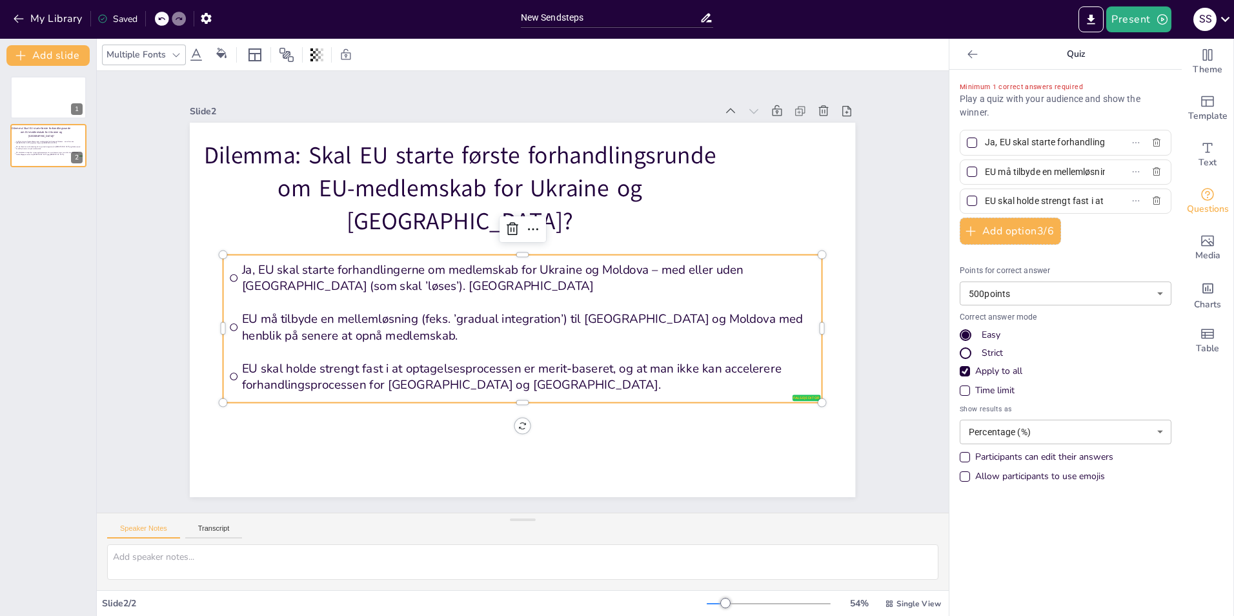
click at [967, 139] on div at bounding box center [972, 142] width 10 height 10
click at [985, 139] on input "Ja, EU skal starte forhandlingerne om medlemskab for Ukraine og Moldova – med e…" at bounding box center [1045, 142] width 120 height 19
checkbox input "true"
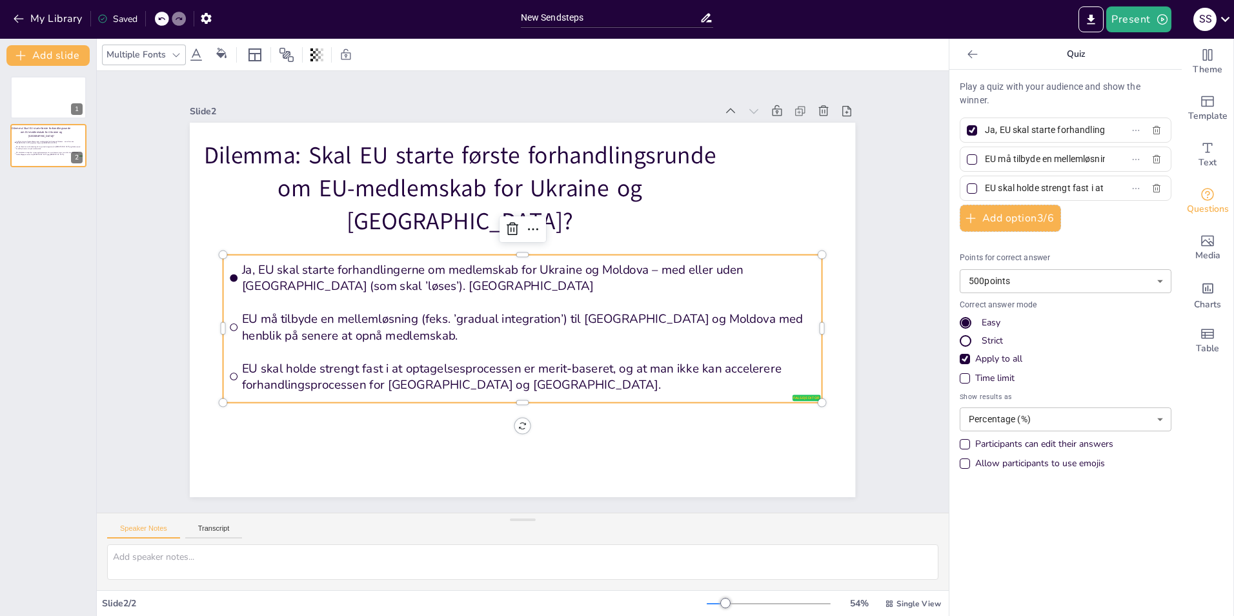
scroll to position [0, 427]
click at [964, 124] on div at bounding box center [971, 130] width 15 height 15
click at [985, 124] on input "Ja, EU skal starte forhandlingerne om medlemskab for Ukraine og Moldova – med e…" at bounding box center [1045, 130] width 120 height 19
checkbox input "false"
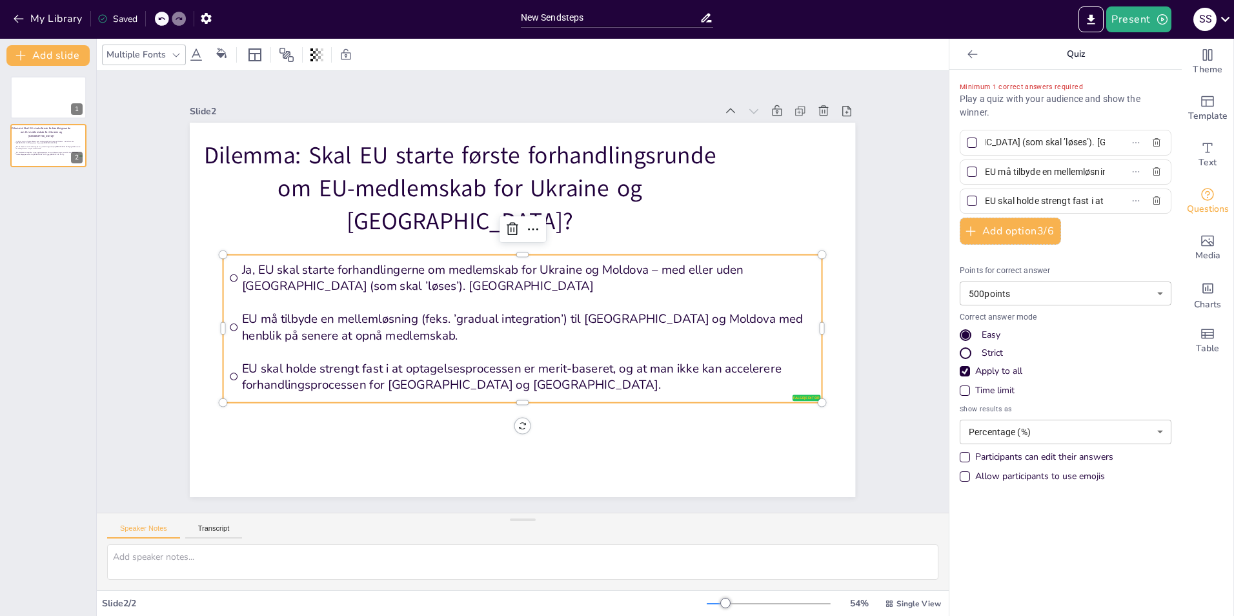
scroll to position [0, 0]
click at [36, 24] on button "My Library" at bounding box center [49, 18] width 78 height 21
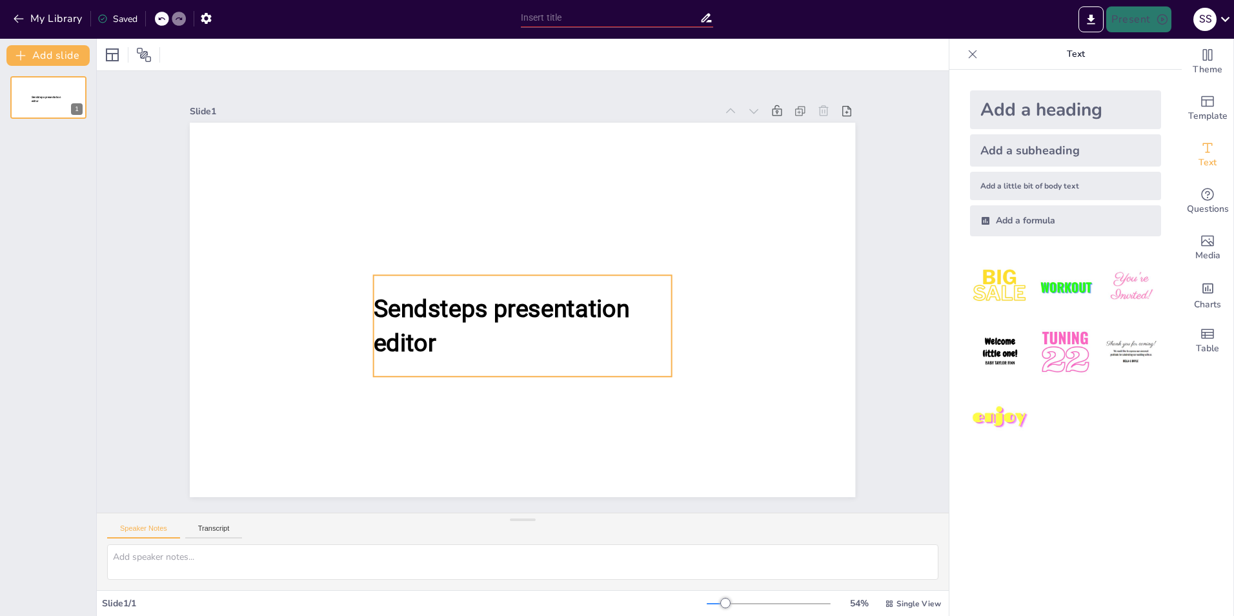
type input "New Sendsteps"
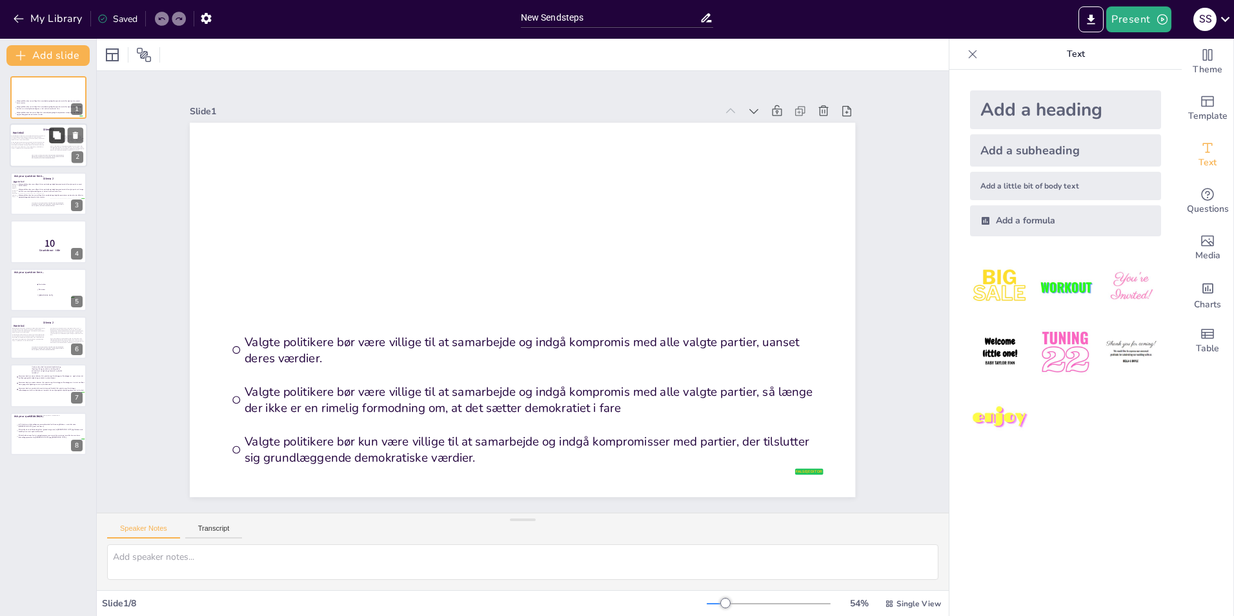
click at [55, 139] on icon at bounding box center [57, 136] width 8 height 8
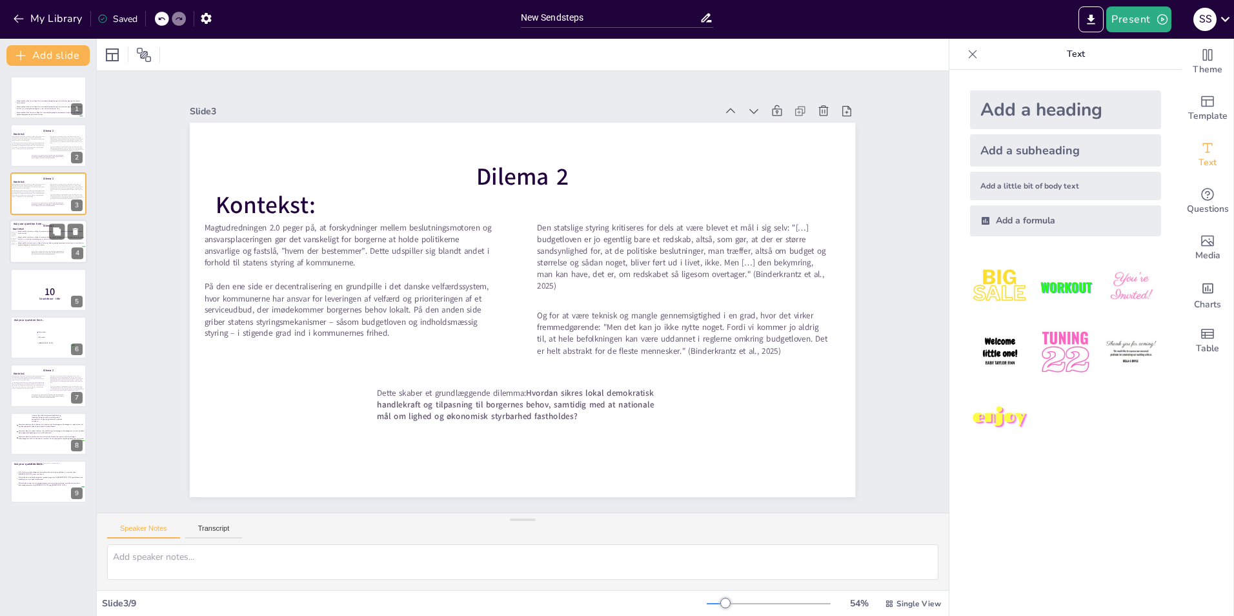
click at [21, 254] on div at bounding box center [48, 241] width 77 height 44
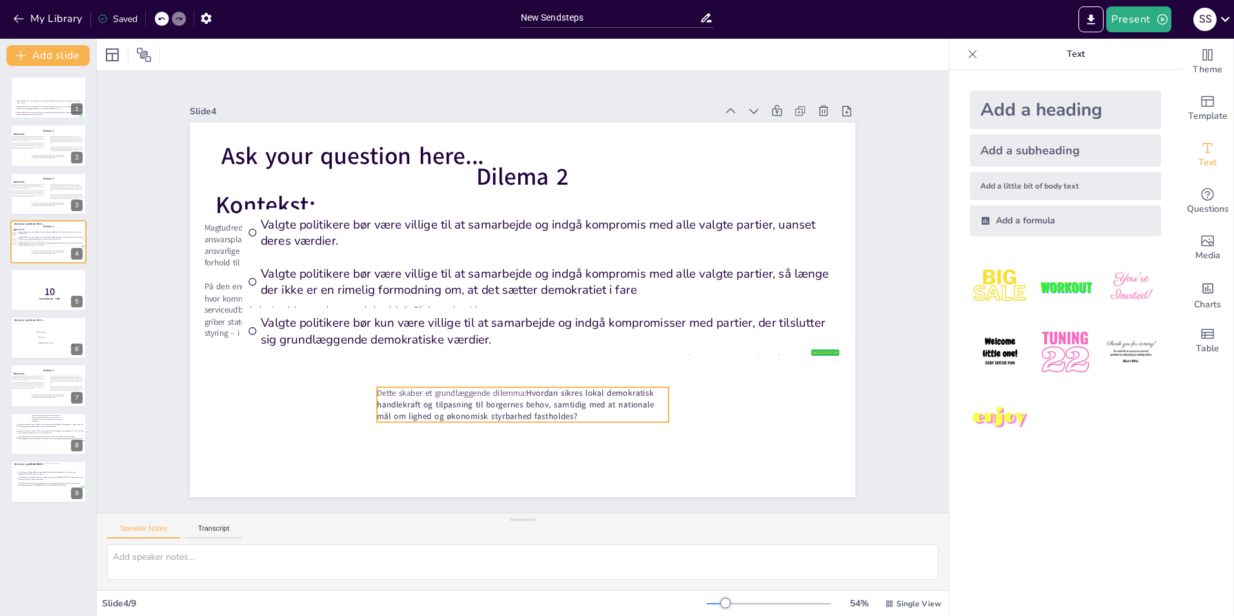
click at [523, 402] on span "Hvordan sikres lokal demokratisk handlekraft og tilpasning til borgernes behov,…" at bounding box center [515, 404] width 277 height 35
click at [552, 401] on span "Hvordan sikres lokal demokratisk handlekraft og tilpasning til borgernes behov,…" at bounding box center [515, 404] width 277 height 35
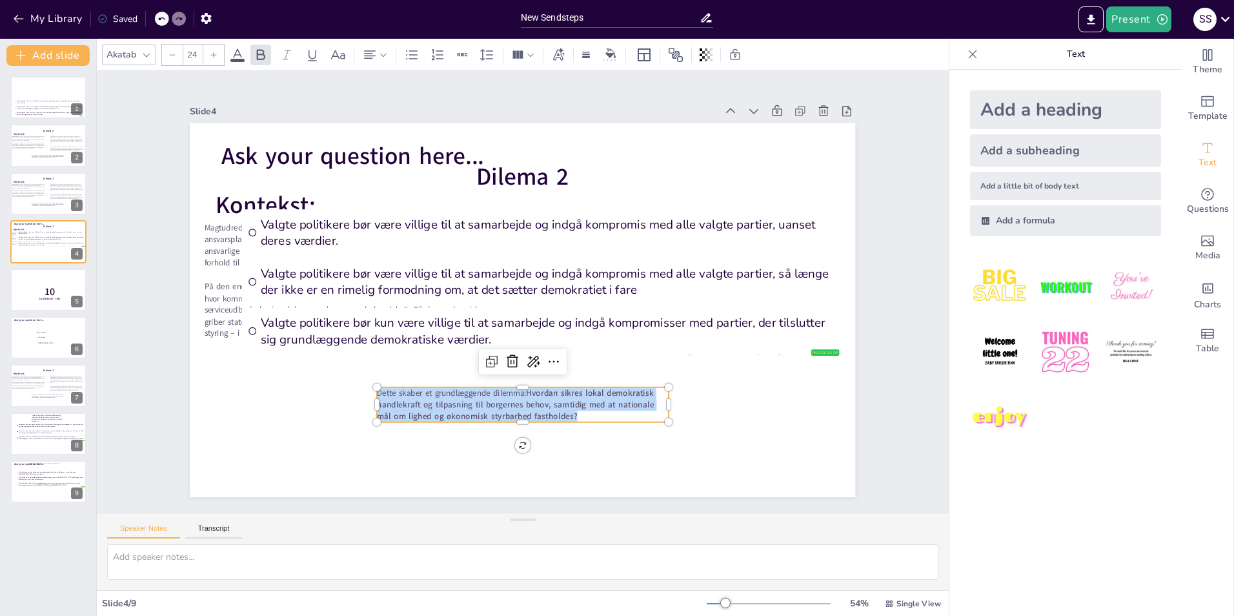
click at [552, 401] on span "Hvordan sikres lokal demokratisk handlekraft og tilpasning til borgernes behov,…" at bounding box center [515, 404] width 277 height 35
copy p "Dette skaber et grundlæggende dilemma: Hvordan sikres lokal demokratisk handlek…"
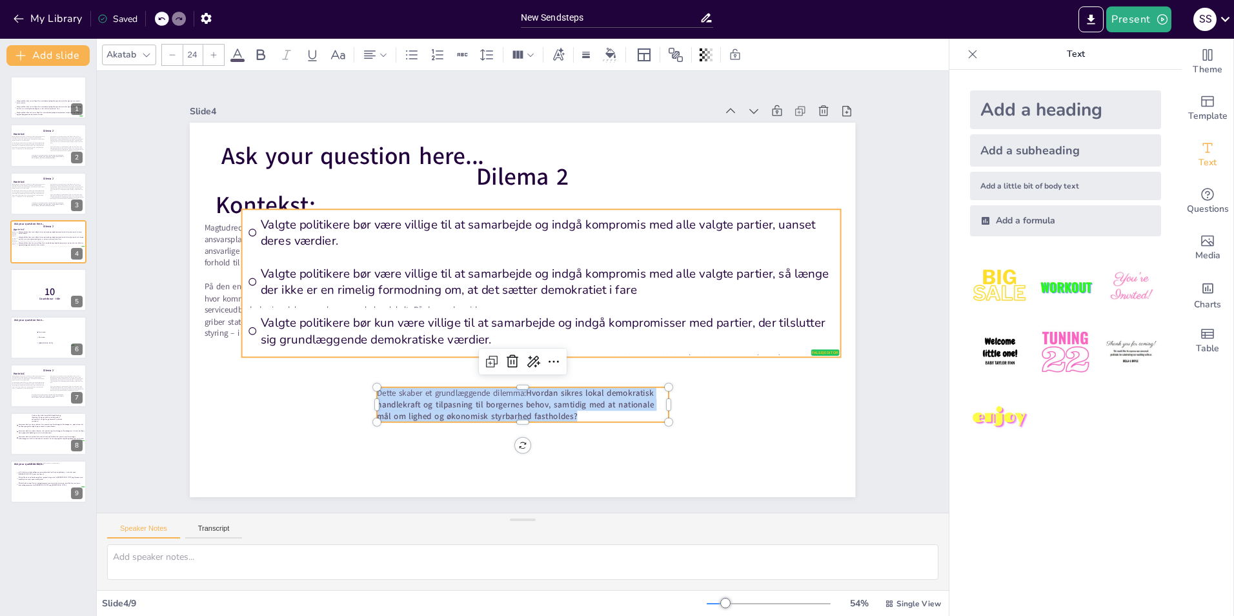
click at [347, 222] on span "Valgte politikere bør være villige til at samarbejde og indgå kompromis med all…" at bounding box center [548, 232] width 574 height 32
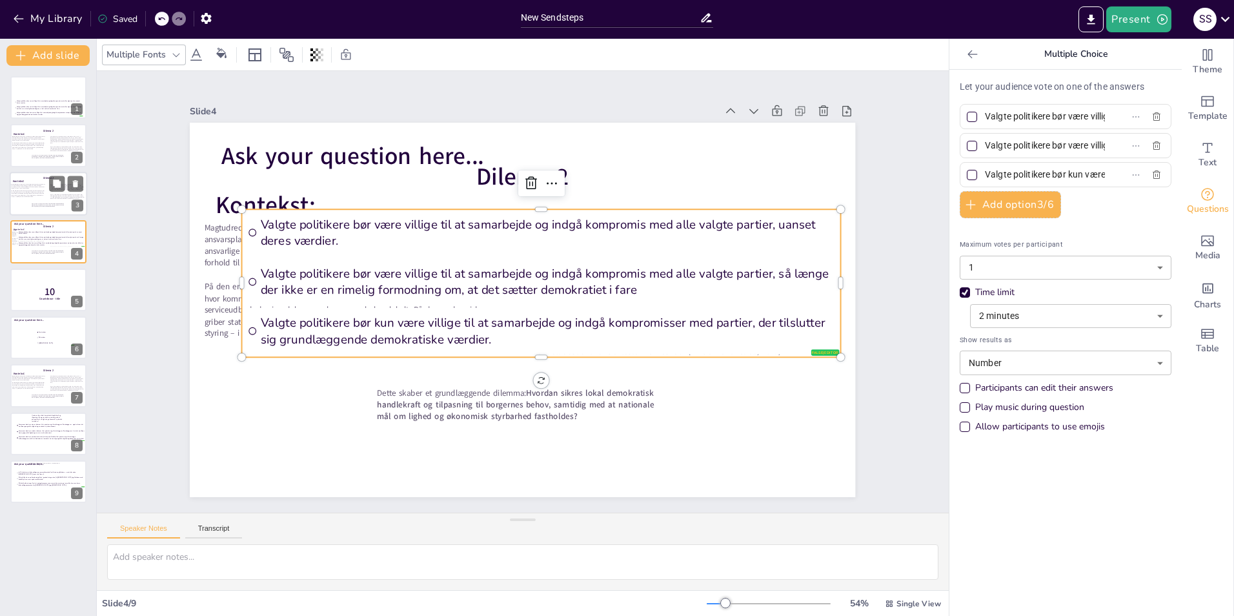
click at [35, 172] on div "Dilema 2 Kontekst: Magtudredningen 2.0 peger på, at forskydninger mellem beslut…" at bounding box center [48, 172] width 77 height 0
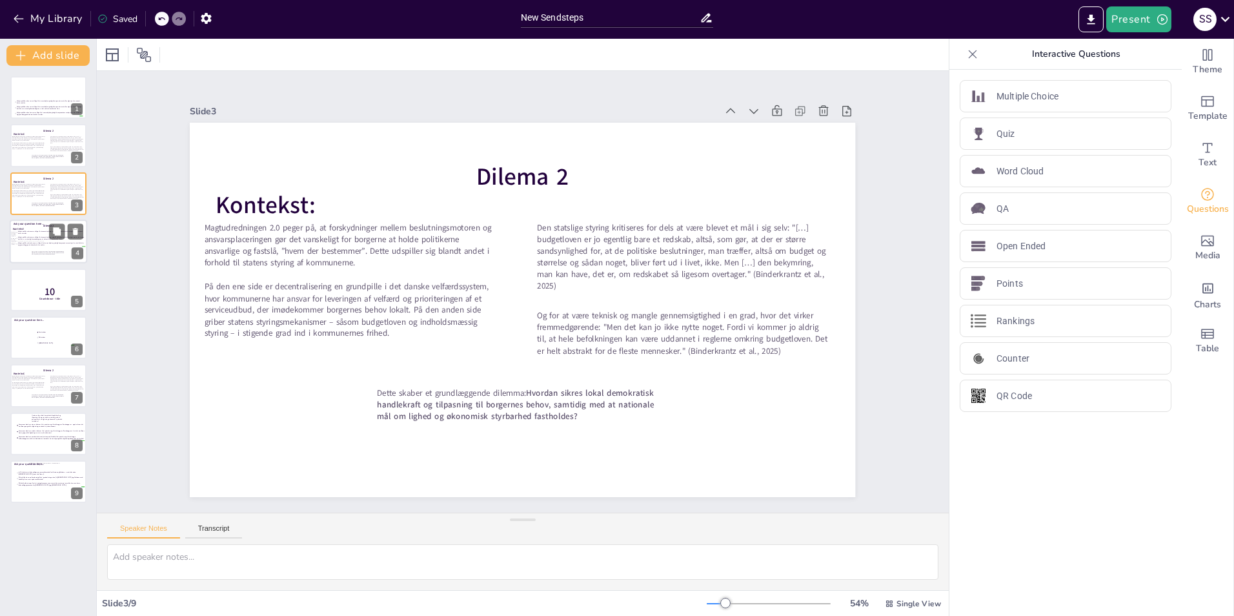
click at [32, 249] on div at bounding box center [48, 241] width 77 height 44
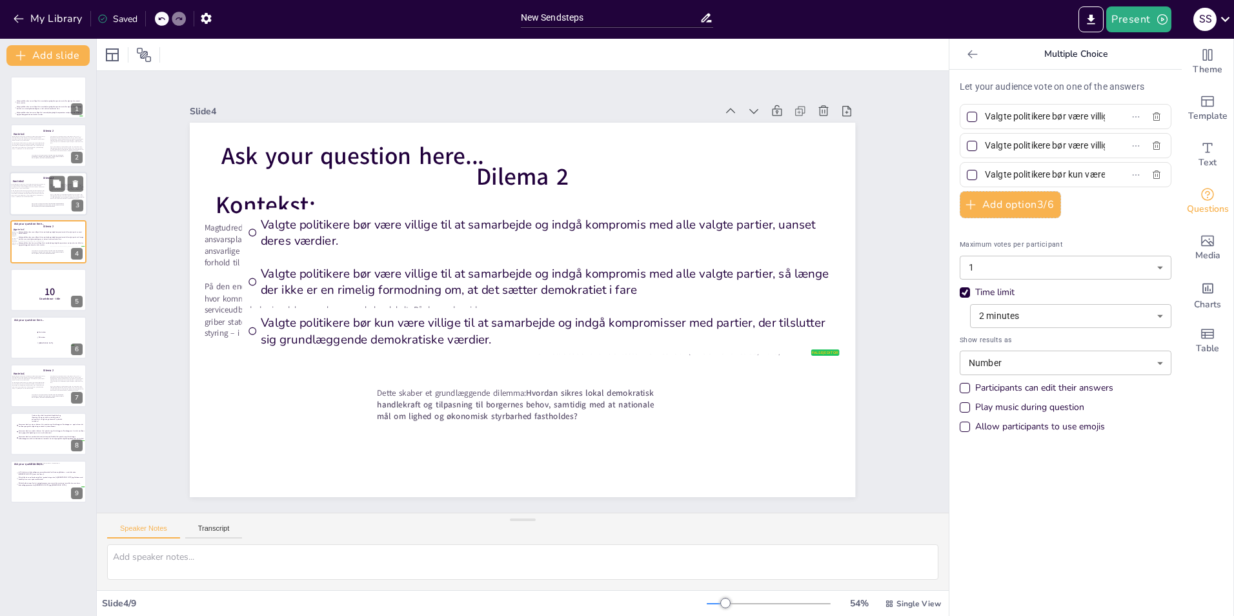
click at [32, 203] on span "Dette skaber et grundlæggende dilemma:" at bounding box center [40, 203] width 17 height 1
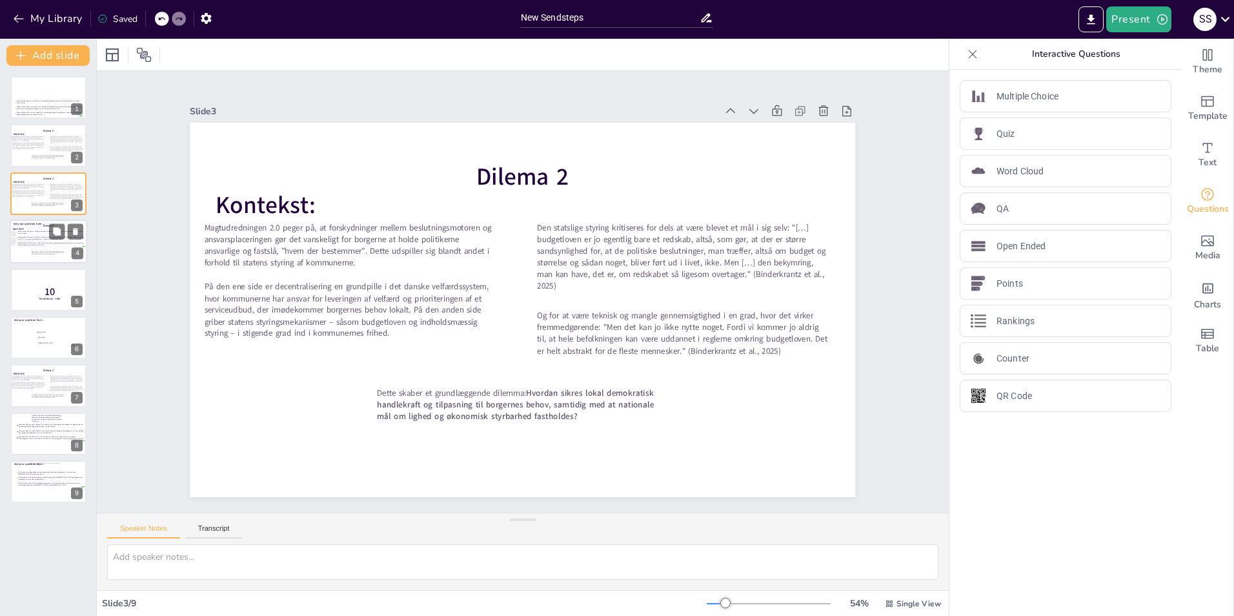
click at [50, 254] on span "Hvordan sikres lokal demokratisk handlekraft og tilpasning til borgernes behov,…" at bounding box center [48, 252] width 32 height 4
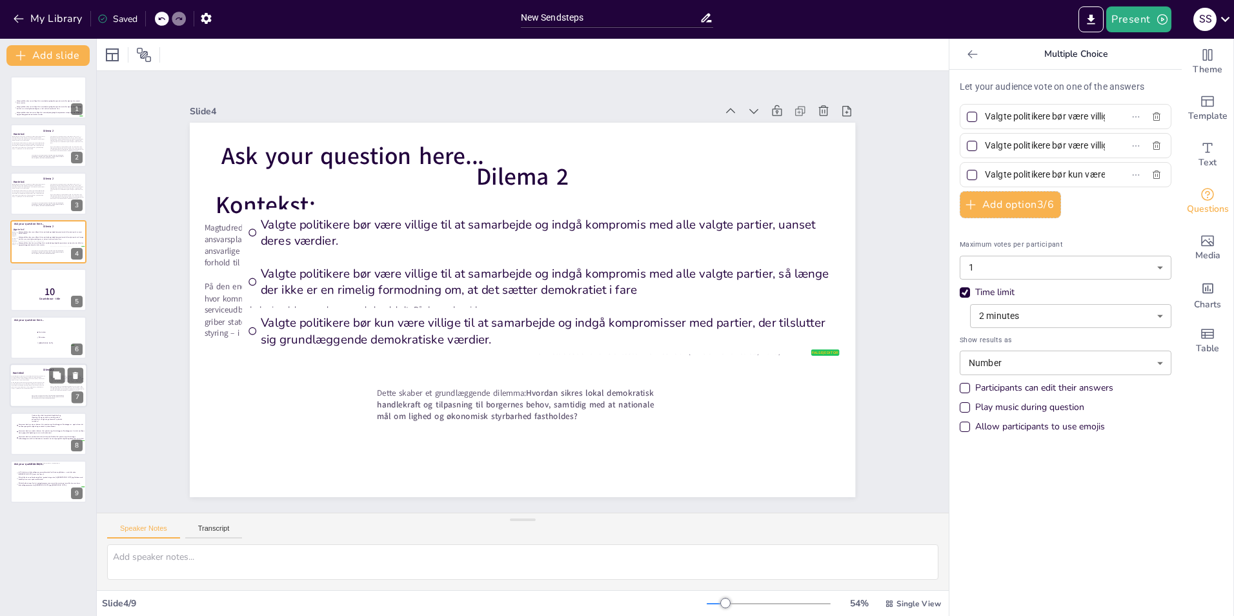
click at [30, 376] on span "Magtudredningen 2.0 peger på, at forskydninger mellem beslutningsmotoren og ans…" at bounding box center [28, 377] width 34 height 5
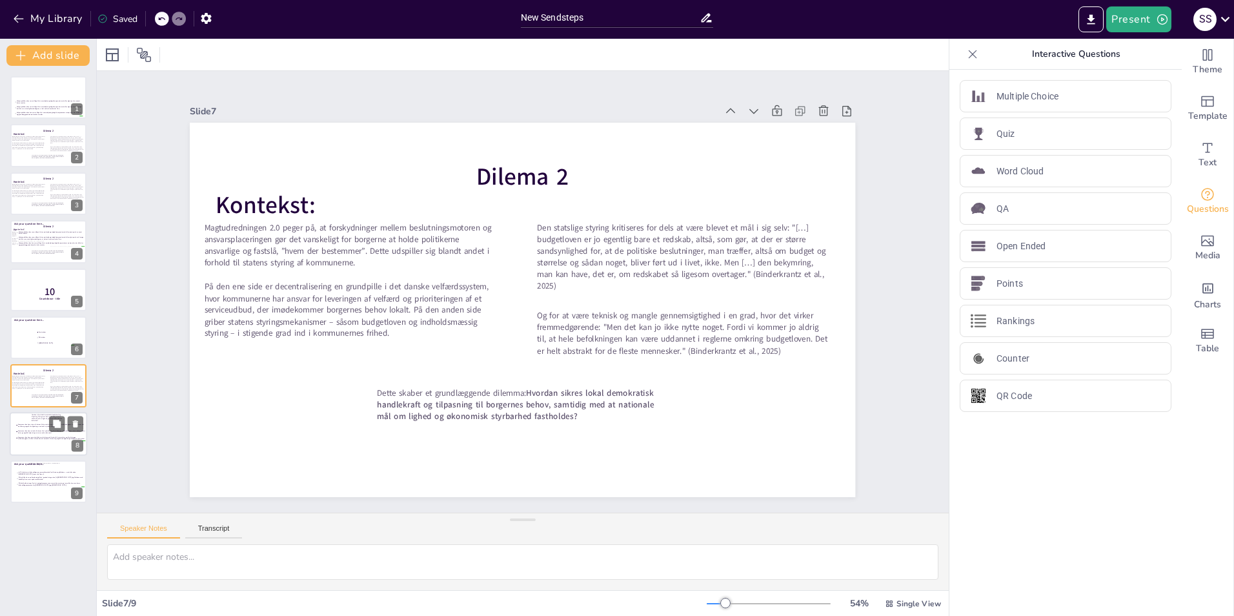
click at [21, 447] on div at bounding box center [48, 434] width 77 height 44
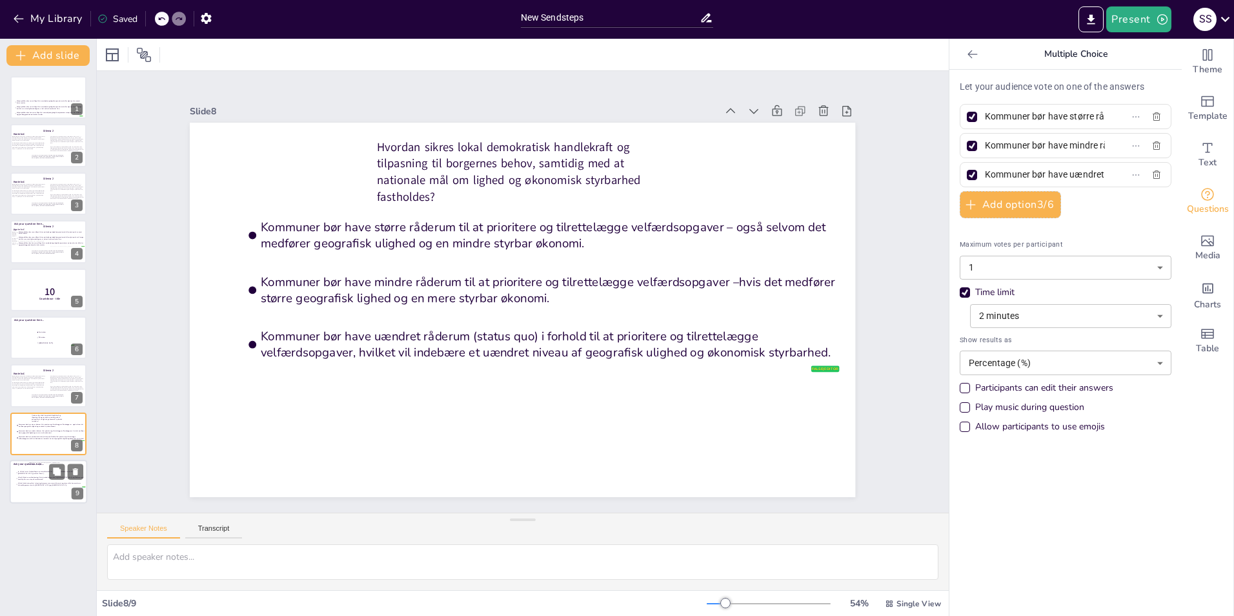
click at [38, 493] on div at bounding box center [48, 481] width 77 height 44
type input "Ja, EU skal starte forhandlingerne om medlemskab for Ukraine og Moldova – med e…"
type input "EU må tilbyde en mellemløsning (feks. ’gradual integration’) til [GEOGRAPHIC_DA…"
type input "EU skal holde strengt fast i at optagelsesprocessen er merit-baseret, og at man…"
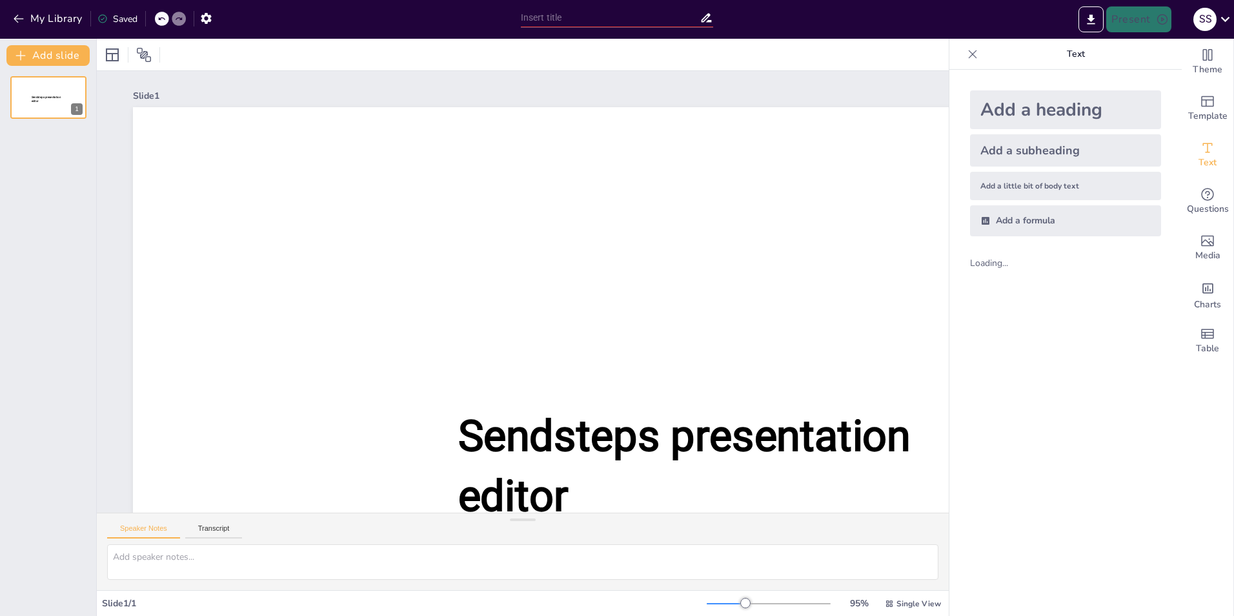
type input "New Sendsteps"
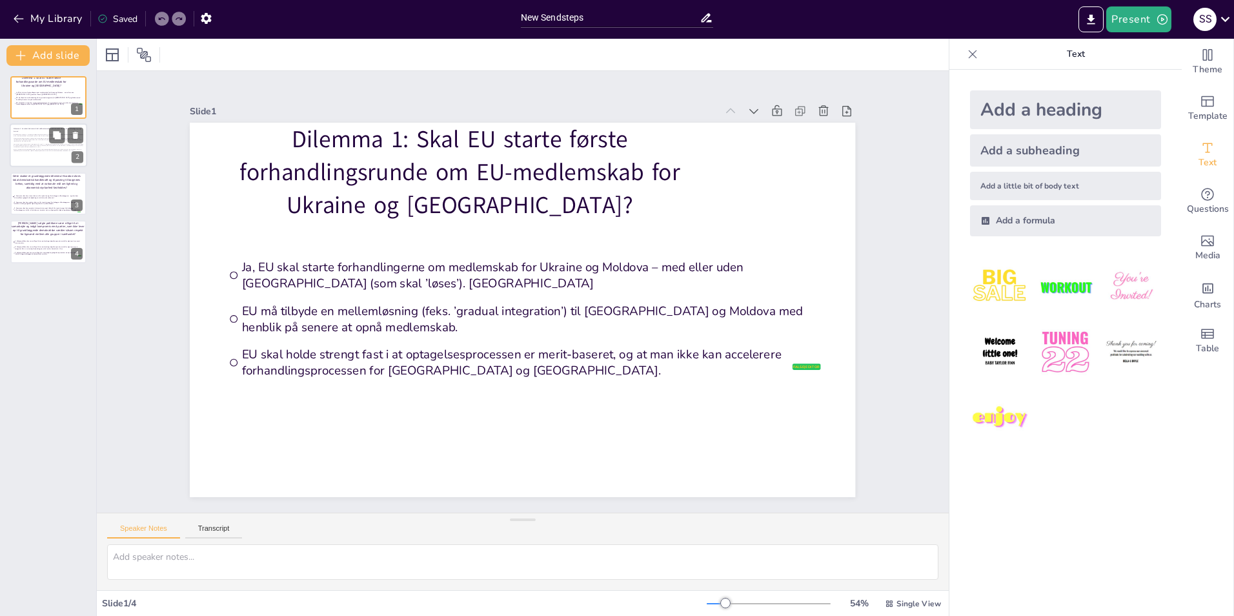
click at [26, 153] on div at bounding box center [48, 146] width 77 height 44
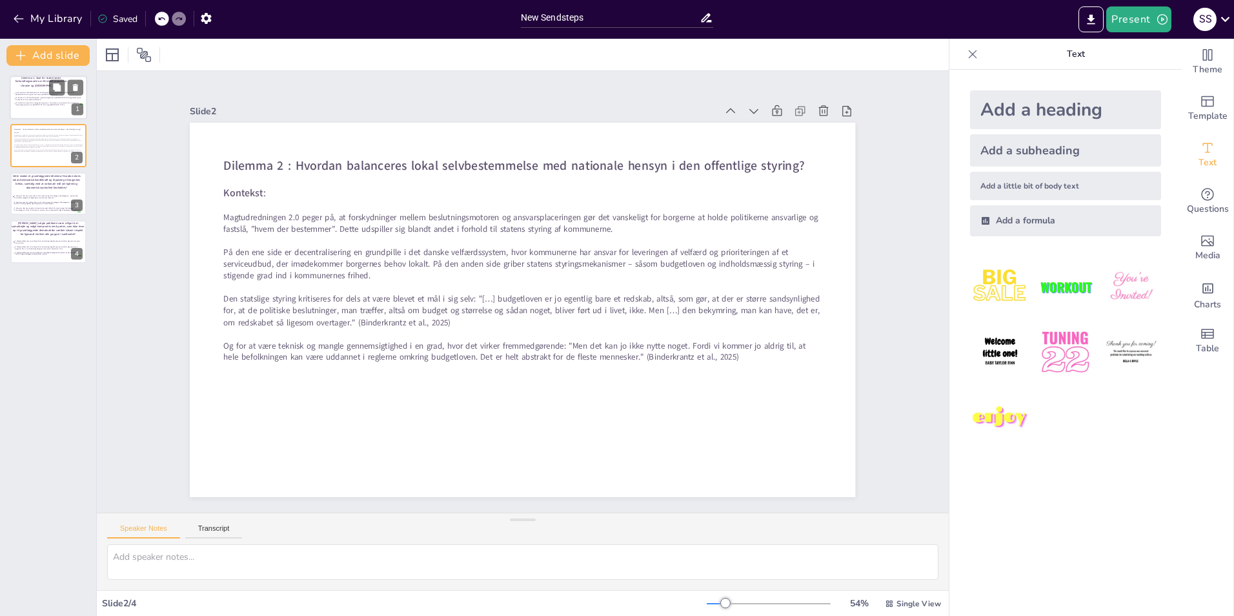
click at [24, 86] on p "Dilemma 1: Skal EU starte første forhandlingsrunde om EU-medlemskab for Ukraine…" at bounding box center [41, 81] width 60 height 12
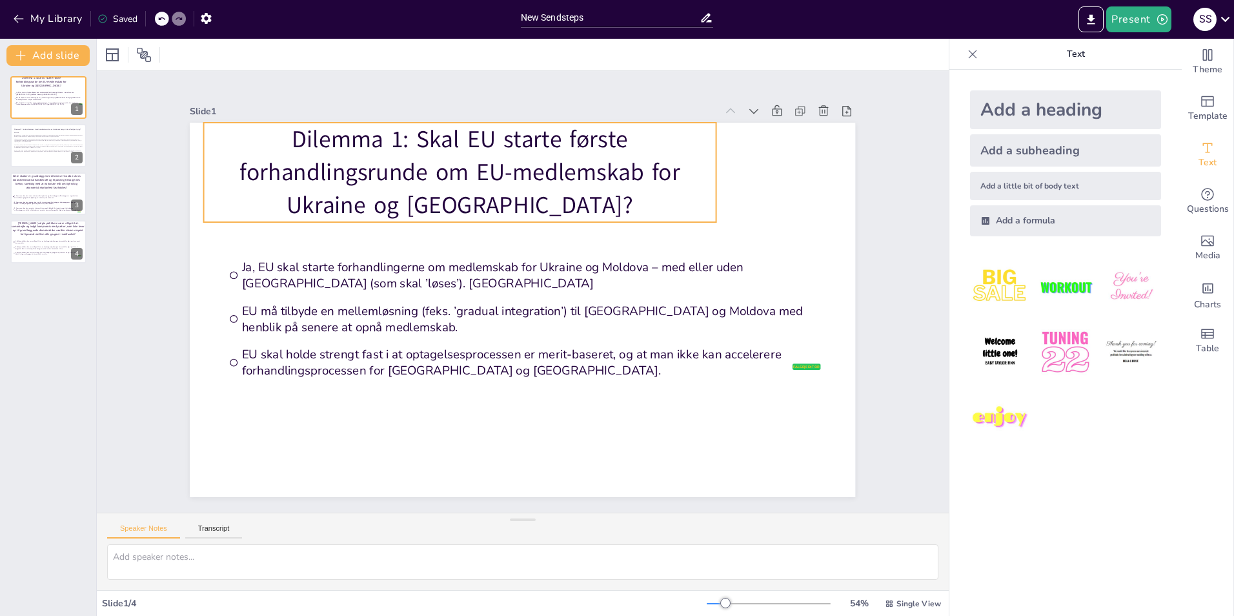
click at [619, 190] on p "Dilemma 1: Skal EU starte første forhandlingsrunde om EU-medlemskab for Ukraine…" at bounding box center [460, 172] width 512 height 99
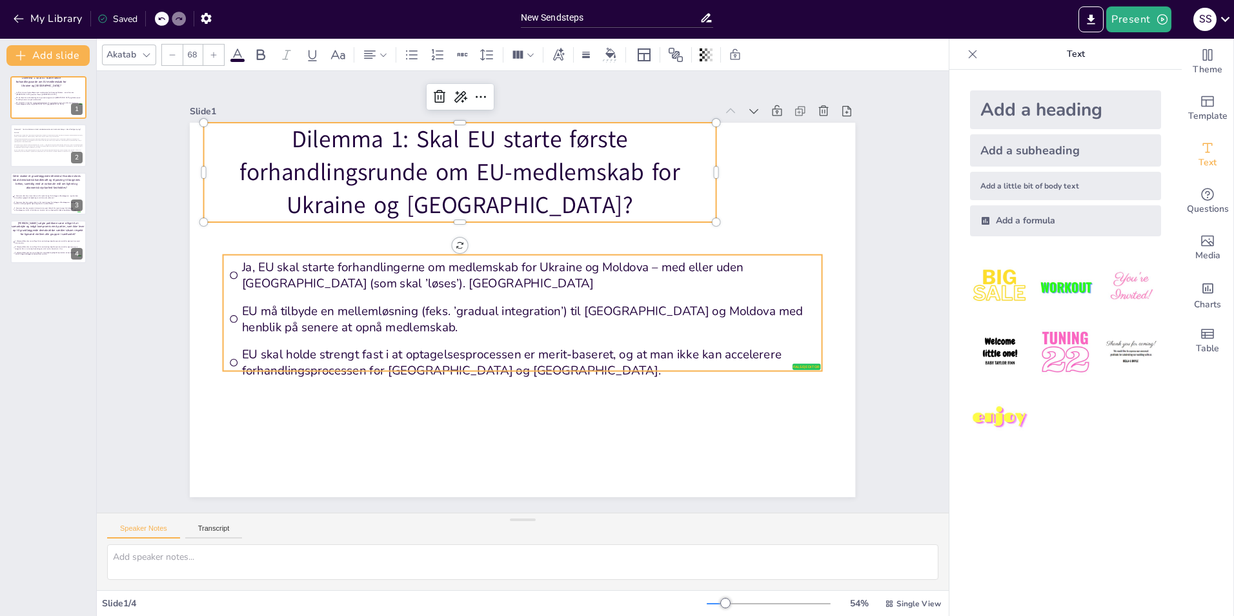
click at [603, 261] on span "Ja, EU skal starte forhandlingerne om medlemskab for Ukraine og Moldova – med e…" at bounding box center [529, 275] width 574 height 32
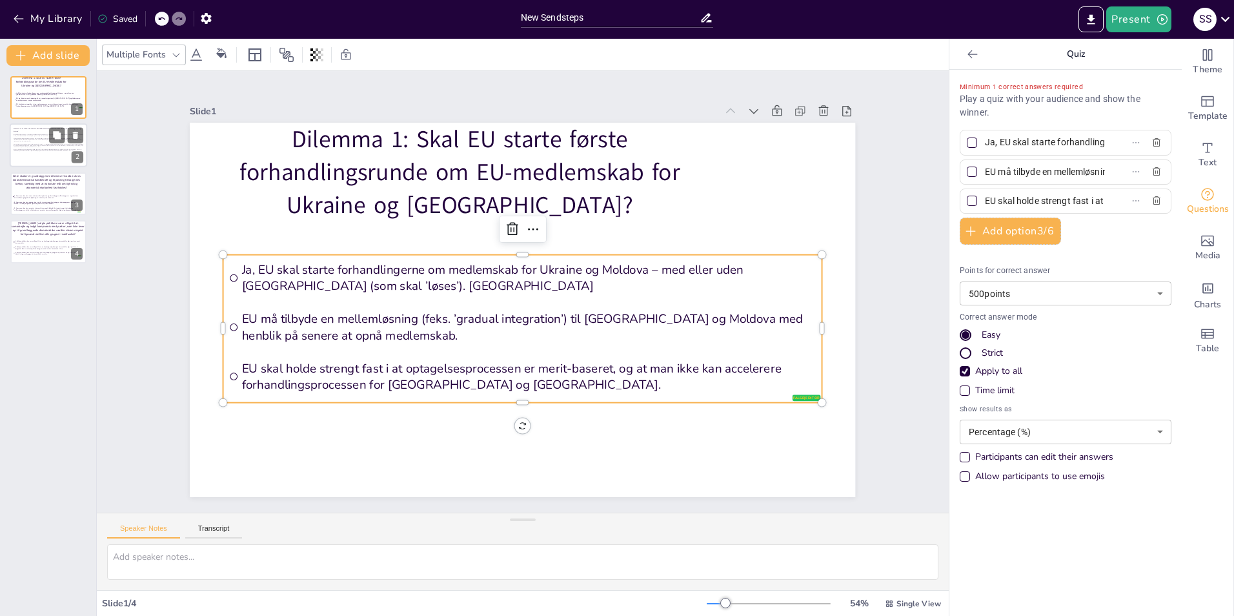
click at [20, 148] on p at bounding box center [49, 148] width 70 height 1
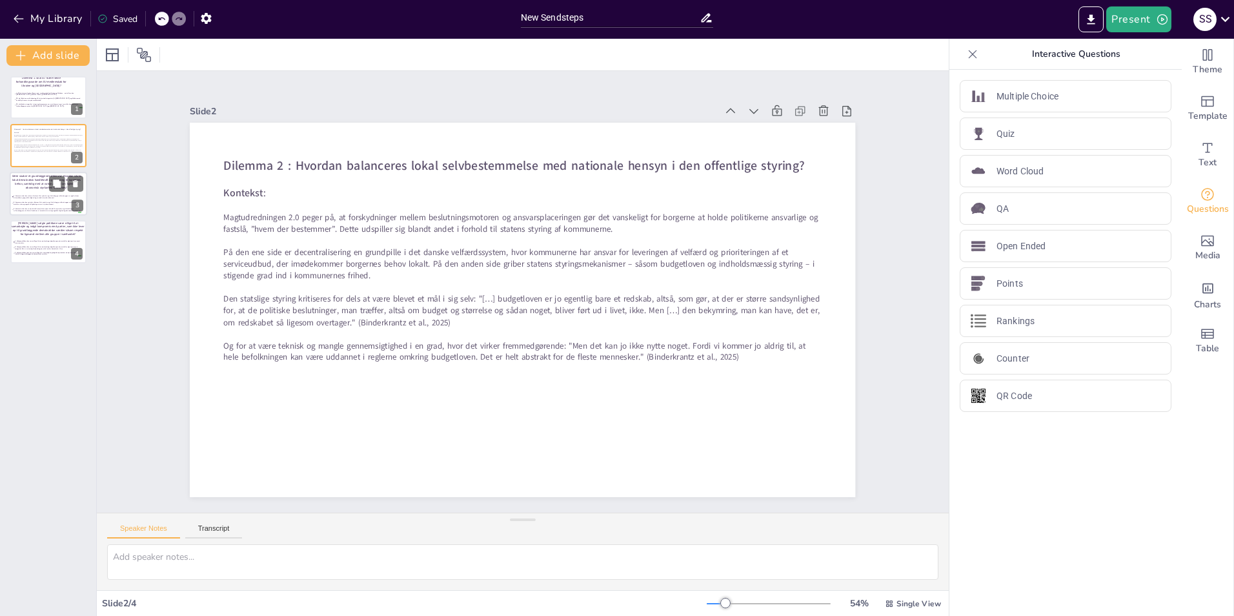
click at [14, 202] on span "2. Kommuner bør have mindre råderum til at prioritere og tilrettelægge velfærds…" at bounding box center [47, 203] width 67 height 4
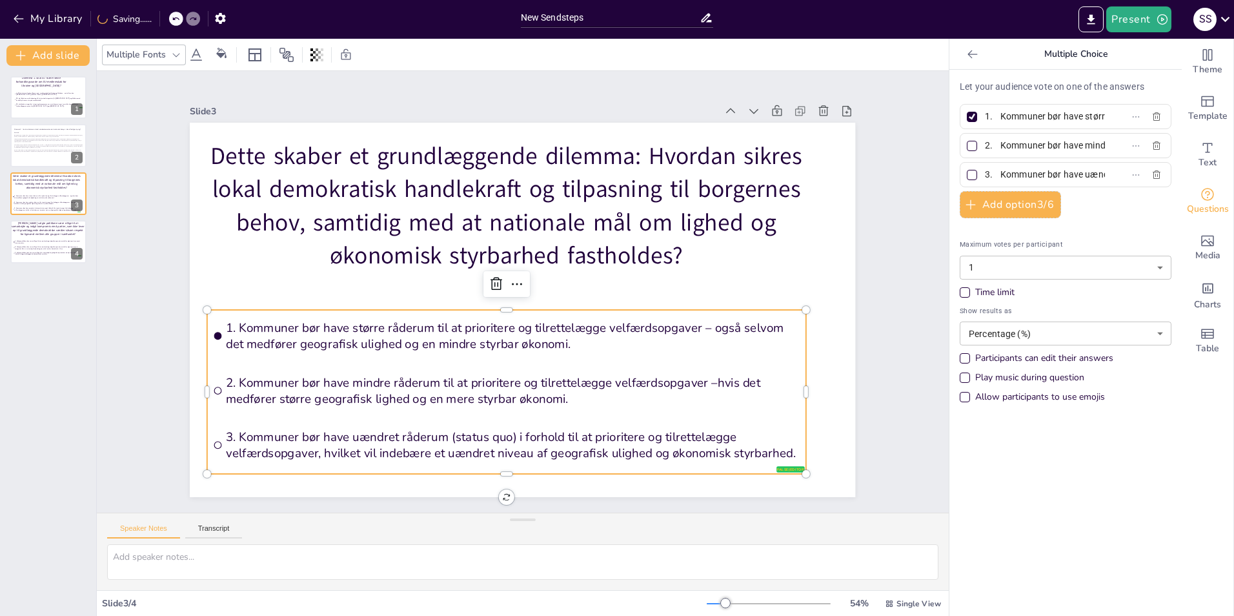
click at [404, 347] on span "1. Kommuner bør have større råderum til at prioritere og tilrettelægge velfærds…" at bounding box center [513, 335] width 574 height 32
click at [967, 114] on div at bounding box center [972, 117] width 10 height 10
click at [985, 114] on input "1. Kommuner bør have større råderum til at prioritere og tilrettelægge velfærds…" at bounding box center [1045, 116] width 120 height 19
checkbox input "false"
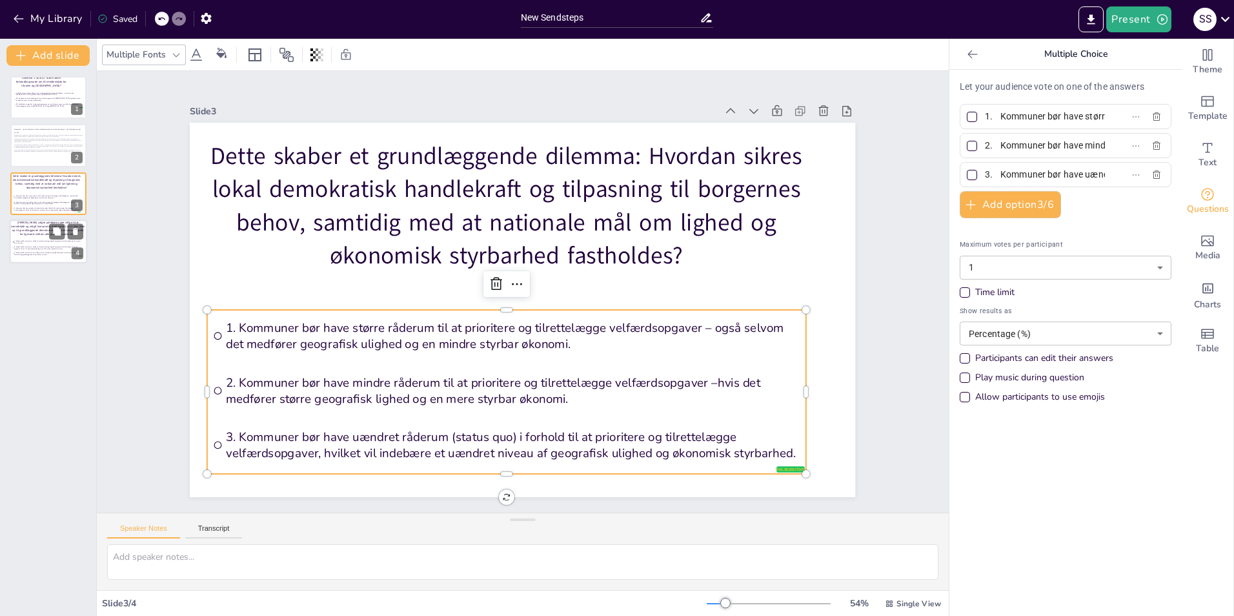
click at [23, 244] on li "1. Valgte politikere bør være villige til at samarbejde og indgå kompromis med …" at bounding box center [47, 241] width 70 height 5
type input "1. Valgte politikere bør være villige til at samarbejde og indgå kompromis med …"
type input "2. Valgte politikere bør være villige til at samarbejde og indgå kompromis med …"
type input "3. Valgte politikere bør kun være villige til at samarbejde og indgå kompromiss…"
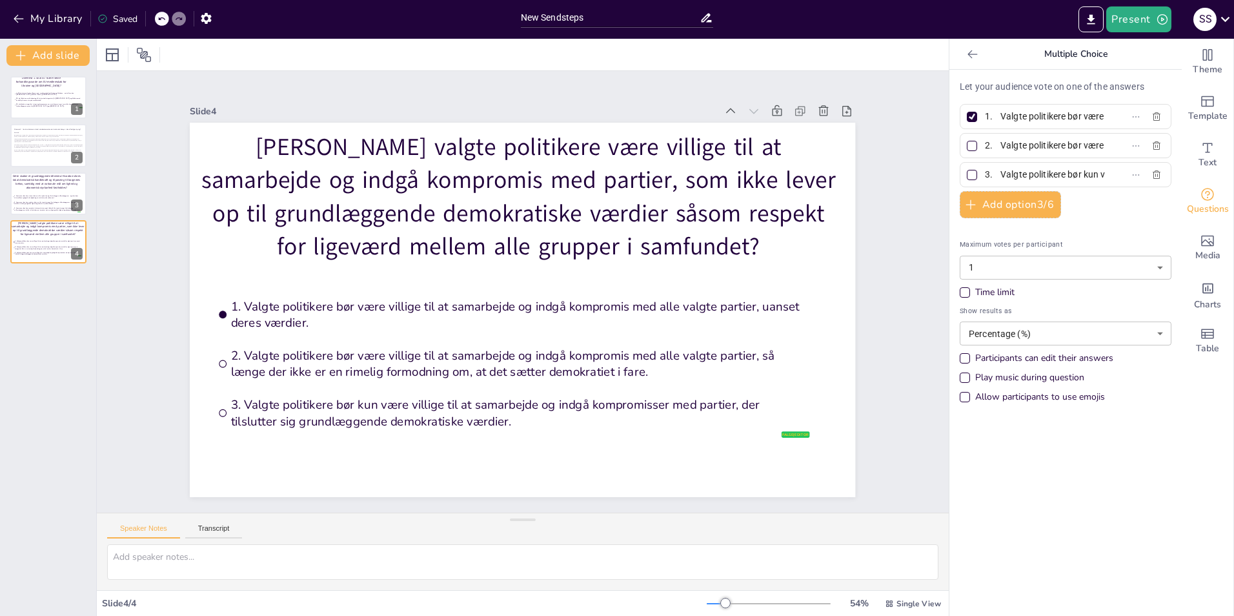
click at [967, 119] on div at bounding box center [972, 117] width 10 height 10
click at [985, 119] on input "1. Valgte politikere bør være villige til at samarbejde og indgå kompromis med …" at bounding box center [1045, 116] width 120 height 19
checkbox input "false"
click at [22, 195] on span "1. Kommuner bør have større råderum til at prioritere og tilrettelægge velfærds…" at bounding box center [47, 197] width 67 height 4
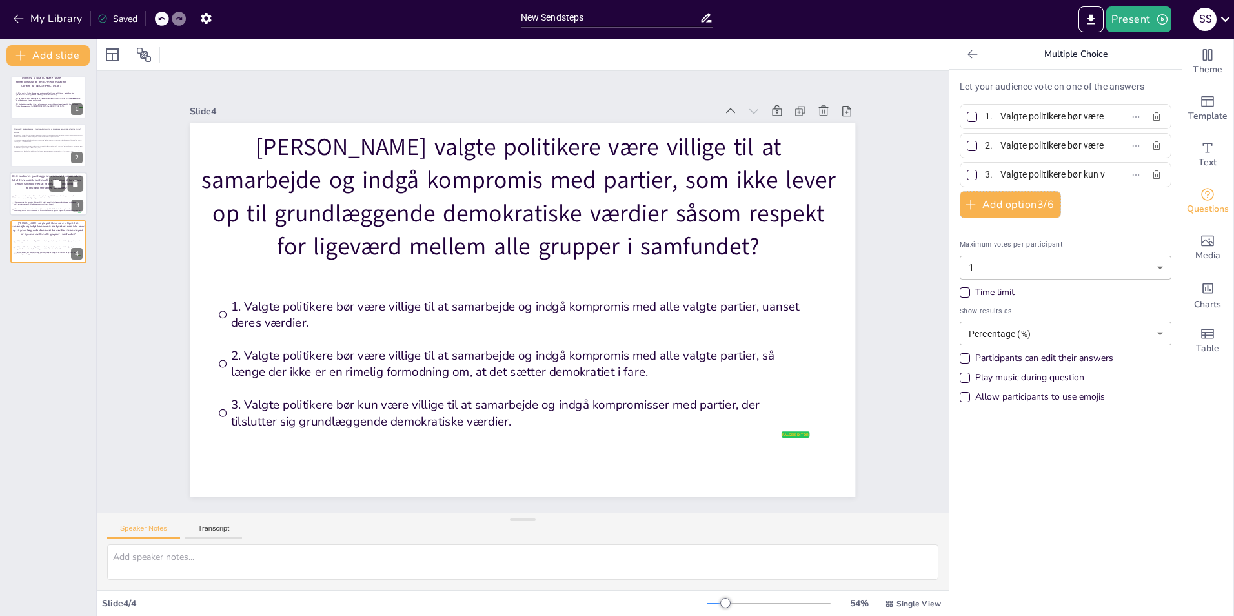
type input "1. Kommuner bør have større råderum til at prioritere og tilrettelægge velfærds…"
type input "2. Kommuner bør have mindre råderum til at prioritere og tilrettelægge velfærds…"
type input "3. Kommuner bør have uændret råderum (status quo) i forhold til at prioritere o…"
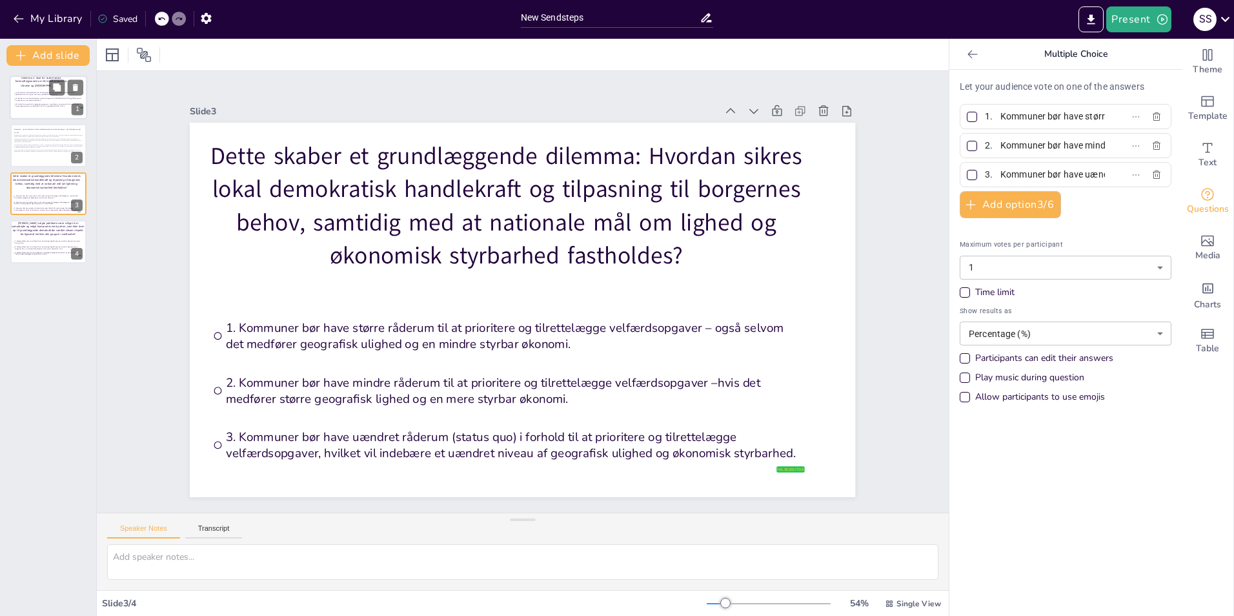
click at [23, 105] on span "EU skal holde strengt fast i at optagelsesprocessen er merit-baseret, og at man…" at bounding box center [48, 105] width 67 height 4
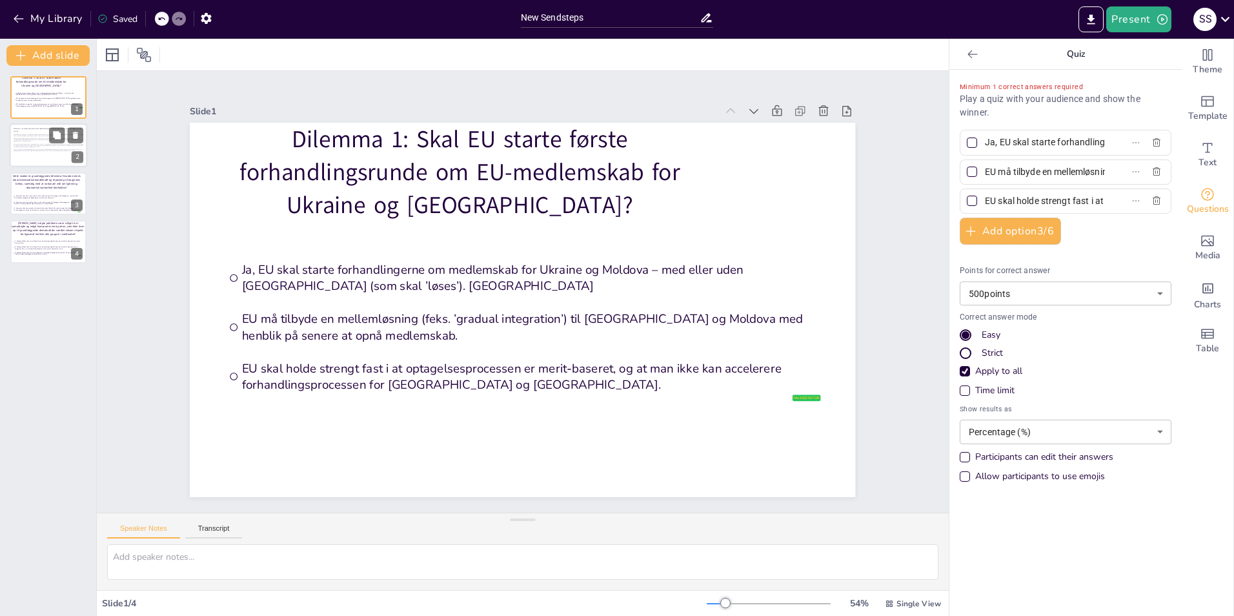
click at [36, 155] on div at bounding box center [48, 146] width 77 height 44
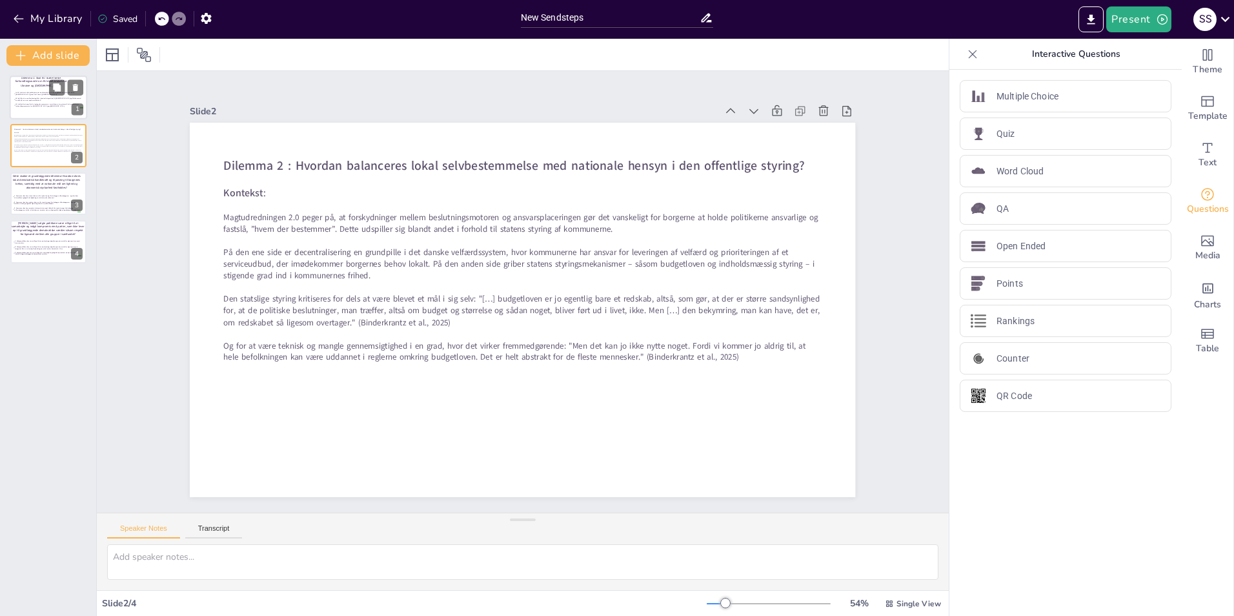
click at [17, 110] on div at bounding box center [48, 97] width 77 height 44
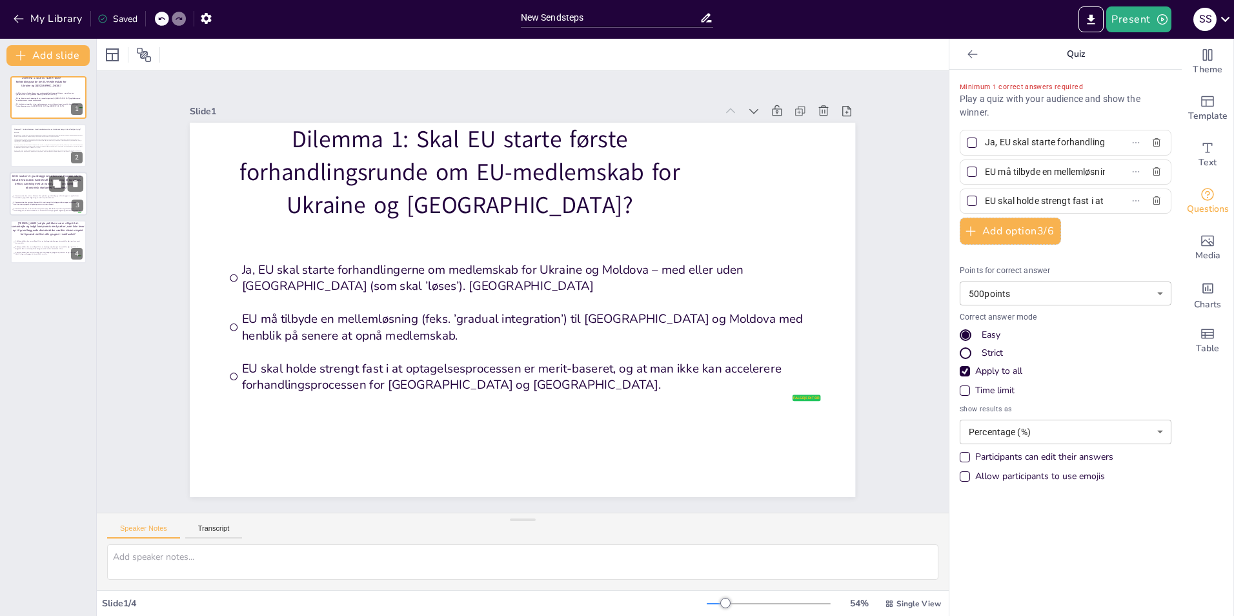
click at [25, 185] on p "Dette skaber et grundlæggende dilemma: Hvordan sikres lokal demokratisk handlek…" at bounding box center [47, 181] width 70 height 15
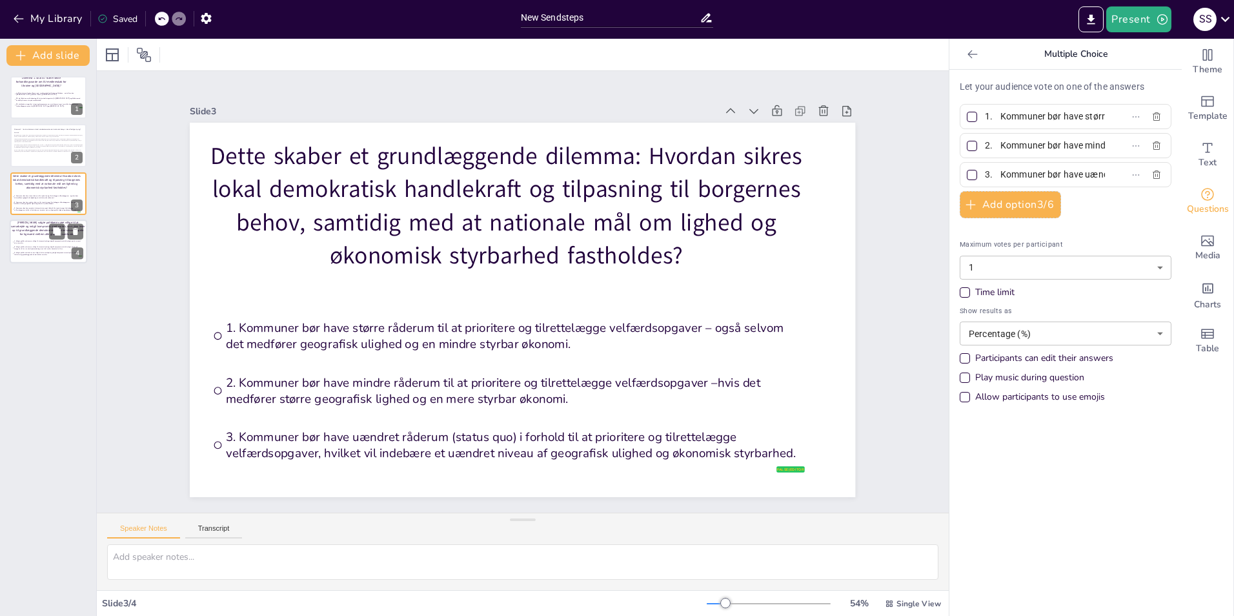
click at [21, 244] on li "1. Valgte politikere bør være villige til at samarbejde og indgå kompromis med …" at bounding box center [47, 241] width 70 height 5
type input "1. Valgte politikere bør være villige til at samarbejde og indgå kompromis med …"
type input "2. Valgte politikere bør være villige til at samarbejde og indgå kompromis med …"
type input "3. Valgte politikere bør kun være villige til at samarbejde og indgå kompromiss…"
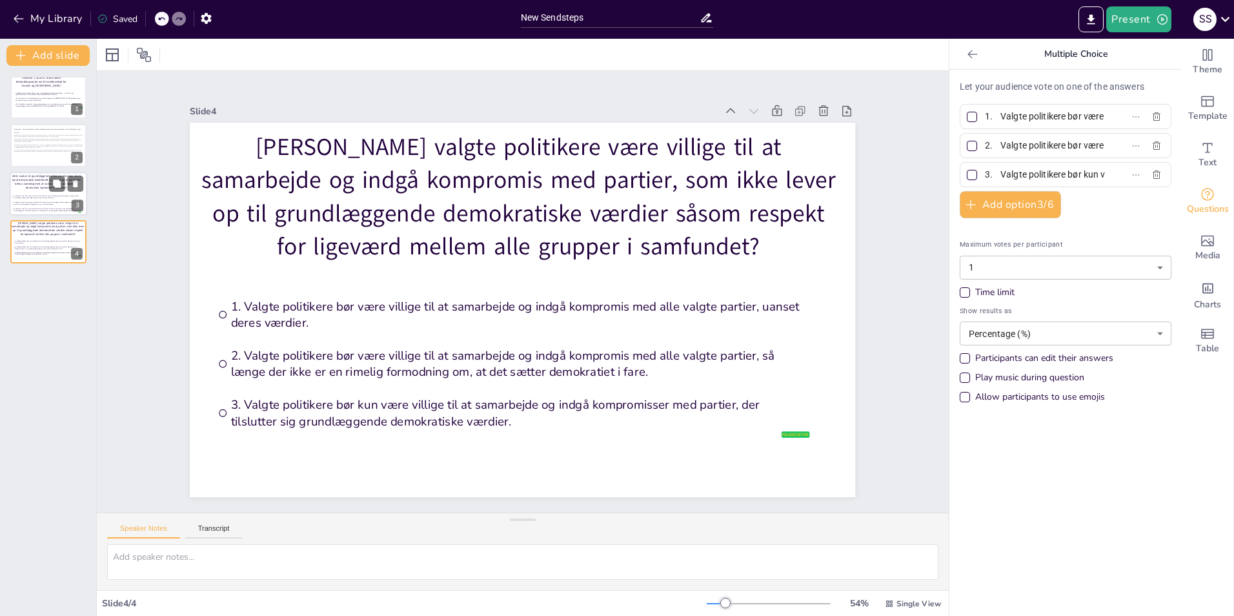
click at [21, 208] on span "3. Kommuner bør have uændret råderum (status quo) i forhold til at prioritere o…" at bounding box center [47, 209] width 67 height 4
type input "1. Kommuner bør have større råderum til at prioritere og tilrettelægge velfærds…"
type input "2. Kommuner bør have mindre råderum til at prioritere og tilrettelægge velfærds…"
type input "3. Kommuner bør have uændret råderum (status quo) i forhold til at prioritere o…"
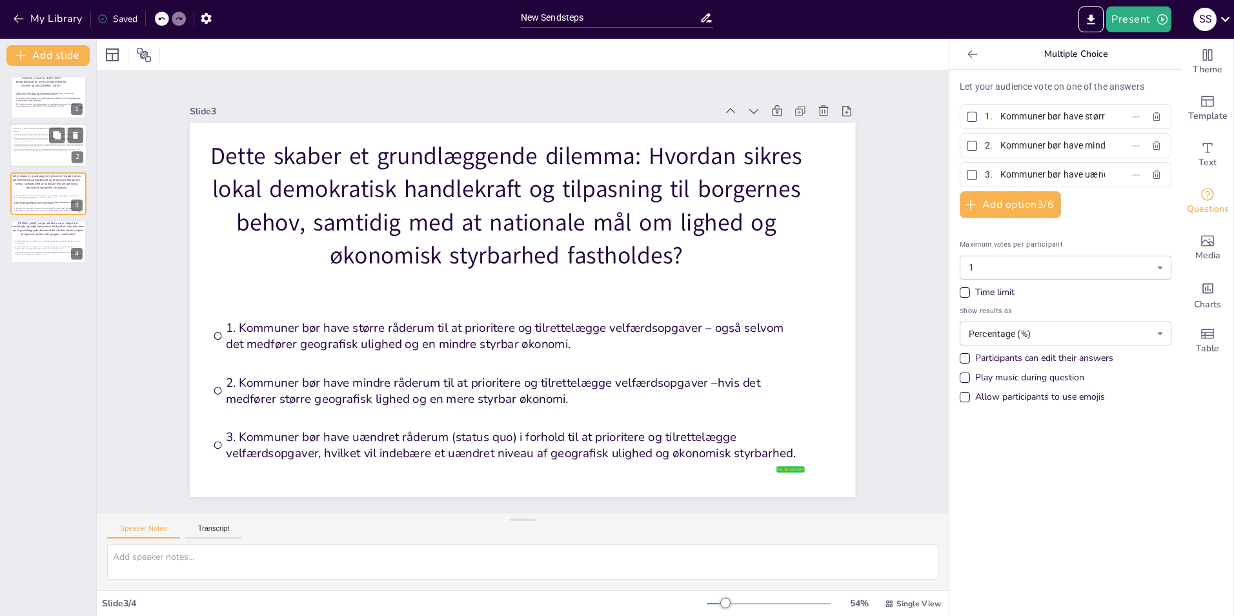
click at [26, 161] on div at bounding box center [48, 146] width 77 height 44
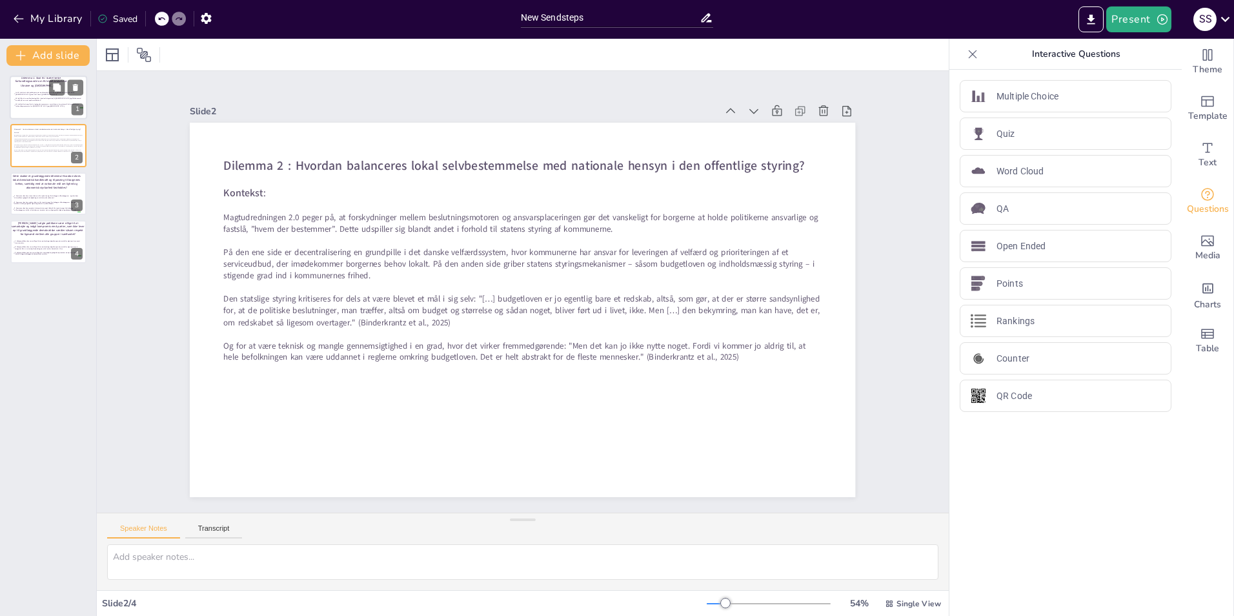
click at [29, 111] on div at bounding box center [48, 97] width 77 height 44
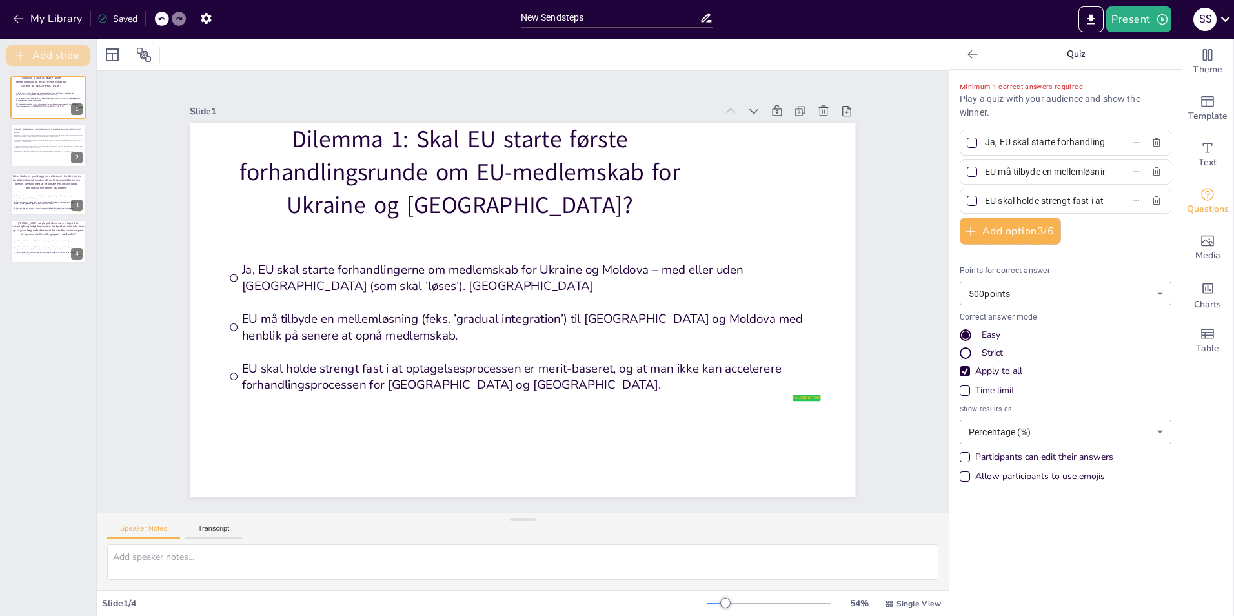
click at [37, 57] on button "Add slide" at bounding box center [47, 55] width 83 height 21
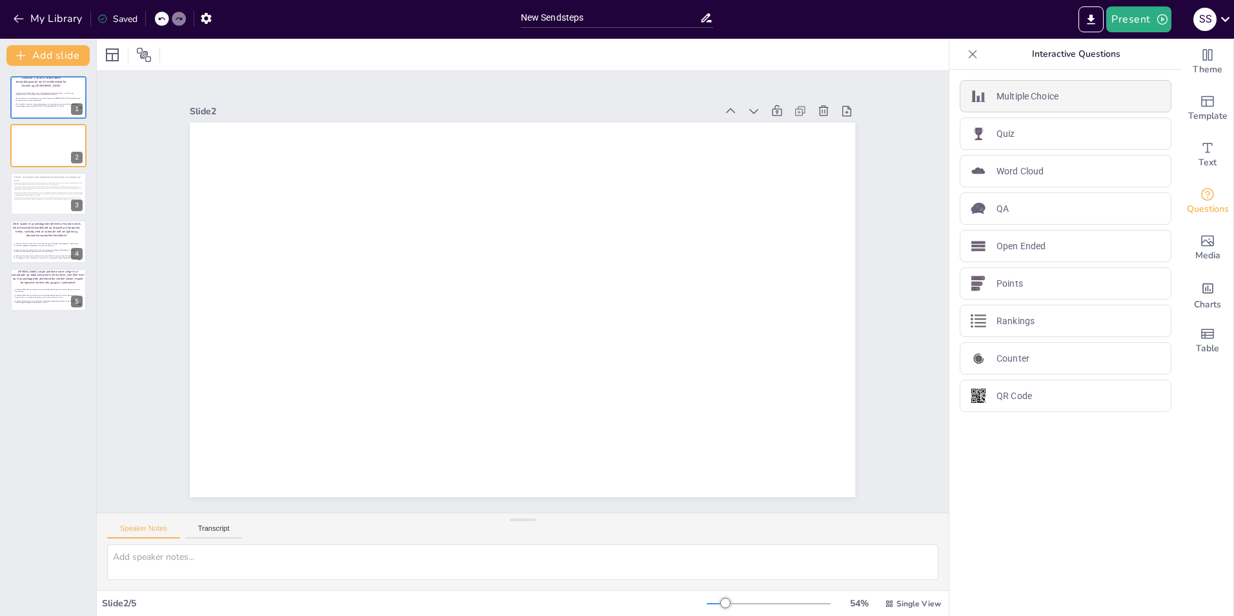
click at [996, 96] on p "Multiple Choice" at bounding box center [1027, 97] width 62 height 14
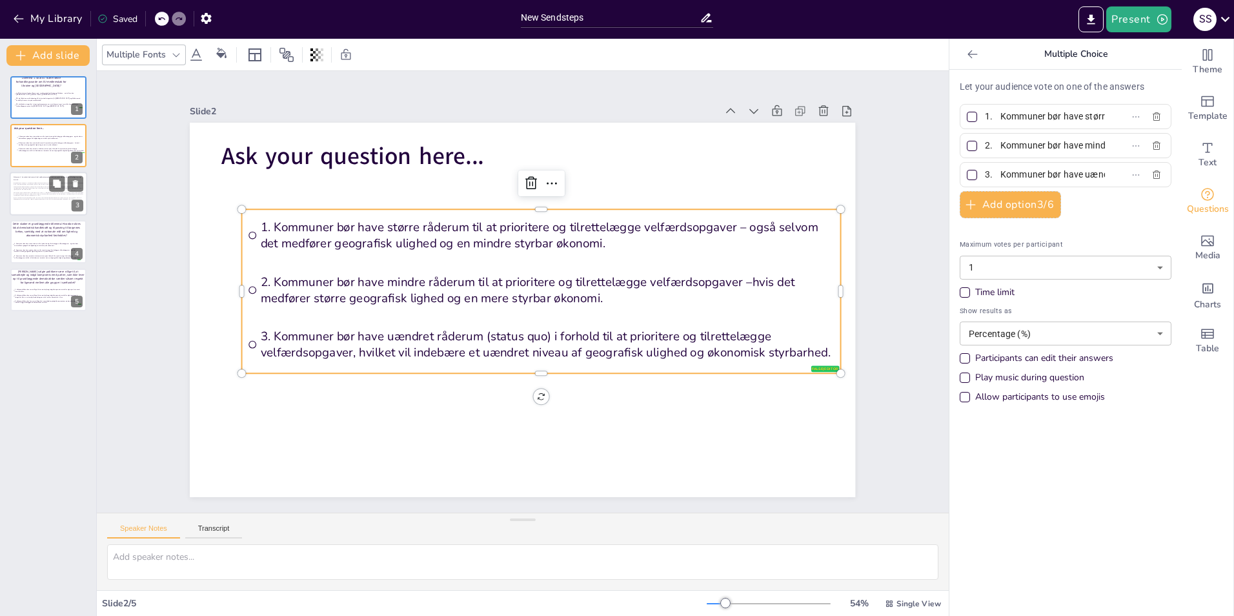
click at [28, 182] on span "Magtudredningen 2.0 peger på, at forskydninger mellem beslutningsmotoren og ans…" at bounding box center [49, 183] width 70 height 3
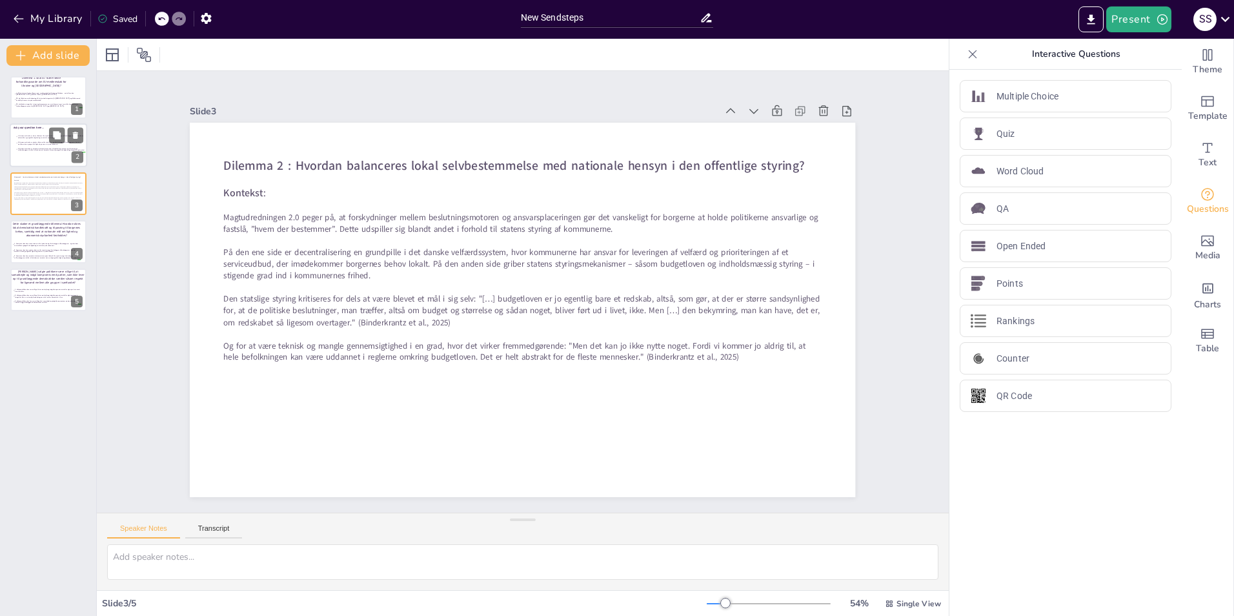
click at [23, 143] on span "2. Kommuner bør have mindre råderum til at prioritere og tilrettelægge velfærds…" at bounding box center [51, 143] width 67 height 4
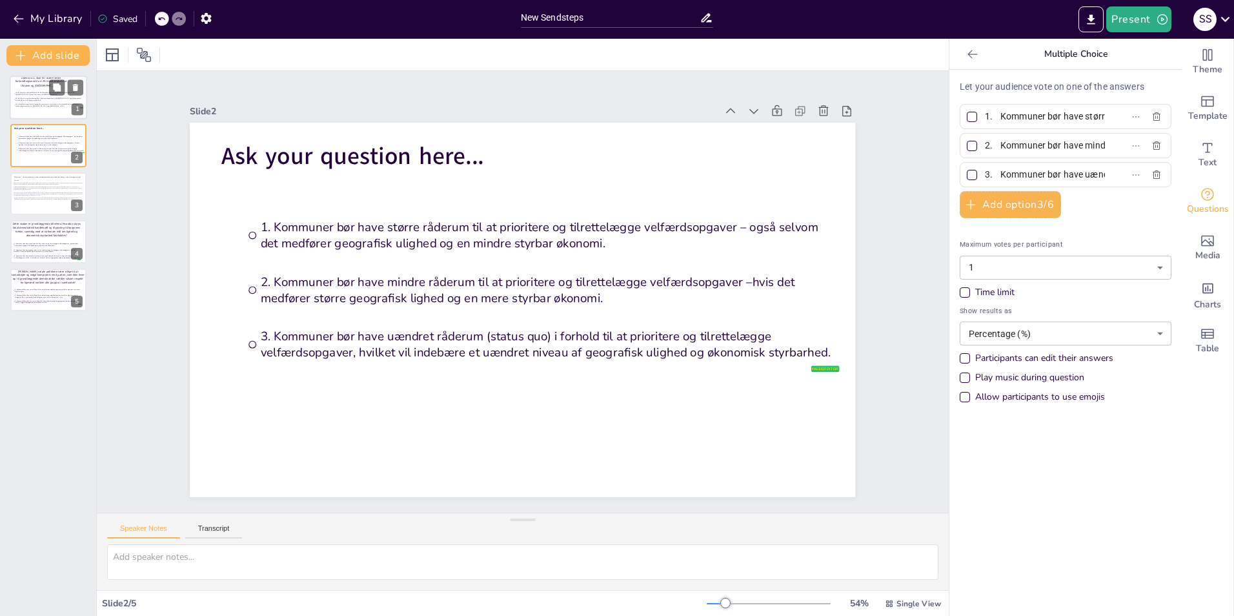
click at [34, 112] on div at bounding box center [48, 97] width 77 height 44
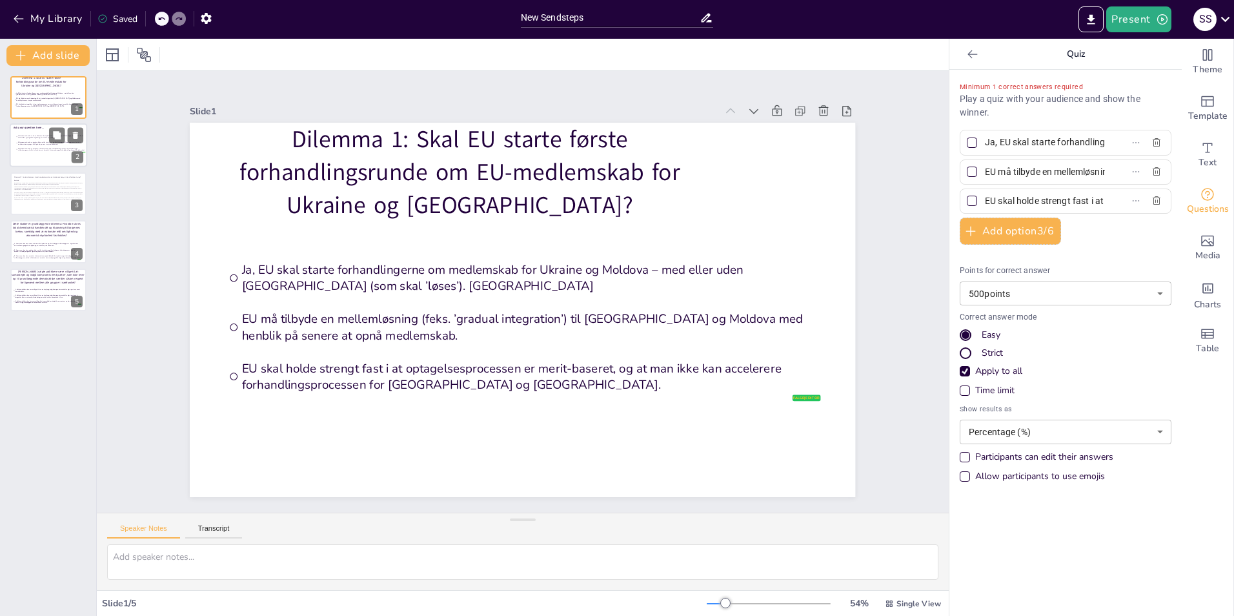
click at [19, 140] on li "2. Kommuner bør have mindre råderum til at prioritere og tilrettelægge velfærds…" at bounding box center [50, 143] width 70 height 6
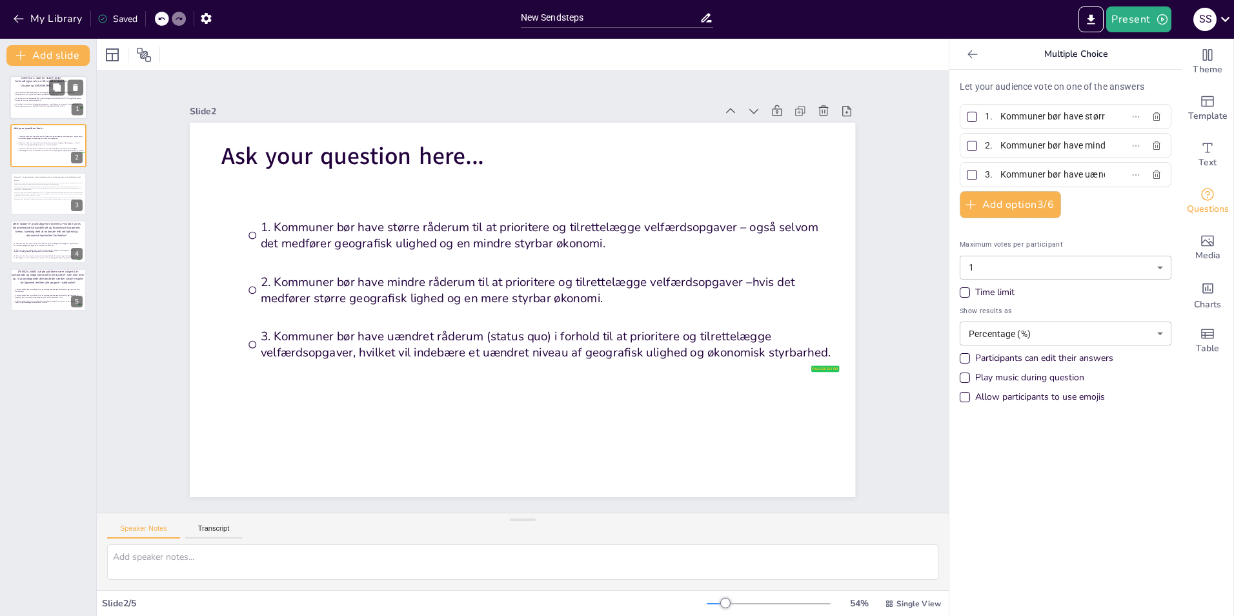
click at [26, 91] on li "Ja, EU skal starte forhandlingerne om medlemskab for Ukraine og Moldova – med e…" at bounding box center [49, 93] width 70 height 5
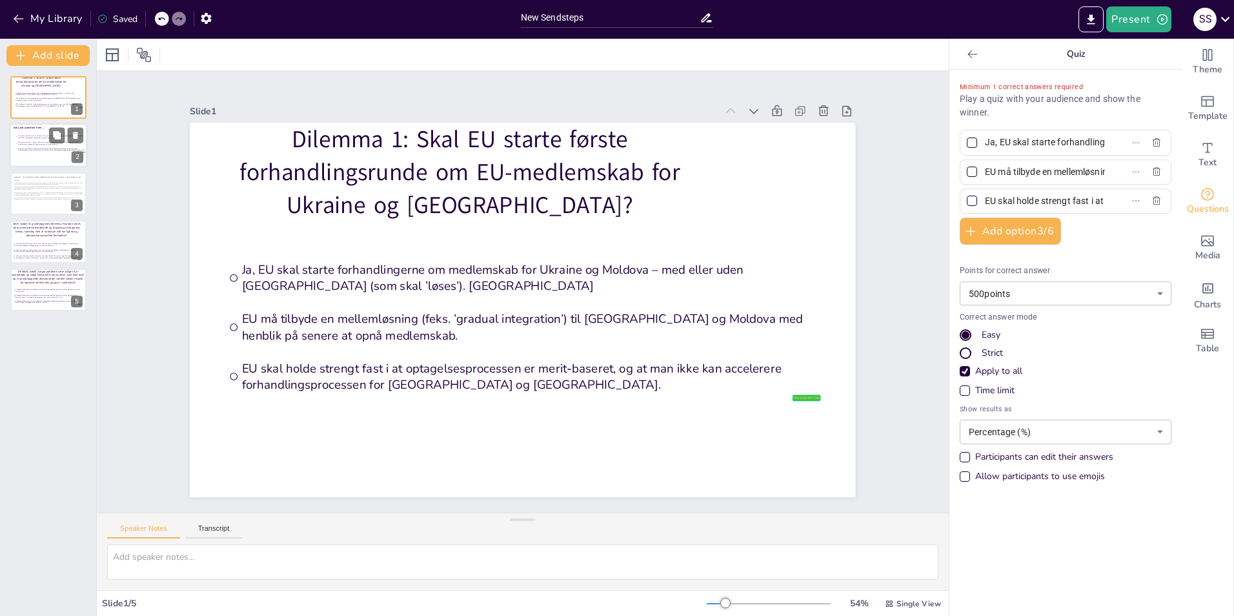
click at [28, 145] on li "2. Kommuner bør have mindre råderum til at prioritere og tilrettelægge velfærds…" at bounding box center [50, 143] width 70 height 6
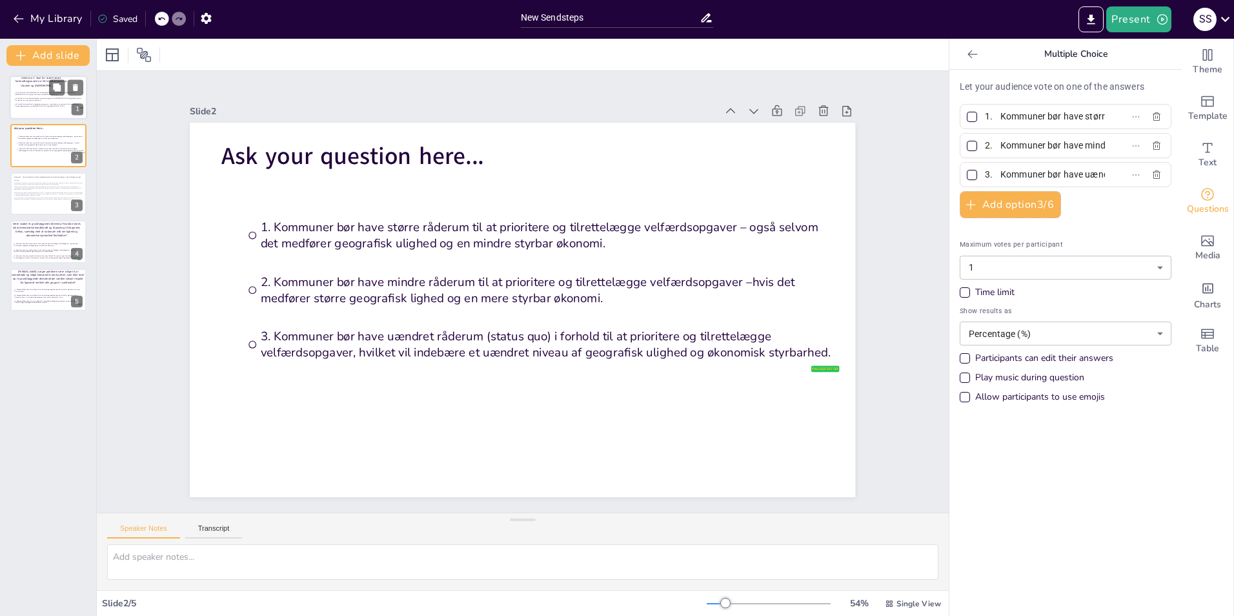
click at [34, 117] on div at bounding box center [48, 97] width 77 height 44
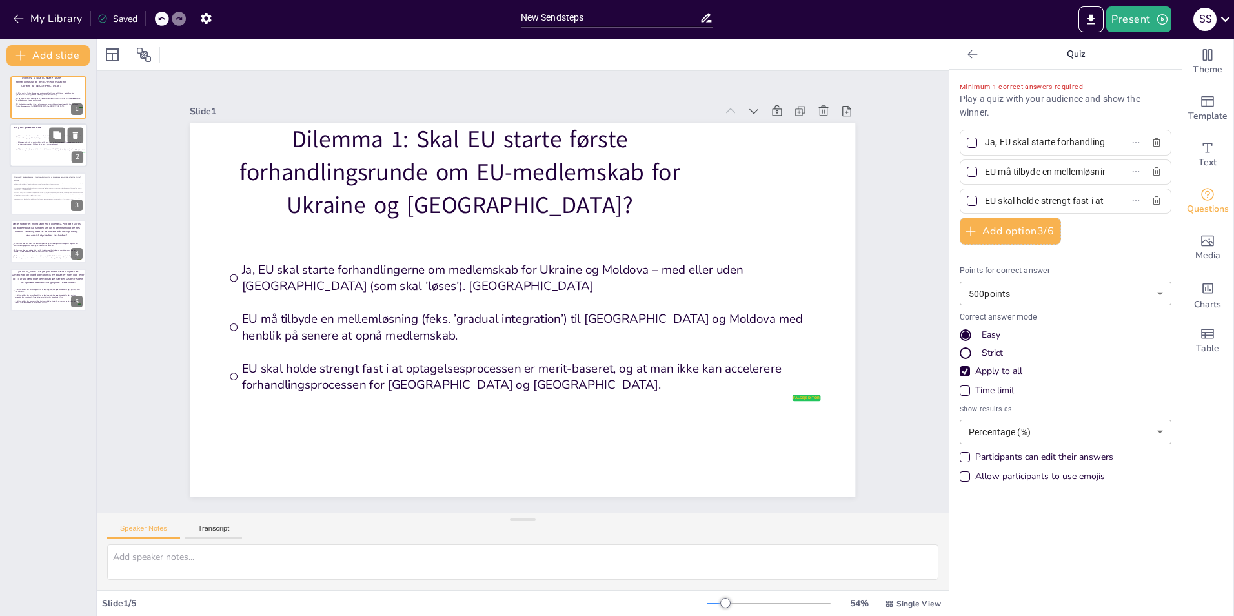
click at [37, 134] on li "1. Kommuner bør have større råderum til at prioritere og tilrettelægge velfærds…" at bounding box center [50, 137] width 70 height 6
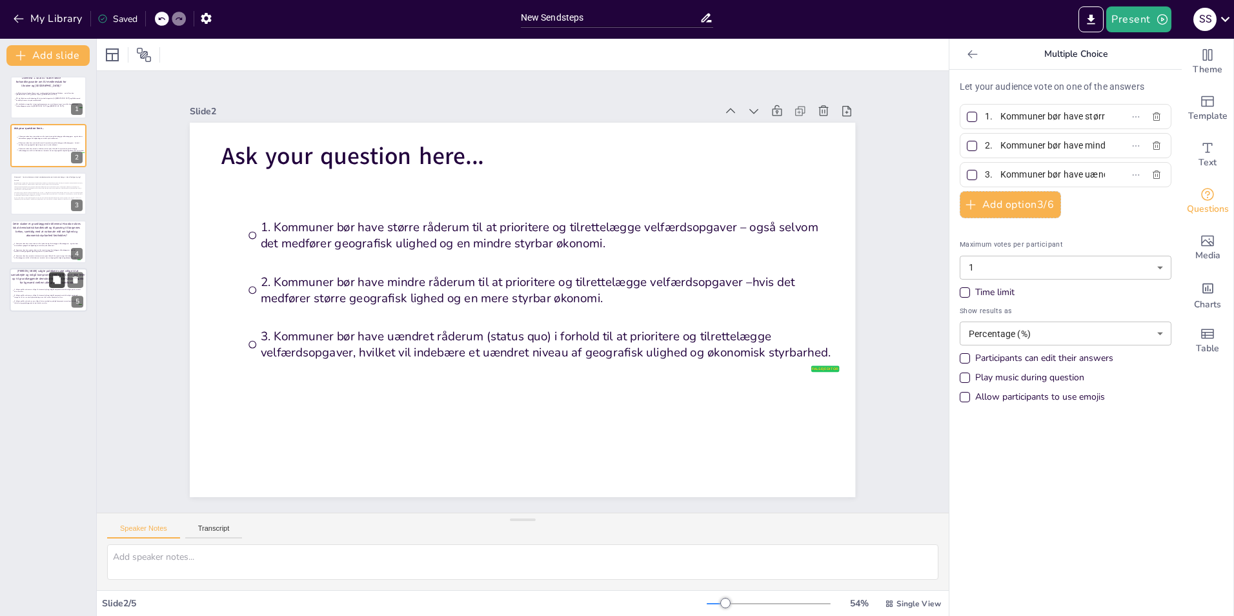
click at [49, 282] on button at bounding box center [56, 279] width 15 height 15
type input "1. Valgte politikere bør være villige til at samarbejde og indgå kompromis med …"
type input "2. Valgte politikere bør være villige til at samarbejde og indgå kompromis med …"
type input "3. Valgte politikere bør kun være villige til at samarbejde og indgå kompromiss…"
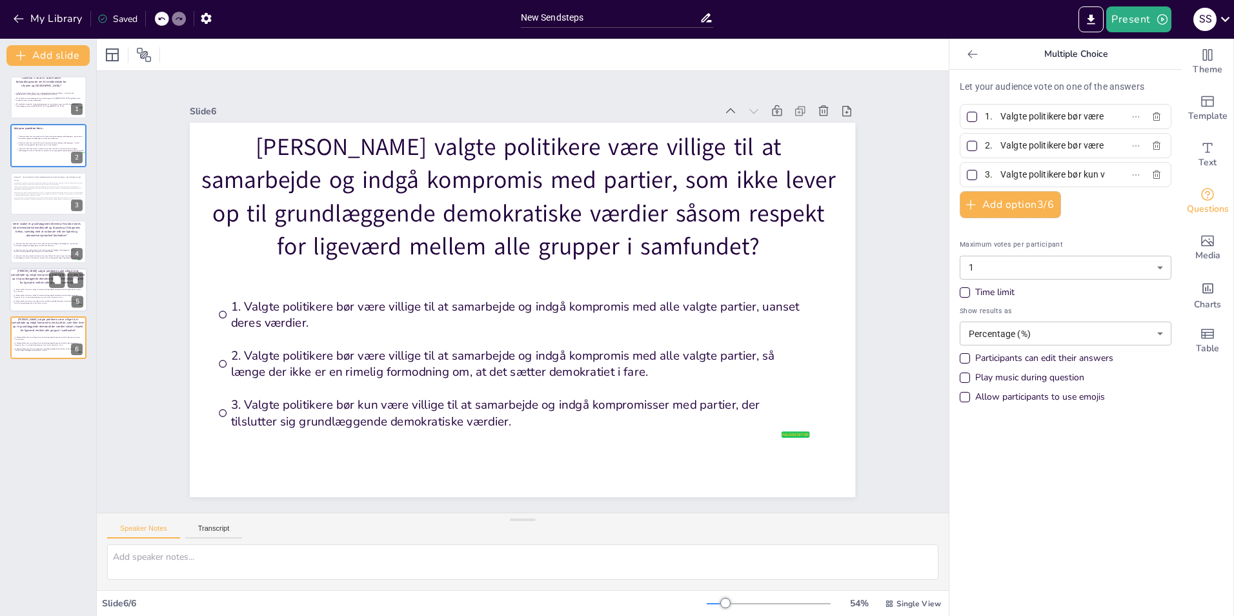
click at [31, 274] on p "[PERSON_NAME] valgte politikere være villige til at samarbejde og indgå komprom…" at bounding box center [47, 275] width 75 height 15
click at [39, 317] on p "[PERSON_NAME] valgte politikere være villige til at samarbejde og indgå komprom…" at bounding box center [47, 324] width 75 height 15
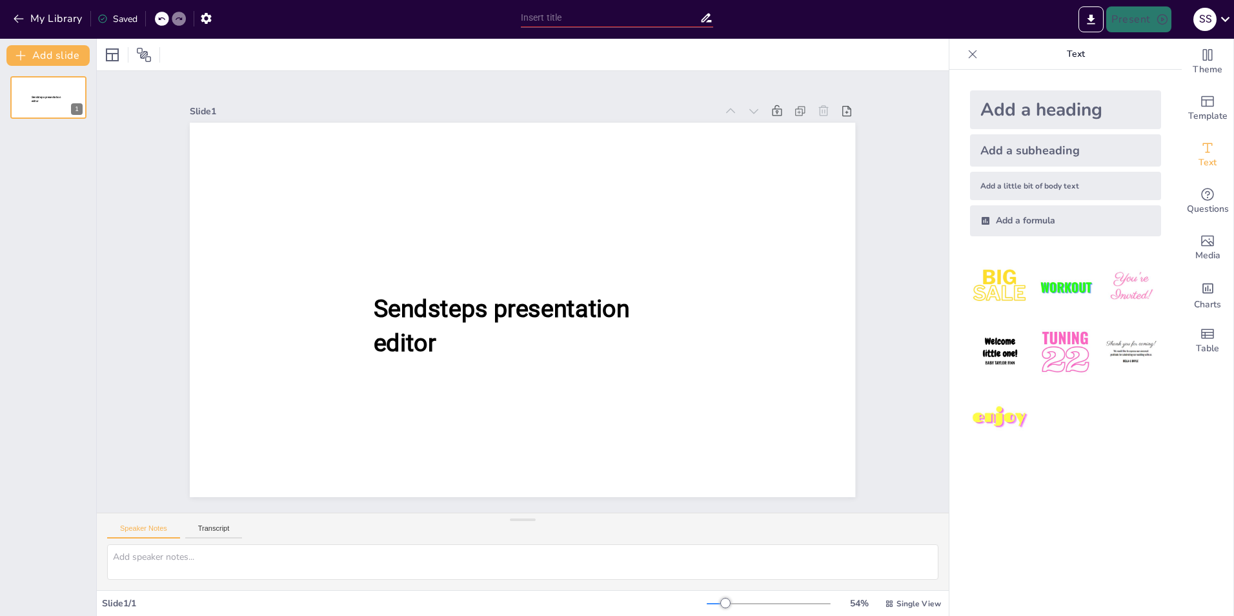
type input "New Sendsteps"
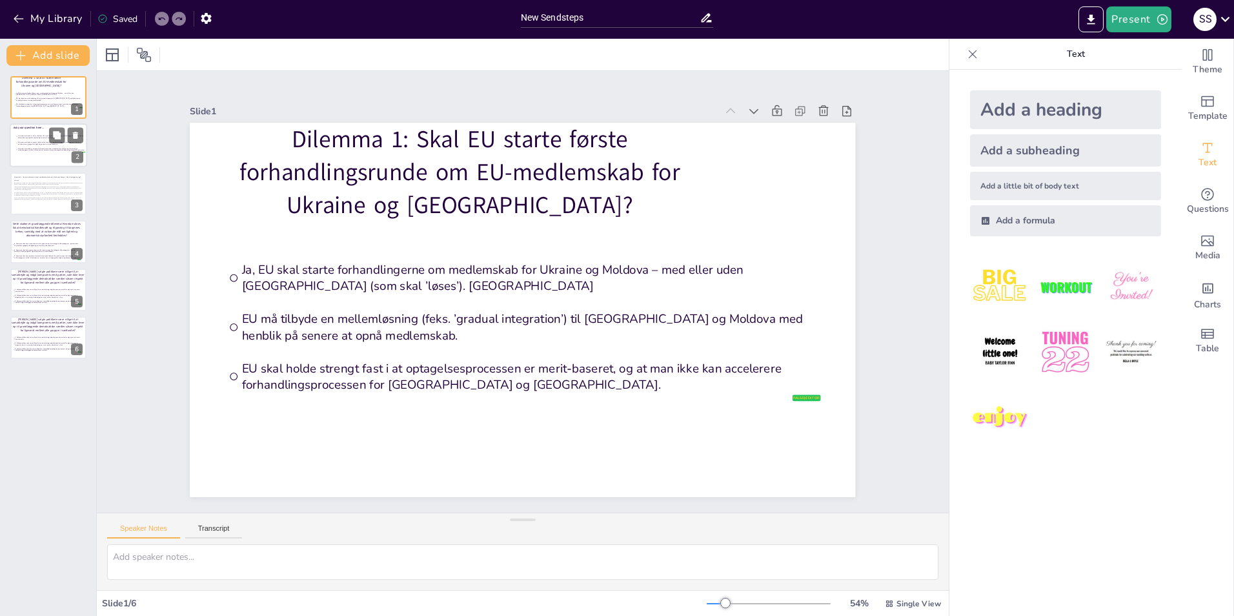
click at [25, 132] on div at bounding box center [48, 146] width 77 height 44
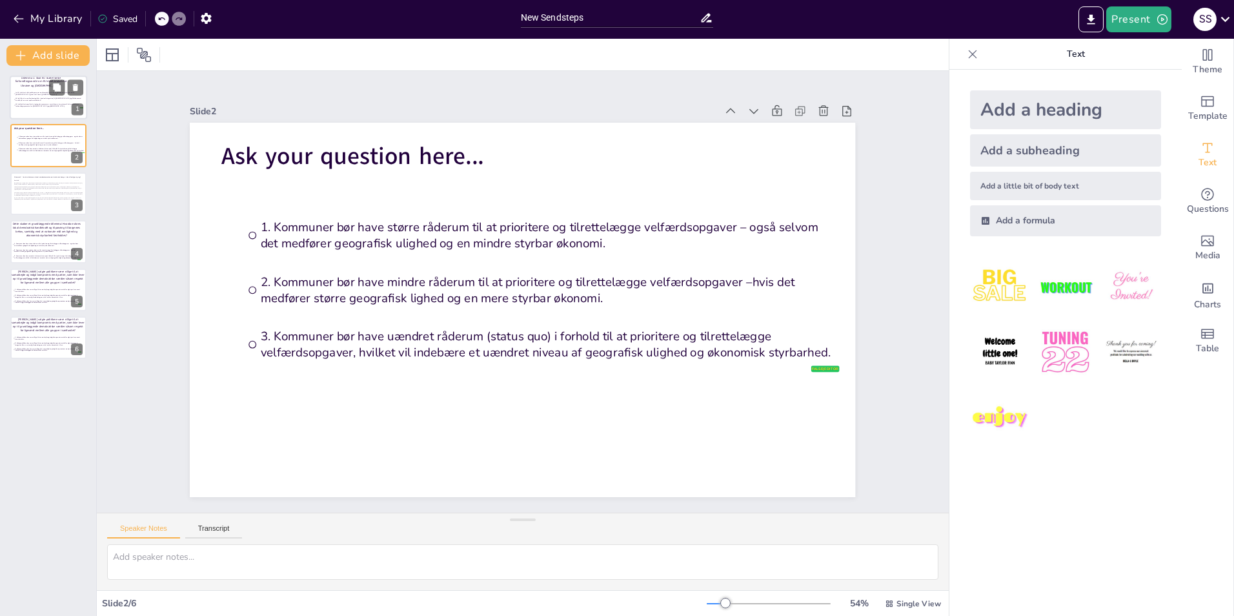
click at [30, 105] on span "EU skal holde strengt fast i at optagelsesprocessen er merit-baseret, og at man…" at bounding box center [48, 105] width 67 height 4
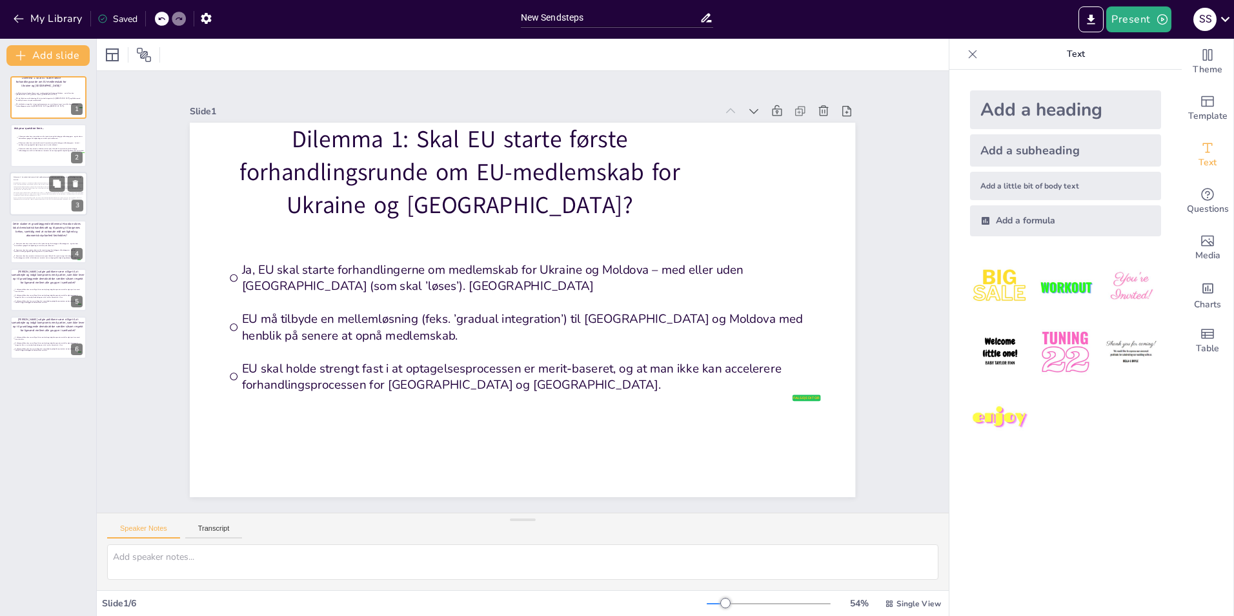
click at [31, 190] on span "På den ene side er decentralisering en grundpille i det danske velfærdssystem, …" at bounding box center [48, 188] width 69 height 4
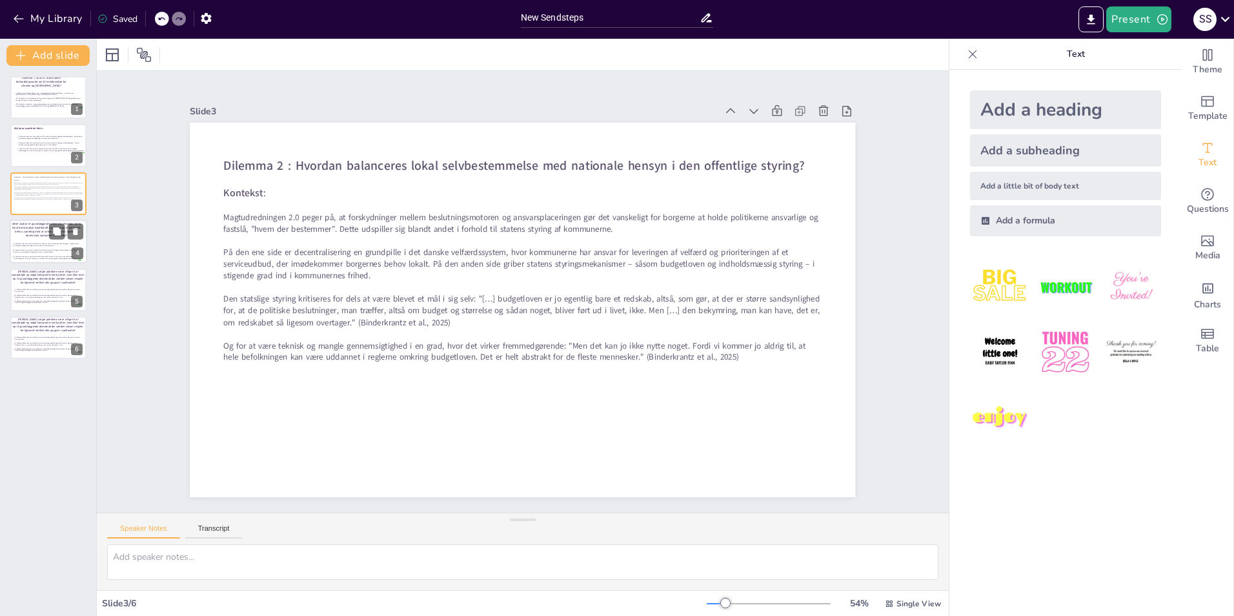
click at [26, 238] on div at bounding box center [48, 241] width 77 height 44
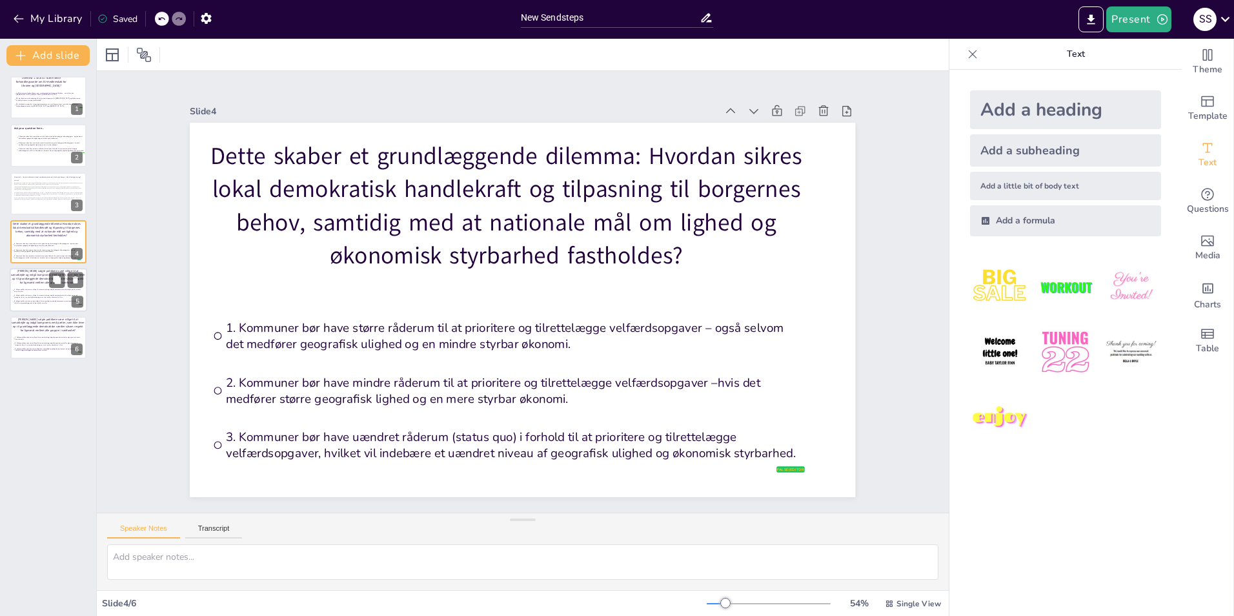
click at [30, 283] on p "[PERSON_NAME] valgte politikere være villige til at samarbejde og indgå komprom…" at bounding box center [47, 275] width 75 height 15
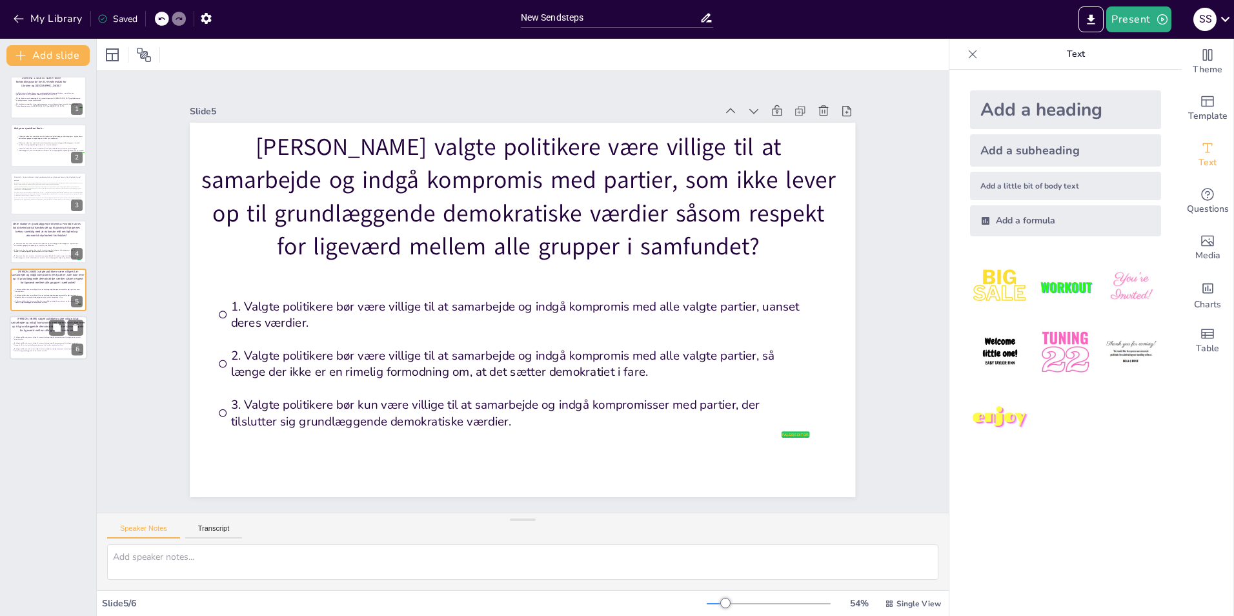
click at [17, 324] on p "[PERSON_NAME] valgte politikere være villige til at samarbejde og indgå komprom…" at bounding box center [47, 324] width 75 height 15
click at [29, 290] on span "1. Valgte politikere bør være villige til at samarbejde og indgå kompromis med …" at bounding box center [47, 290] width 67 height 4
click at [34, 342] on span "2. Valgte politikere bør være villige til at samarbejde og indgå kompromis med …" at bounding box center [47, 344] width 67 height 4
click at [35, 295] on span "2. Valgte politikere bør være villige til at samarbejde og indgå kompromis med …" at bounding box center [47, 296] width 67 height 4
click at [41, 114] on div at bounding box center [48, 97] width 77 height 44
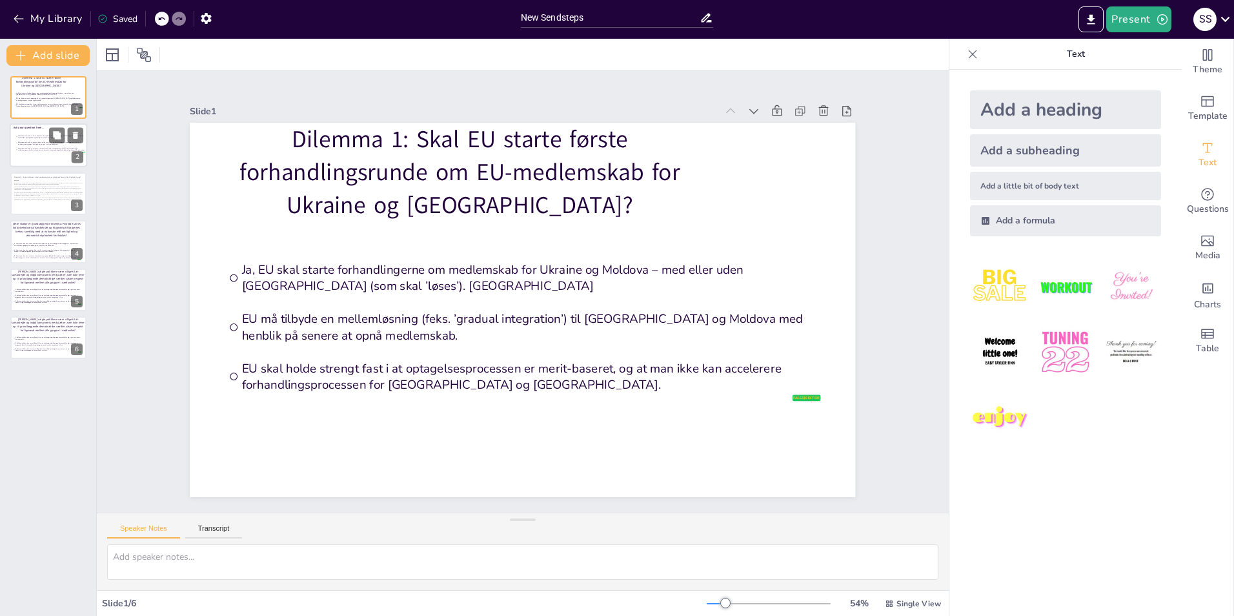
click at [36, 144] on span "2. Kommuner bør have mindre råderum til at prioritere og tilrettelægge velfærds…" at bounding box center [51, 143] width 67 height 4
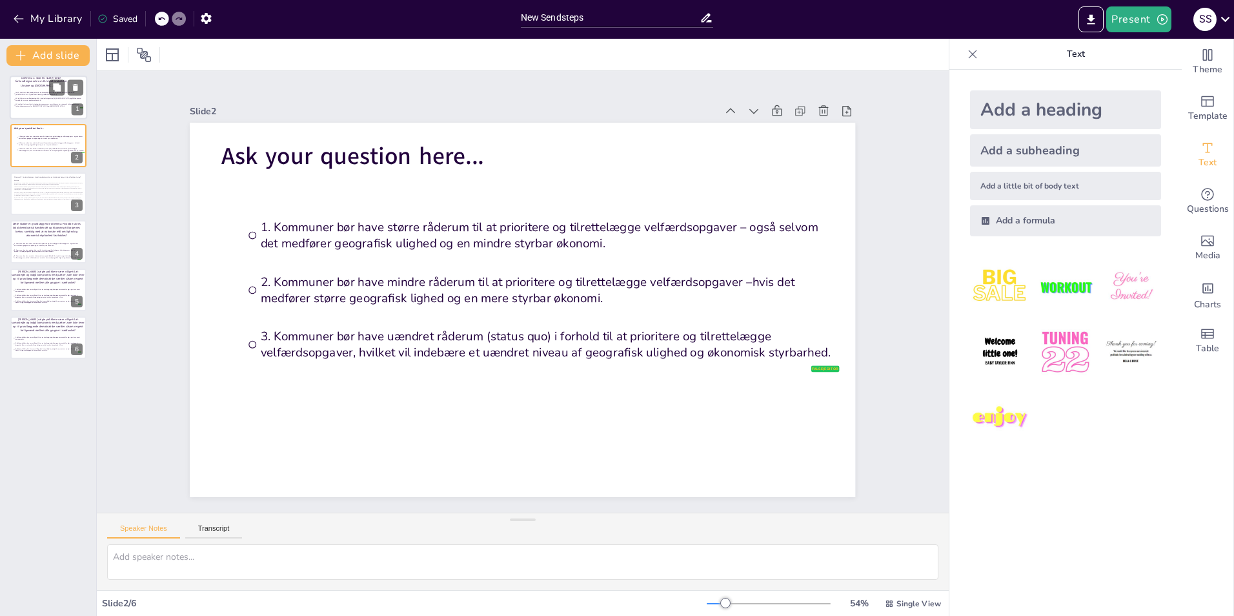
click at [32, 113] on div at bounding box center [48, 97] width 77 height 44
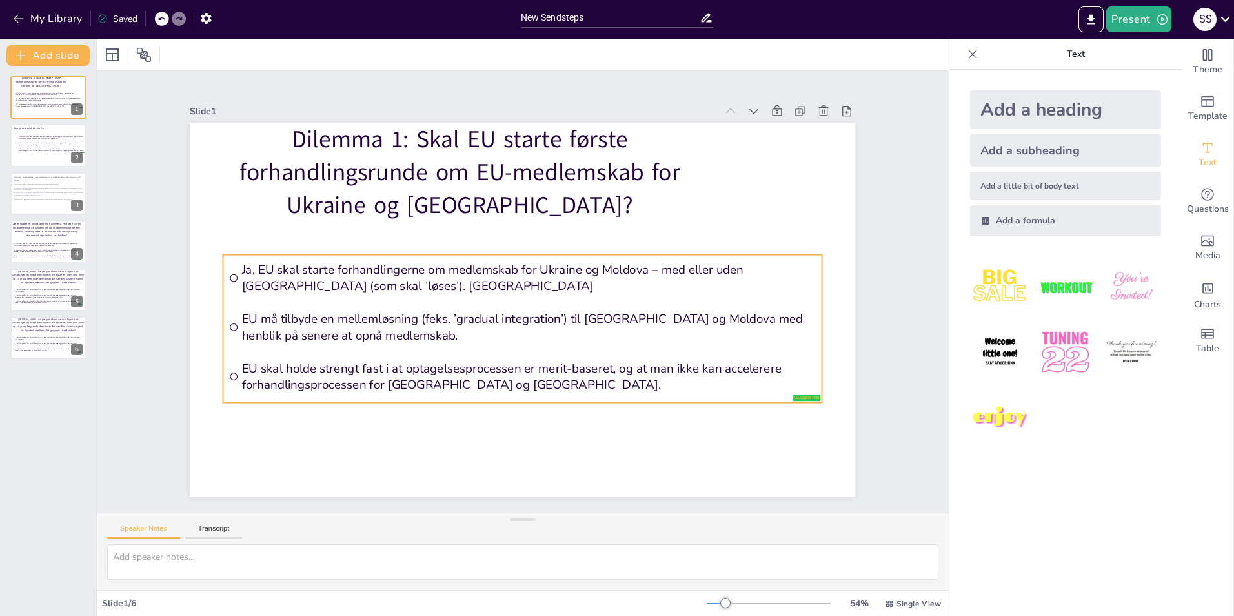
click at [384, 277] on span "Ja, EU skal starte forhandlingerne om medlemskab for Ukraine og Moldova – med e…" at bounding box center [529, 277] width 574 height 32
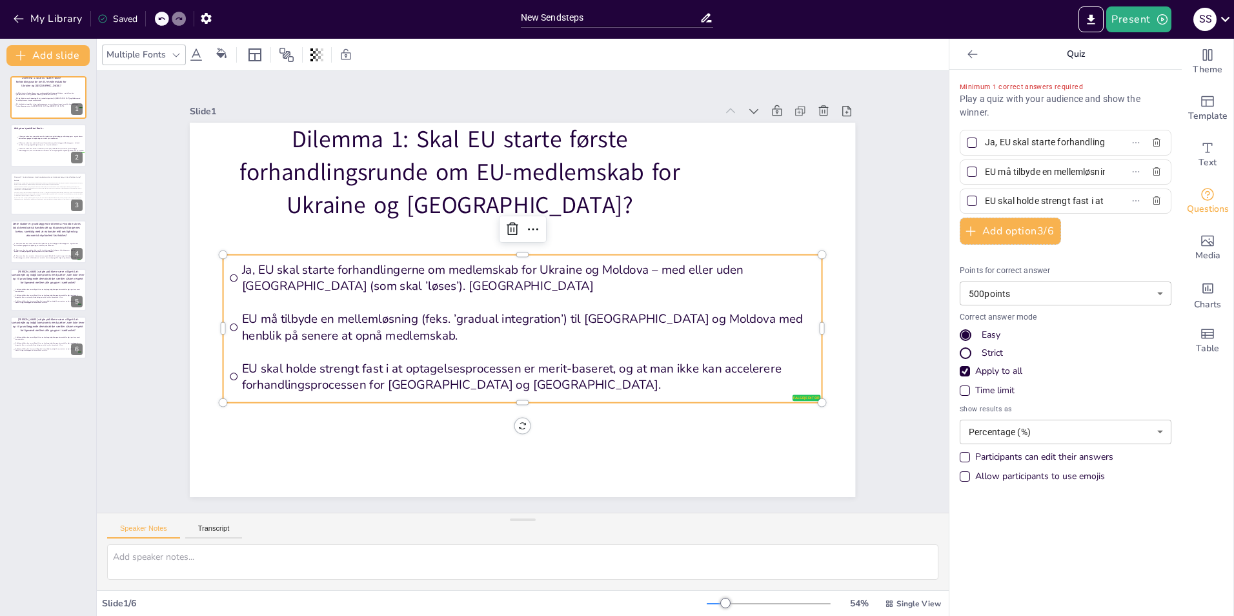
click at [384, 277] on span "Ja, EU skal starte forhandlingerne om medlemskab for Ukraine og Moldova – med e…" at bounding box center [529, 277] width 574 height 32
click at [1023, 145] on input "Ja, EU skal starte forhandlingerne om medlemskab for Ukraine og Moldova – med e…" at bounding box center [1045, 142] width 120 height 19
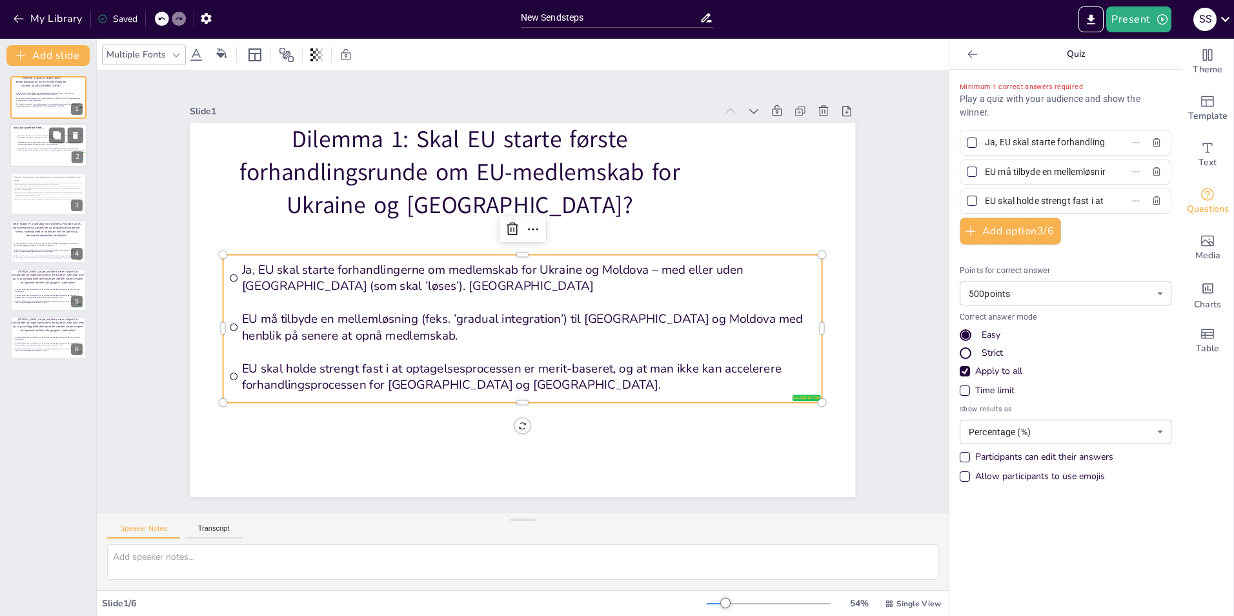
click at [33, 150] on span "3. Kommuner bør have uændret råderum (status quo) i forhold til at prioritere o…" at bounding box center [51, 150] width 67 height 4
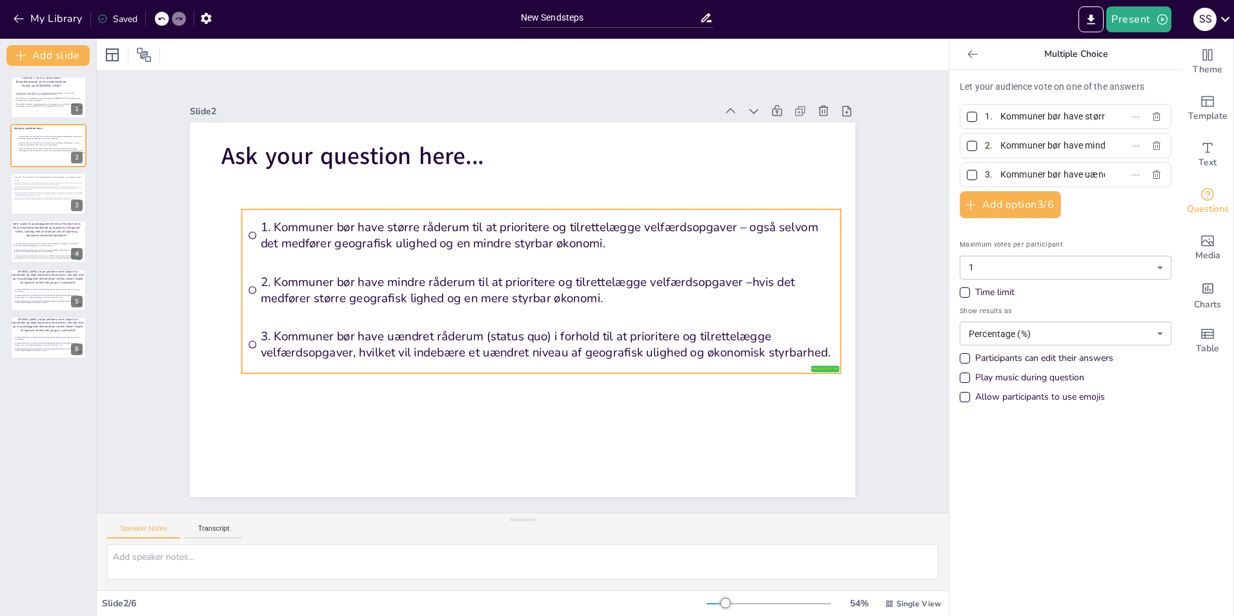
click at [345, 239] on span "1. Kommuner bør have større råderum til at prioritere og tilrettelægge velfærds…" at bounding box center [548, 235] width 574 height 32
click at [1050, 123] on input "1. Kommuner bør have større råderum til at prioritere og tilrettelægge velfærds…" at bounding box center [1045, 116] width 120 height 19
drag, startPoint x: 1050, startPoint y: 123, endPoint x: 1023, endPoint y: 138, distance: 30.7
click at [1049, 123] on input "1. Kommuner bør have større råderum til at prioritere og tilrettelægge velfærds…" at bounding box center [1045, 116] width 120 height 19
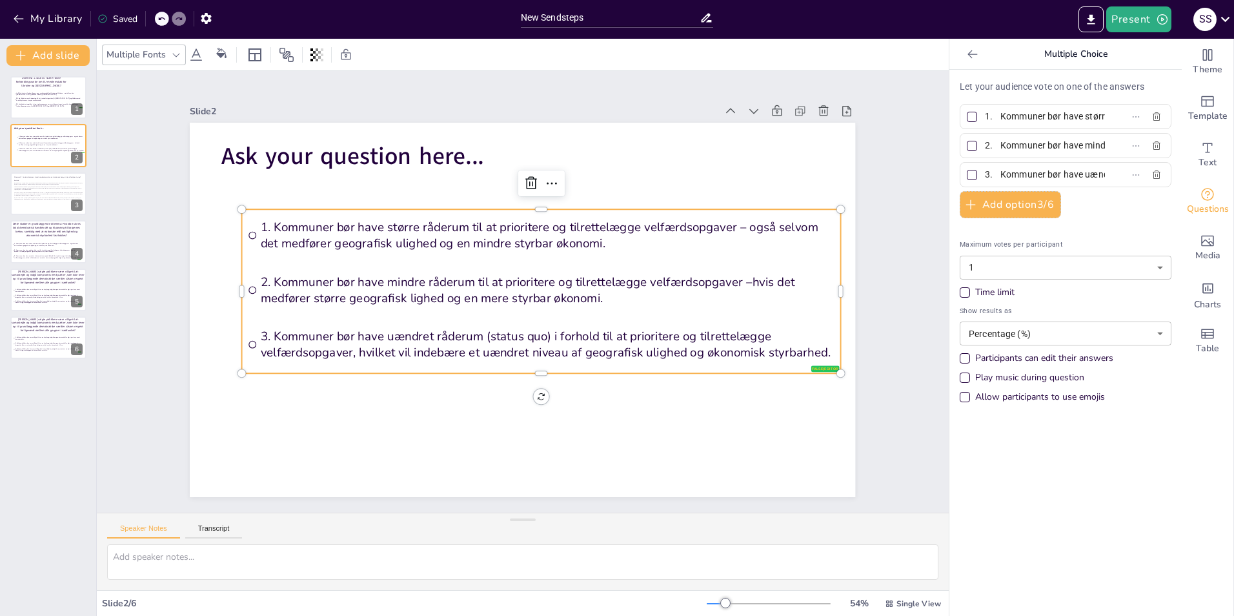
paste input "Ja, EU skal starte forhandlingerne om medlemskab for Ukraine og Moldova – med e…"
type input "Ja, EU skal starte forhandlingerne om medlemskab for Ukraine og Moldova – med e…"
click at [23, 112] on div at bounding box center [48, 97] width 77 height 44
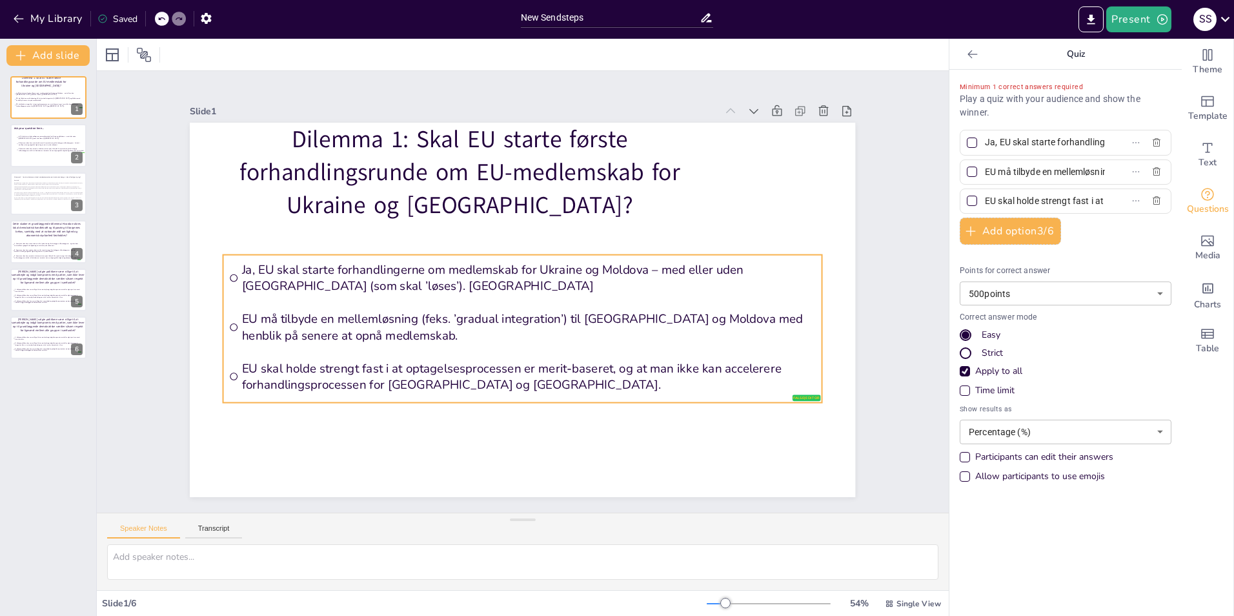
click at [328, 311] on span "EU må tilbyde en mellemløsning (feks. ’gradual integration’) til [GEOGRAPHIC_DA…" at bounding box center [529, 327] width 574 height 32
click at [1065, 175] on input "EU må tilbyde en mellemløsning (feks. ’gradual integration’) til [GEOGRAPHIC_DA…" at bounding box center [1045, 172] width 120 height 19
click at [41, 150] on span "3. Kommuner bør have uændret råderum (status quo) i forhold til at prioritere o…" at bounding box center [51, 150] width 67 height 4
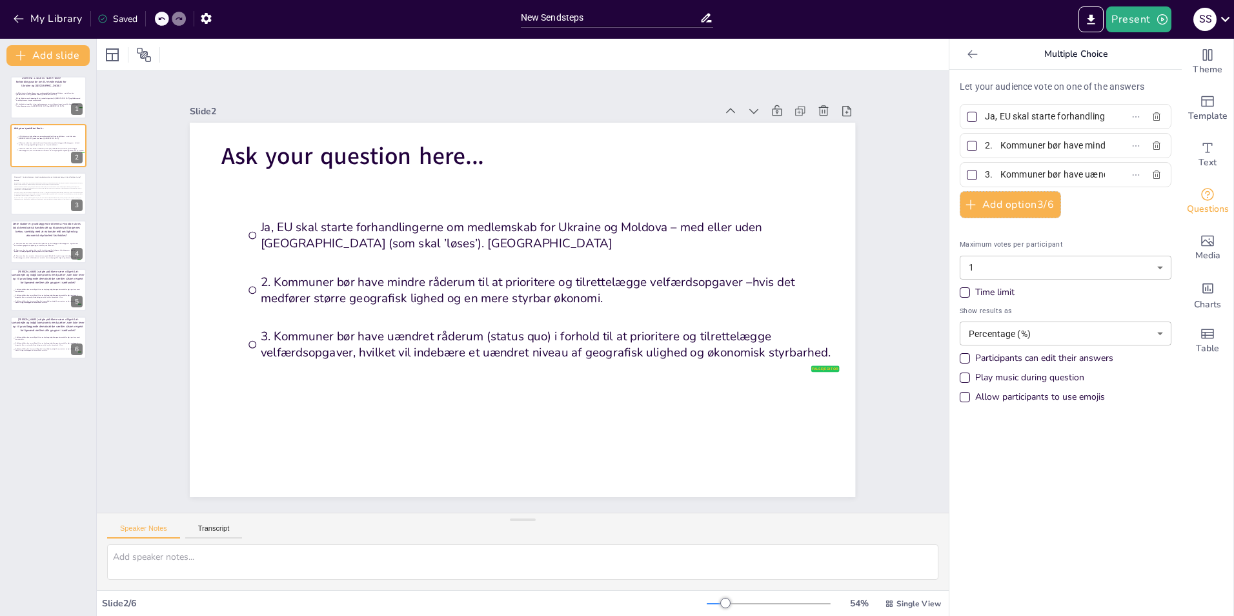
click at [1095, 150] on label "2. Kommuner bør have mindre råderum til at prioritere og tilrettelægge velfærds…" at bounding box center [1044, 145] width 161 height 19
click at [1095, 150] on input "2. Kommuner bør have mindre råderum til at prioritere og tilrettelægge velfærds…" at bounding box center [1045, 145] width 120 height 19
click at [1095, 150] on label "2. Kommuner bør have mindre råderum til at prioritere og tilrettelægge velfærds…" at bounding box center [1044, 145] width 161 height 19
click at [1095, 150] on input "2. Kommuner bør have mindre råderum til at prioritere og tilrettelægge velfærds…" at bounding box center [1045, 145] width 120 height 19
click at [1095, 150] on label "2. Kommuner bør have mindre råderum til at prioritere og tilrettelægge velfærds…" at bounding box center [1044, 145] width 161 height 19
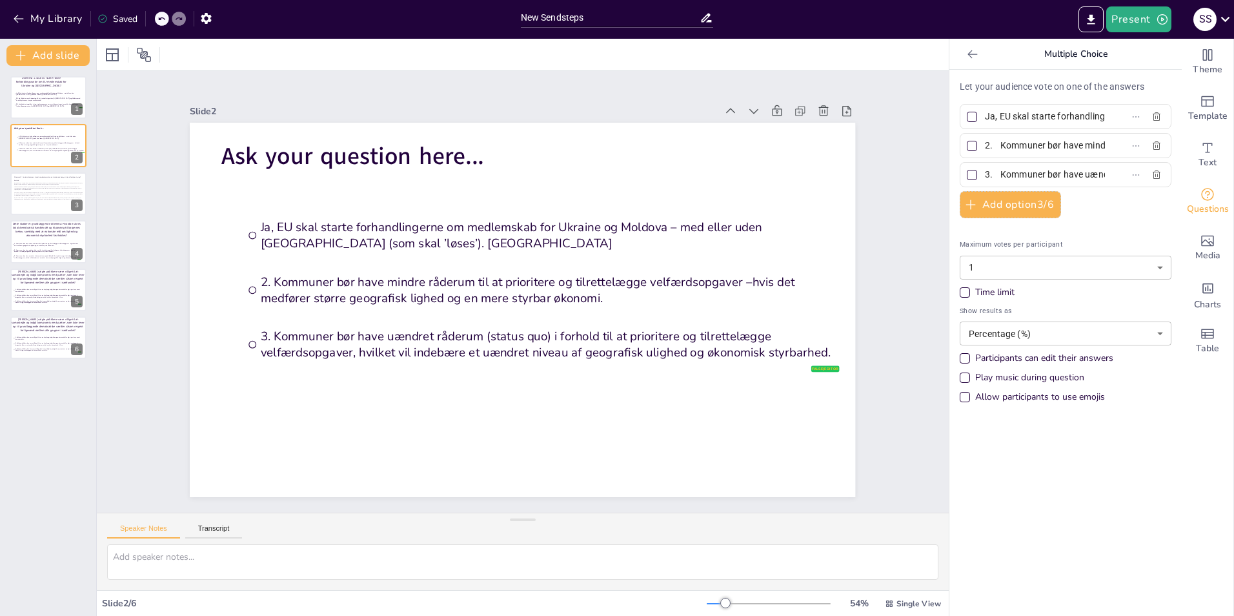
click at [1095, 150] on input "2. Kommuner bør have mindre råderum til at prioritere og tilrettelægge velfærds…" at bounding box center [1045, 145] width 120 height 19
click at [1024, 139] on input "2. Kommuner bør have mindre råderum til at prioritere og tilrettelægge velfærds…" at bounding box center [1045, 145] width 120 height 19
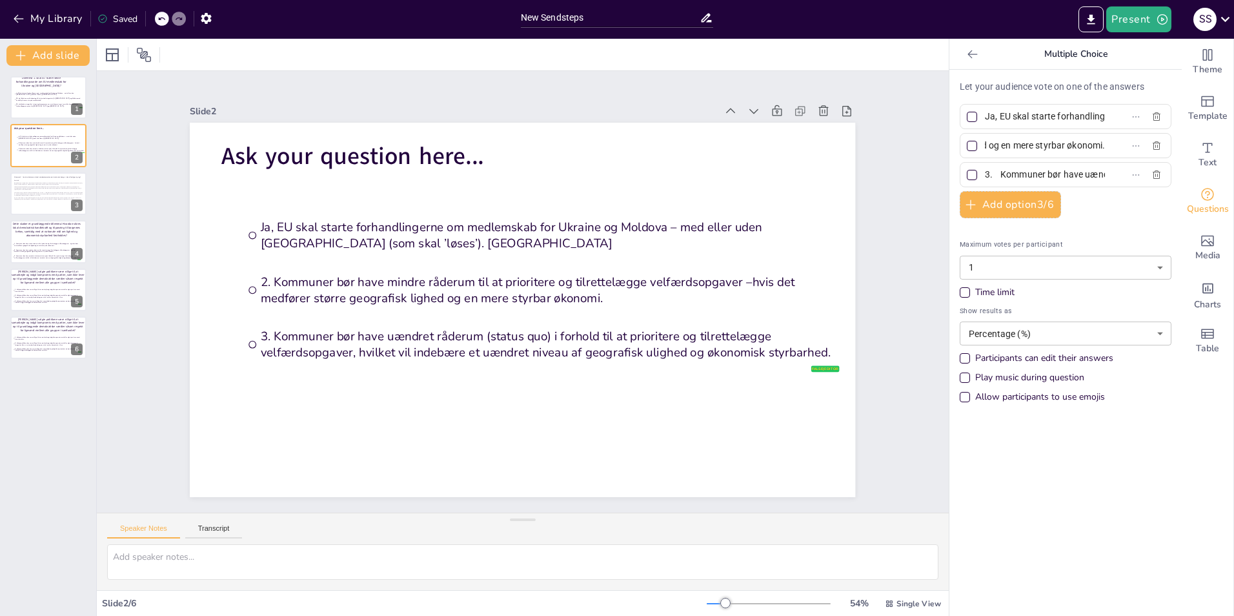
paste input "EU må tilbyde en mellemløsning (feks. ’gradual integration’) til [GEOGRAPHIC_DA…"
type input "EU må tilbyde en mellemløsning (feks. ’gradual integration’) til [GEOGRAPHIC_DA…"
click at [21, 95] on span "Ja, EU skal starte forhandlingerne om medlemskab for Ukraine og Moldova – med e…" at bounding box center [48, 94] width 67 height 4
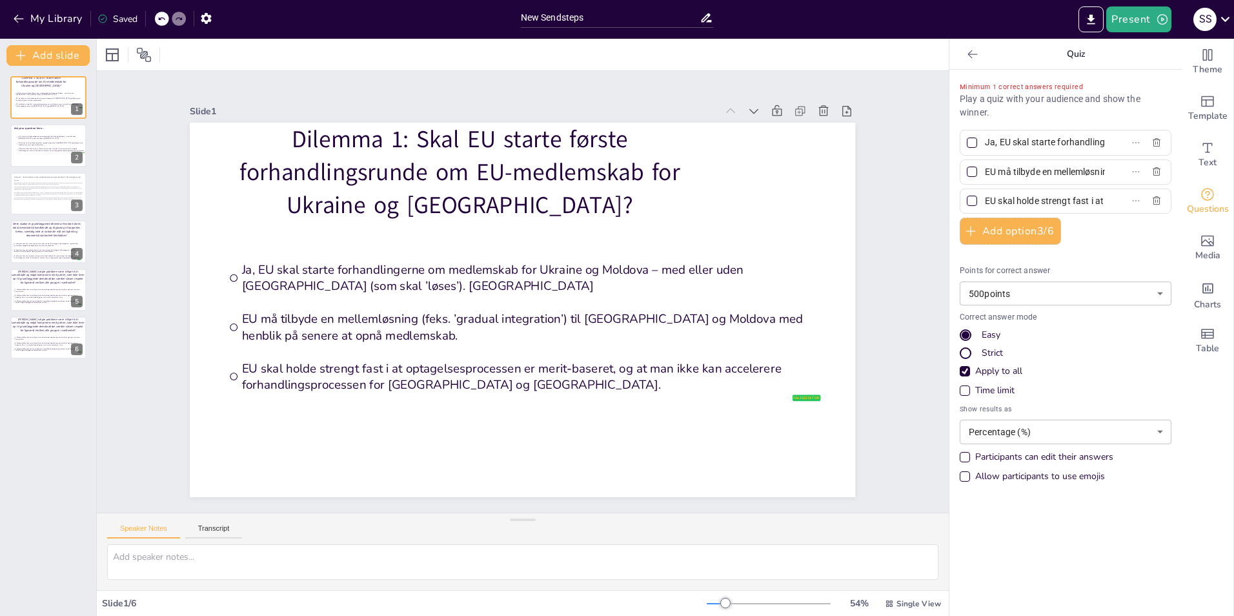
click at [1030, 201] on input "EU skal holde strengt fast i at optagelsesprocessen er merit-baseret, og at man…" at bounding box center [1045, 201] width 120 height 19
click at [35, 141] on span "EU må tilbyde en mellemløsning (feks. ’gradual integration’) til [GEOGRAPHIC_DA…" at bounding box center [51, 143] width 67 height 4
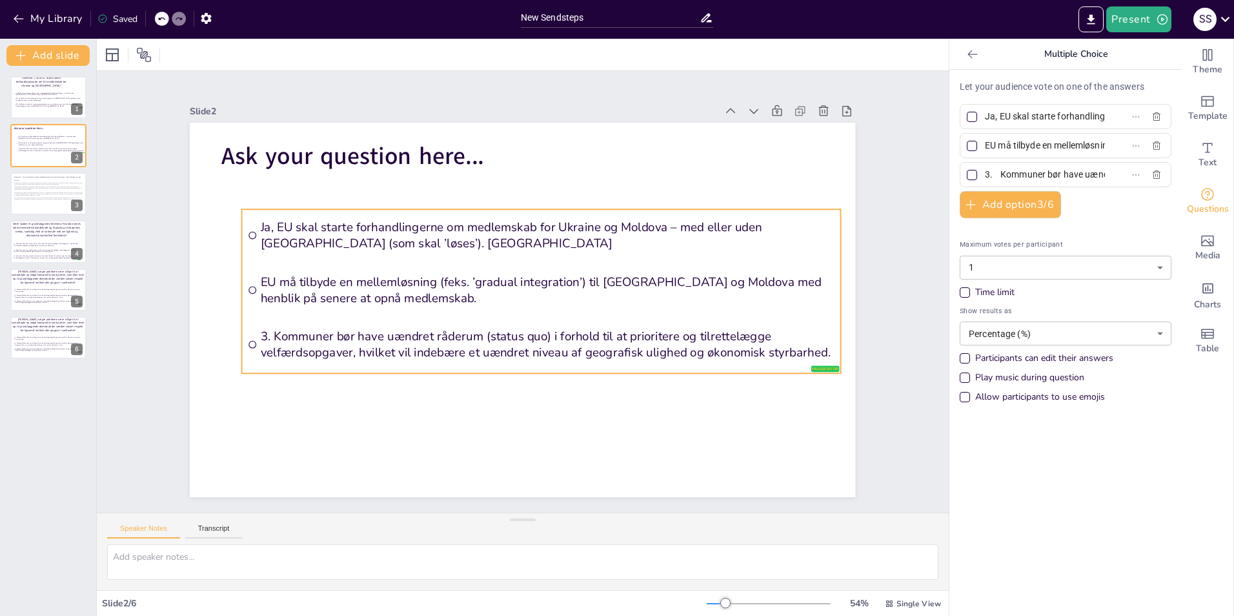
click at [325, 335] on span "3. Kommuner bør have uændret råderum (status quo) i forhold til at prioritere o…" at bounding box center [548, 344] width 574 height 32
click at [1065, 175] on input "3. Kommuner bør have uændret råderum (status quo) i forhold til at prioritere o…" at bounding box center [1045, 174] width 120 height 19
paste input "EU skal holde strengt fast i at optagelsesprocessen er merit-baseret, og at man…"
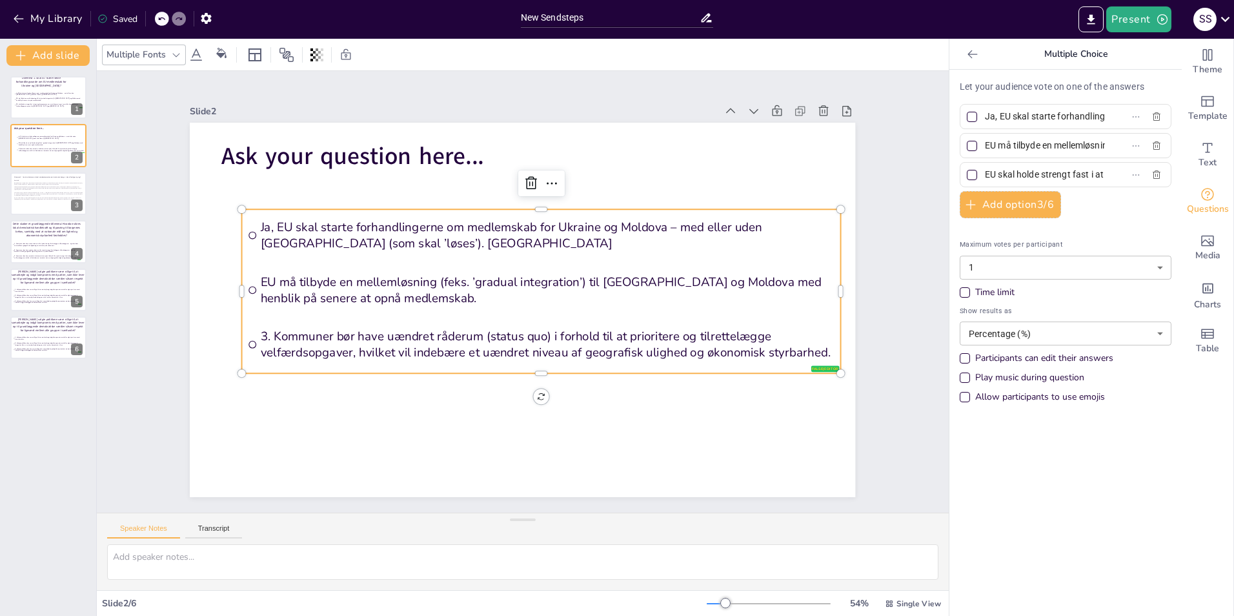
scroll to position [0, 494]
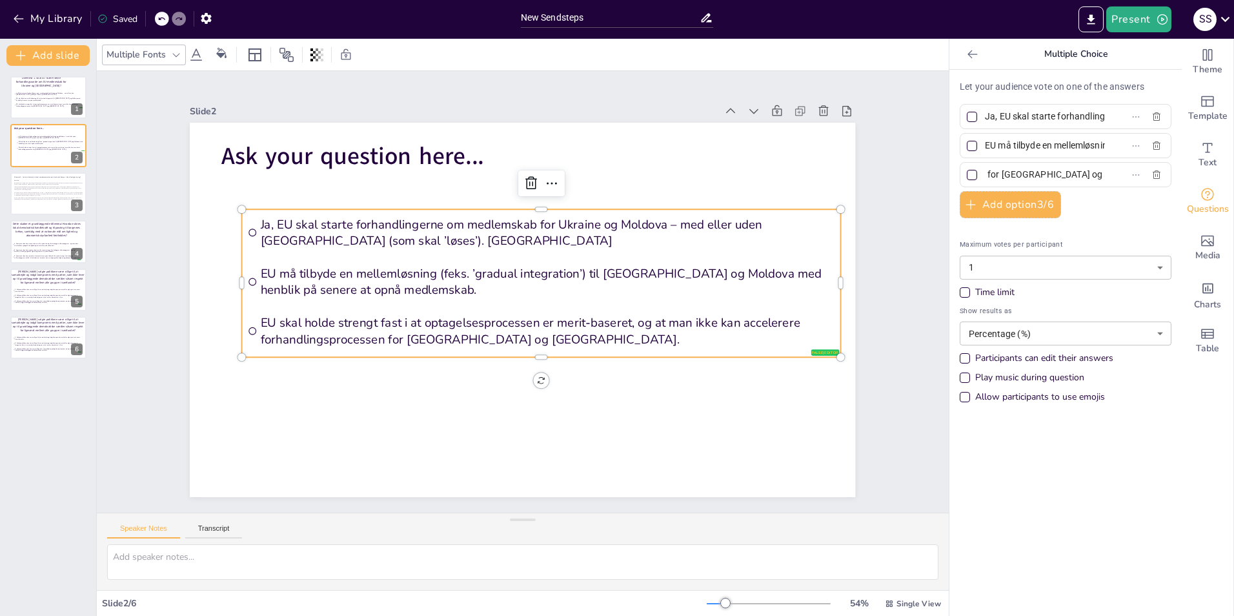
type input "EU skal holde strengt fast i at optagelsesprocessen er merit-baseret, og at man…"
click at [40, 106] on span "EU skal holde strengt fast i at optagelsesprocessen er merit-baseret, og at man…" at bounding box center [48, 105] width 67 height 4
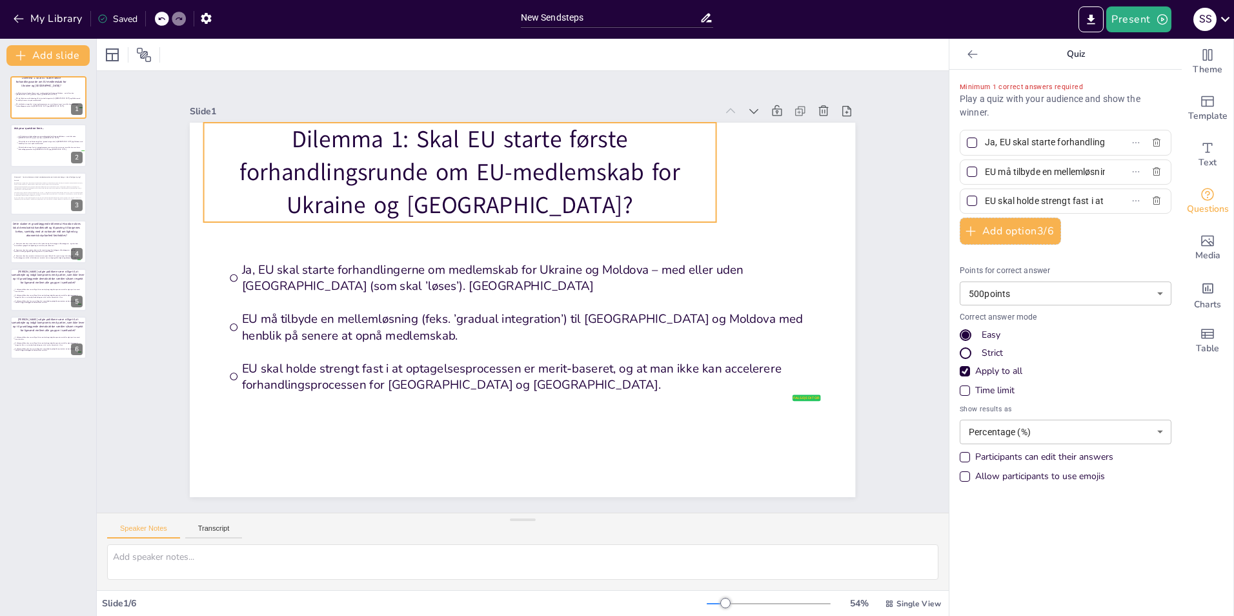
click at [432, 143] on span "Dilemma 1: Skal EU starte første forhandlingsrunde om EU-medlemskab for Ukraine…" at bounding box center [460, 172] width 441 height 98
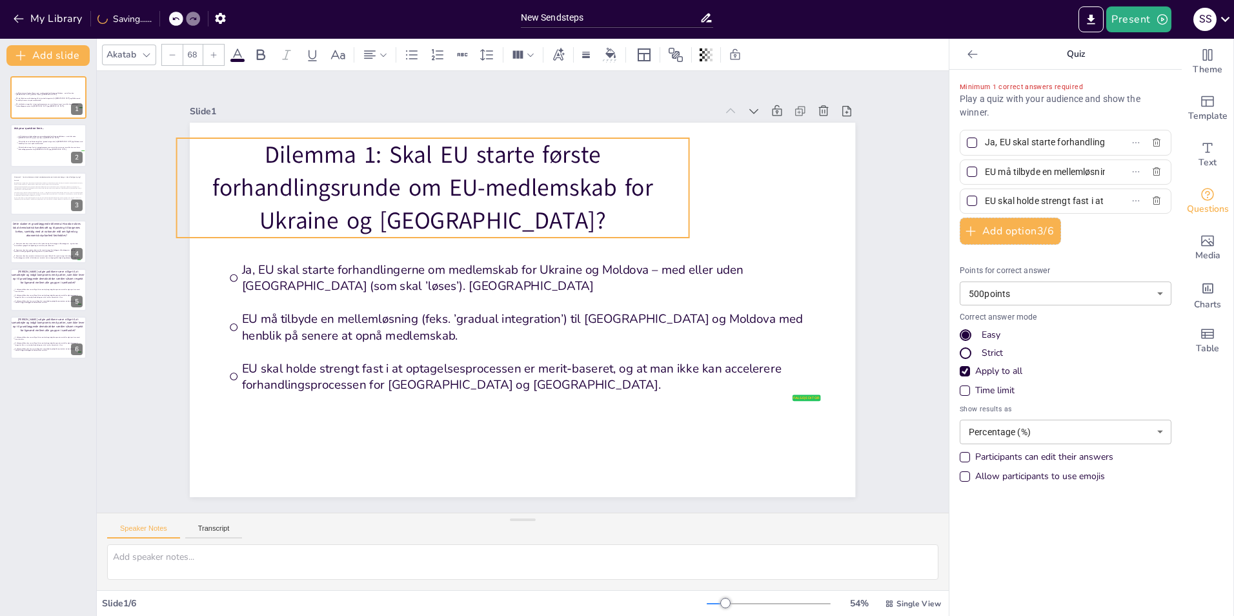
drag, startPoint x: 566, startPoint y: 203, endPoint x: 539, endPoint y: 218, distance: 31.2
click at [539, 218] on p "Dilemma 1: Skal EU starte første forhandlingsrunde om EU-medlemskab for Ukraine…" at bounding box center [433, 187] width 512 height 99
click at [492, 215] on span "Dilemma 1: Skal EU starte første forhandlingsrunde om EU-medlemskab for Ukraine…" at bounding box center [433, 188] width 441 height 98
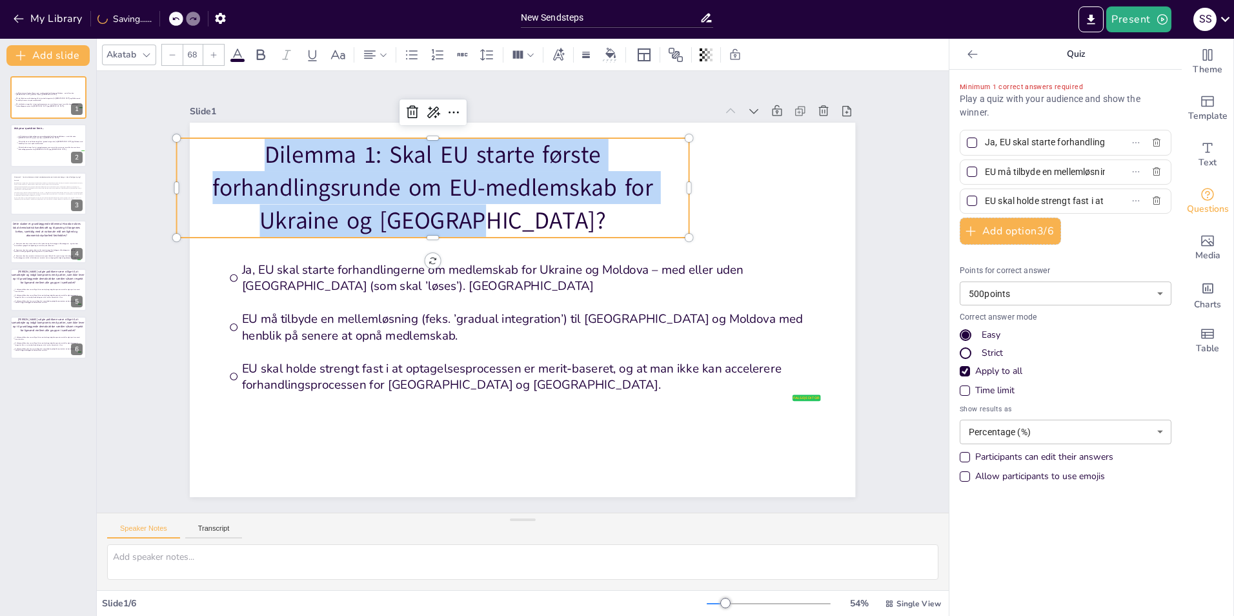
click at [492, 215] on span "Dilemma 1: Skal EU starte første forhandlingsrunde om EU-medlemskab for Ukraine…" at bounding box center [433, 188] width 441 height 98
copy span "Dilemma 1: Skal EU starte første forhandlingsrunde om EU-medlemskab for Ukraine…"
click at [37, 150] on li "EU skal holde strengt fast i at optagelsesprocessen er merit-baseret, og at man…" at bounding box center [50, 147] width 70 height 5
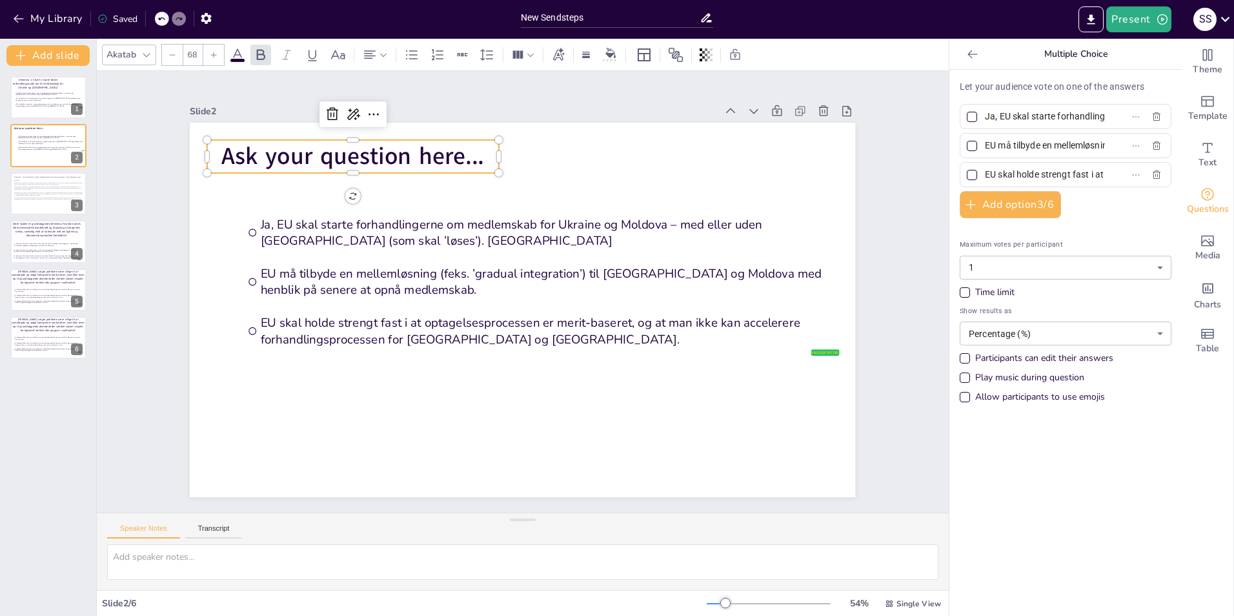
click at [369, 145] on span "Ask your question here..." at bounding box center [352, 156] width 263 height 32
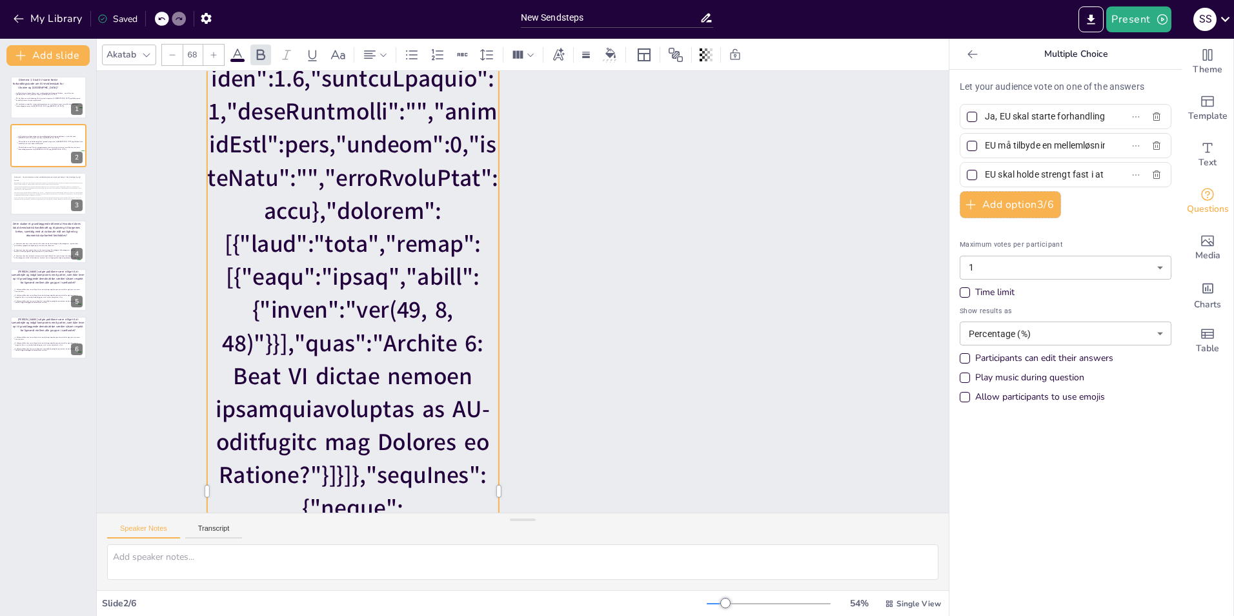
click at [158, 15] on icon at bounding box center [161, 19] width 8 height 8
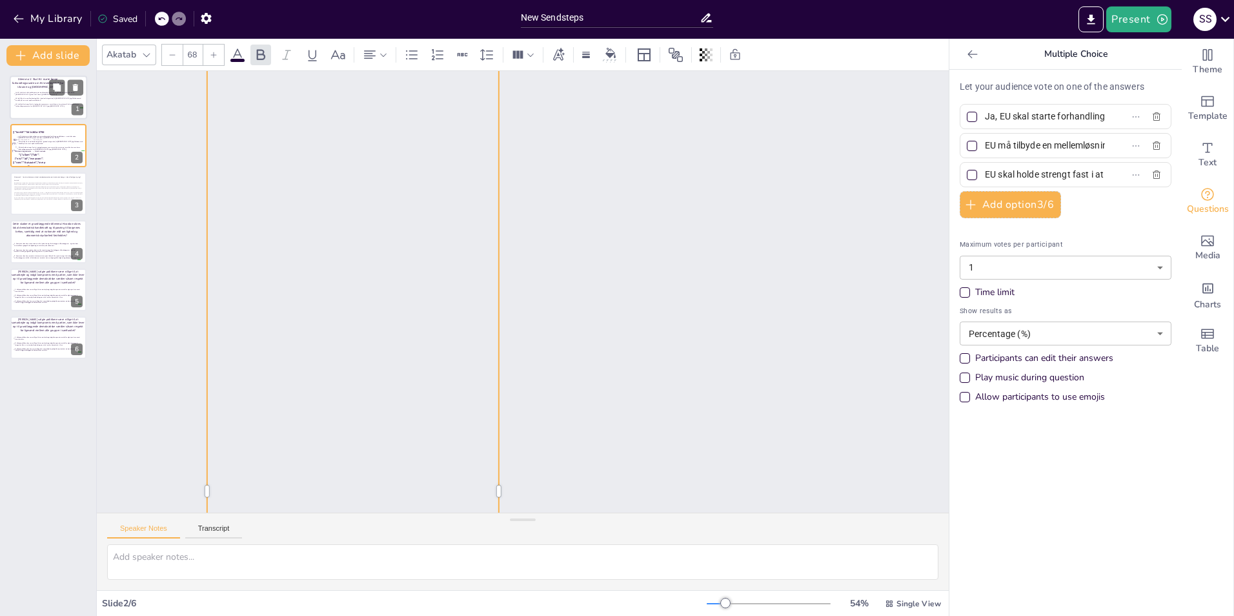
click at [25, 101] on span "EU må tilbyde en mellemløsning (feks. ’gradual integration’) til [GEOGRAPHIC_DA…" at bounding box center [48, 99] width 67 height 4
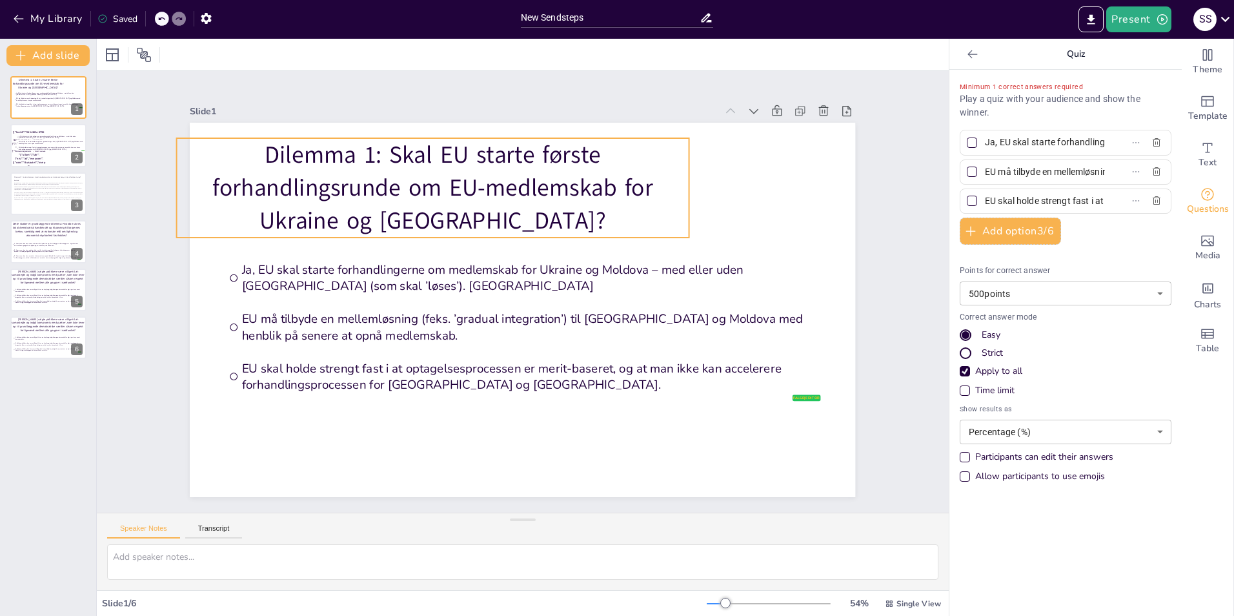
click at [353, 163] on span "Dilemma 1: Skal EU starte første forhandlingsrunde om EU-medlemskab for Ukraine…" at bounding box center [433, 188] width 441 height 98
click at [463, 216] on span "Dilemma 1: Skal EU starte første forhandlingsrunde om EU-medlemskab for Ukraine…" at bounding box center [433, 188] width 441 height 98
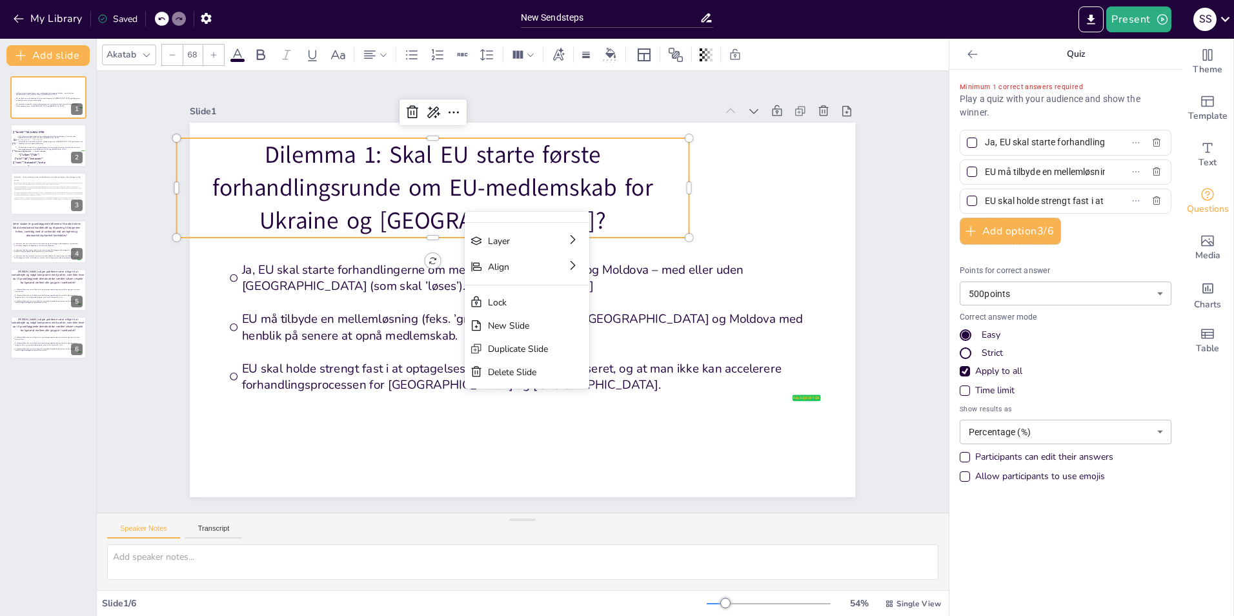
click at [414, 197] on span "Dilemma 1: Skal EU starte første forhandlingsrunde om EU-medlemskab for Ukraine…" at bounding box center [433, 188] width 441 height 98
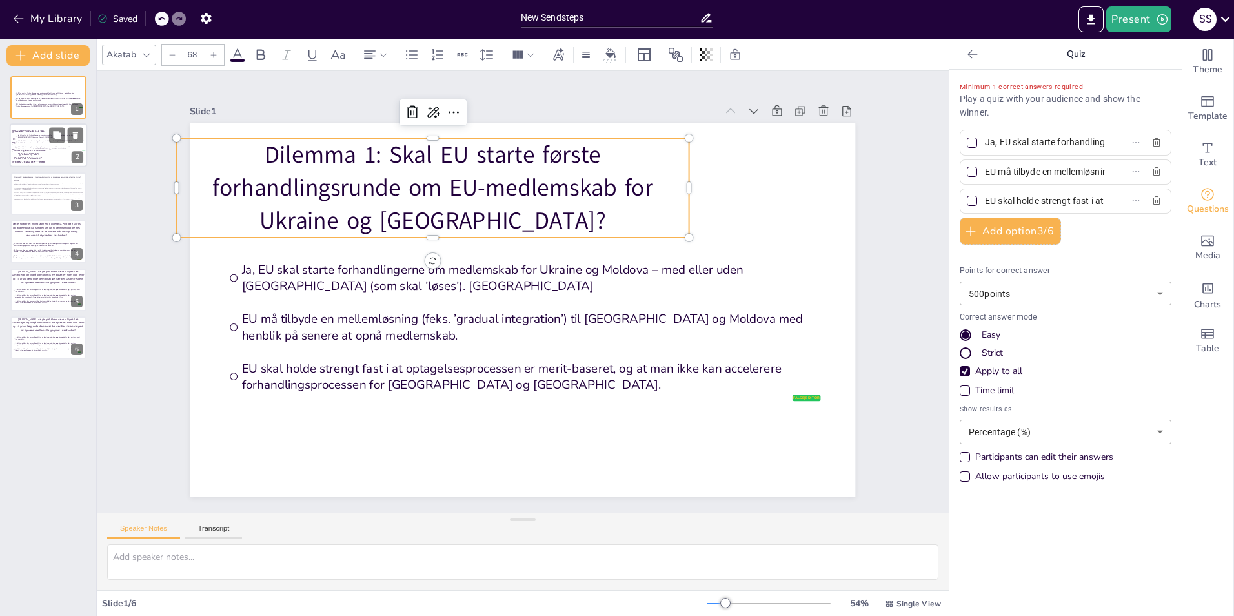
click at [14, 140] on span at bounding box center [29, 234] width 34 height 208
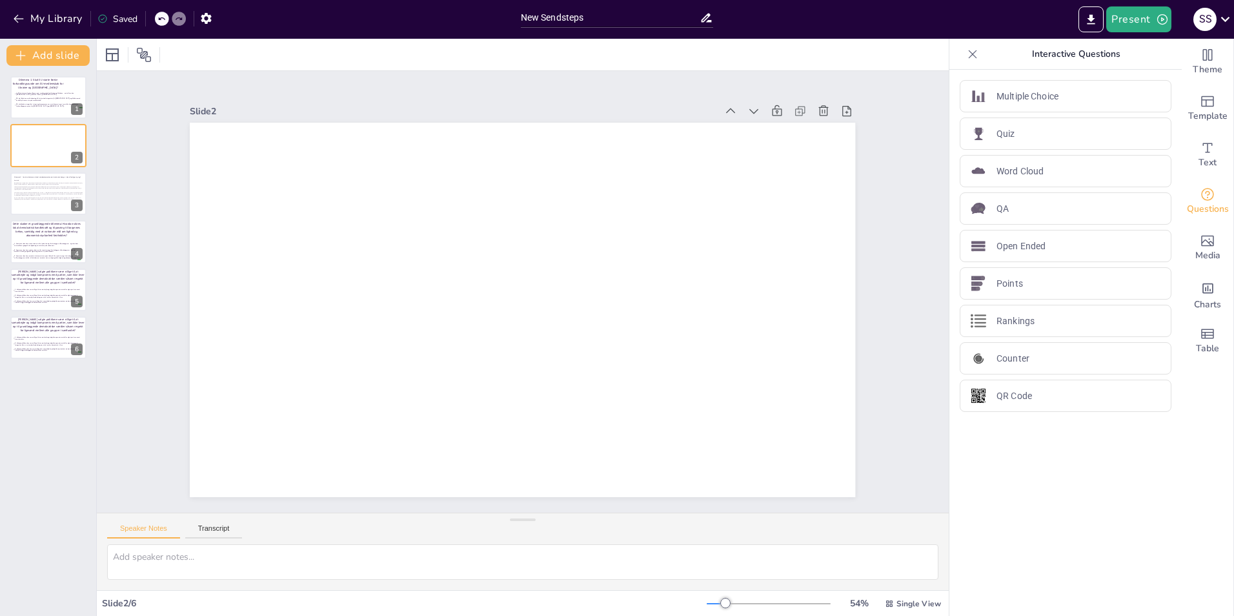
click at [159, 15] on icon at bounding box center [161, 19] width 8 height 8
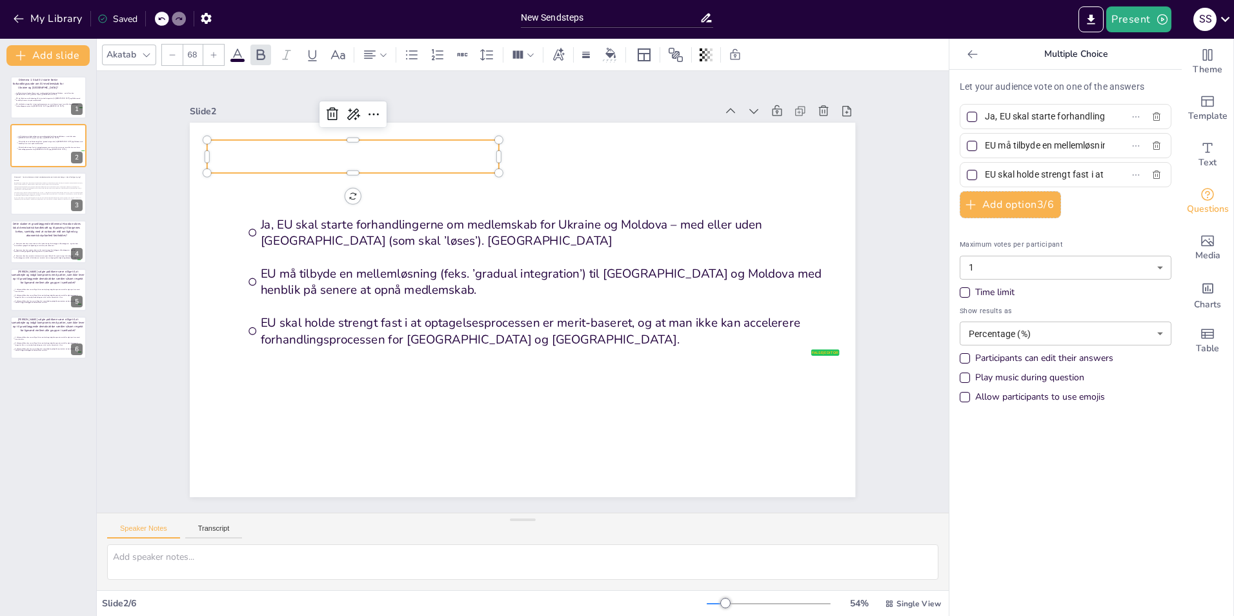
click at [303, 147] on p at bounding box center [352, 156] width 291 height 33
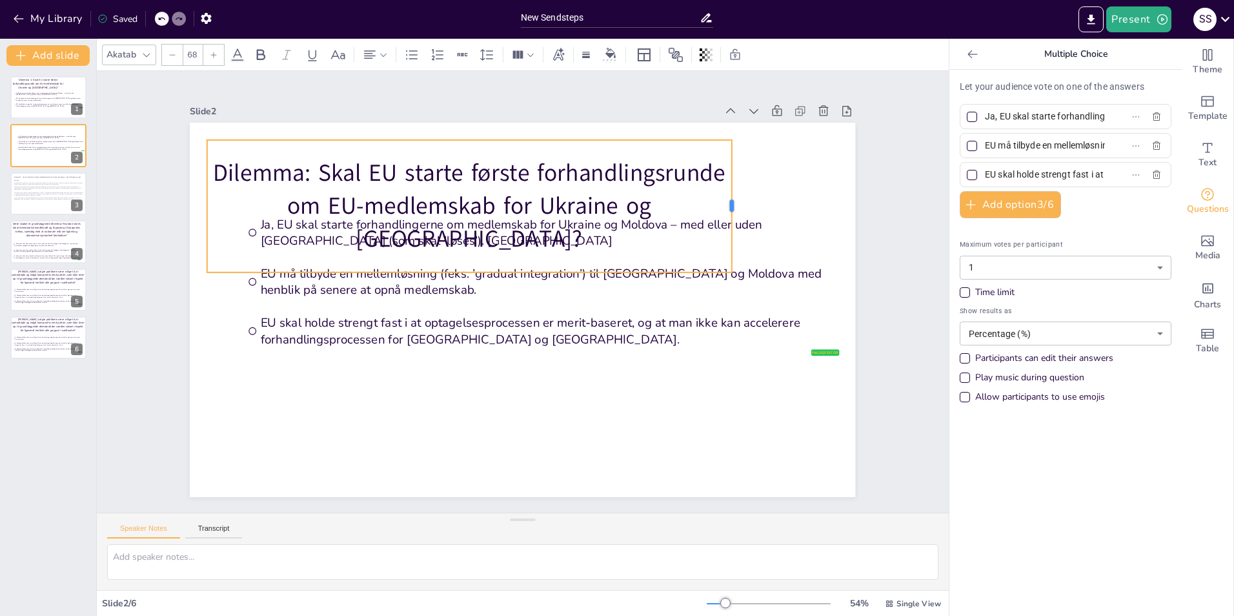
drag, startPoint x: 492, startPoint y: 196, endPoint x: 725, endPoint y: 176, distance: 234.5
click at [731, 176] on div at bounding box center [736, 206] width 10 height 132
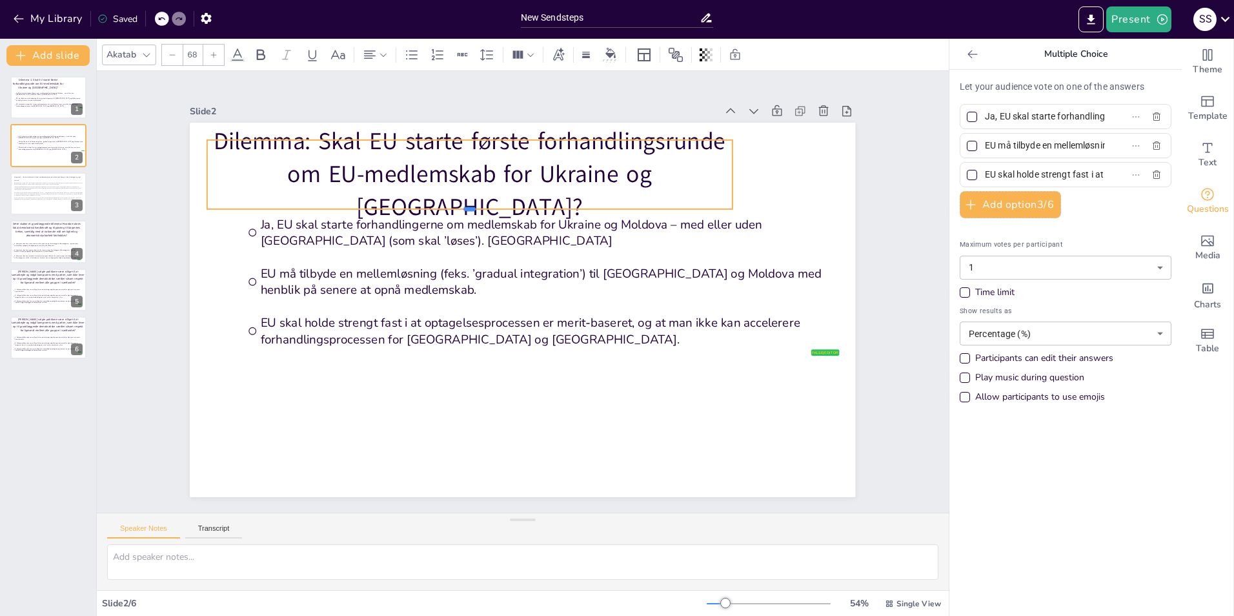
drag, startPoint x: 456, startPoint y: 268, endPoint x: 449, endPoint y: 205, distance: 63.6
click at [449, 208] on div at bounding box center [469, 213] width 525 height 10
click at [25, 104] on span "EU skal holde strengt fast i at optagelsesprocessen er merit-baseret, og at man…" at bounding box center [48, 105] width 67 height 4
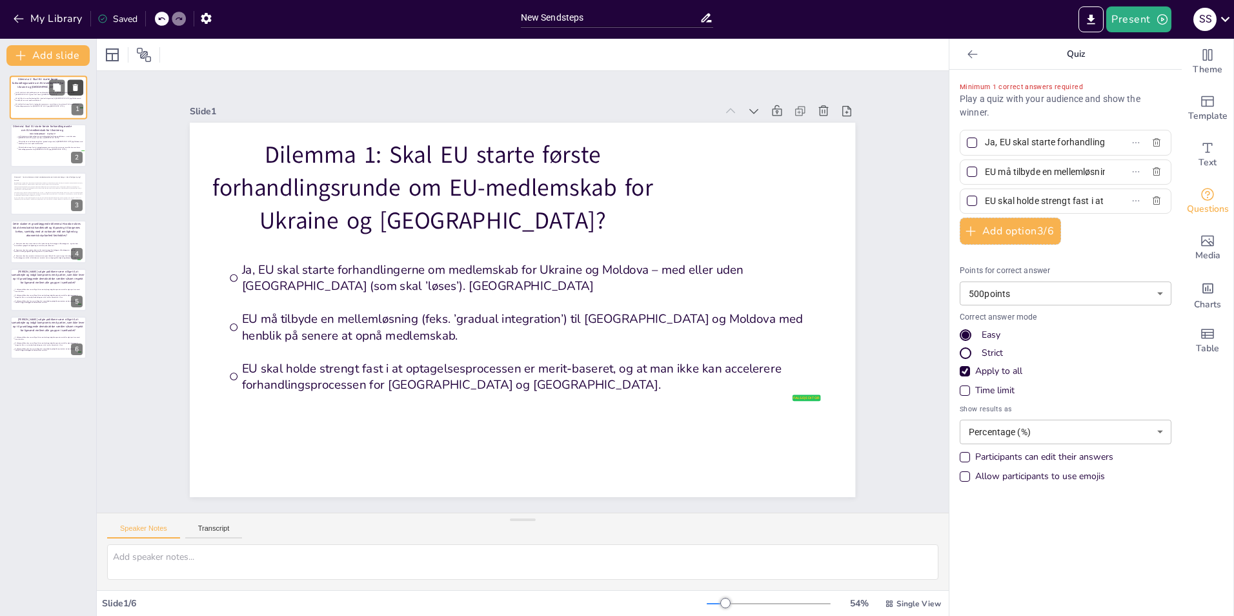
click at [77, 88] on icon at bounding box center [75, 87] width 5 height 7
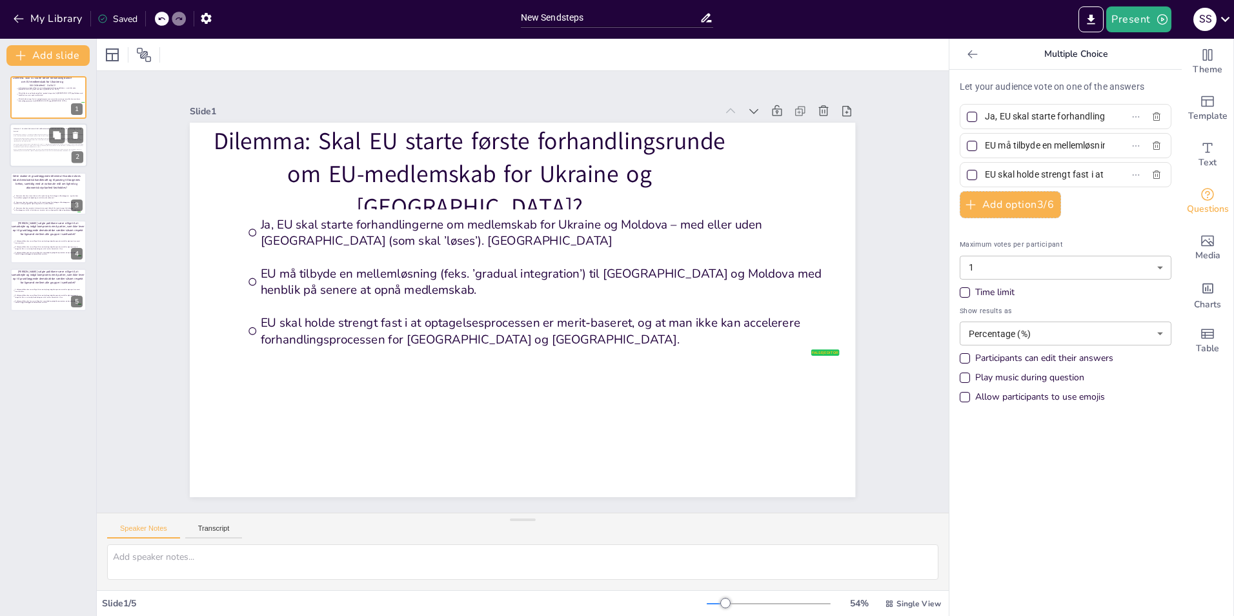
click at [31, 149] on span "Og for at være teknisk og mangle gennemsigtighed i en grad, hvor det virker fre…" at bounding box center [48, 150] width 68 height 3
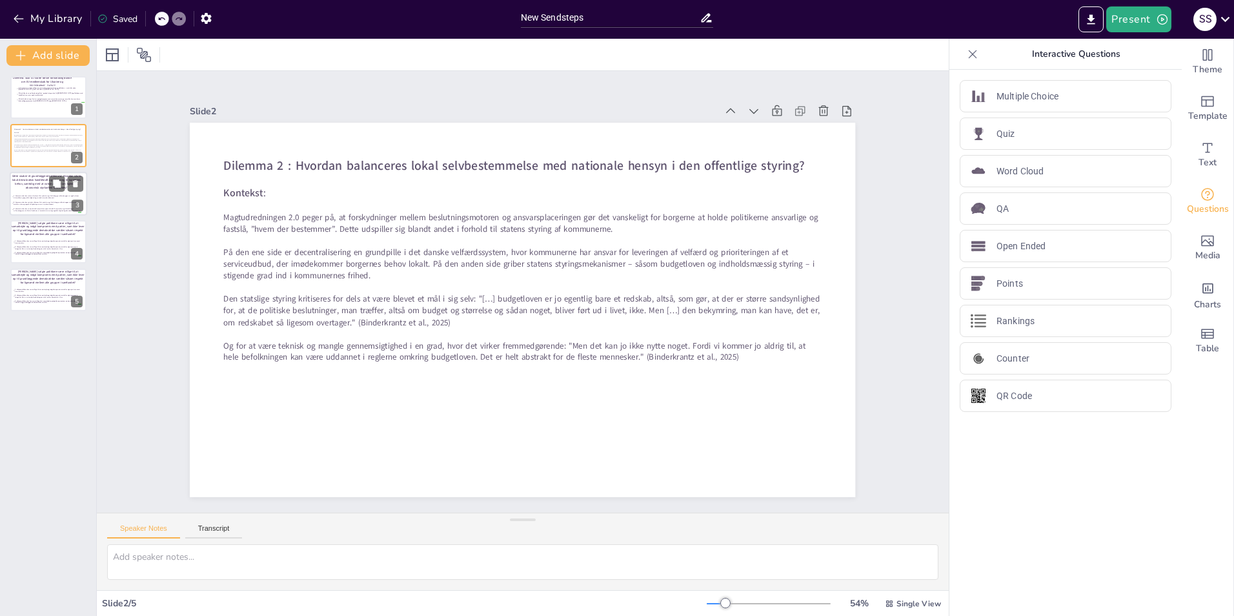
click at [34, 201] on span "2. Kommuner bør have mindre råderum til at prioritere og tilrettelægge velfærds…" at bounding box center [47, 203] width 67 height 4
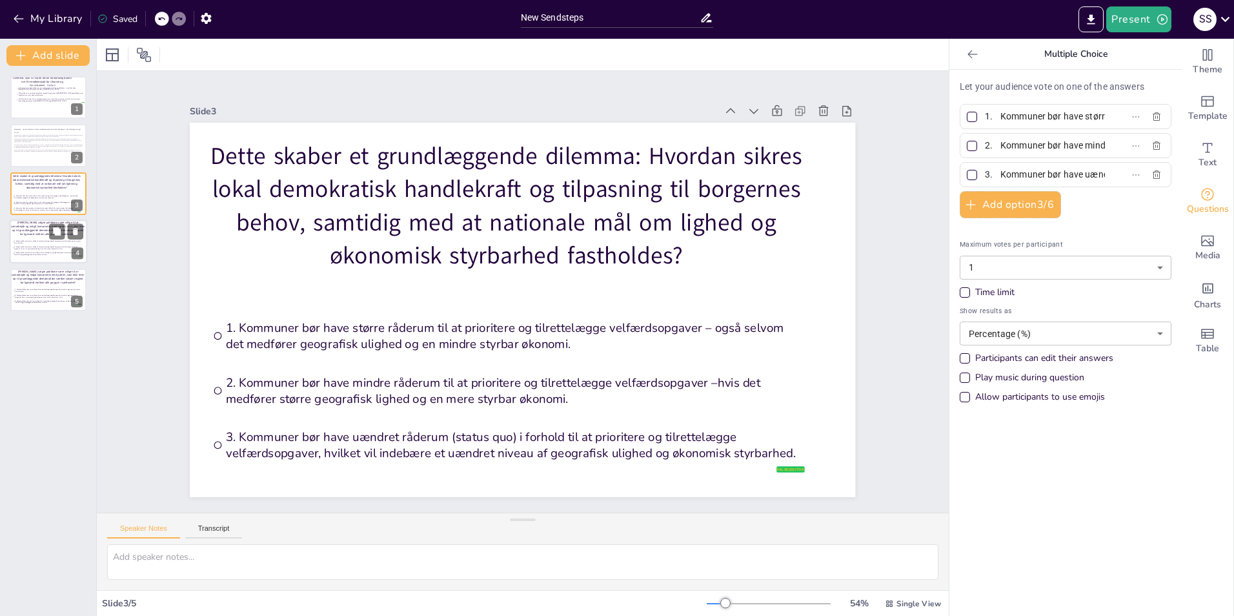
click at [24, 236] on p "[PERSON_NAME] valgte politikere være villige til at samarbejde og indgå komprom…" at bounding box center [47, 228] width 75 height 15
type input "1. Valgte politikere bør være villige til at samarbejde og indgå kompromis med …"
type input "2. Valgte politikere bør være villige til at samarbejde og indgå kompromis med …"
type input "3. Valgte politikere bør kun være villige til at samarbejde og indgå kompromiss…"
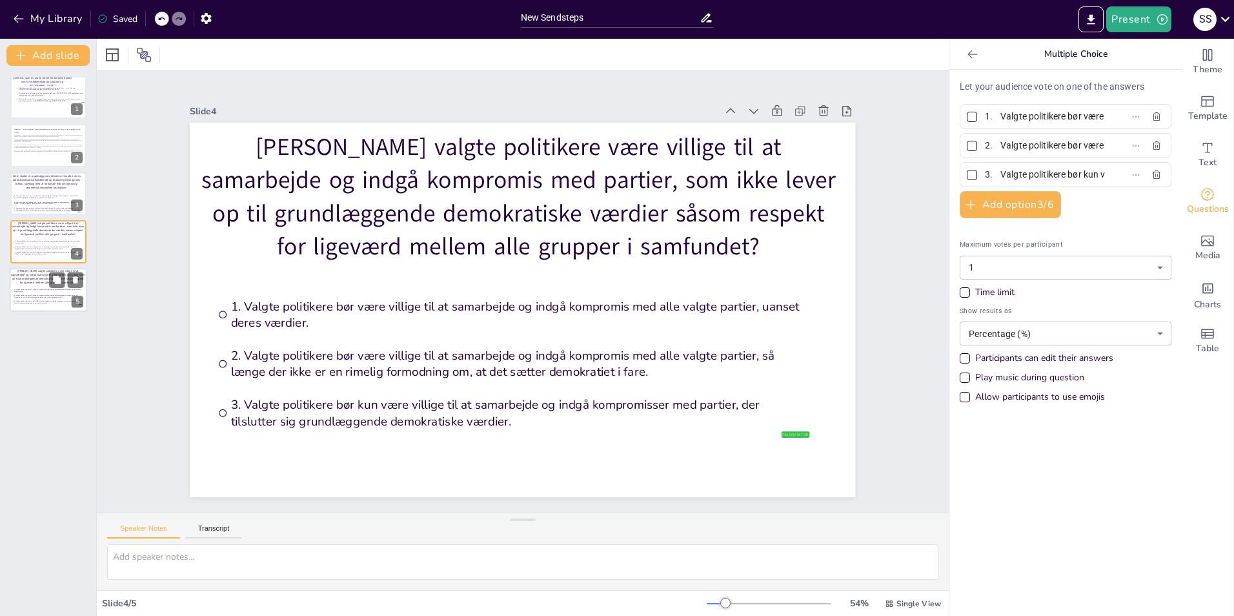
click at [19, 289] on span "1. Valgte politikere bør være villige til at samarbejde og indgå kompromis med …" at bounding box center [47, 290] width 67 height 4
click at [13, 243] on li "1. Valgte politikere bør være villige til at samarbejde og indgå kompromis med …" at bounding box center [47, 241] width 70 height 5
click at [30, 287] on li "1. Valgte politikere bør være villige til at samarbejde og indgå kompromis med …" at bounding box center [47, 289] width 70 height 5
click at [76, 279] on icon at bounding box center [75, 279] width 5 height 7
click at [1161, 19] on icon "button" at bounding box center [1162, 19] width 10 height 10
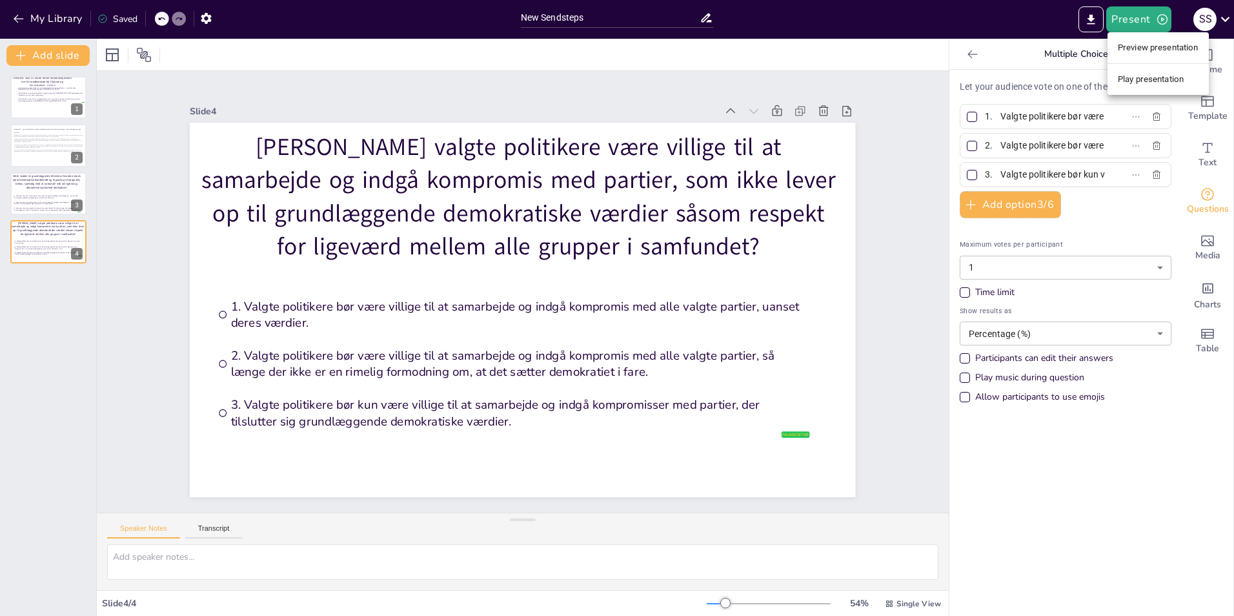
click at [1131, 77] on li "Play presentation" at bounding box center [1157, 79] width 101 height 21
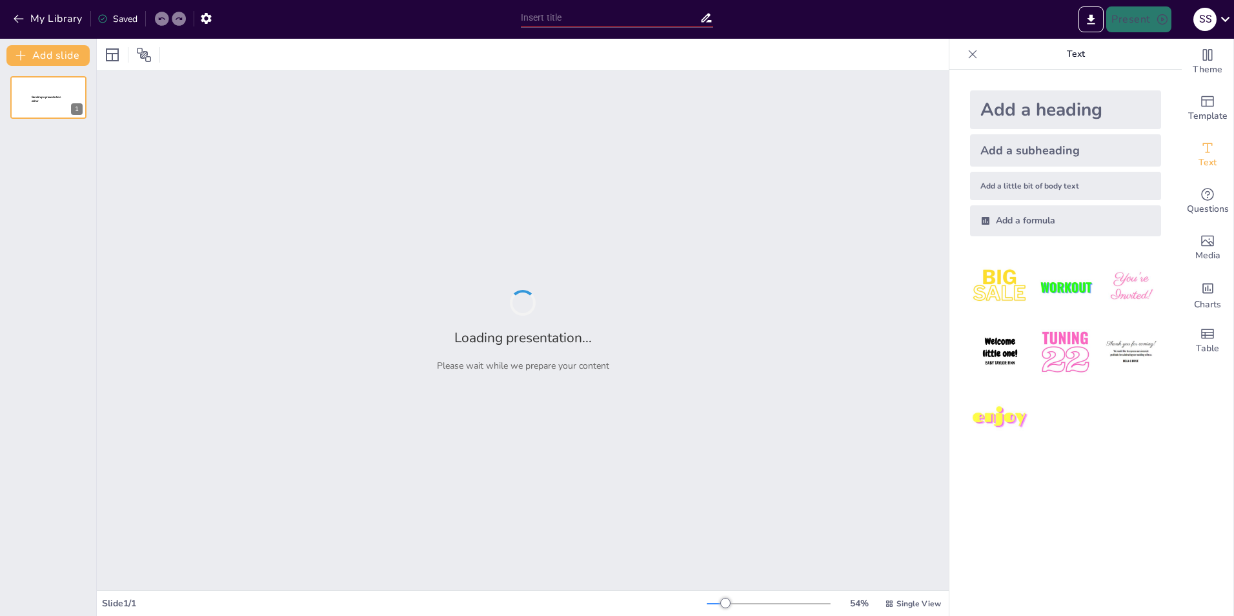
type input "New Sendsteps"
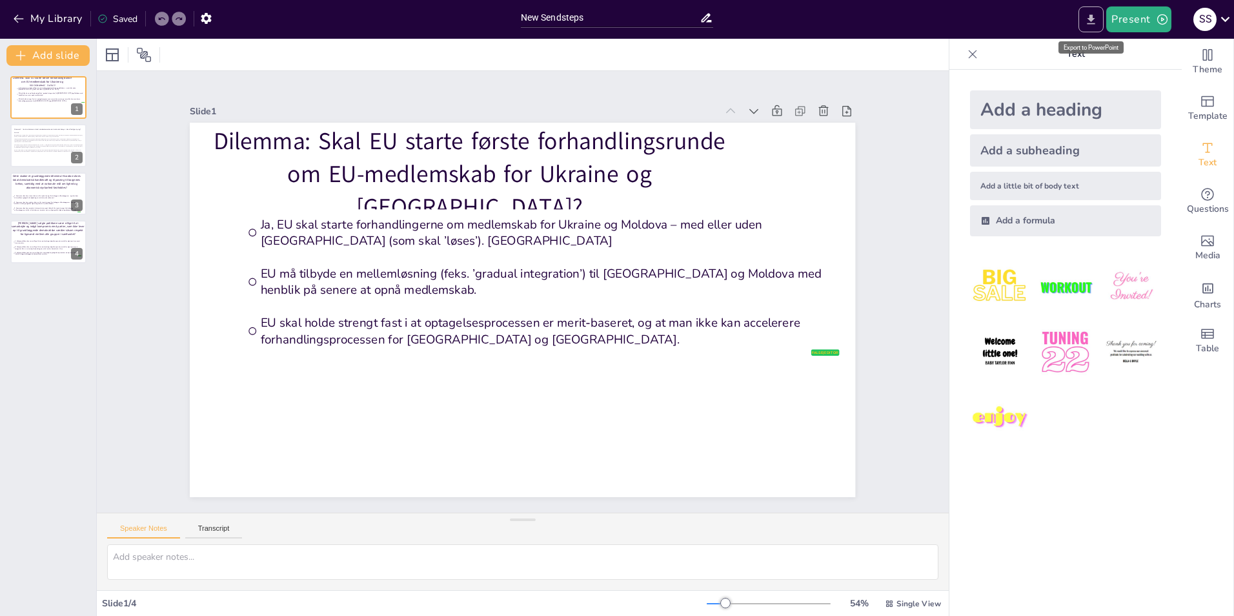
click at [1090, 15] on icon "Export to PowerPoint" at bounding box center [1091, 20] width 14 height 14
